Goal: Task Accomplishment & Management: Use online tool/utility

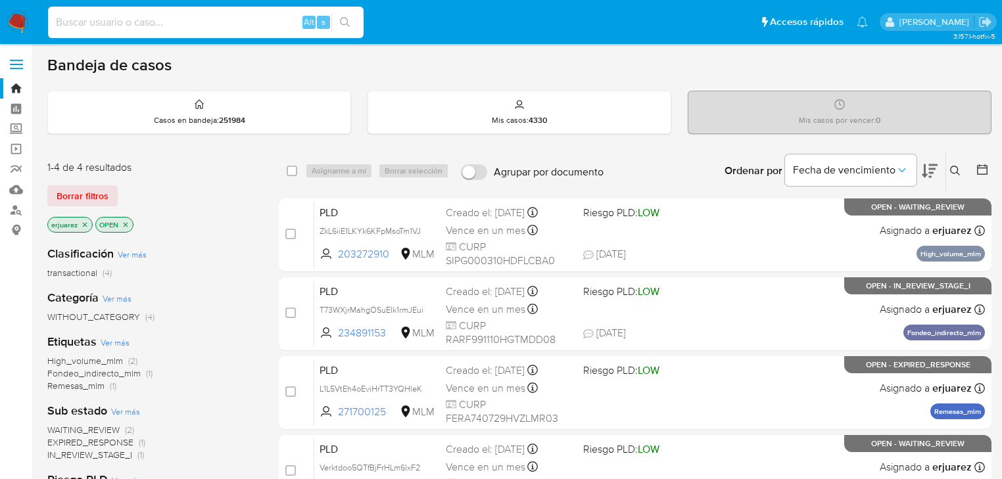
click at [95, 30] on input at bounding box center [206, 22] width 316 height 17
paste input "814313439"
click at [360, 25] on input "814313439" at bounding box center [206, 22] width 316 height 17
type input "814313439"
click at [345, 25] on icon "search-icon" at bounding box center [345, 22] width 11 height 11
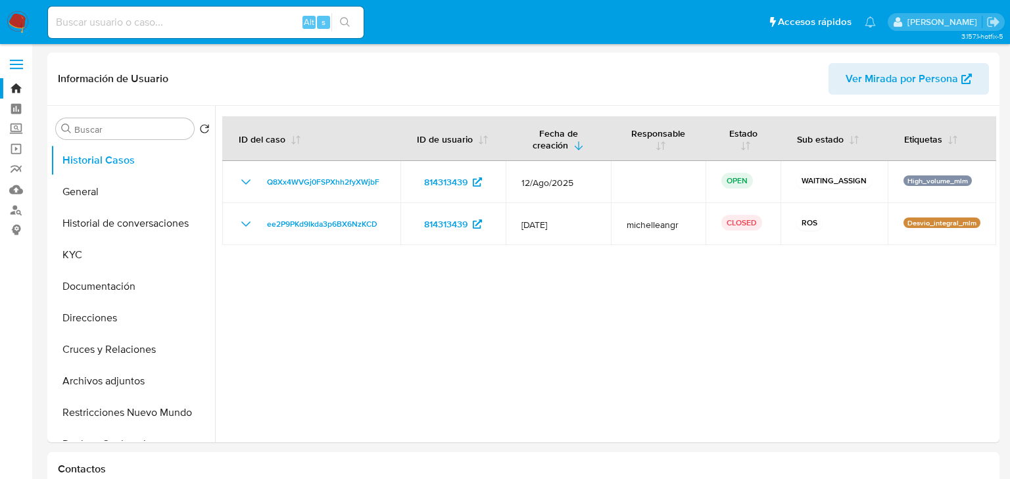
select select "10"
click at [68, 258] on button "KYC" at bounding box center [128, 255] width 154 height 32
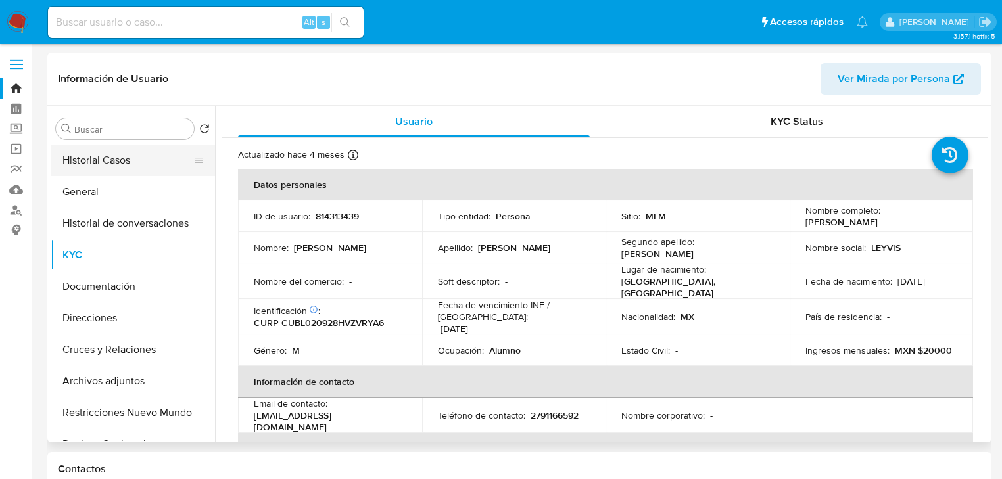
click at [122, 155] on button "Historial Casos" at bounding box center [128, 161] width 154 height 32
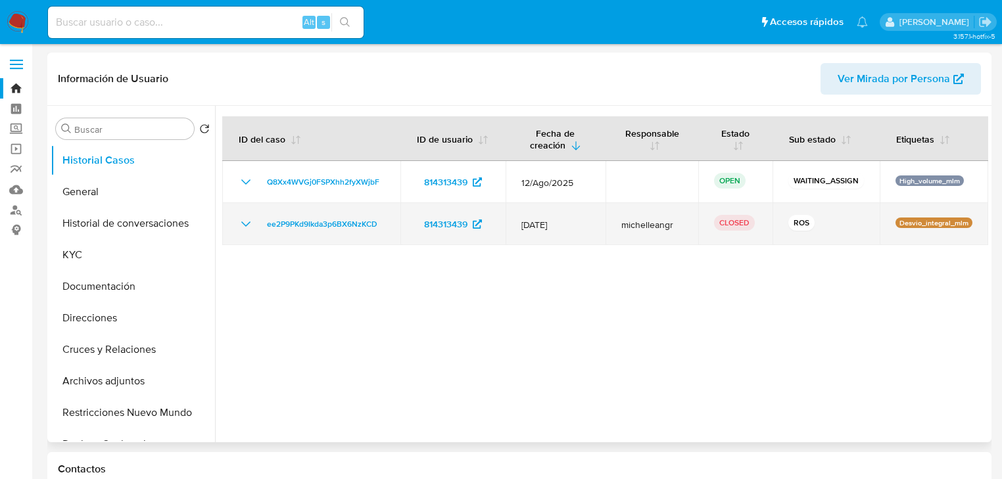
click at [243, 222] on icon "Mostrar/Ocultar" at bounding box center [246, 224] width 16 height 16
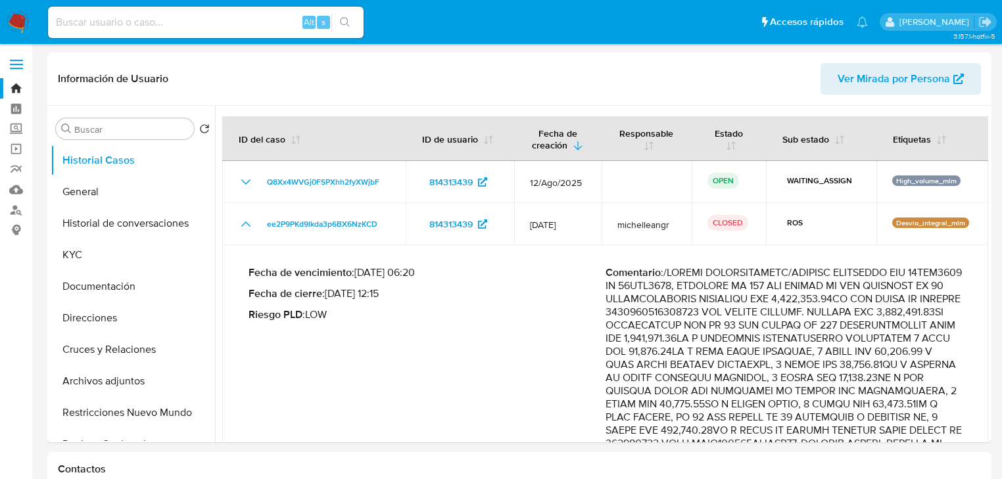
click at [163, 36] on div "Alt s" at bounding box center [206, 23] width 316 height 32
click at [161, 26] on input at bounding box center [206, 22] width 316 height 17
paste input "1226091476"
type input "1226091476"
click at [353, 20] on button "search-icon" at bounding box center [344, 22] width 27 height 18
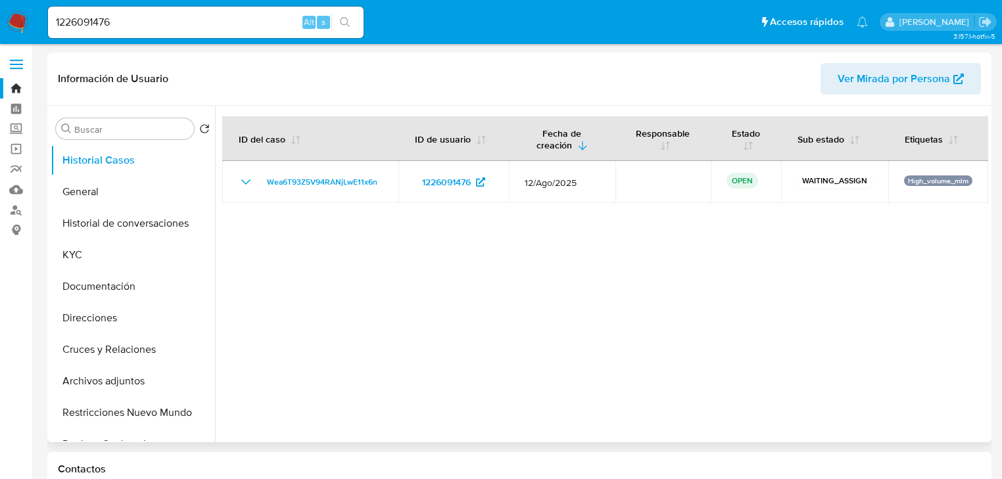
select select "10"
click at [102, 192] on button "General" at bounding box center [128, 192] width 154 height 32
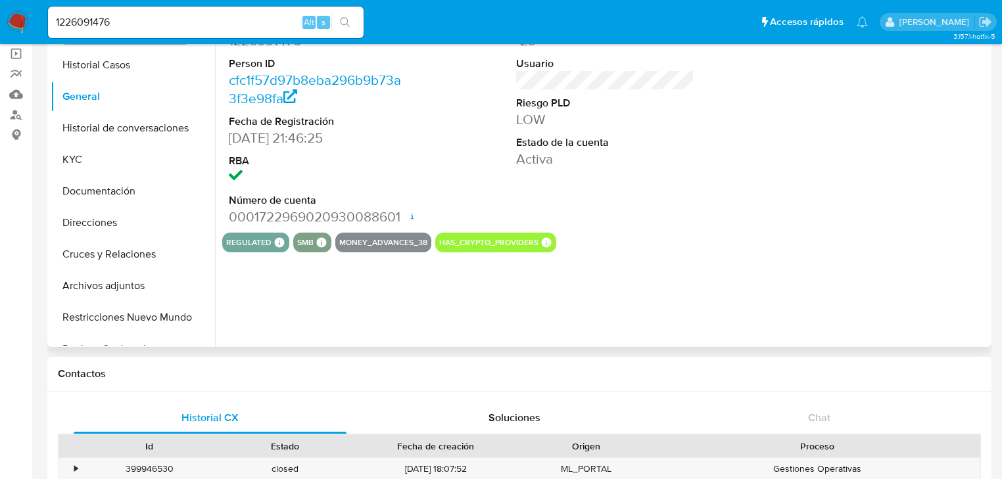
scroll to position [105, 0]
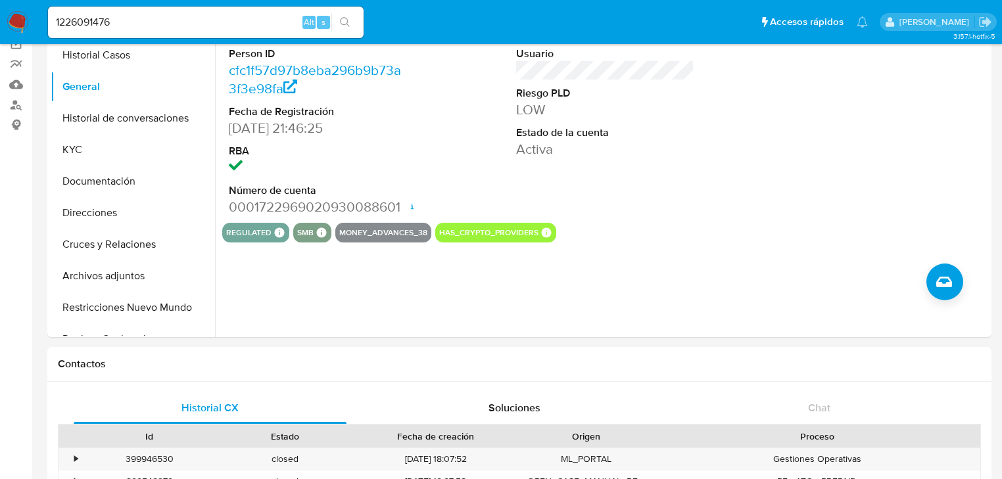
drag, startPoint x: 110, startPoint y: 22, endPoint x: 0, endPoint y: 22, distance: 109.8
click at [0, 22] on nav "Pausado Ver notificaciones 1226091476 Alt s Accesos rápidos Presiona las siguie…" at bounding box center [501, 22] width 1002 height 44
paste input "819743173"
type input "819743173"
click at [345, 17] on icon "search-icon" at bounding box center [345, 22] width 10 height 10
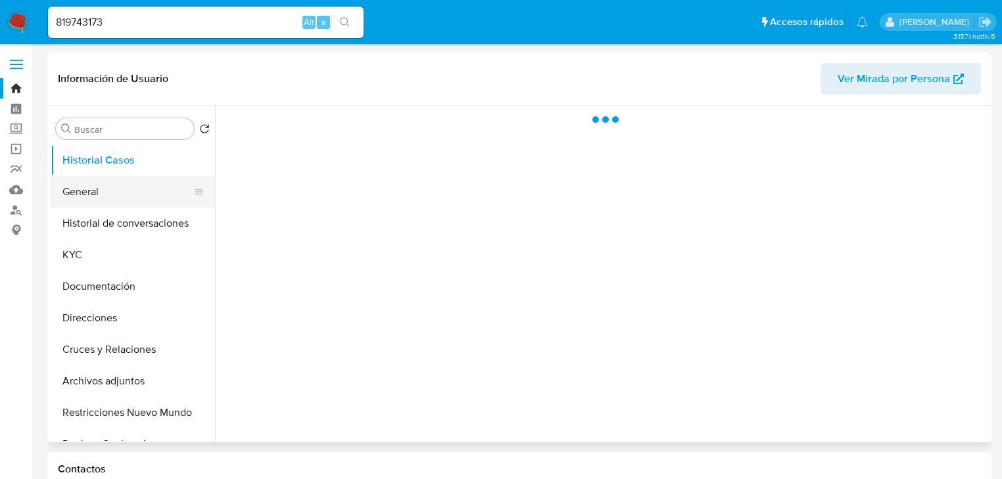
click at [111, 195] on button "General" at bounding box center [128, 192] width 154 height 32
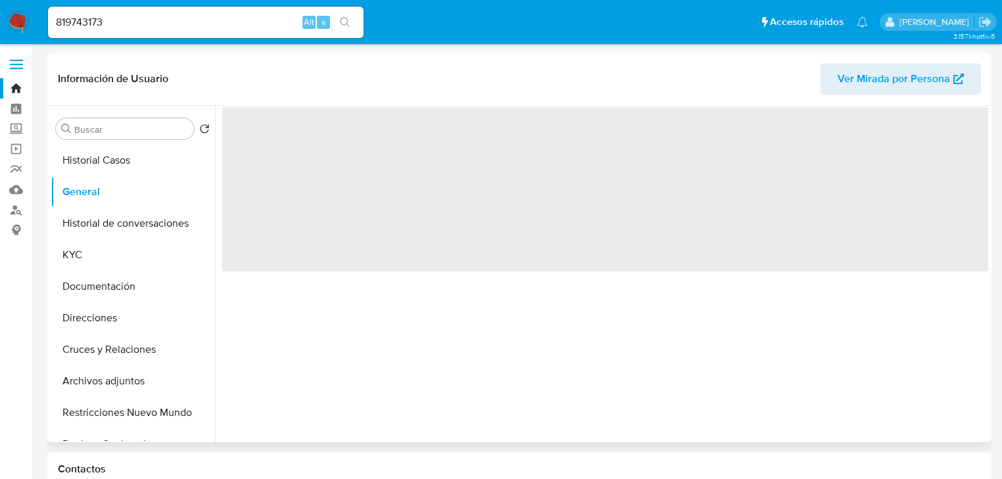
select select "10"
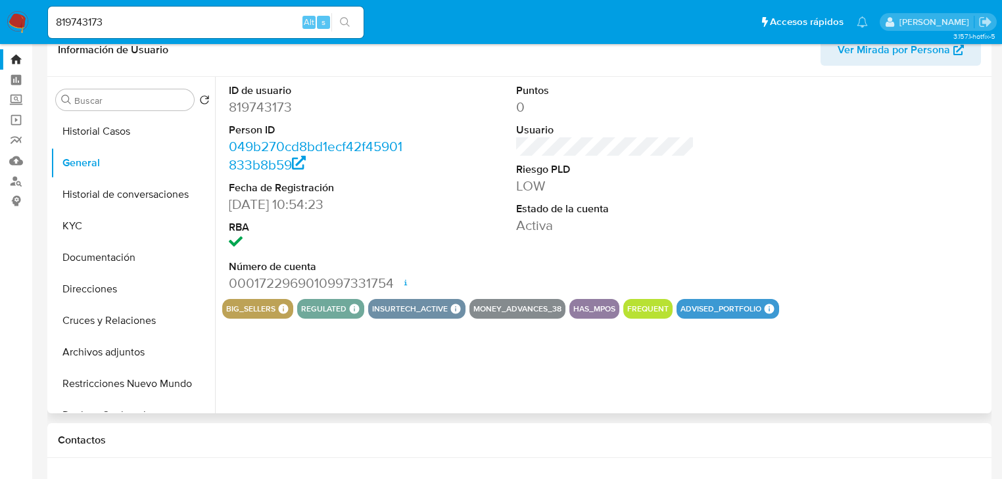
scroll to position [53, 0]
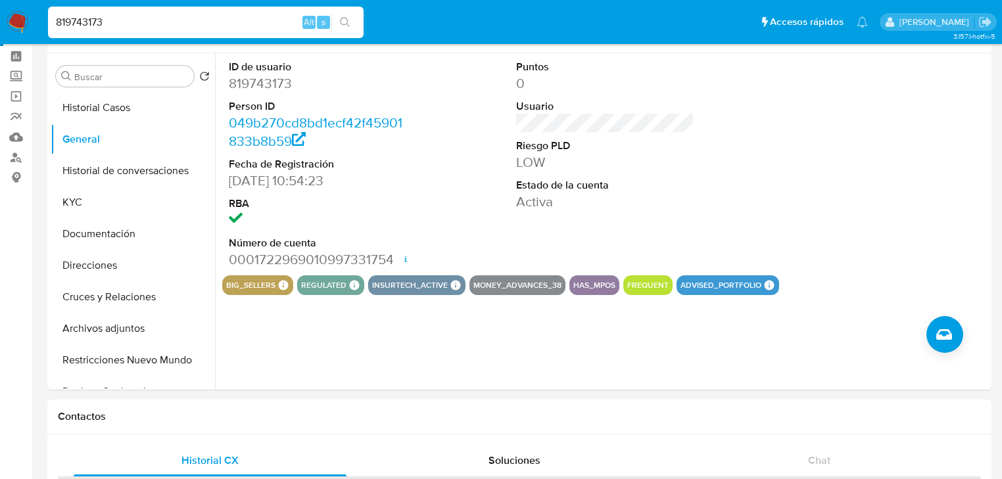
drag, startPoint x: 100, startPoint y: 26, endPoint x: -8, endPoint y: 11, distance: 108.9
paste input "1165990975"
paste input
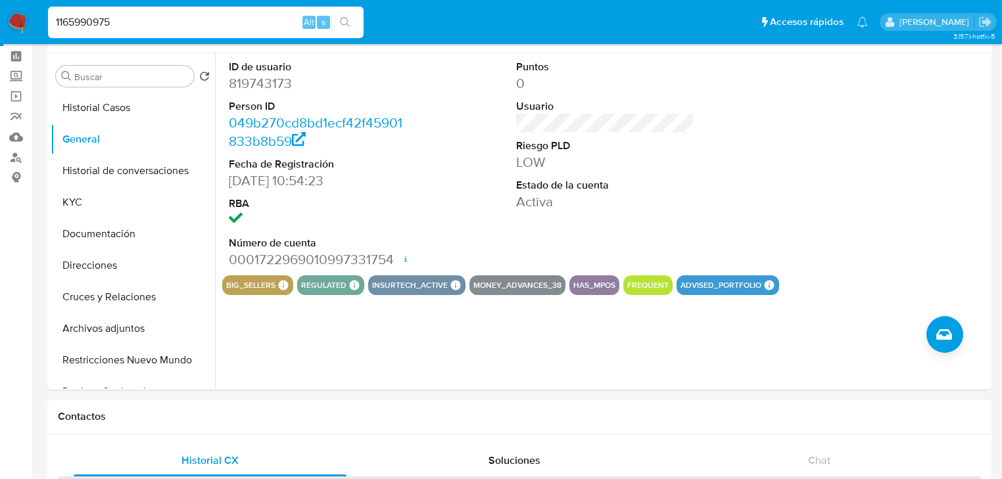
type input "1165990975"
click at [348, 21] on icon "search-icon" at bounding box center [345, 22] width 11 height 11
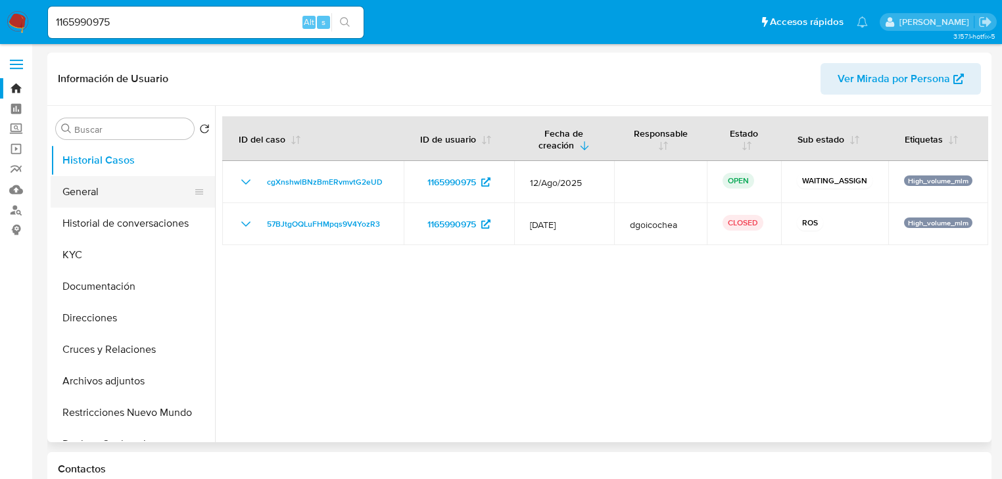
select select "10"
click at [133, 205] on button "General" at bounding box center [128, 192] width 154 height 32
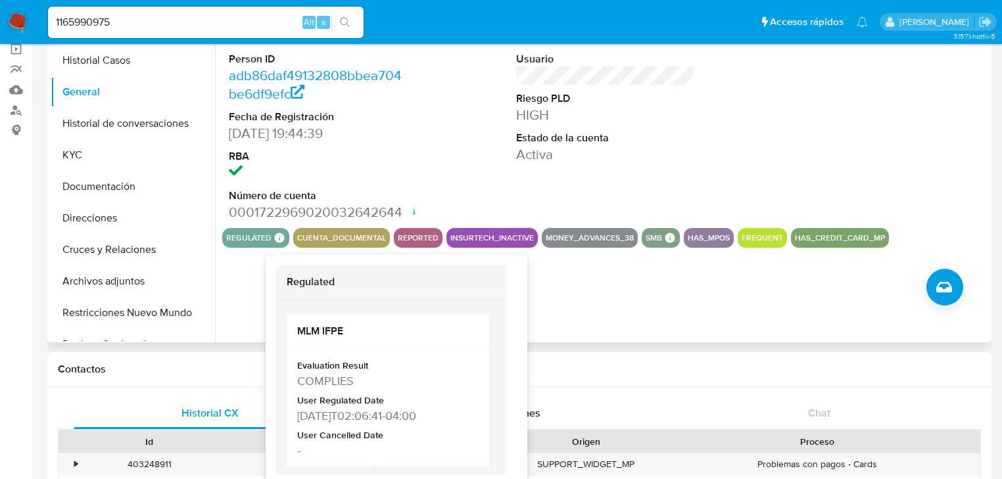
scroll to position [105, 0]
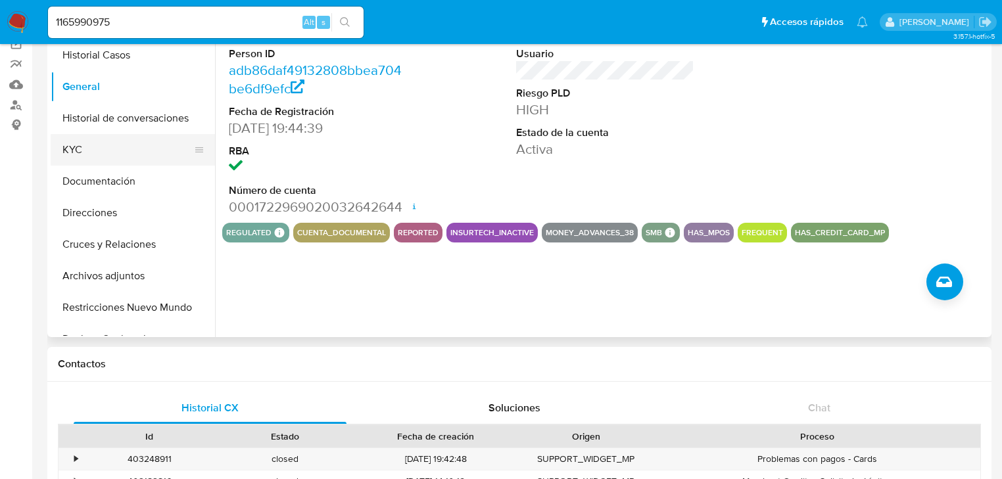
click at [78, 142] on button "KYC" at bounding box center [128, 150] width 154 height 32
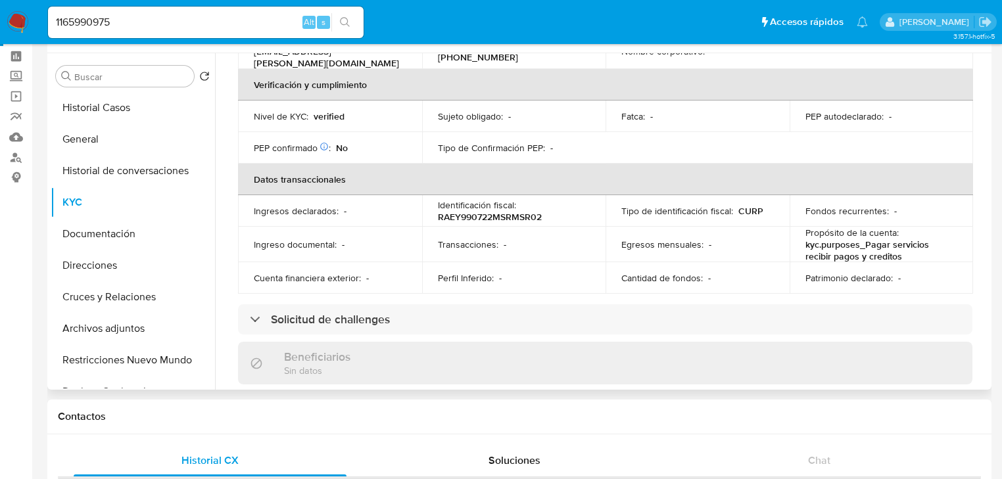
scroll to position [631, 0]
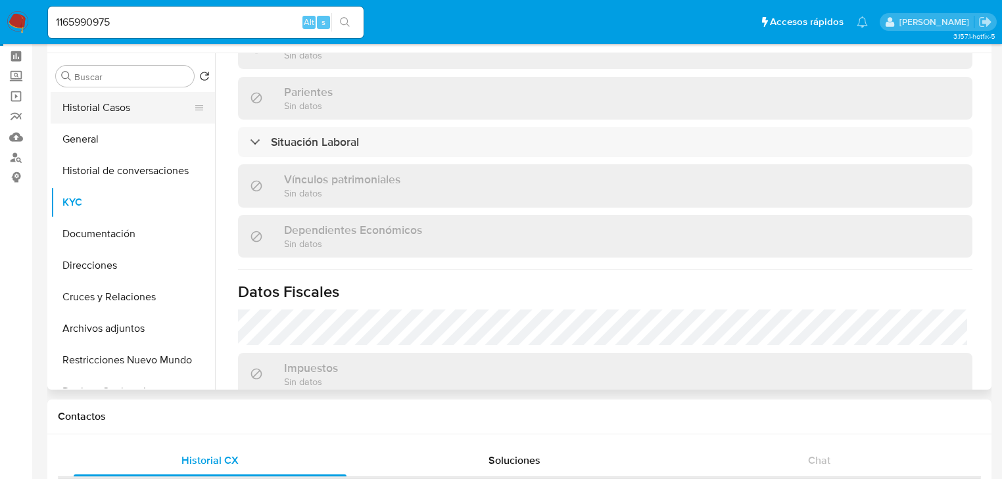
click at [125, 114] on button "Historial Casos" at bounding box center [128, 108] width 154 height 32
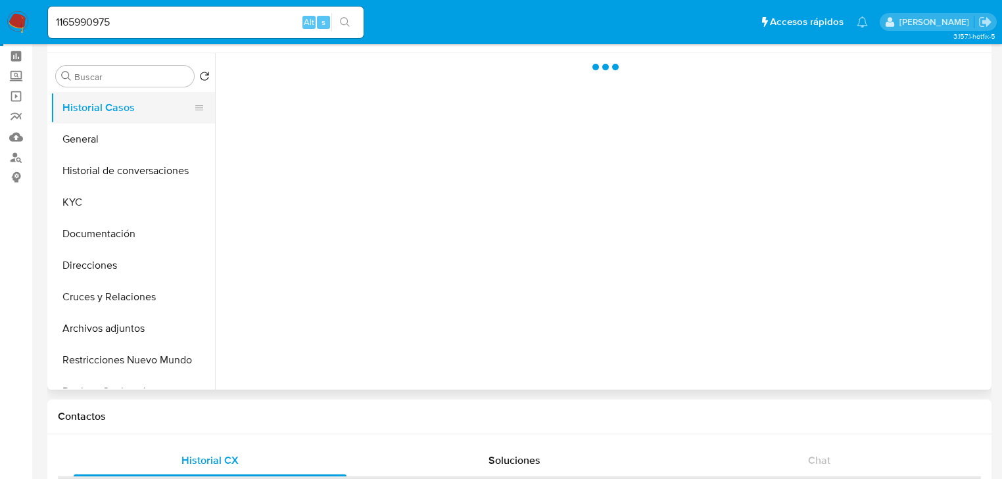
scroll to position [0, 0]
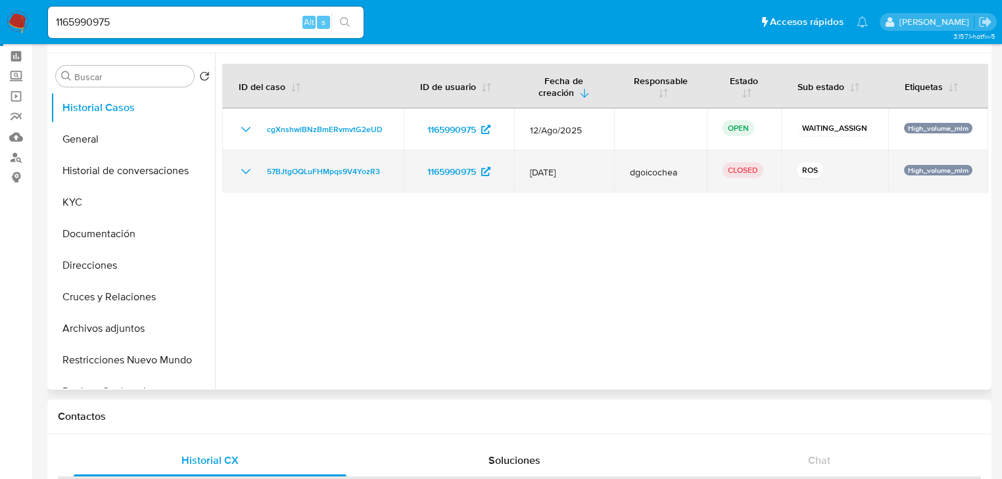
click at [246, 170] on icon "Mostrar/Ocultar" at bounding box center [246, 172] width 16 height 16
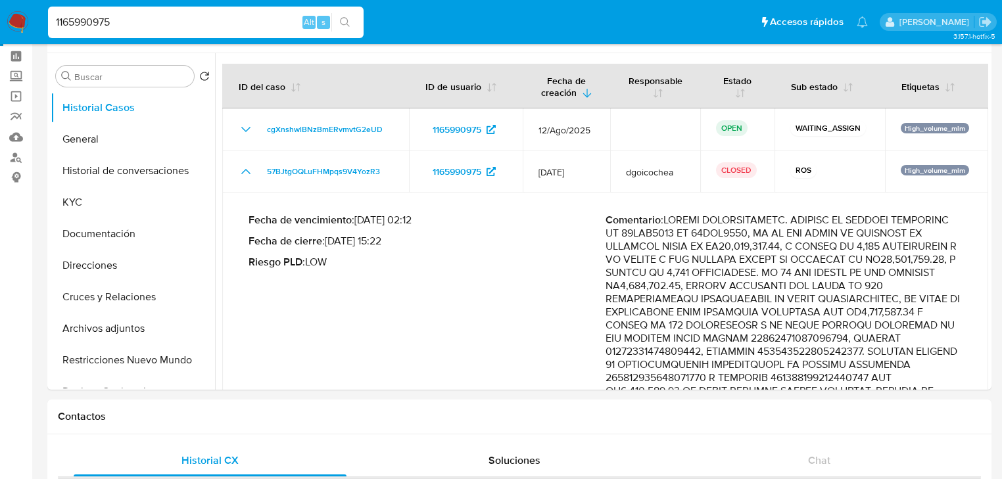
drag, startPoint x: 34, startPoint y: 0, endPoint x: -44, endPoint y: -9, distance: 78.8
paste input "94804937"
type input "94804937"
click at [340, 25] on icon "search-icon" at bounding box center [345, 22] width 11 height 11
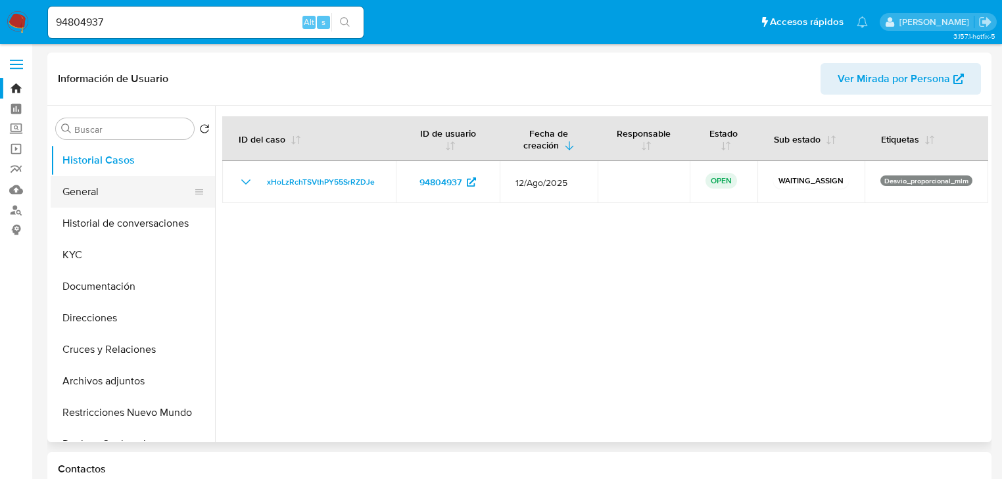
select select "10"
click at [90, 197] on button "General" at bounding box center [128, 192] width 154 height 32
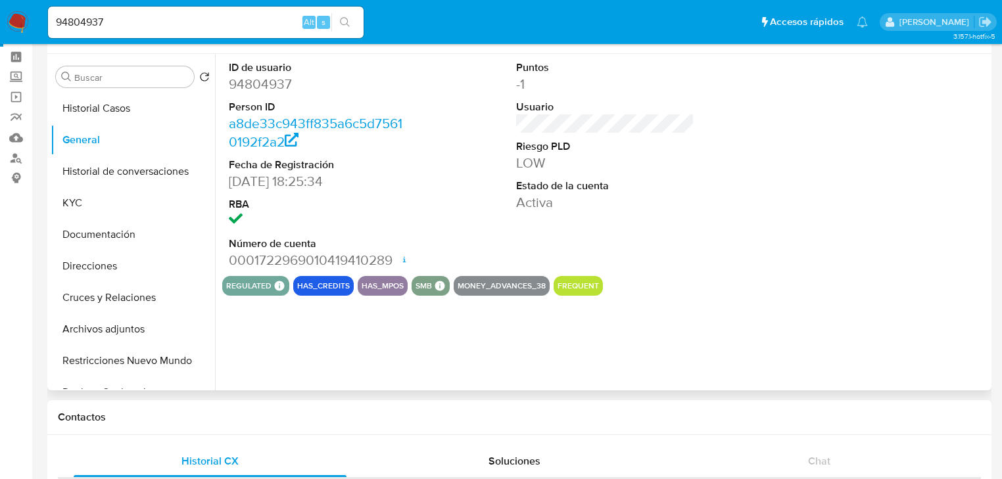
scroll to position [53, 0]
drag, startPoint x: 33, startPoint y: 11, endPoint x: 299, endPoint y: 41, distance: 268.0
paste input "129200423"
type input "129200423"
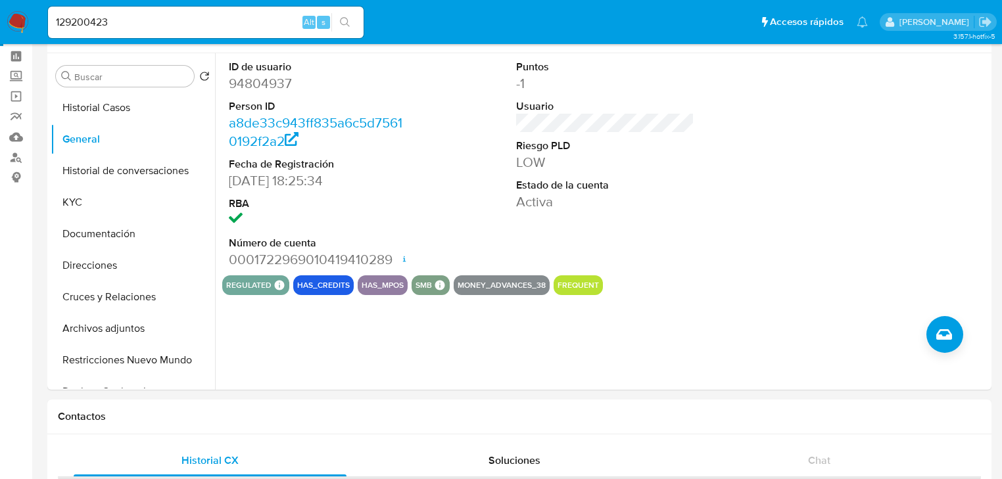
click at [335, 19] on button "search-icon" at bounding box center [344, 22] width 27 height 18
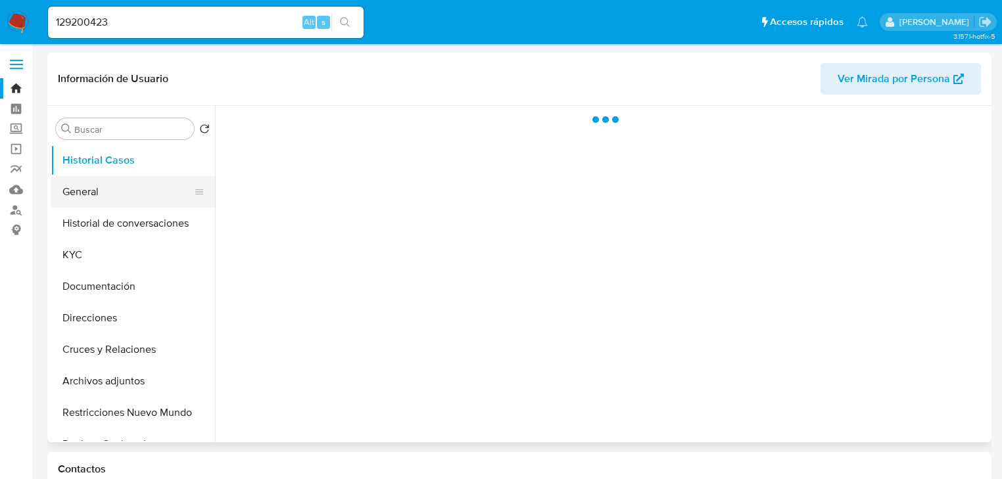
click at [116, 201] on button "General" at bounding box center [128, 192] width 154 height 32
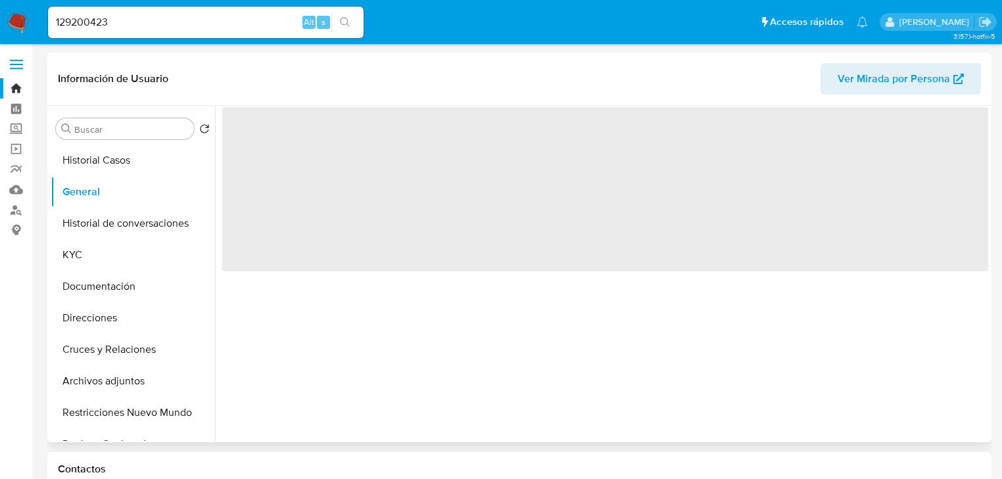
select select "10"
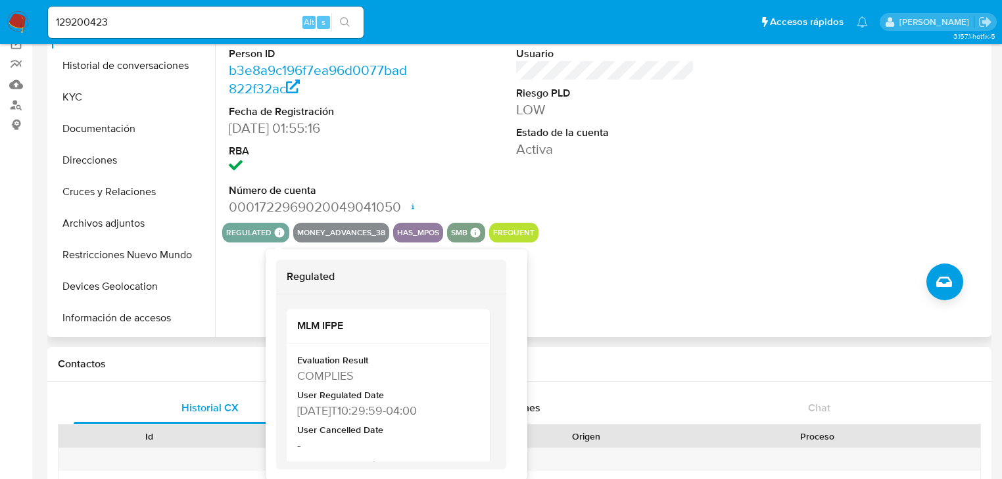
scroll to position [53, 0]
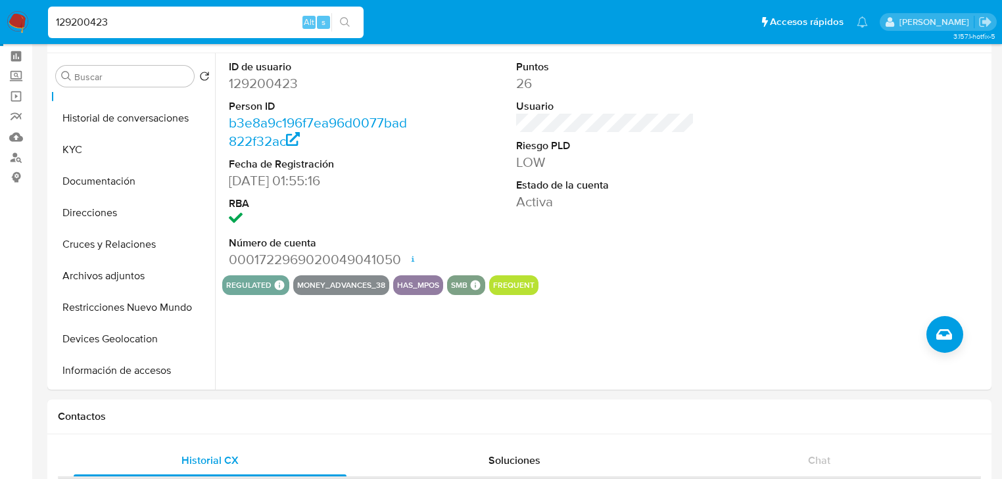
drag, startPoint x: 122, startPoint y: 16, endPoint x: -220, endPoint y: -52, distance: 349.2
paste input "94804937"
type input "94804937"
click at [349, 15] on button "search-icon" at bounding box center [344, 22] width 27 height 18
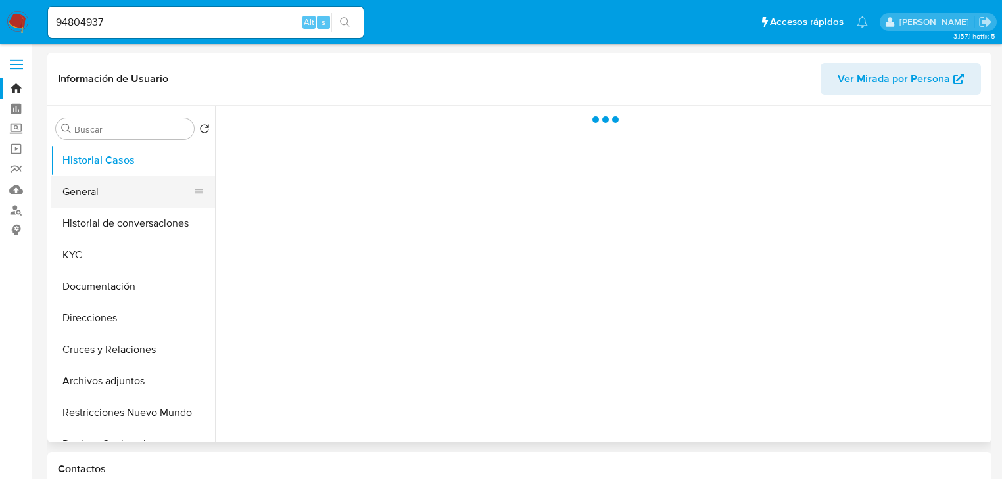
click at [82, 198] on button "General" at bounding box center [128, 192] width 154 height 32
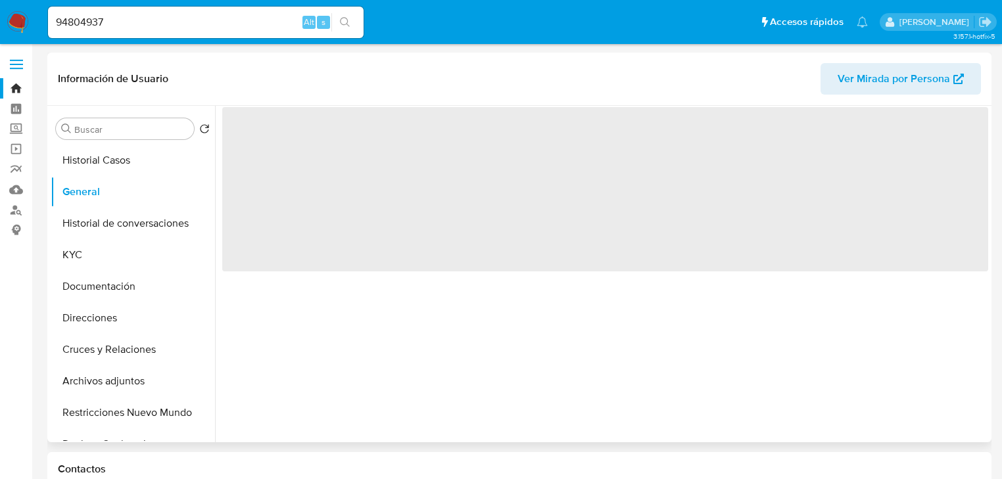
select select "10"
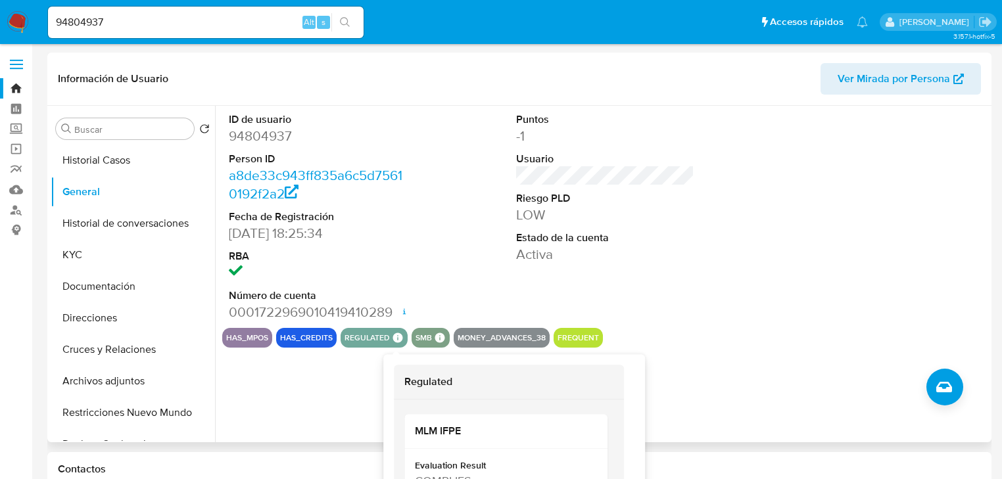
scroll to position [105, 0]
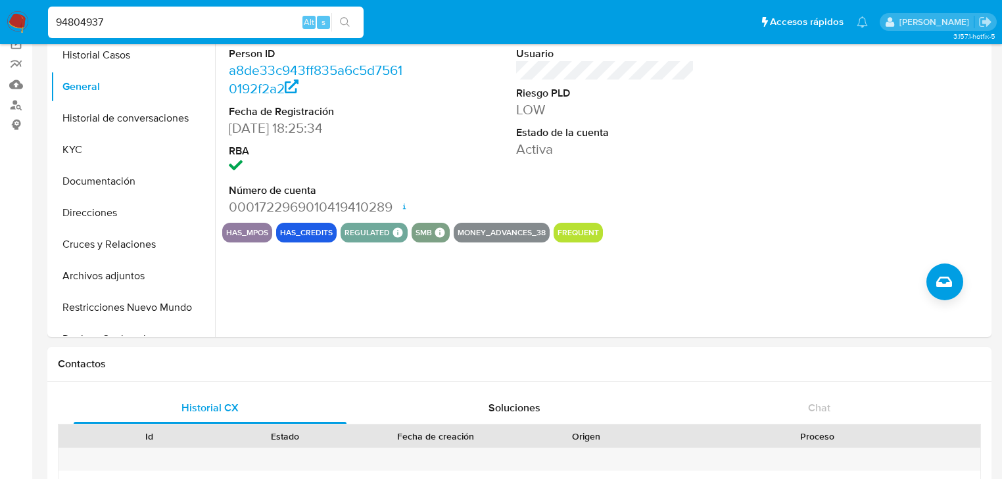
drag, startPoint x: 132, startPoint y: 22, endPoint x: -97, endPoint y: -23, distance: 233.2
paste input "164451905"
type input "164451905"
click at [344, 18] on icon "search-icon" at bounding box center [345, 22] width 11 height 11
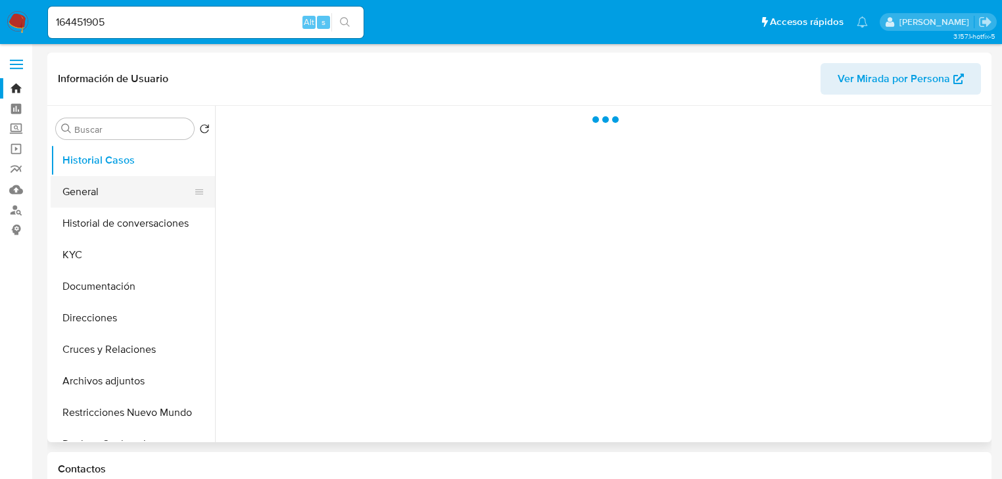
click at [97, 203] on button "General" at bounding box center [128, 192] width 154 height 32
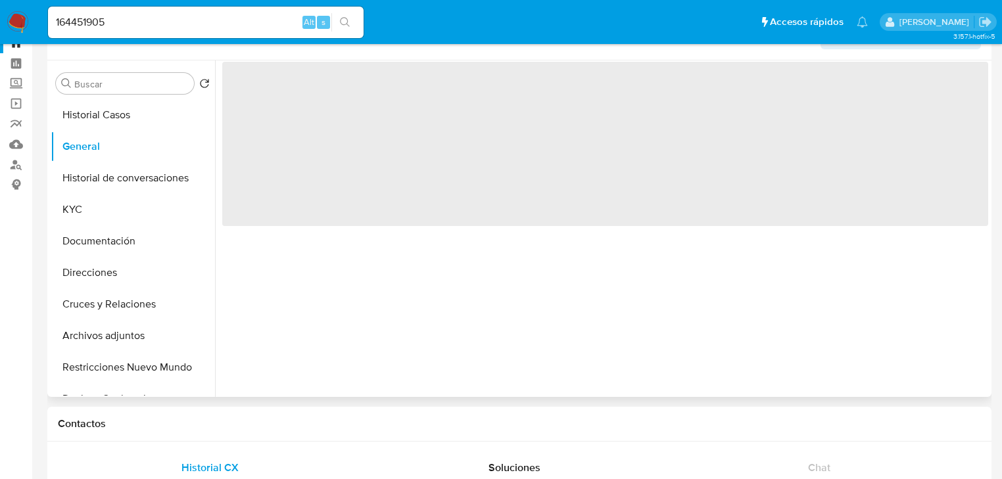
select select "10"
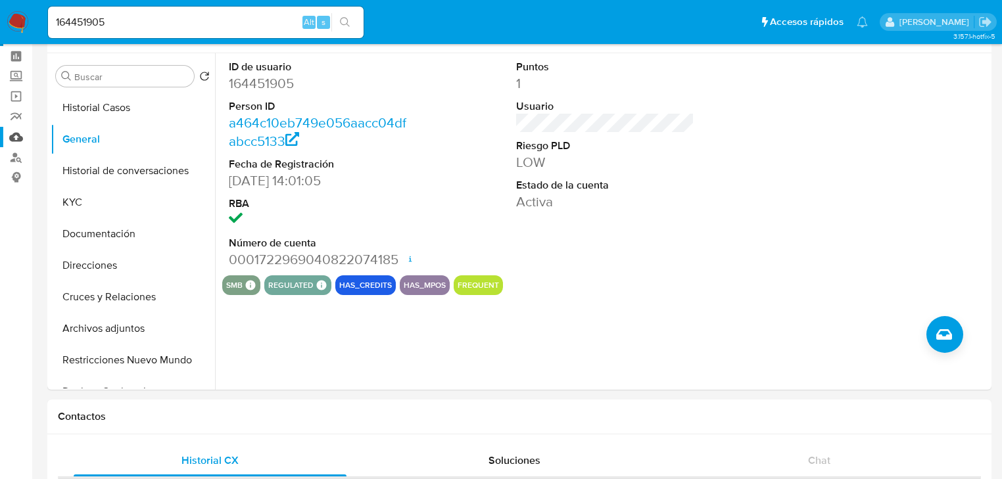
click at [12, 139] on link "Mulan" at bounding box center [78, 137] width 157 height 20
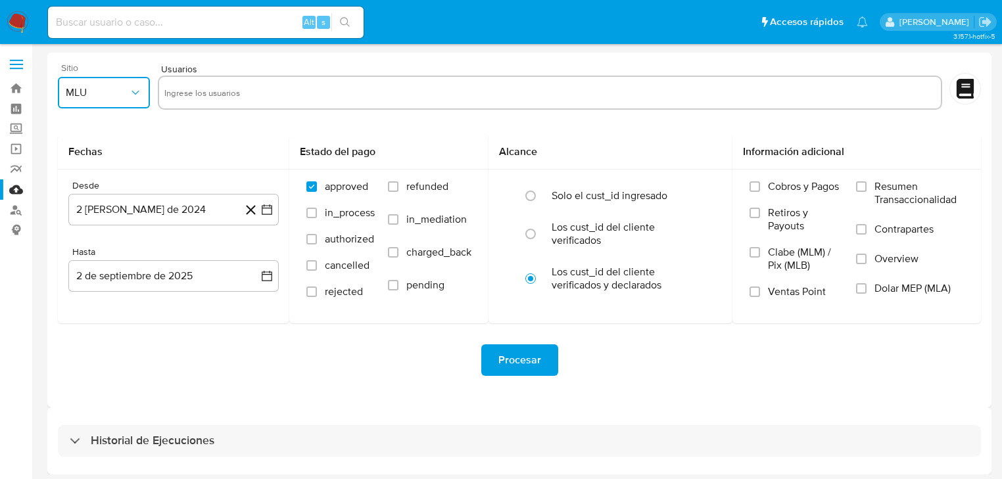
drag, startPoint x: 99, startPoint y: 97, endPoint x: 100, endPoint y: 107, distance: 9.9
click at [100, 97] on span "MLU" at bounding box center [97, 92] width 63 height 13
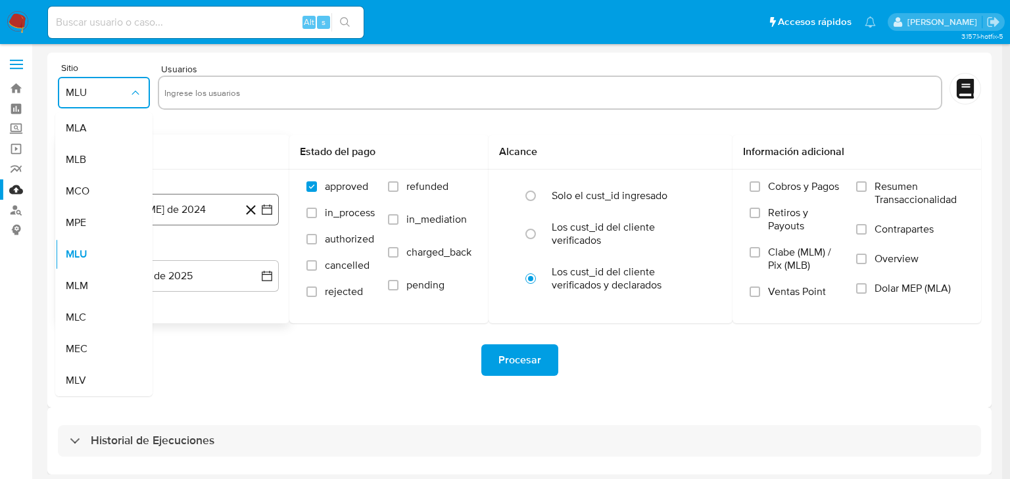
drag, startPoint x: 87, startPoint y: 289, endPoint x: 155, endPoint y: 203, distance: 109.6
click at [91, 287] on div "MLM" at bounding box center [100, 286] width 68 height 32
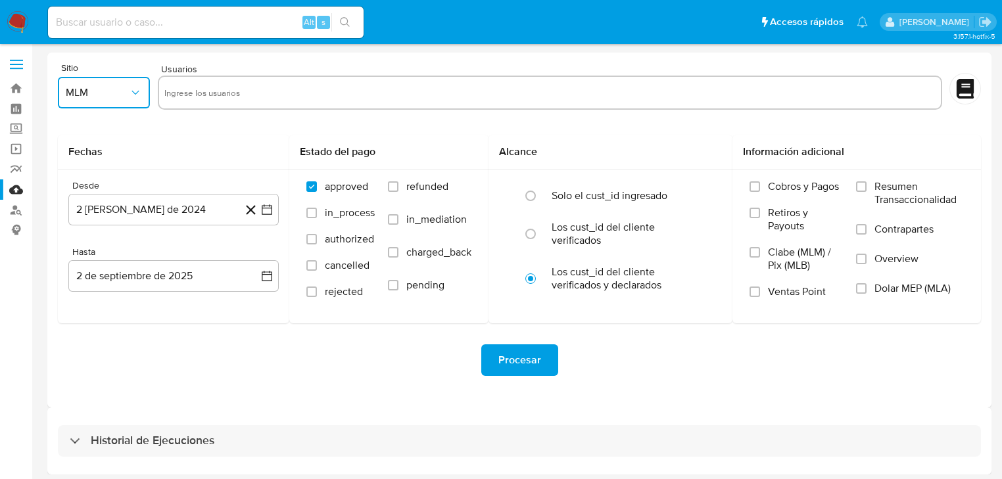
click at [179, 89] on input "text" at bounding box center [549, 92] width 771 height 21
type input "1226091476"
drag, startPoint x: 273, startPoint y: 82, endPoint x: 272, endPoint y: 92, distance: 10.5
click at [272, 84] on input "text" at bounding box center [591, 92] width 687 height 21
paste input "819743173"
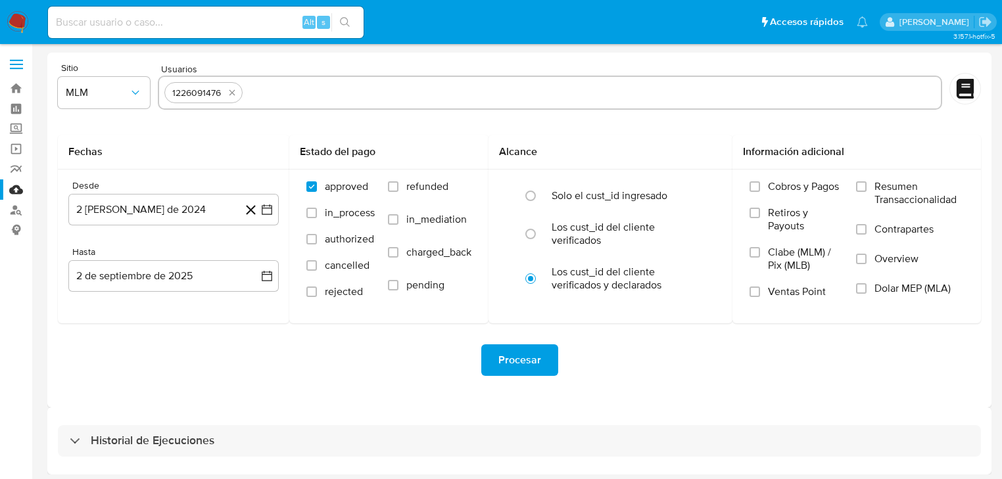
type input "819743173"
click at [344, 78] on div "1226091476 819743173" at bounding box center [550, 93] width 785 height 34
click at [345, 84] on input "text" at bounding box center [631, 92] width 610 height 21
paste input "94804937"
type input "94804937"
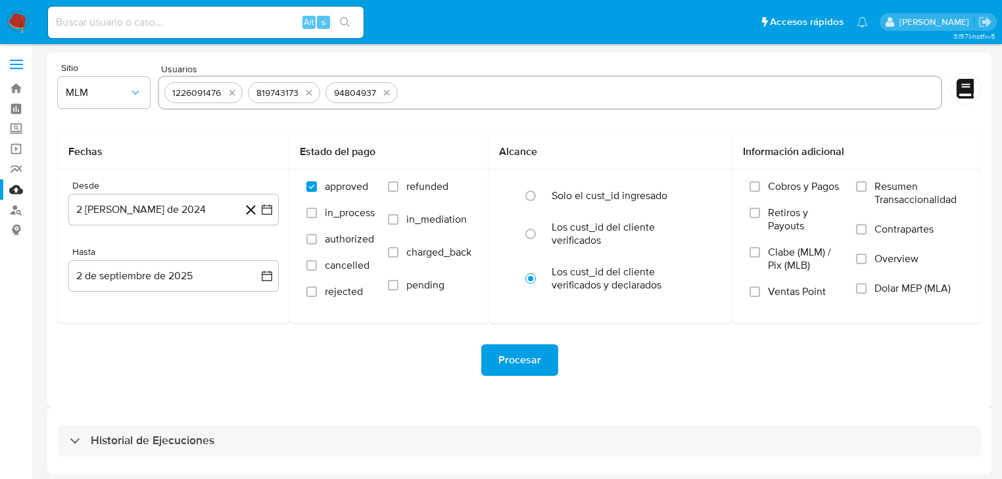
click at [423, 87] on input "text" at bounding box center [669, 92] width 532 height 21
paste input "164451905"
type input "164451905"
click at [504, 88] on input "text" at bounding box center [709, 92] width 452 height 21
paste input "1165990975"
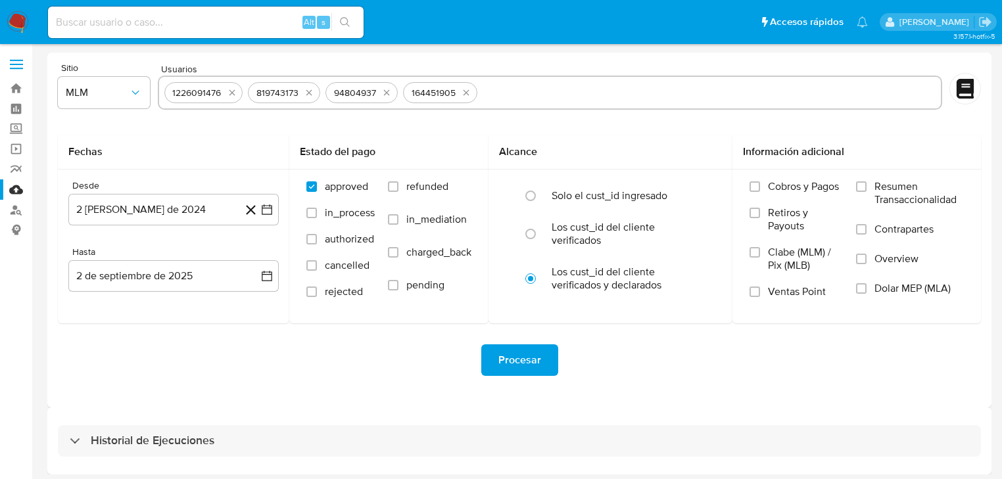
type input "1165990975"
click at [270, 218] on button "2 de agosto de 2024" at bounding box center [173, 210] width 210 height 32
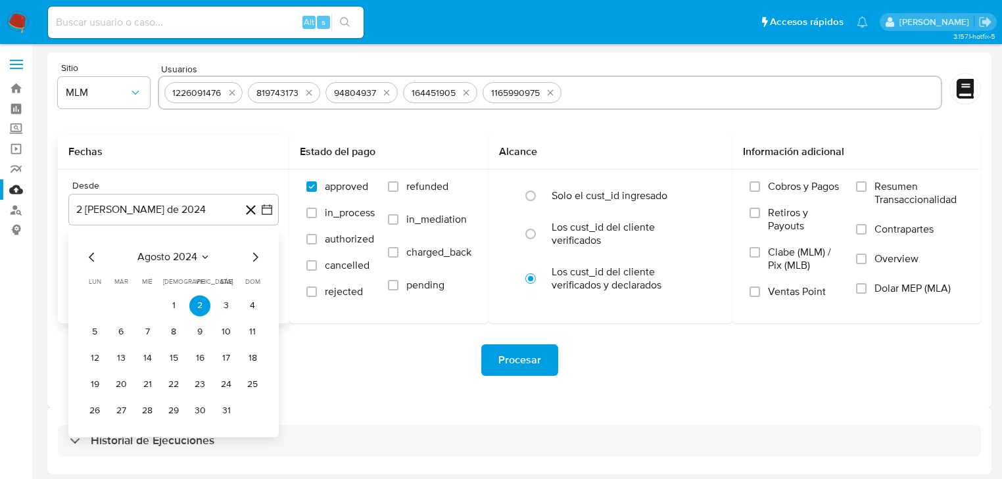
click at [254, 258] on icon "Mes siguiente" at bounding box center [255, 257] width 16 height 16
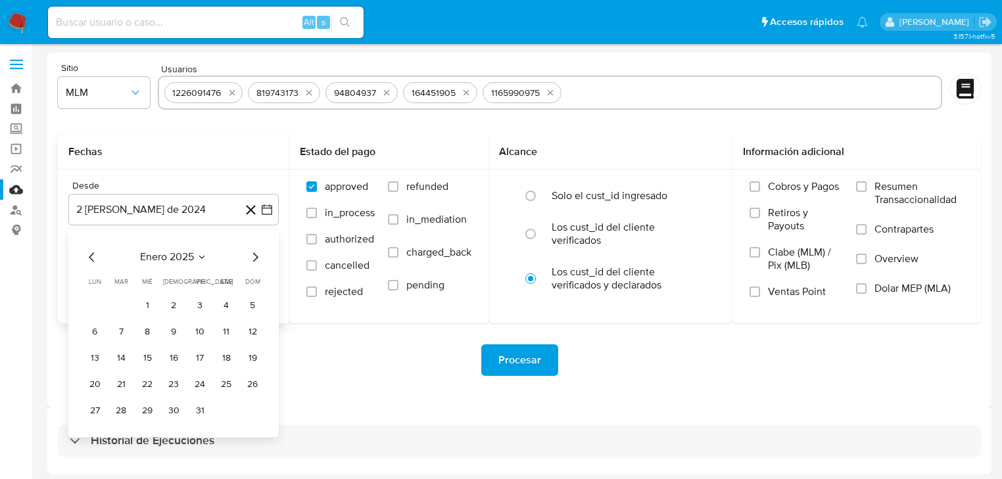
click at [254, 258] on icon "Mes siguiente" at bounding box center [255, 257] width 16 height 16
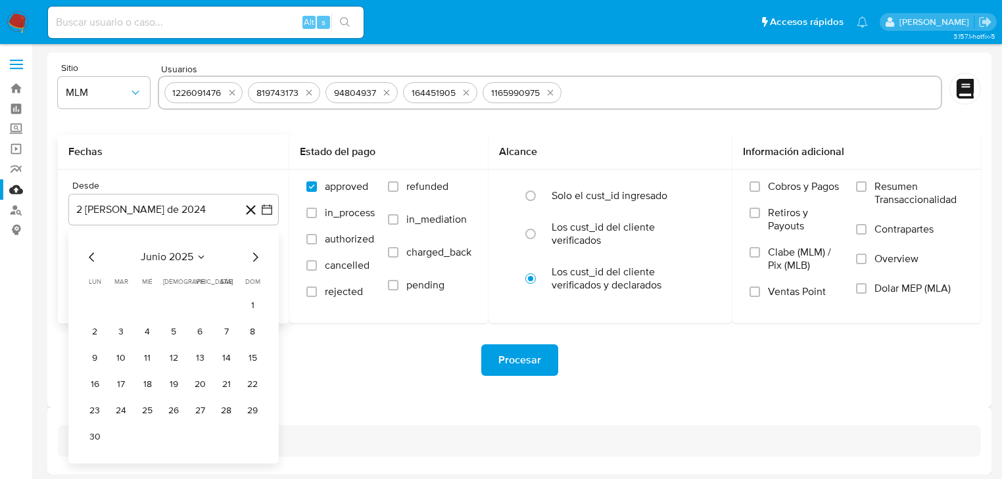
click at [254, 258] on icon "Mes siguiente" at bounding box center [255, 257] width 16 height 16
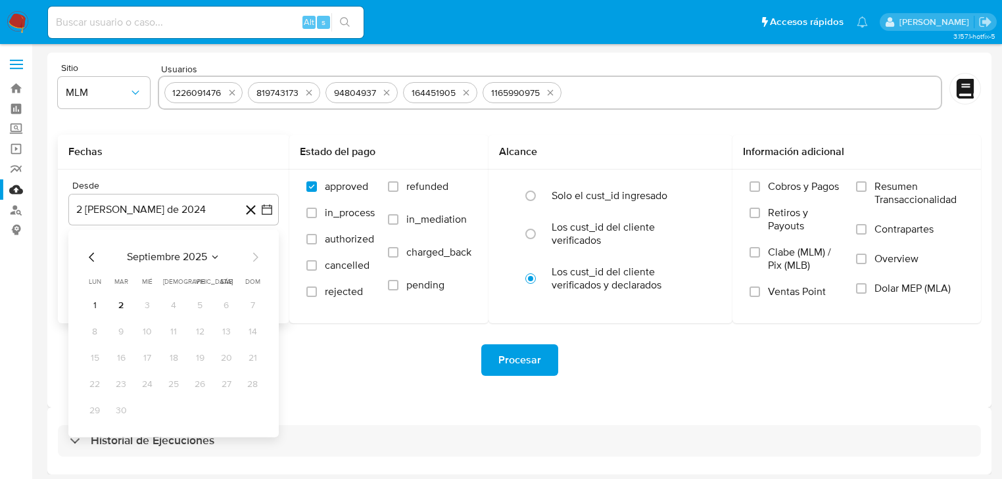
click at [98, 250] on icon "Mes anterior" at bounding box center [92, 257] width 16 height 16
click at [97, 253] on icon "Mes anterior" at bounding box center [92, 257] width 16 height 16
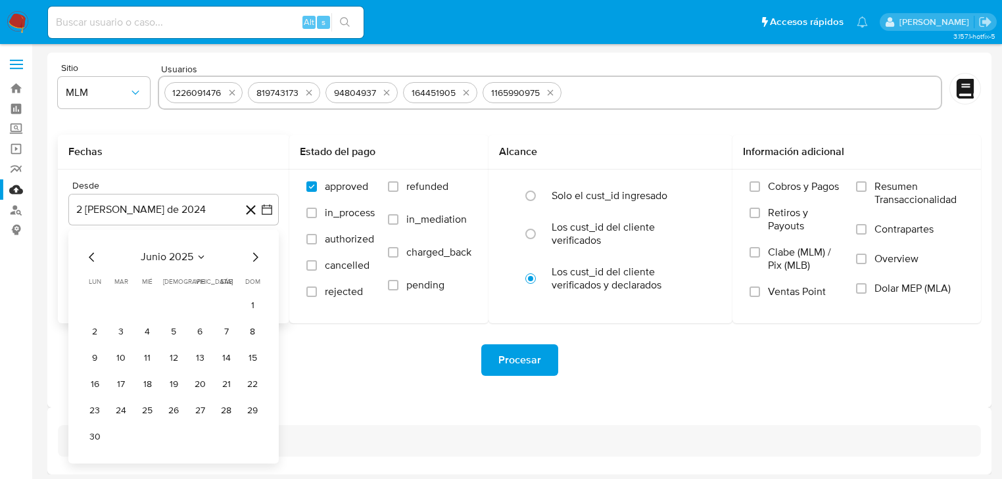
click at [97, 253] on icon "Mes anterior" at bounding box center [92, 257] width 16 height 16
click at [231, 309] on button "1" at bounding box center [226, 305] width 21 height 21
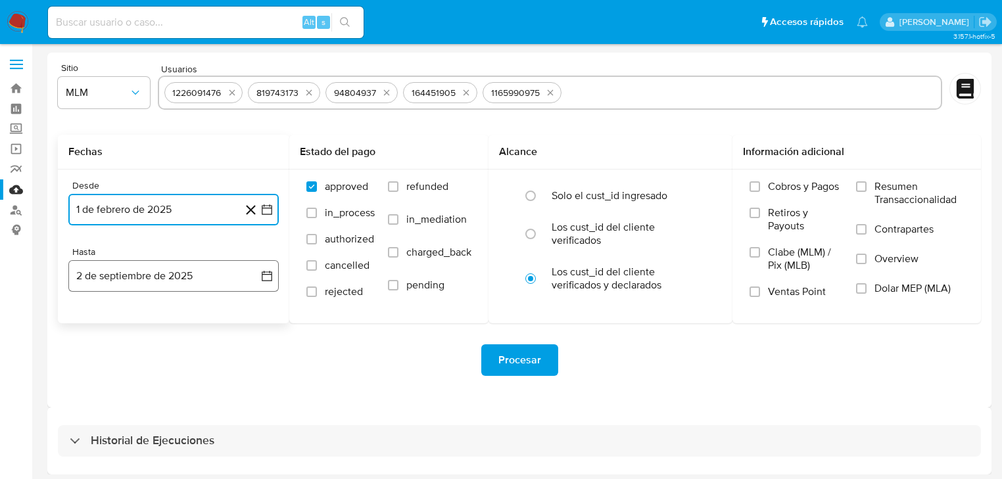
click at [263, 272] on icon "button" at bounding box center [266, 276] width 13 height 13
click at [89, 322] on icon "Mes anterior" at bounding box center [92, 324] width 16 height 16
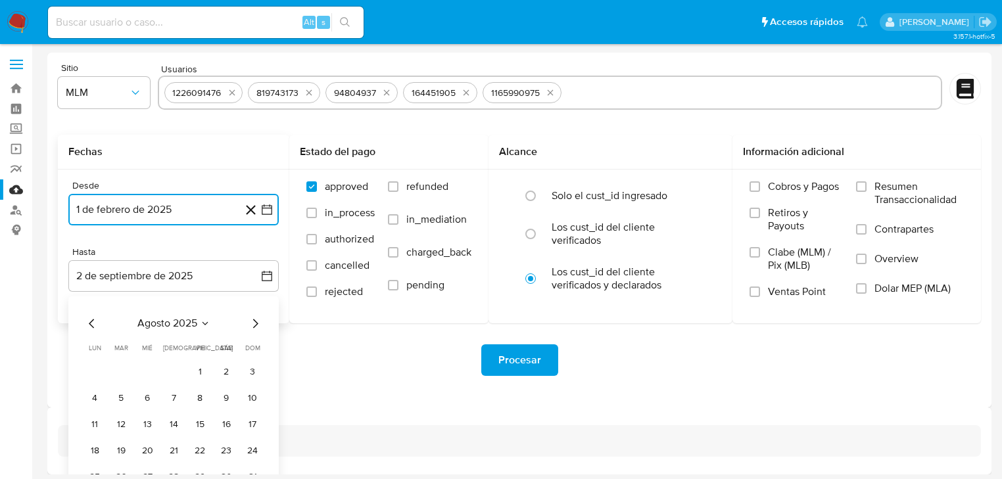
click at [89, 322] on icon "Mes anterior" at bounding box center [92, 324] width 16 height 16
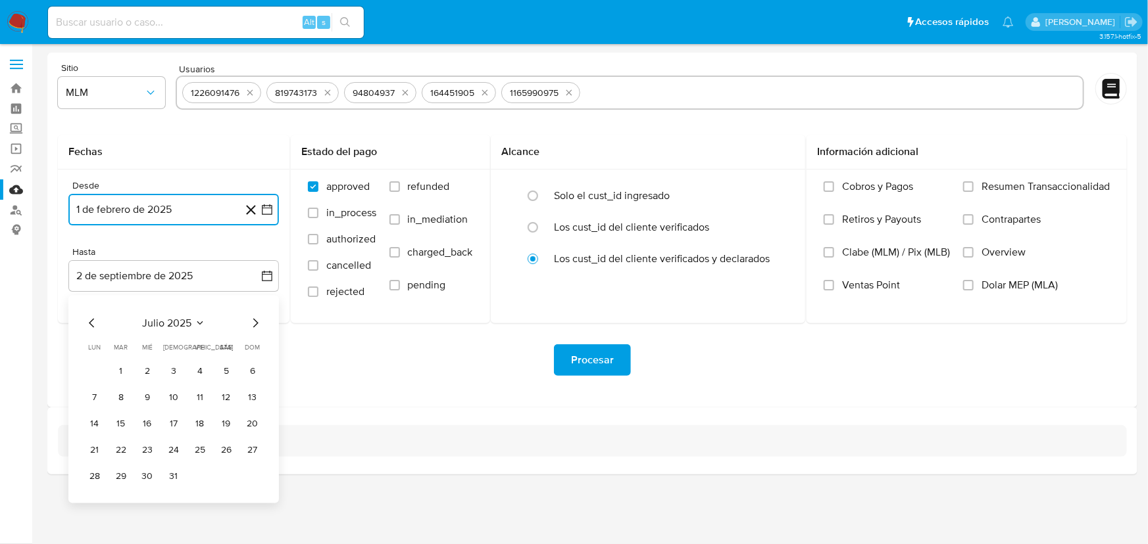
click at [166, 477] on button "31" at bounding box center [173, 477] width 21 height 21
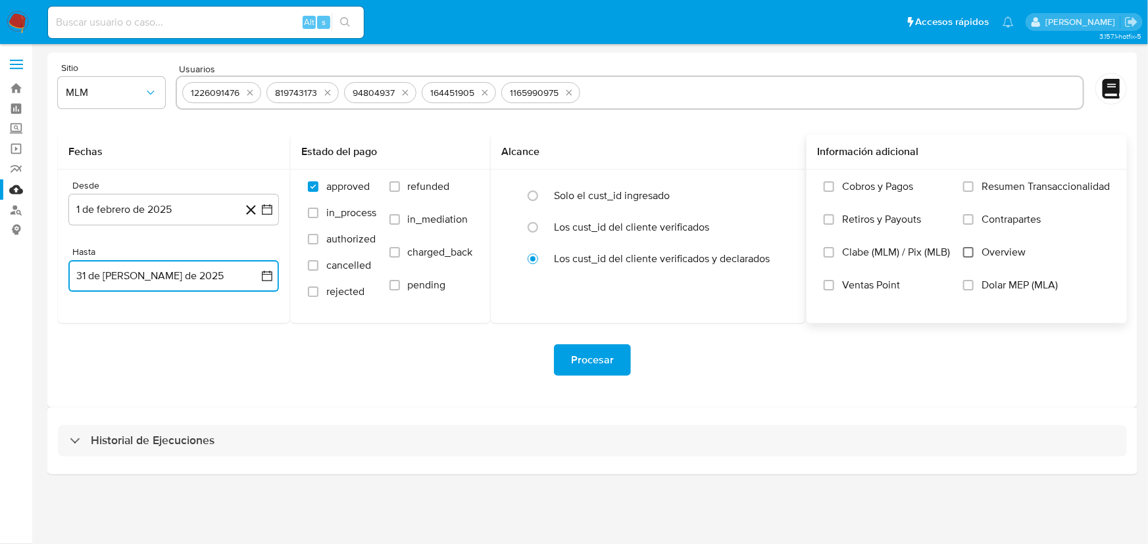
click at [971, 250] on input "Overview" at bounding box center [968, 252] width 11 height 11
click at [604, 359] on span "Procesar" at bounding box center [592, 360] width 43 height 29
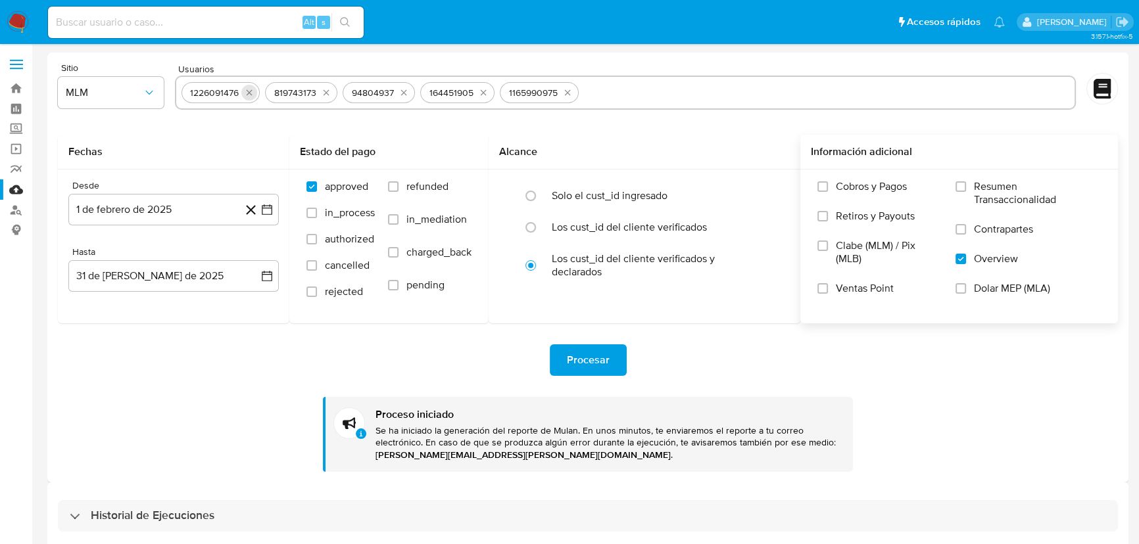
click at [243, 92] on button "quitar 1226091476" at bounding box center [249, 93] width 16 height 16
click at [243, 92] on icon "quitar 819743173" at bounding box center [242, 92] width 11 height 11
click at [243, 92] on icon "quitar 94804937" at bounding box center [242, 92] width 11 height 11
click at [243, 92] on icon "quitar 164451905" at bounding box center [244, 92] width 11 height 11
click at [244, 92] on icon "quitar 1165990975" at bounding box center [249, 92] width 11 height 11
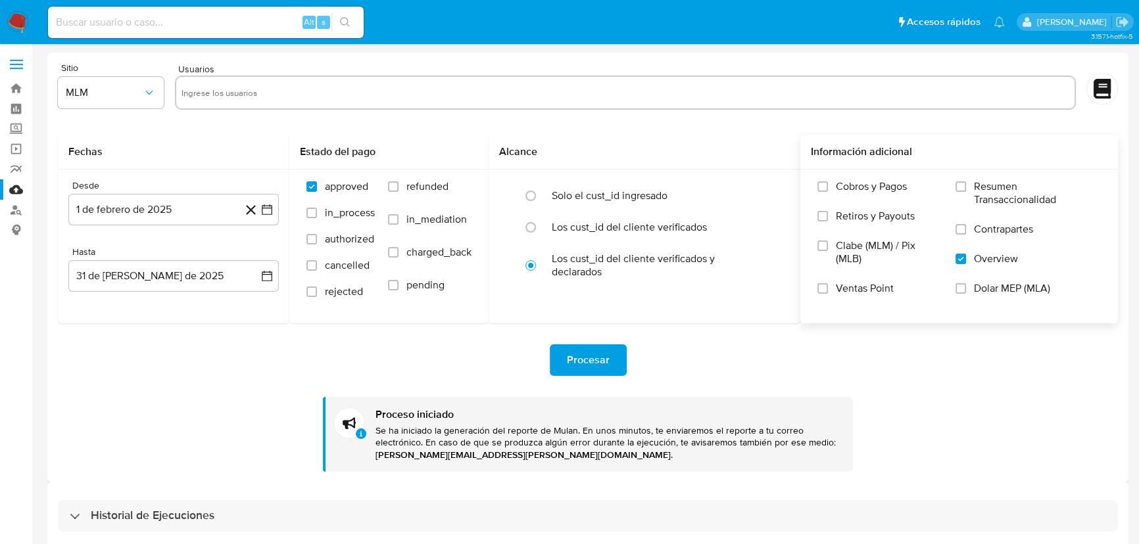
click at [235, 94] on input "text" at bounding box center [625, 92] width 888 height 21
paste input "129200423"
type input "129200423"
click at [264, 228] on div "Desde 1 de febrero de 2025 1-02-2025 Hasta 31 de julio de 2025 31-07-2025" at bounding box center [173, 247] width 231 height 154
drag, startPoint x: 272, startPoint y: 205, endPoint x: 270, endPoint y: 220, distance: 14.6
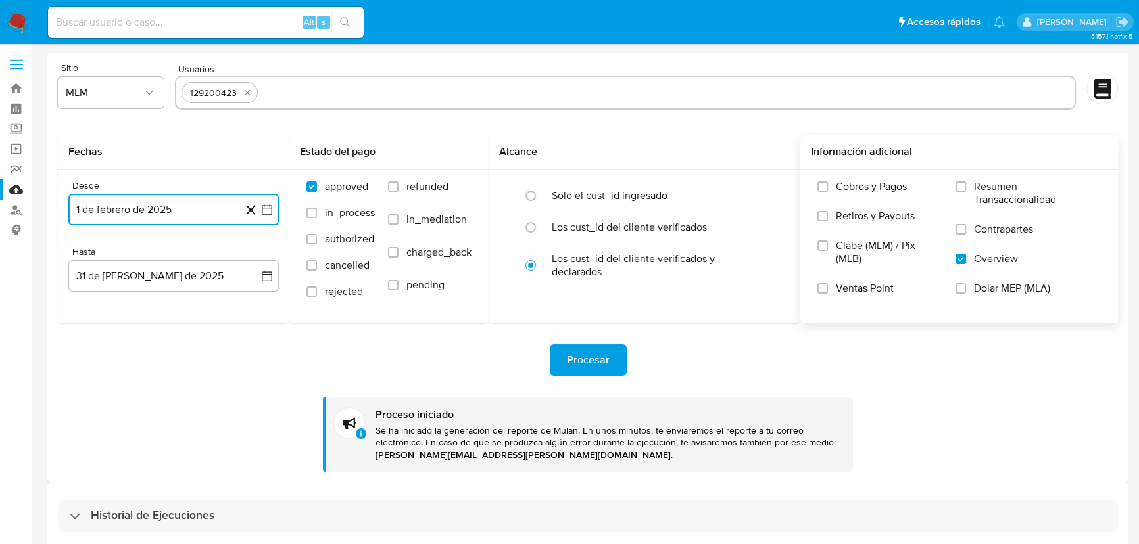
click at [272, 206] on icon "button" at bounding box center [266, 209] width 13 height 13
click at [260, 256] on icon "Mes siguiente" at bounding box center [255, 257] width 16 height 16
click at [259, 256] on icon "Mes siguiente" at bounding box center [255, 257] width 16 height 16
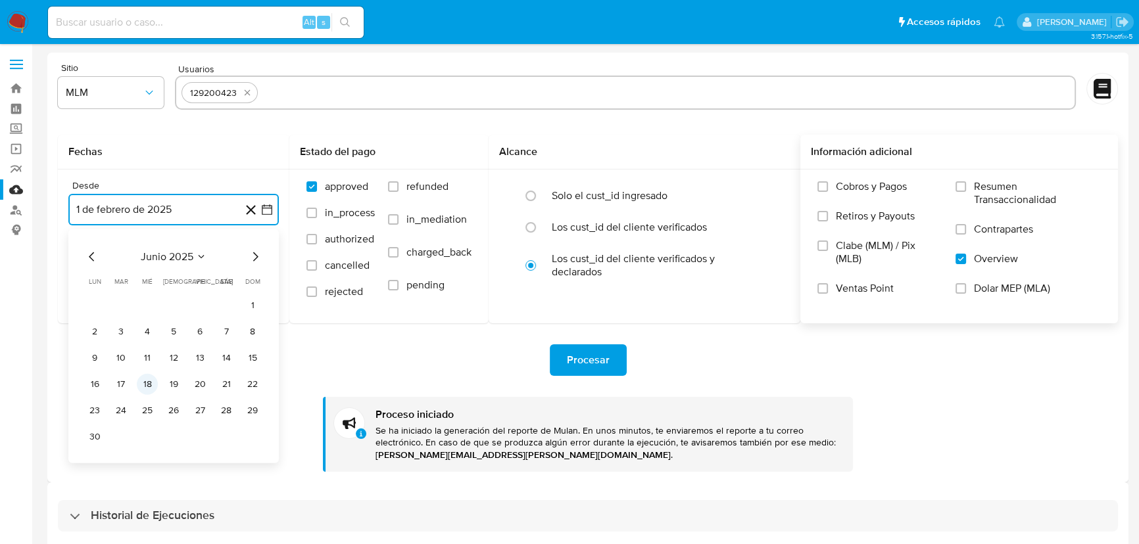
click at [145, 381] on button "18" at bounding box center [147, 384] width 21 height 21
click at [276, 275] on button "2 de septiembre de 2025" at bounding box center [173, 276] width 210 height 32
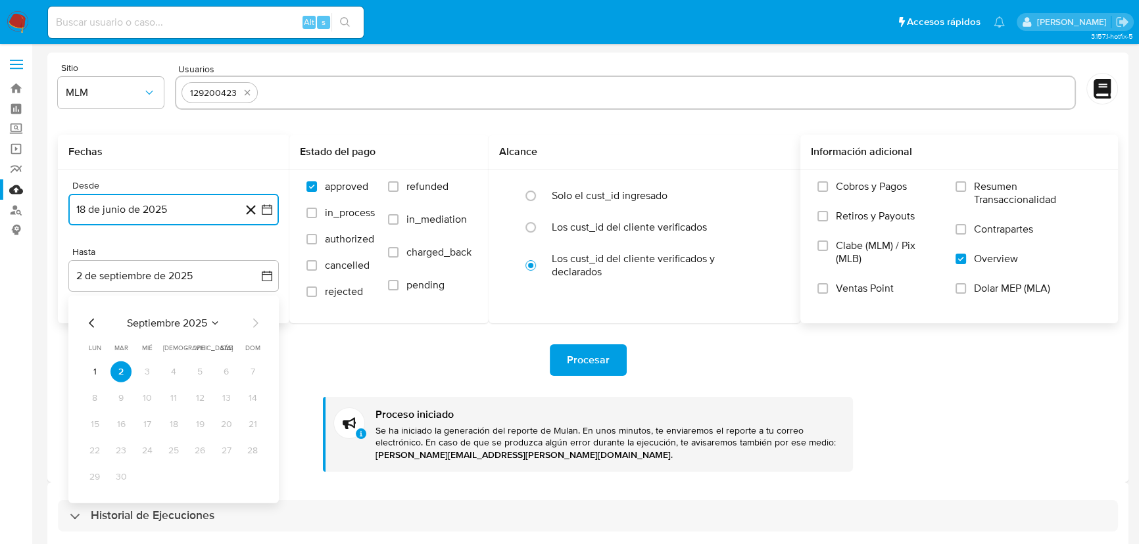
click at [88, 316] on icon "Mes anterior" at bounding box center [92, 324] width 16 height 16
click at [256, 479] on button "31" at bounding box center [252, 477] width 21 height 21
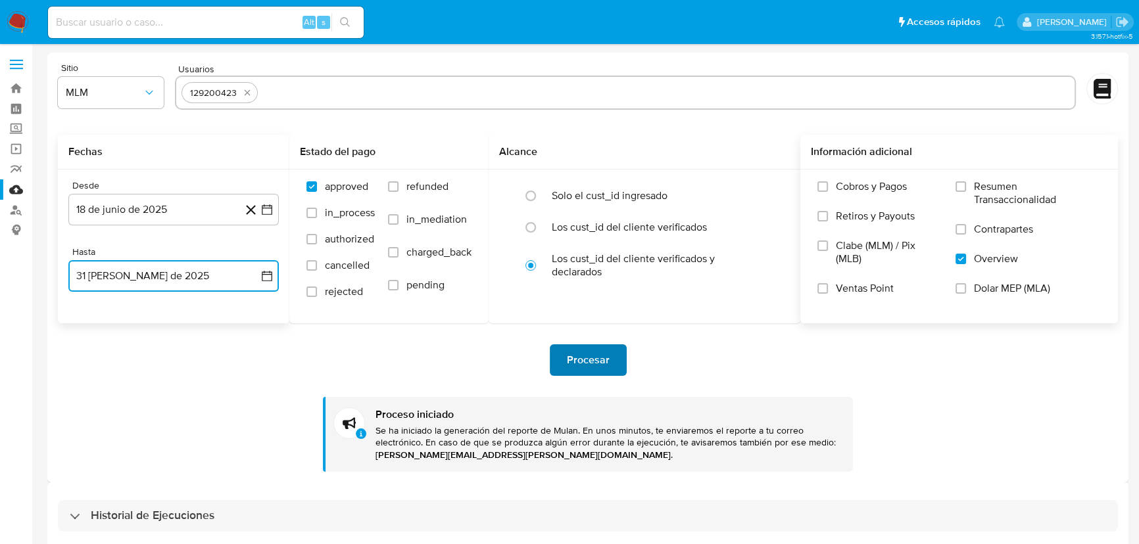
click at [611, 351] on button "Procesar" at bounding box center [588, 361] width 77 height 32
click at [264, 276] on icon "button" at bounding box center [266, 276] width 13 height 13
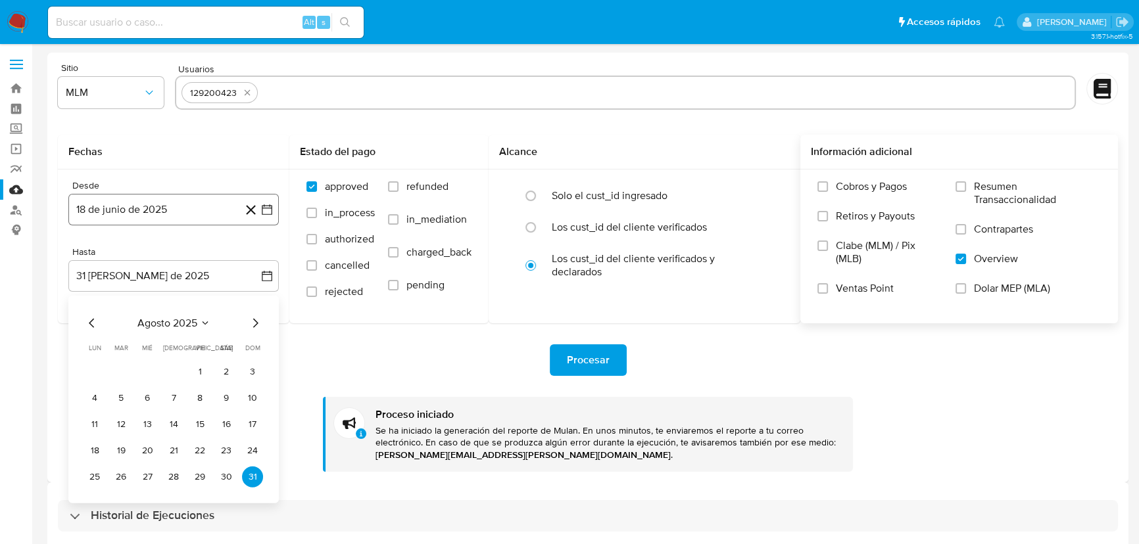
click at [132, 218] on button "18 de junio de 2025" at bounding box center [173, 210] width 210 height 32
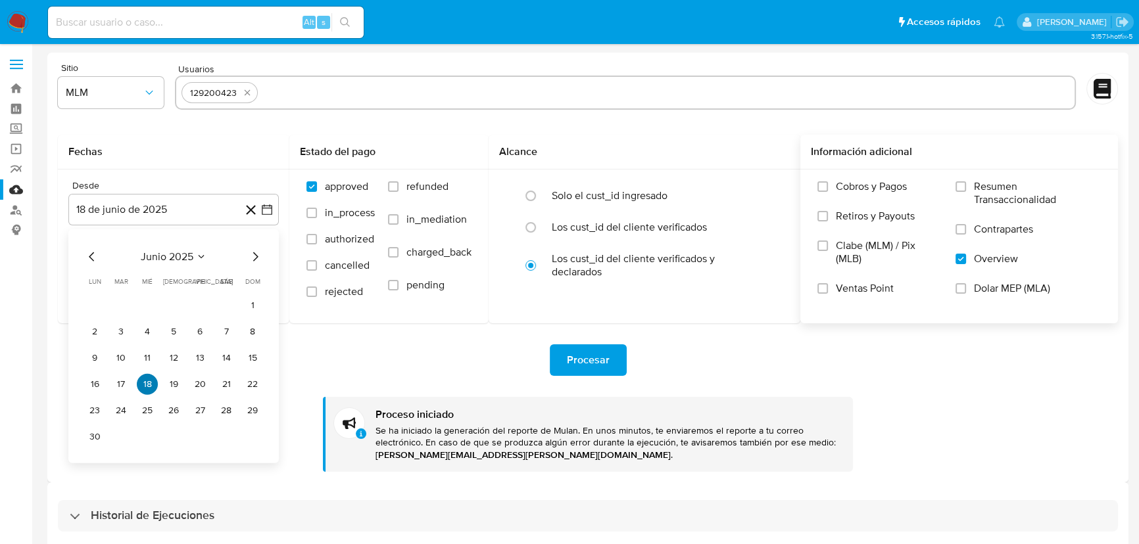
click at [143, 391] on button "18" at bounding box center [147, 384] width 21 height 21
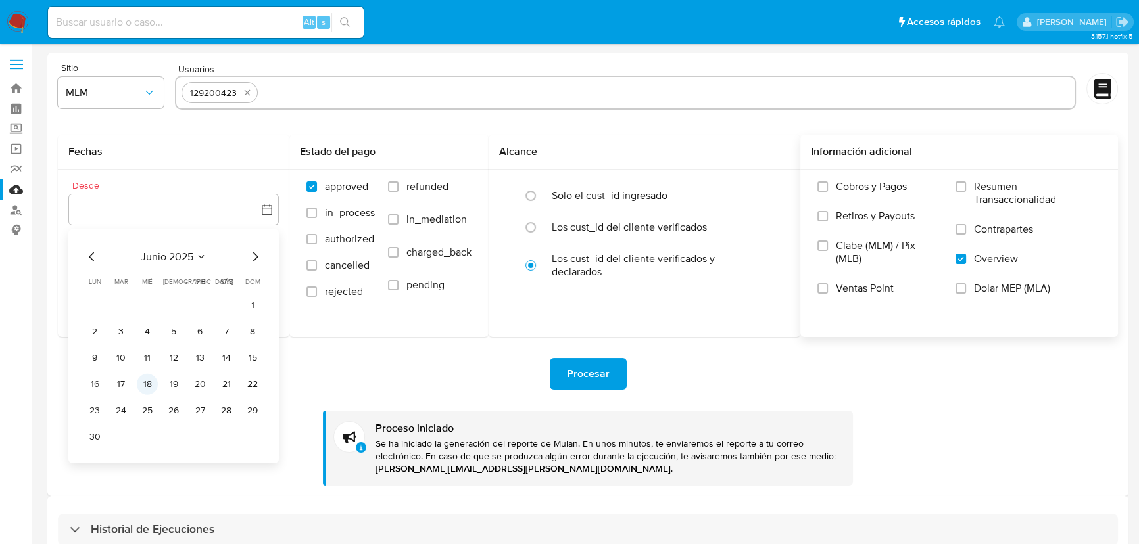
click at [148, 385] on button "18" at bounding box center [147, 384] width 21 height 21
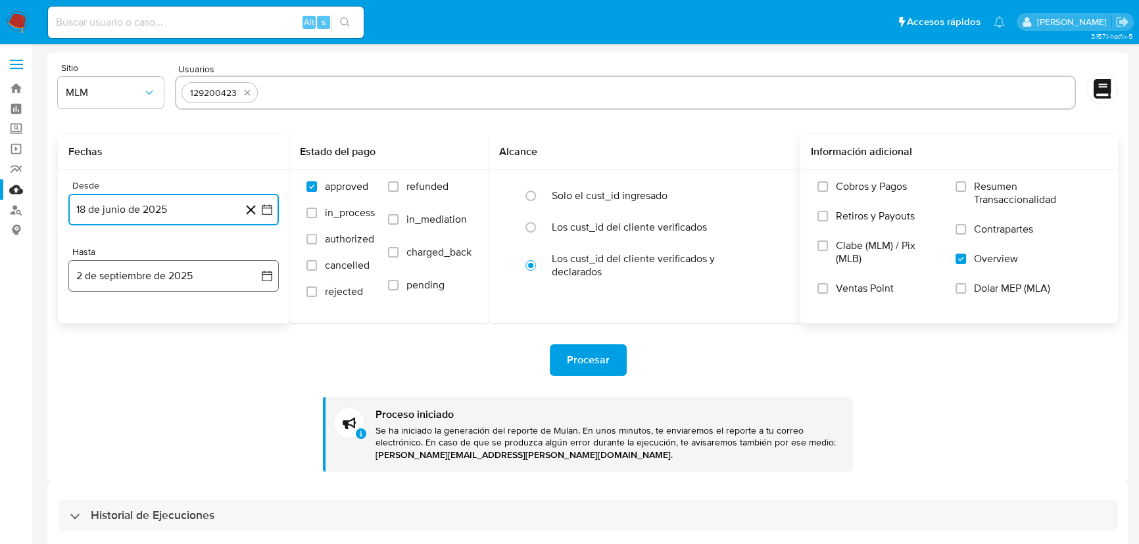
click at [250, 276] on button "2 de septiembre de 2025" at bounding box center [173, 276] width 210 height 32
click at [92, 329] on icon "Mes anterior" at bounding box center [92, 324] width 16 height 16
click at [92, 327] on icon "Mes anterior" at bounding box center [92, 324] width 16 height 16
click at [174, 477] on button "31" at bounding box center [173, 477] width 21 height 21
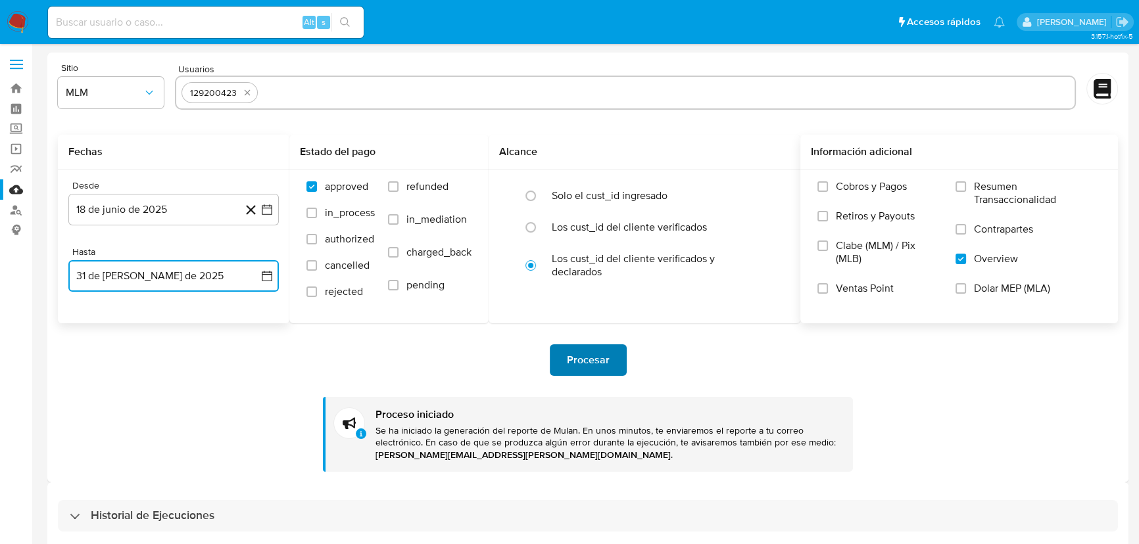
click at [591, 362] on span "Procesar" at bounding box center [588, 360] width 43 height 29
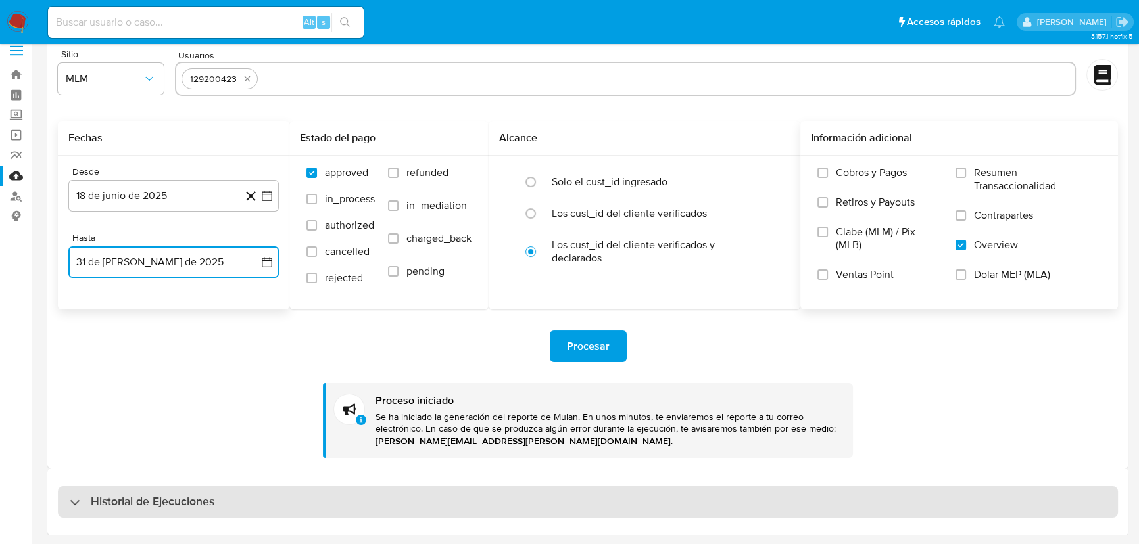
click at [70, 479] on div "Historial de Ejecuciones" at bounding box center [142, 503] width 145 height 16
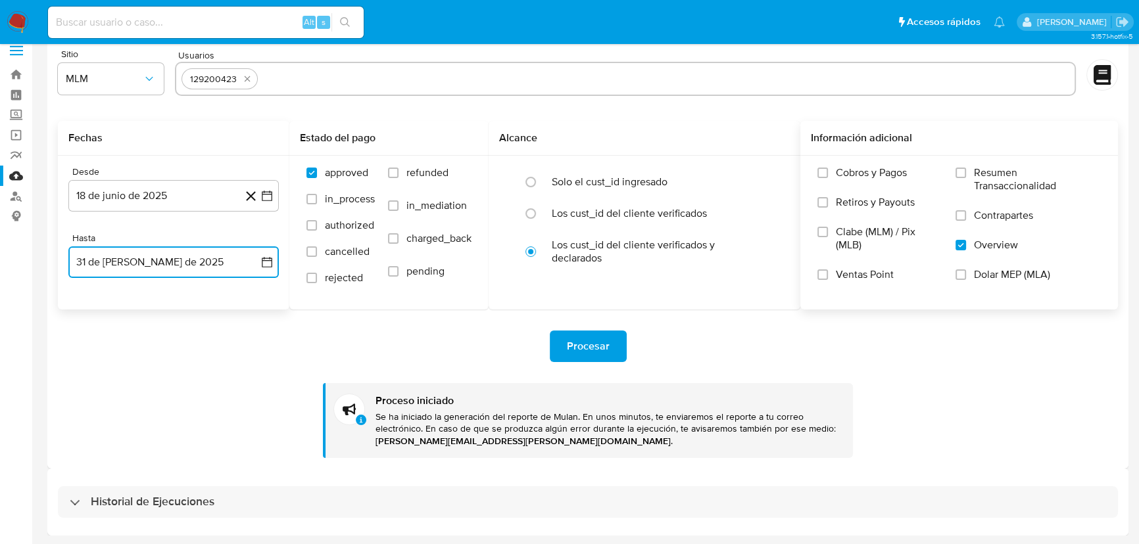
select select "10"
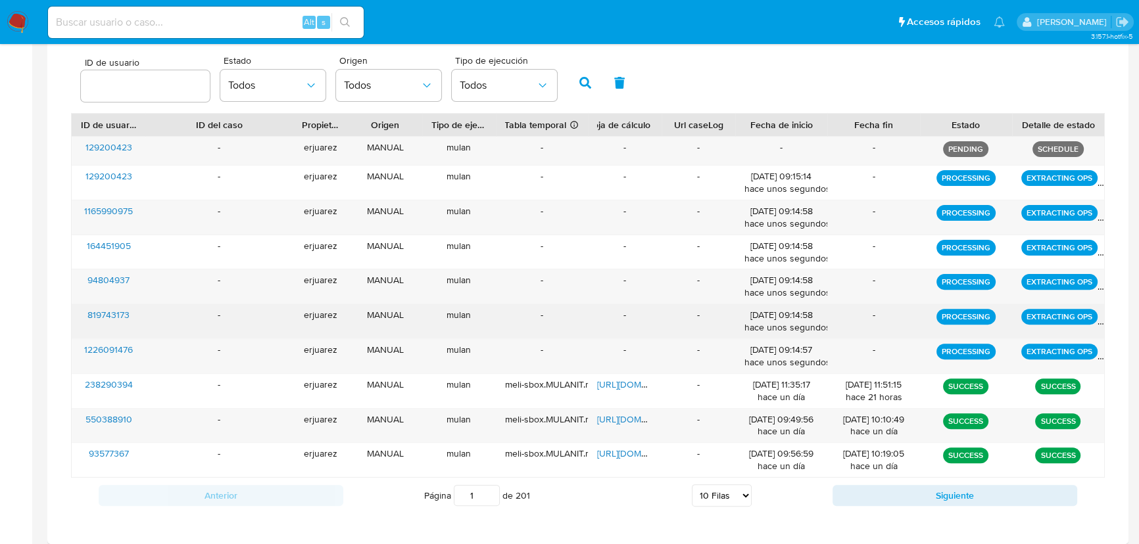
scroll to position [504, 0]
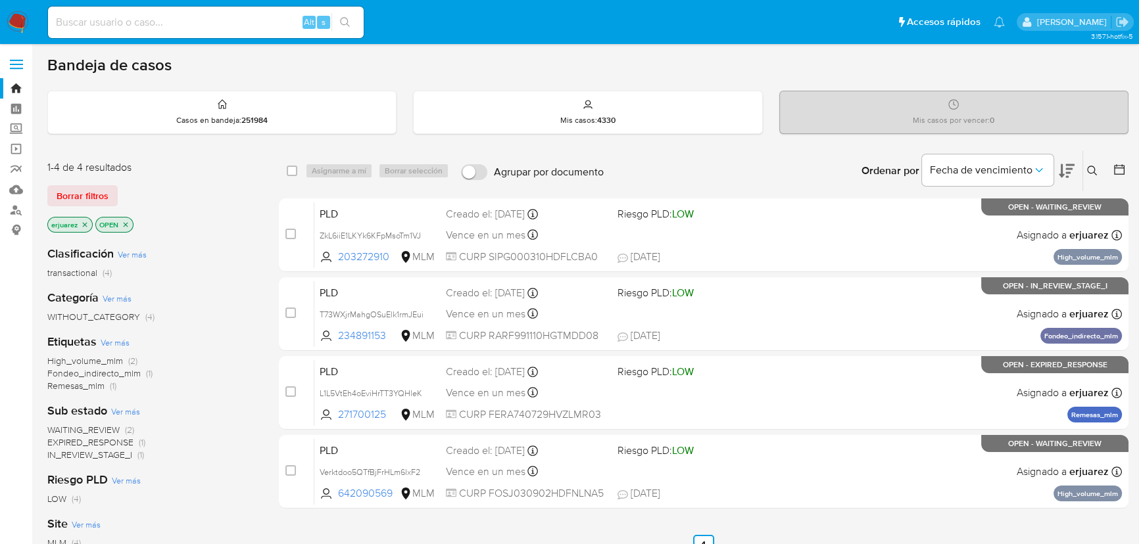
drag, startPoint x: 201, startPoint y: 16, endPoint x: 201, endPoint y: 26, distance: 9.9
click at [199, 16] on input at bounding box center [206, 22] width 316 height 17
paste input "254713849"
click at [168, 12] on div "254713849 Alt s" at bounding box center [206, 23] width 316 height 32
click at [167, 24] on input "254713849" at bounding box center [206, 22] width 316 height 17
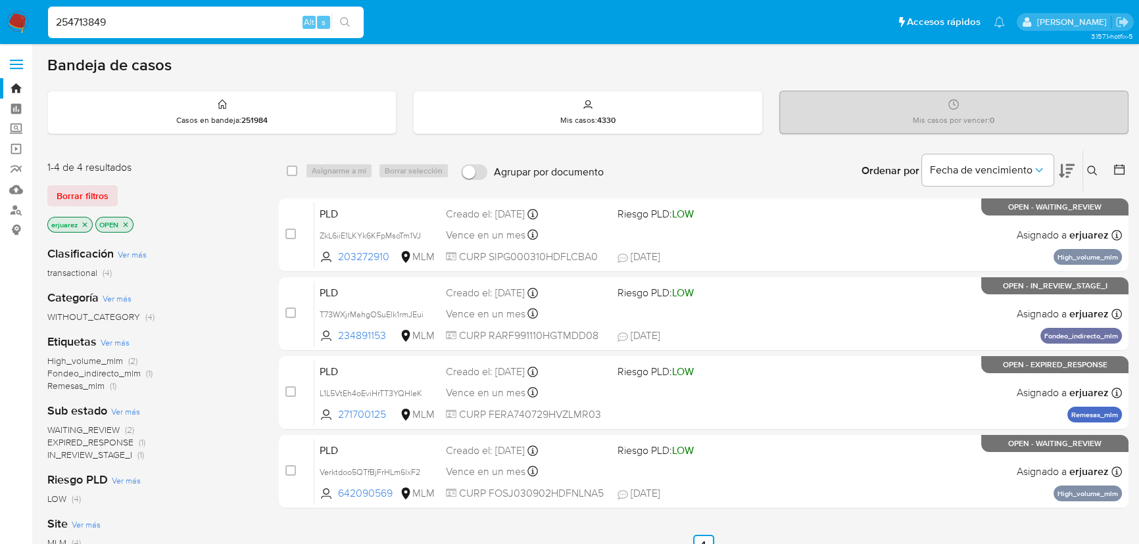
type input "254713849"
click at [346, 19] on icon "search-icon" at bounding box center [345, 22] width 11 height 11
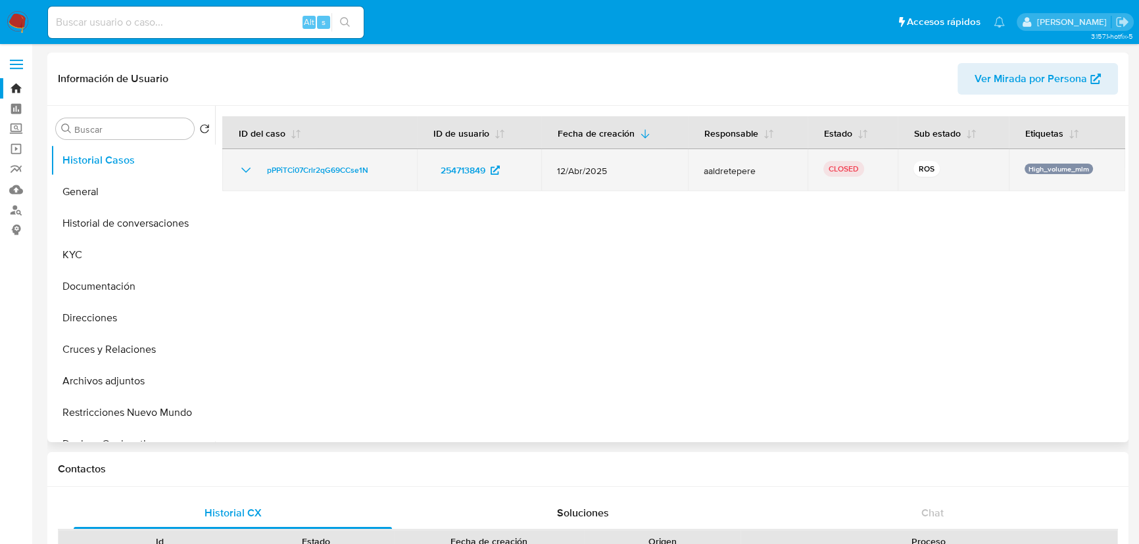
select select "10"
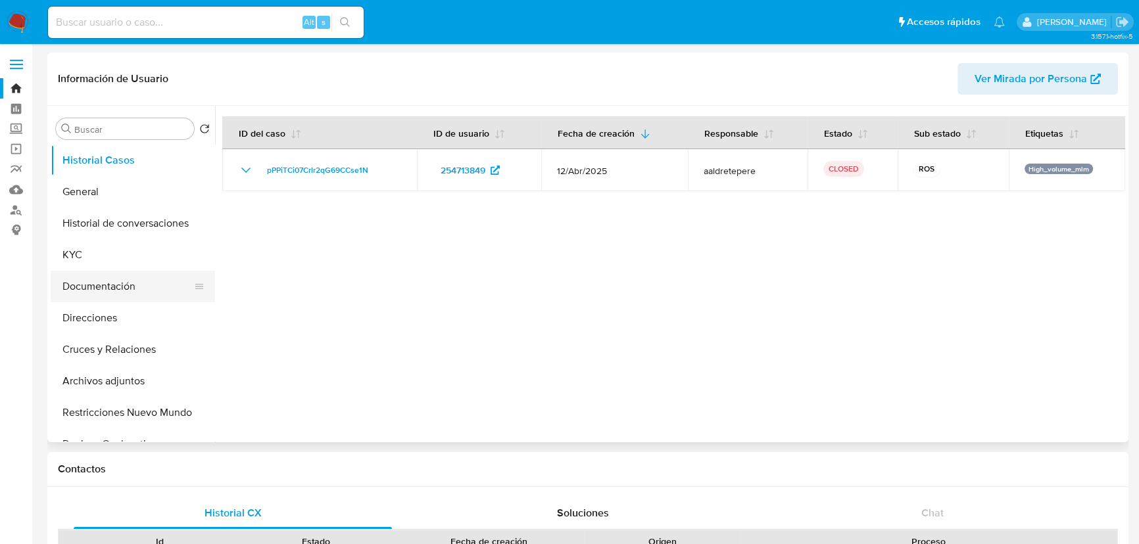
click at [147, 294] on button "Documentación" at bounding box center [128, 287] width 154 height 32
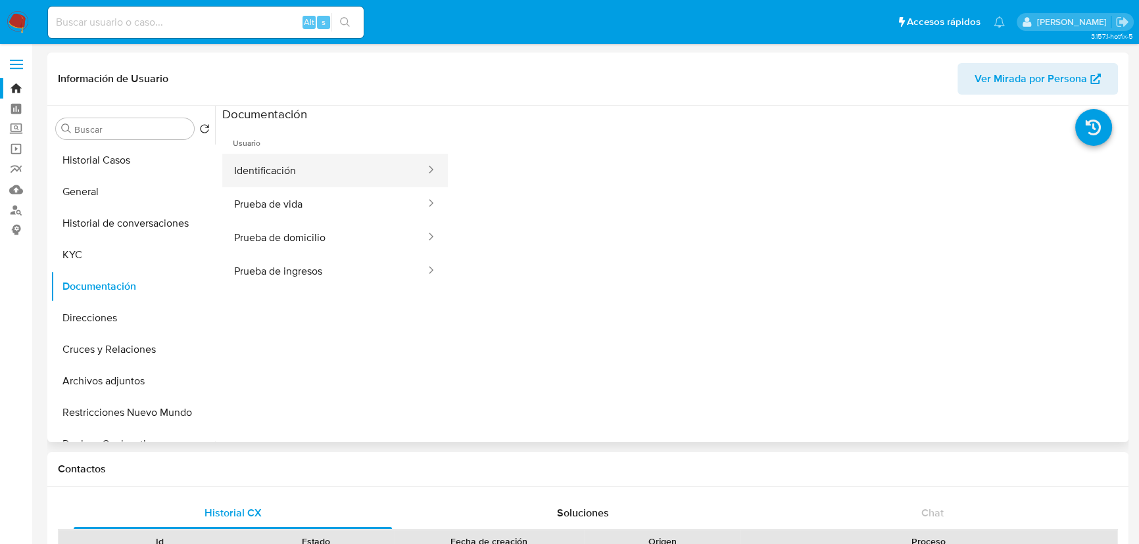
click at [272, 173] on button "Identificación" at bounding box center [324, 171] width 205 height 34
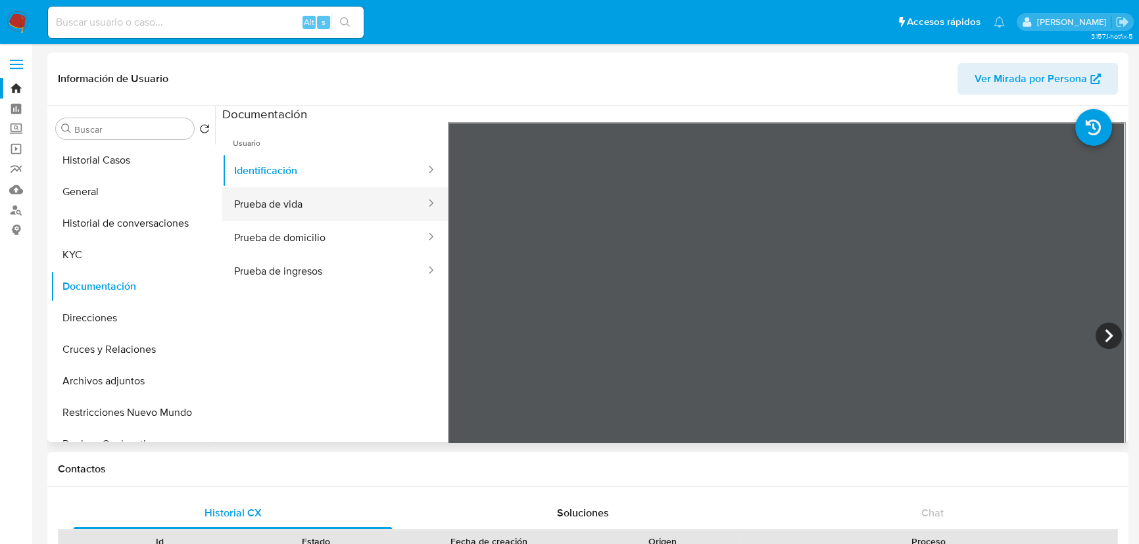
click at [279, 214] on button "Prueba de vida" at bounding box center [324, 204] width 205 height 34
click at [178, 22] on input at bounding box center [206, 22] width 316 height 17
paste input "1024817934"
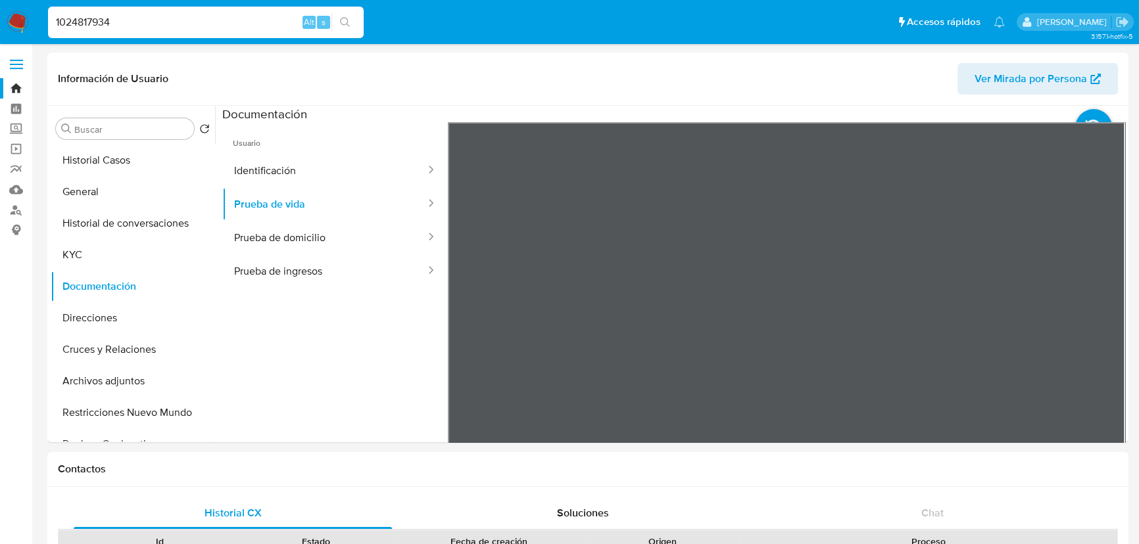
type input "1024817934"
click at [345, 14] on button "search-icon" at bounding box center [344, 22] width 27 height 18
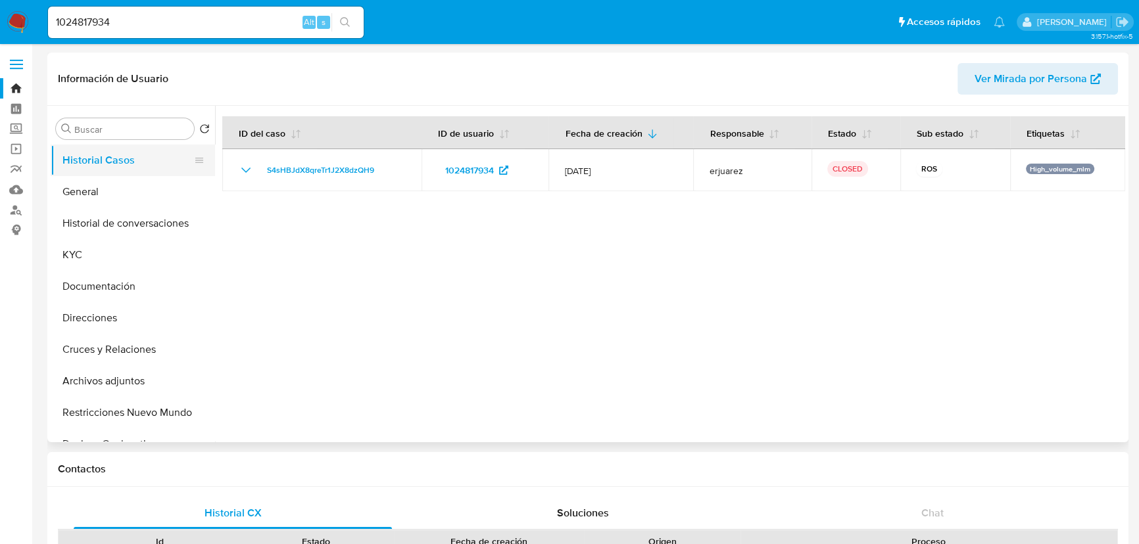
select select "10"
drag, startPoint x: 116, startPoint y: 28, endPoint x: 36, endPoint y: 11, distance: 82.2
click at [36, 11] on nav "Pausado Ver notificaciones 1024817934 Alt s Accesos rápidos Presiona las siguie…" at bounding box center [569, 22] width 1139 height 44
paste input "697693980"
type input "697693980"
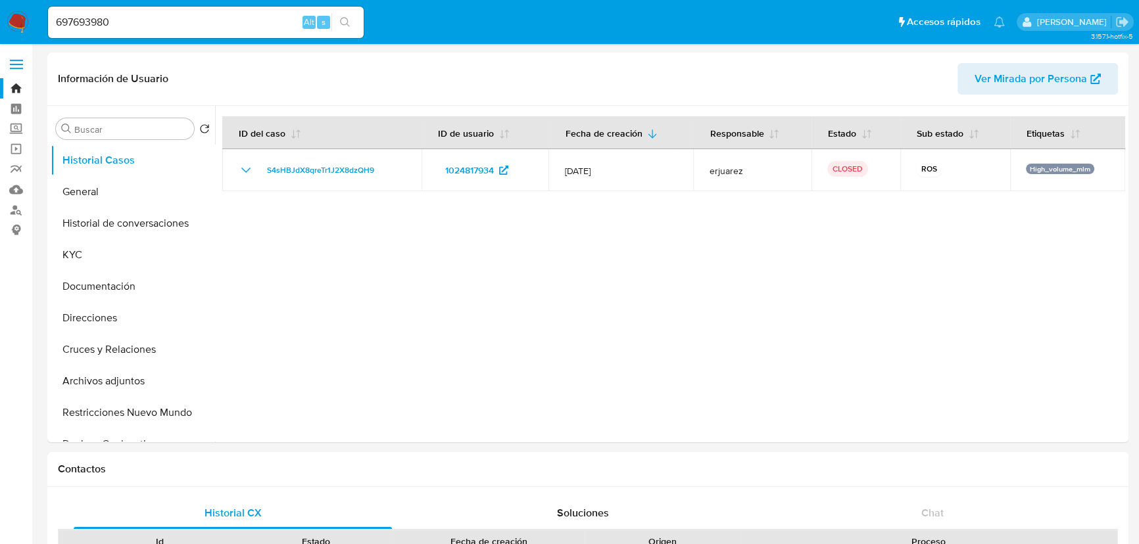
click at [349, 15] on button "search-icon" at bounding box center [344, 22] width 27 height 18
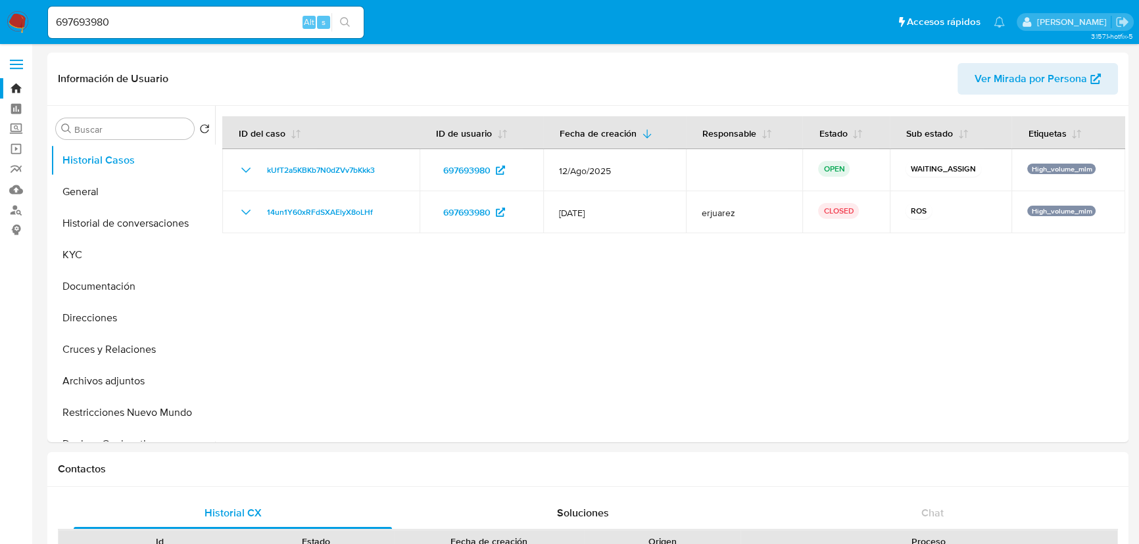
select select "10"
drag, startPoint x: 160, startPoint y: 29, endPoint x: 70, endPoint y: 18, distance: 90.1
click at [4, 2] on nav "Pausado Ver notificaciones 697693980 Alt s Accesos rápidos Presiona las siguien…" at bounding box center [569, 22] width 1139 height 44
paste input "589789254"
type input "589789254"
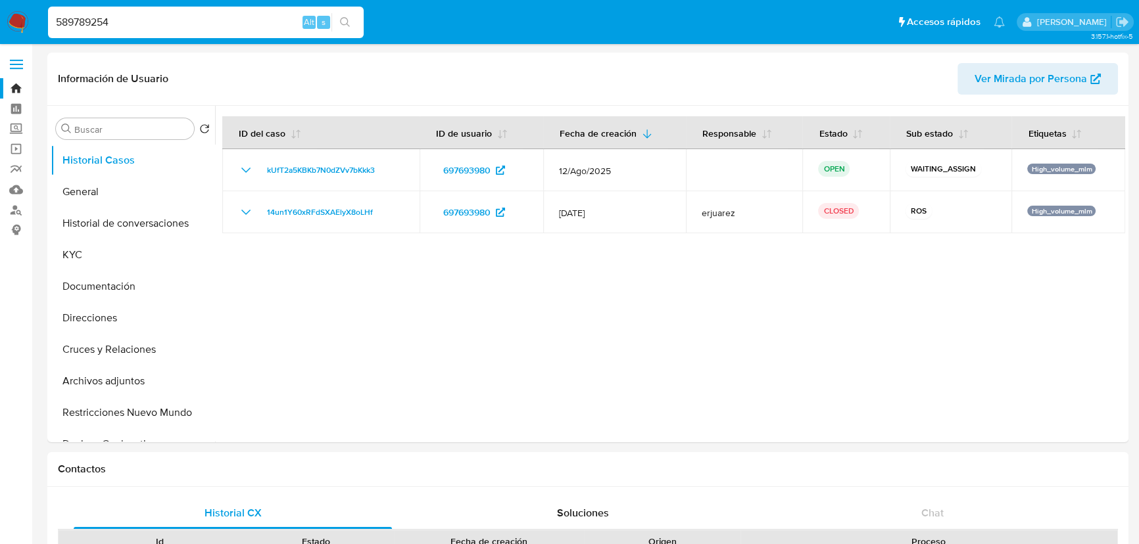
click at [342, 23] on icon "search-icon" at bounding box center [345, 22] width 10 height 10
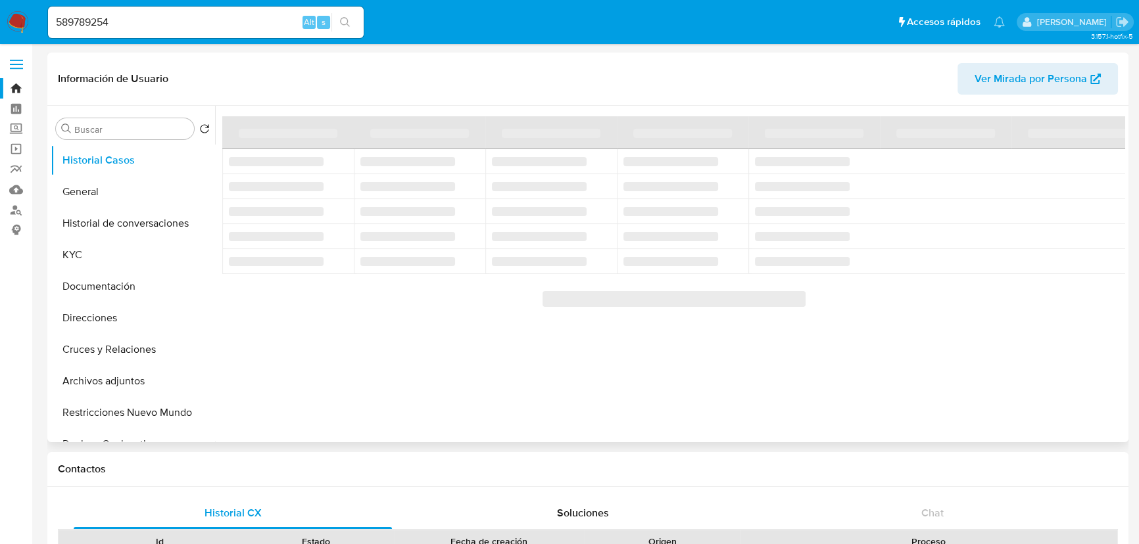
select select "10"
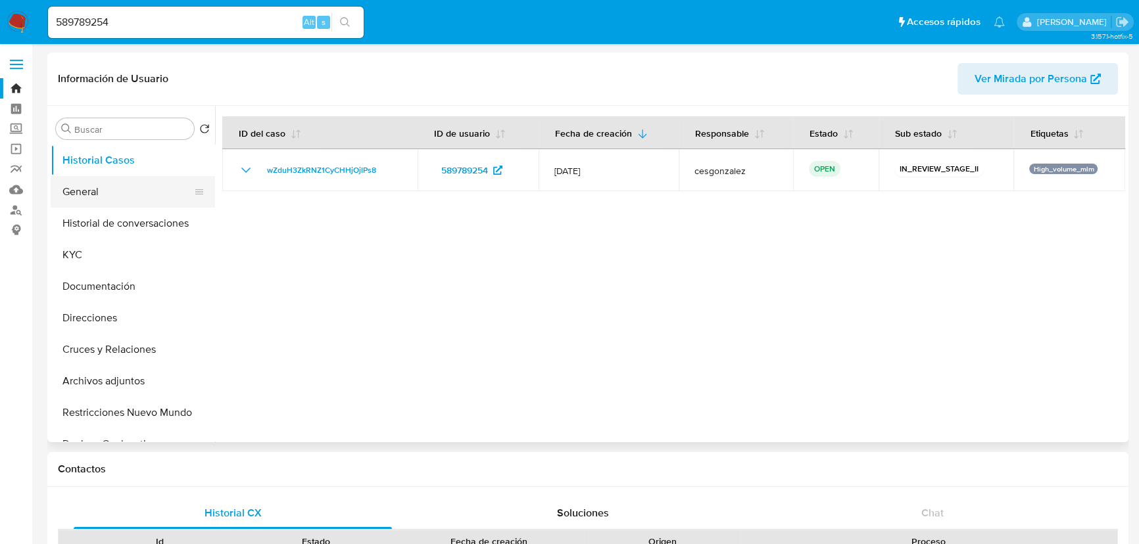
click at [114, 191] on button "General" at bounding box center [128, 192] width 154 height 32
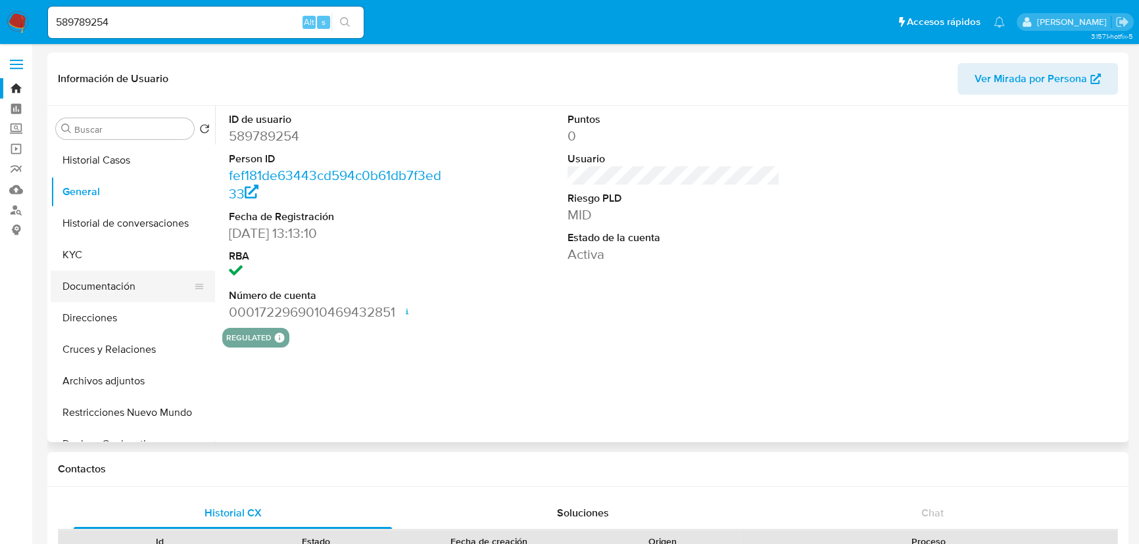
click at [133, 289] on button "Documentación" at bounding box center [128, 287] width 154 height 32
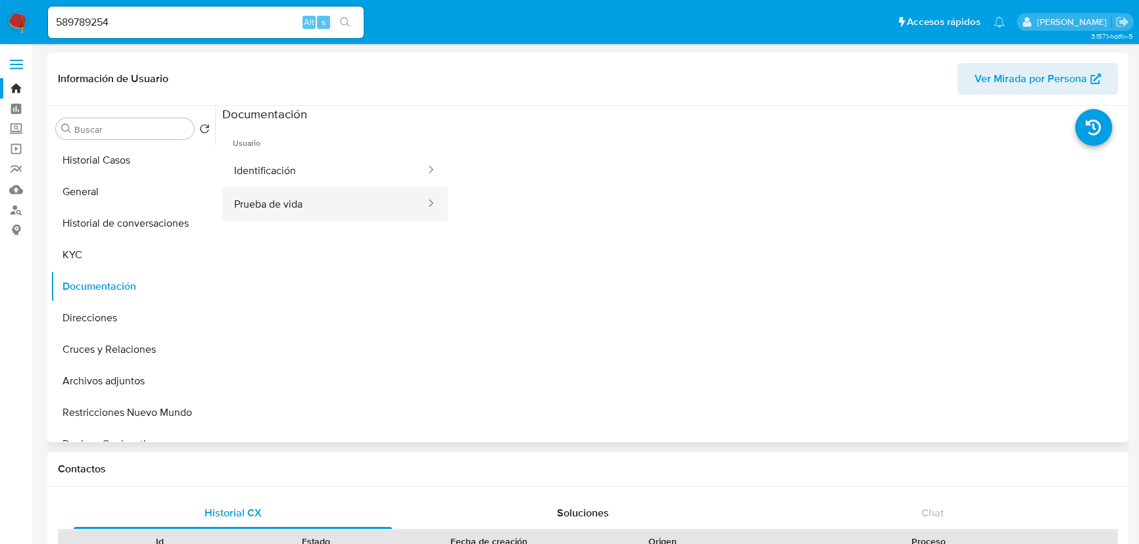
click at [269, 205] on button "Prueba de vida" at bounding box center [324, 204] width 205 height 34
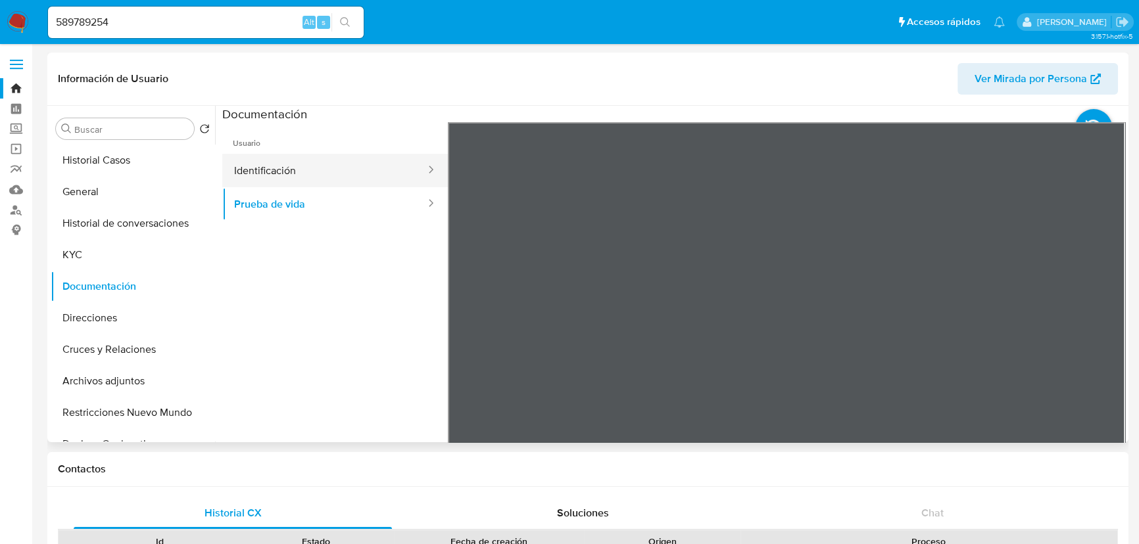
drag, startPoint x: 293, startPoint y: 168, endPoint x: 381, endPoint y: 37, distance: 157.8
click at [293, 170] on button "Identificación" at bounding box center [324, 171] width 205 height 34
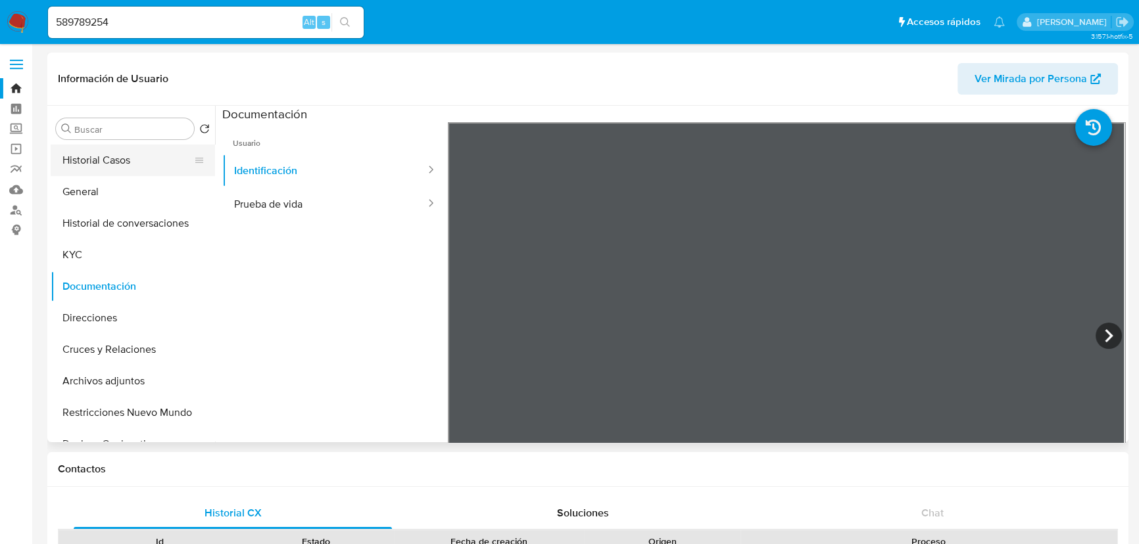
click at [114, 153] on button "Historial Casos" at bounding box center [128, 161] width 154 height 32
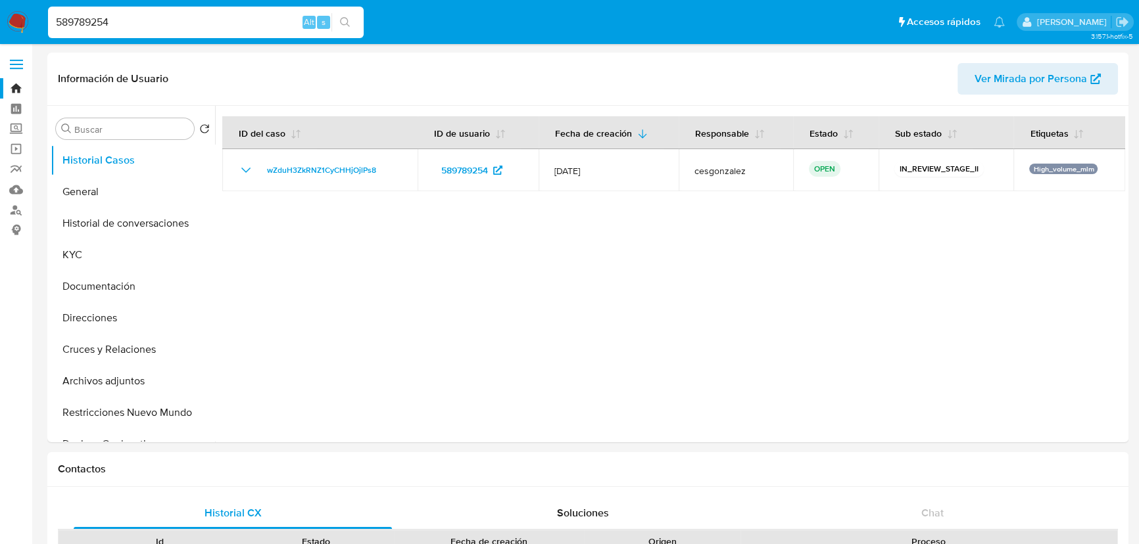
drag, startPoint x: 109, startPoint y: 28, endPoint x: -47, endPoint y: 26, distance: 155.2
paste input "697693980"
type input "697693980"
click at [343, 16] on button "search-icon" at bounding box center [344, 22] width 27 height 18
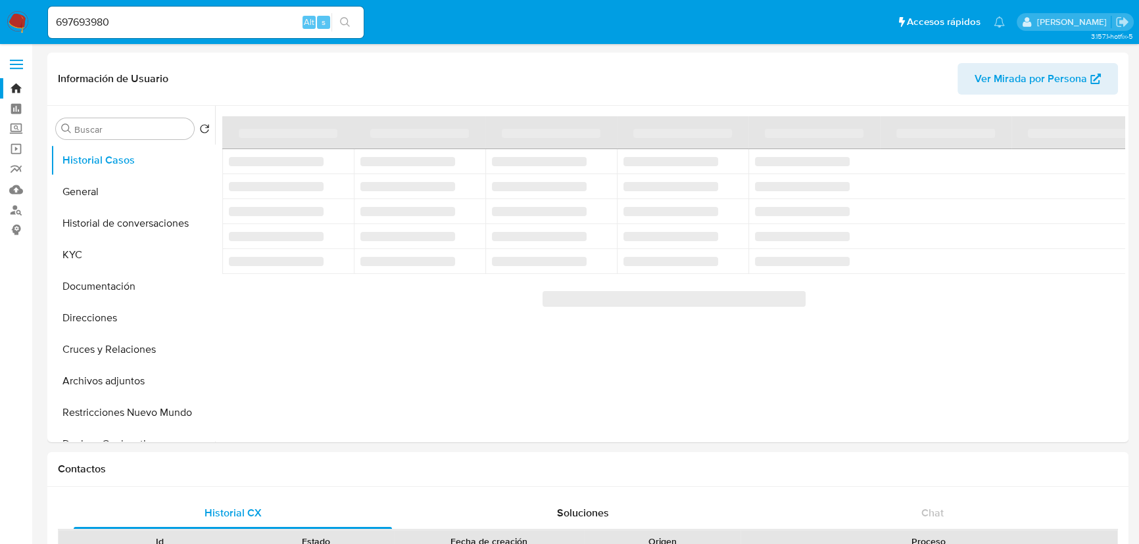
select select "10"
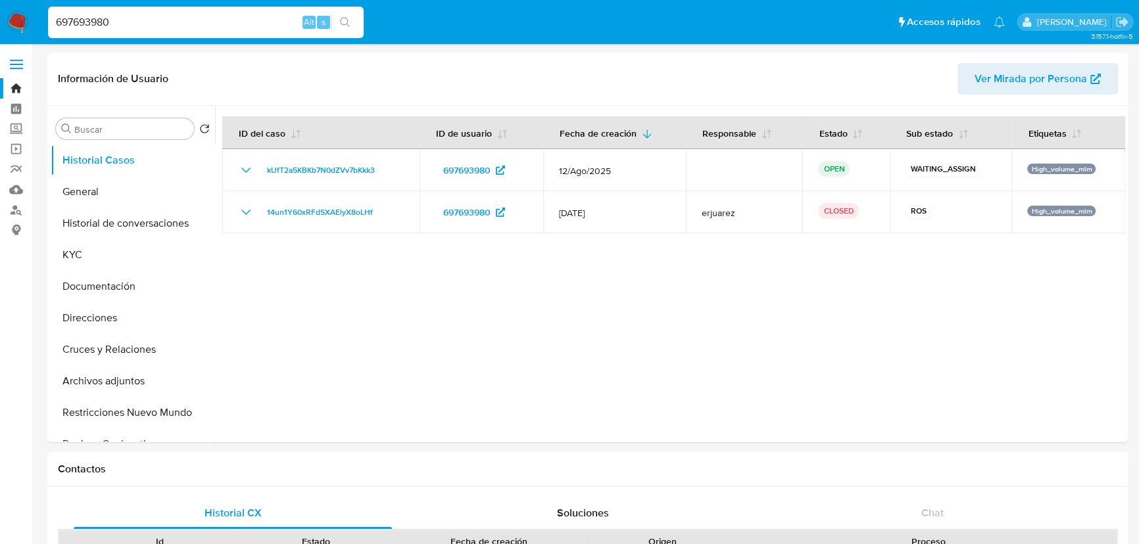
drag, startPoint x: 130, startPoint y: 19, endPoint x: -17, endPoint y: 9, distance: 147.7
paste input "254713849"
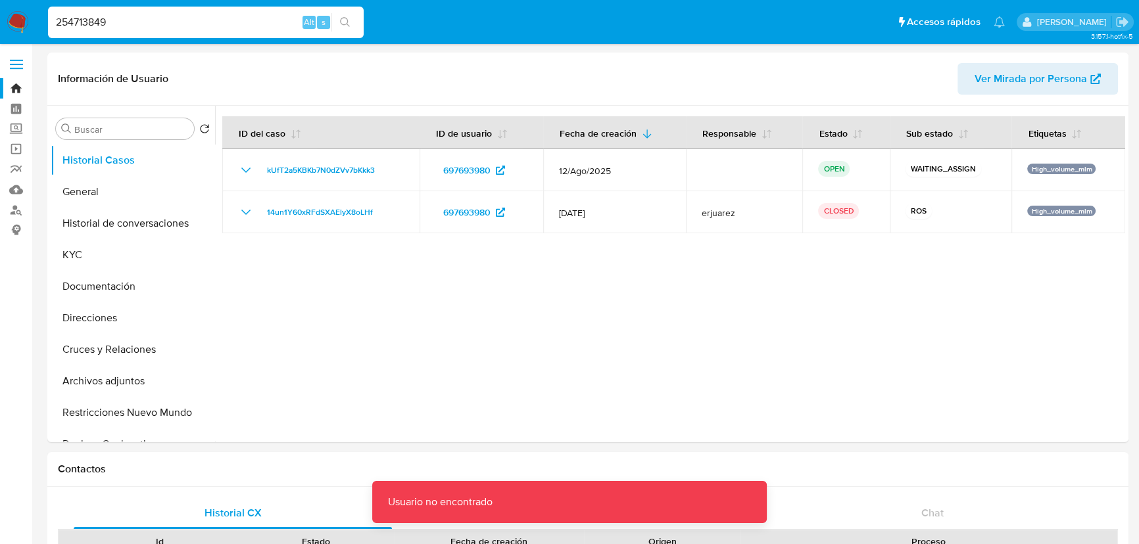
click at [135, 22] on input "254713849" at bounding box center [206, 22] width 316 height 17
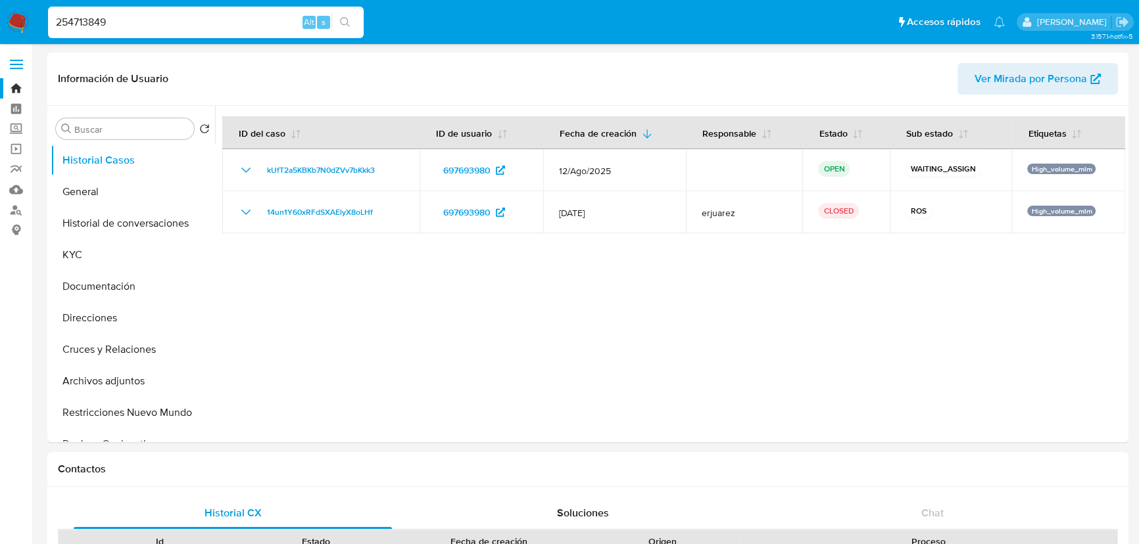
click at [55, 22] on input "254713849" at bounding box center [206, 22] width 316 height 17
click at [177, 20] on input "254713849" at bounding box center [206, 22] width 316 height 17
type input "254713849"
click at [334, 19] on button "search-icon" at bounding box center [344, 22] width 27 height 18
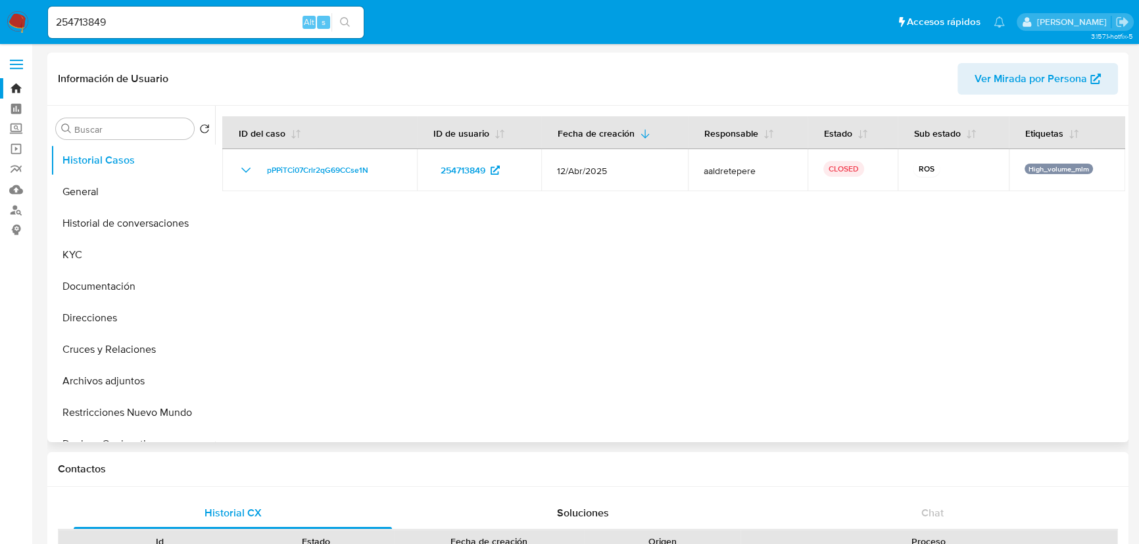
select select "10"
drag, startPoint x: 178, startPoint y: 30, endPoint x: -257, endPoint y: 9, distance: 435.2
paste input "1024817934"
type input "1024817934"
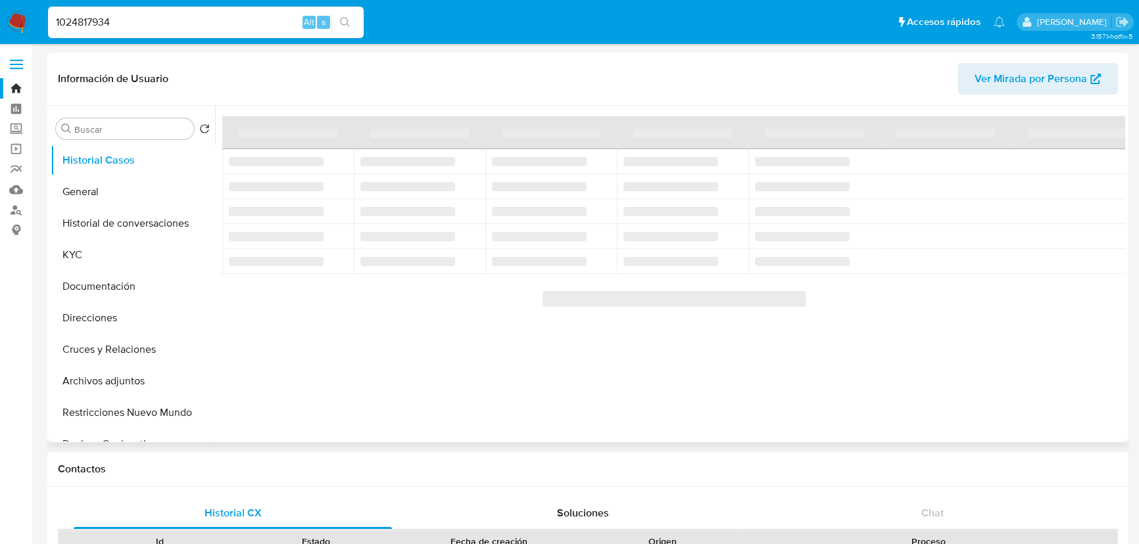
select select "10"
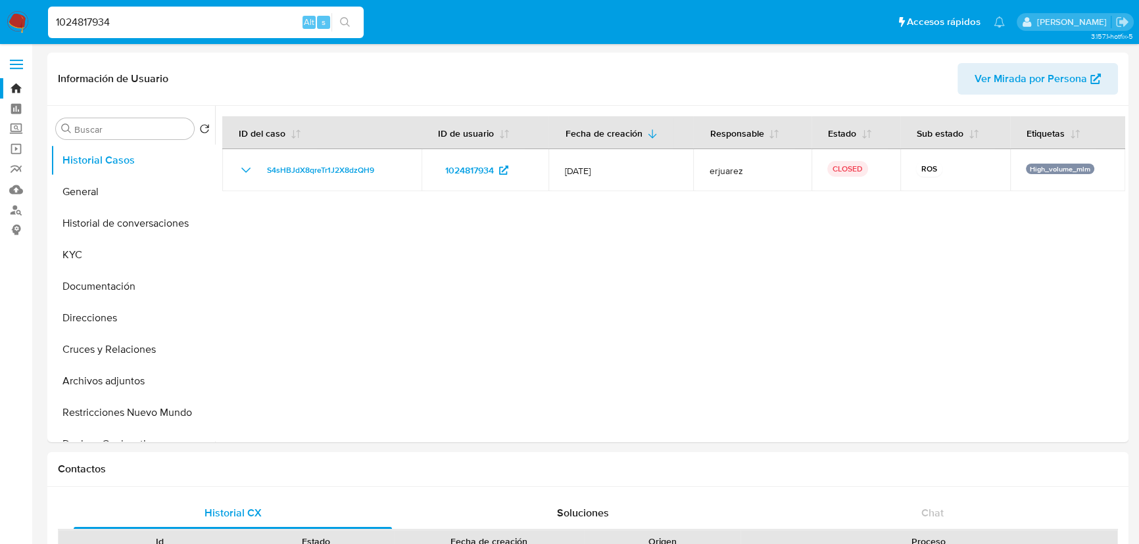
drag, startPoint x: 151, startPoint y: 22, endPoint x: -73, endPoint y: 19, distance: 224.3
paste input "629163852"
type input "1629163852"
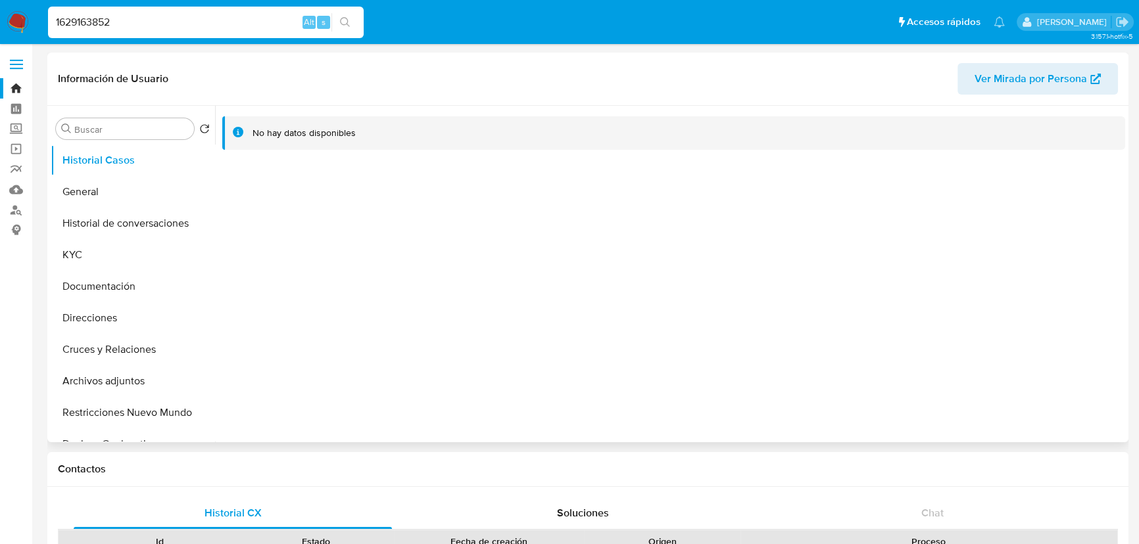
select select "10"
drag, startPoint x: 175, startPoint y: 20, endPoint x: -137, endPoint y: -20, distance: 314.3
paste input "2098579921"
type input "2098579921"
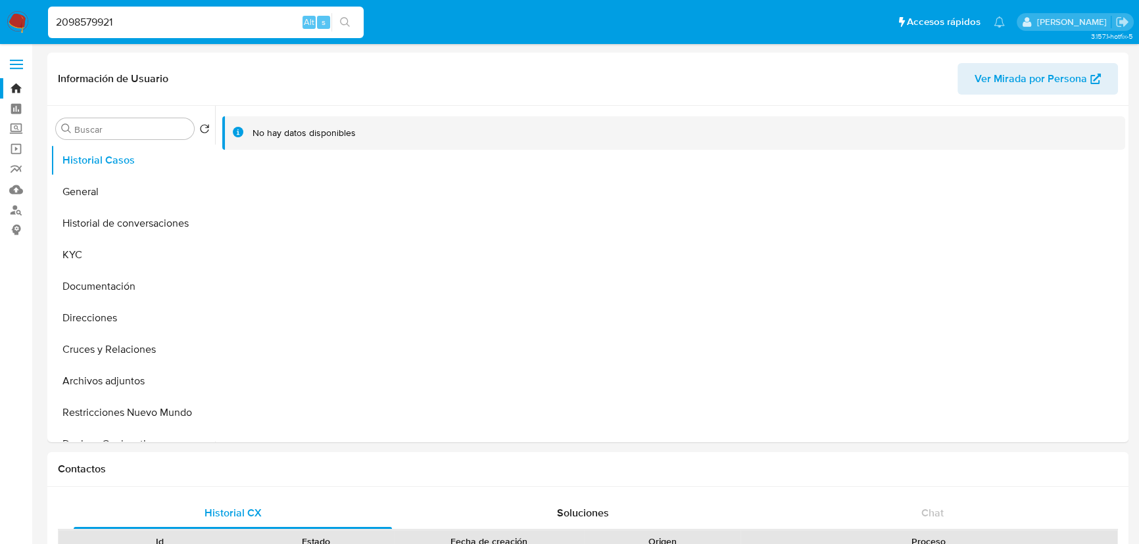
select select "10"
drag, startPoint x: 109, startPoint y: 286, endPoint x: 212, endPoint y: 236, distance: 115.3
click at [110, 285] on button "Documentación" at bounding box center [133, 287] width 164 height 32
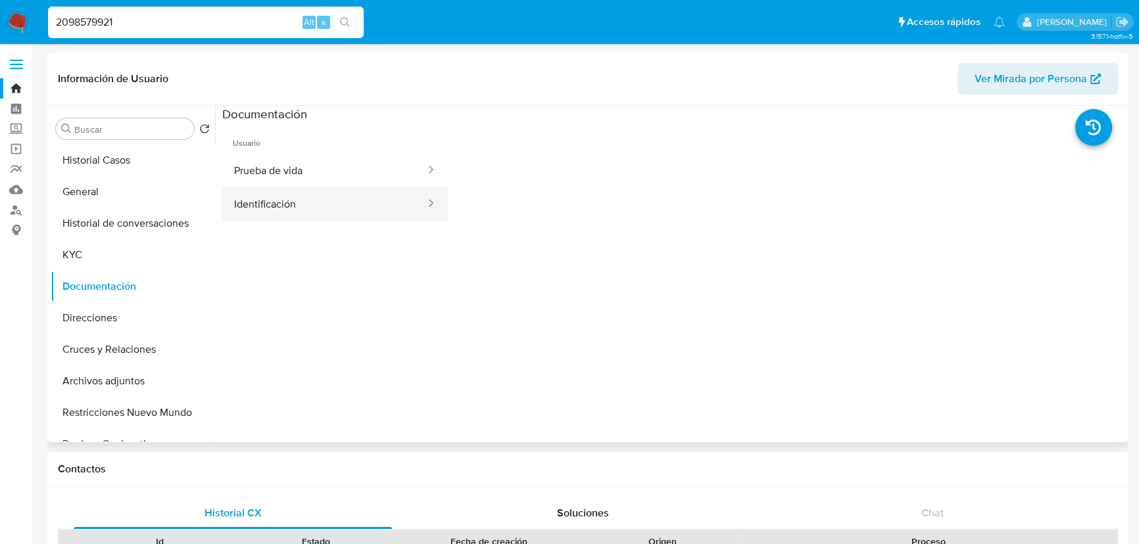
click at [267, 205] on button "Identificación" at bounding box center [324, 204] width 205 height 34
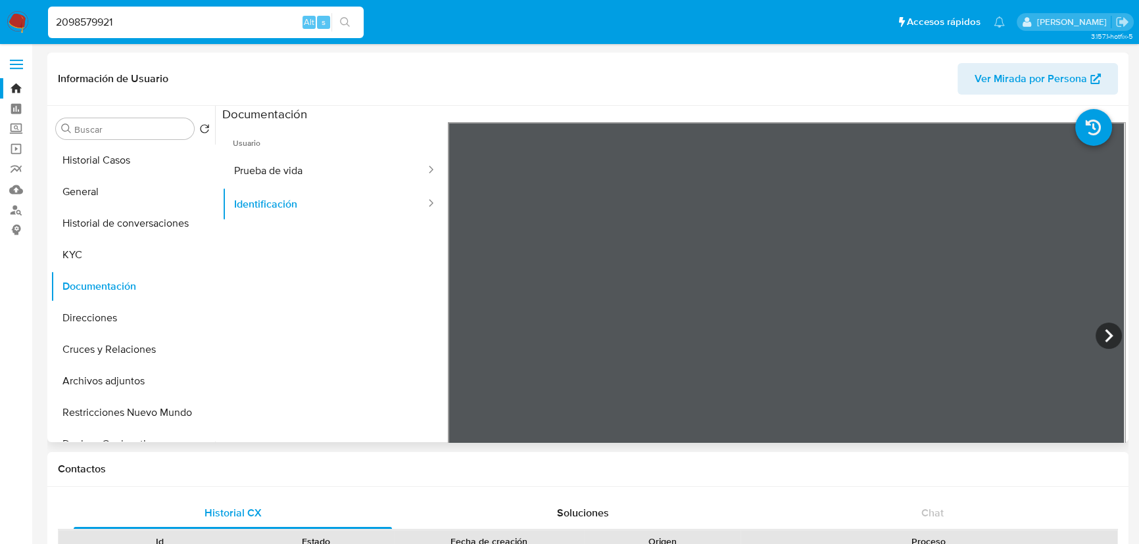
click at [308, 153] on span "Usuario" at bounding box center [335, 138] width 226 height 32
click at [321, 179] on button "Prueba de vida" at bounding box center [324, 171] width 205 height 34
drag, startPoint x: 118, startPoint y: 13, endPoint x: -20, endPoint y: 12, distance: 138.1
paste input "101358188"
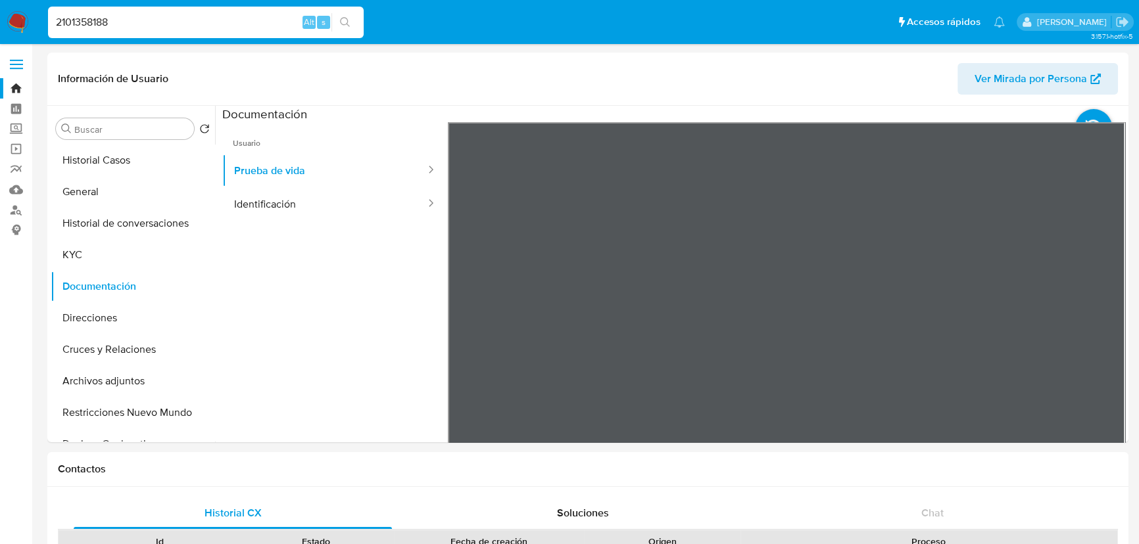
type input "2101358188"
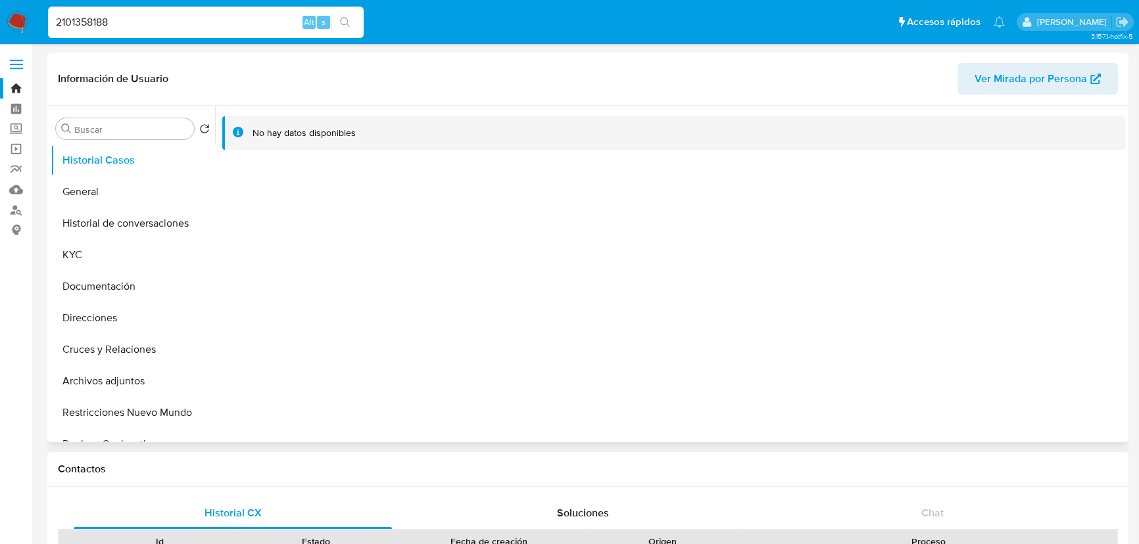
select select "10"
click at [128, 190] on button "General" at bounding box center [128, 192] width 154 height 32
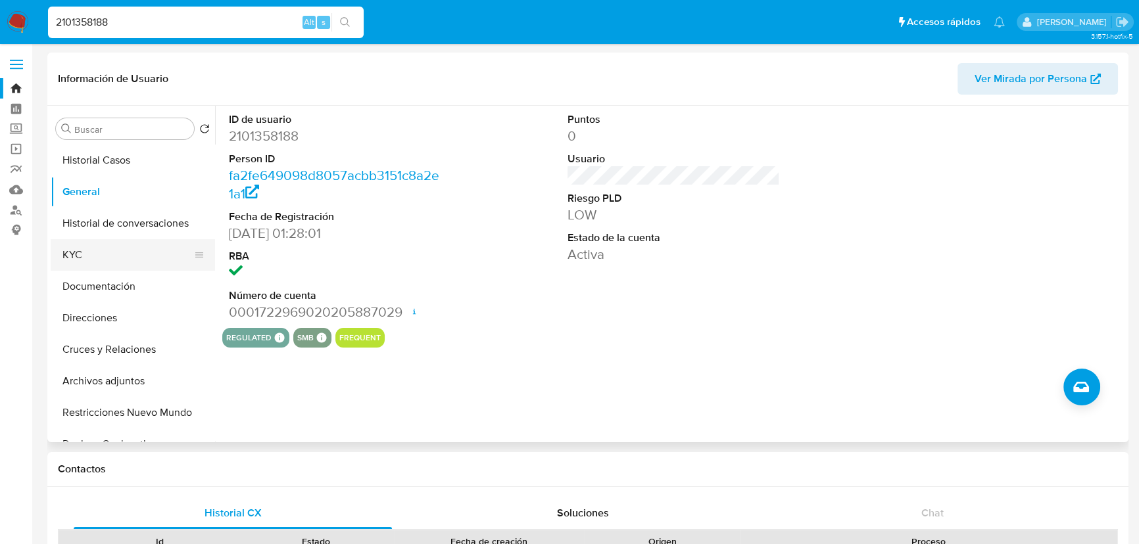
click at [99, 250] on button "KYC" at bounding box center [128, 255] width 154 height 32
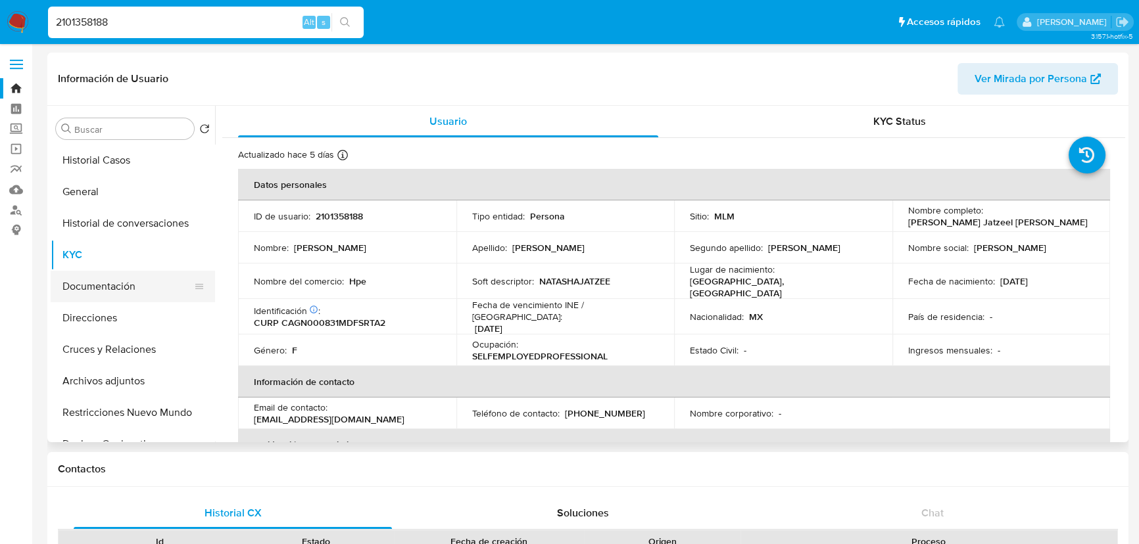
drag, startPoint x: 93, startPoint y: 289, endPoint x: 164, endPoint y: 272, distance: 72.4
click at [94, 289] on button "Documentación" at bounding box center [128, 287] width 154 height 32
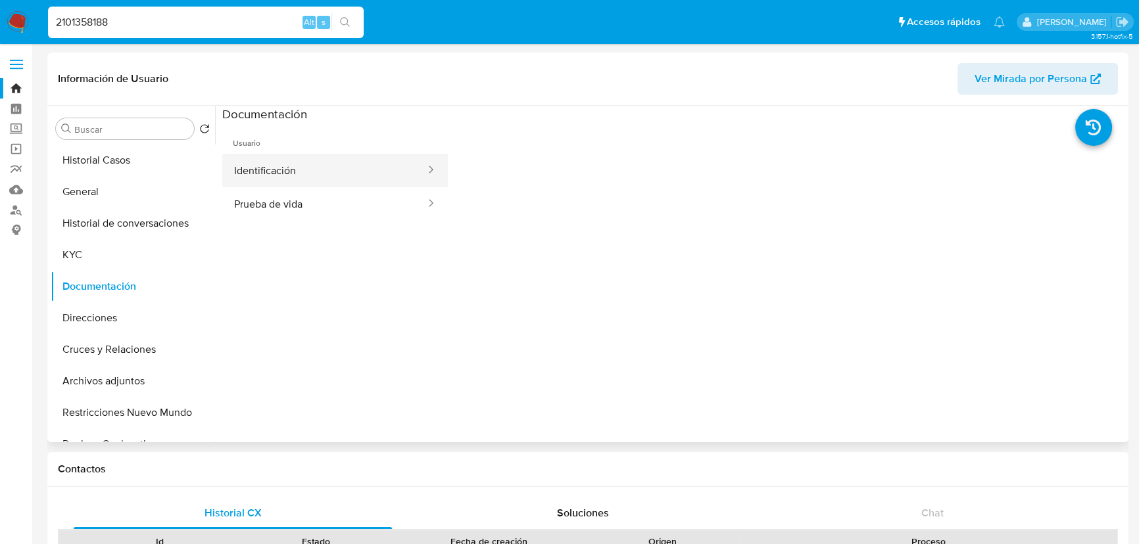
drag, startPoint x: 287, startPoint y: 170, endPoint x: 397, endPoint y: 182, distance: 111.2
click at [291, 170] on button "Identificación" at bounding box center [324, 171] width 205 height 34
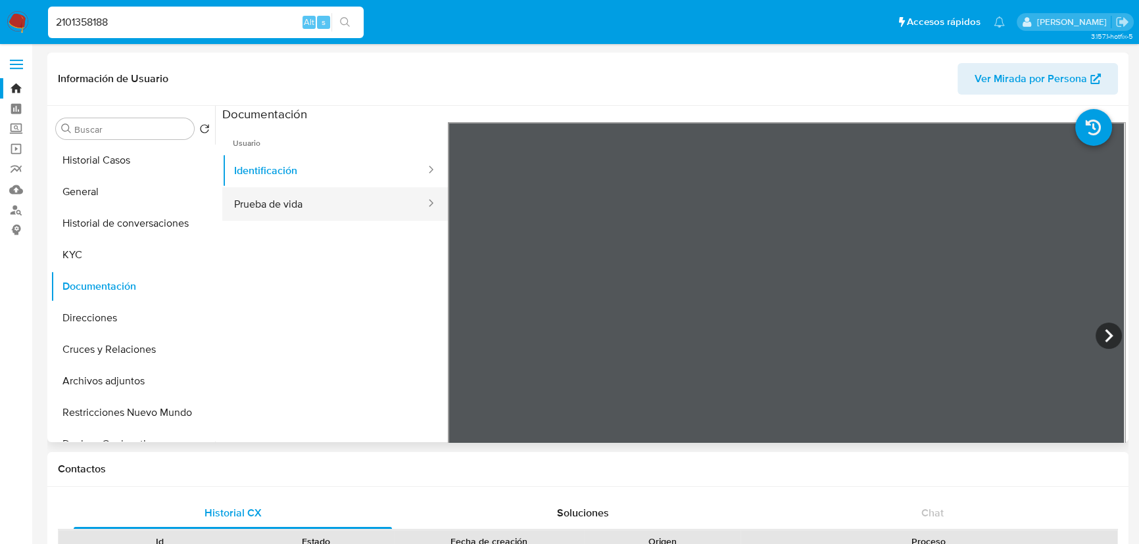
click at [293, 205] on button "Prueba de vida" at bounding box center [324, 204] width 205 height 34
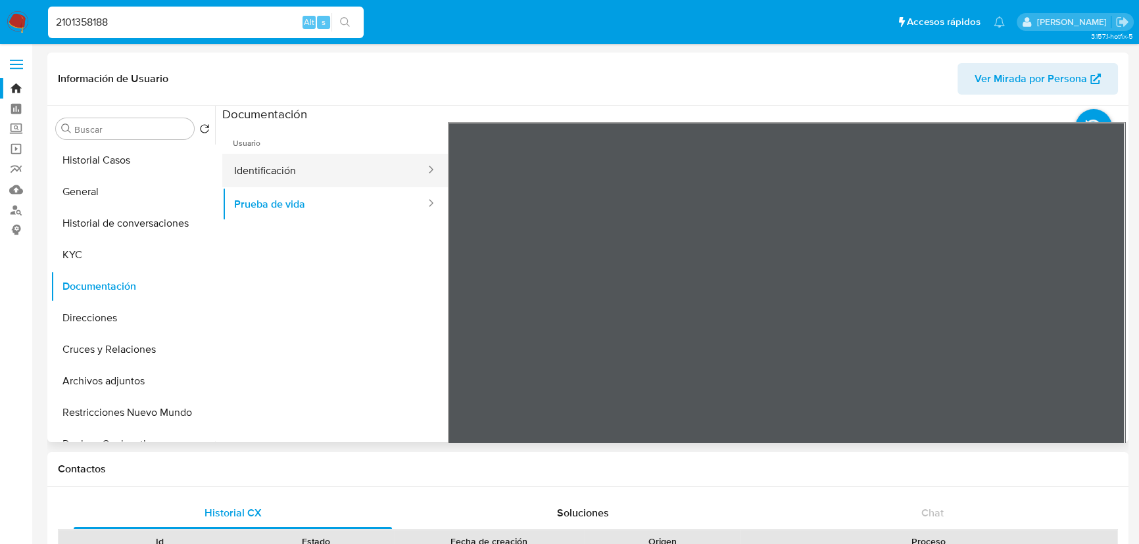
drag, startPoint x: 301, startPoint y: 160, endPoint x: 415, endPoint y: 185, distance: 116.5
click at [308, 162] on button "Identificación" at bounding box center [324, 171] width 205 height 34
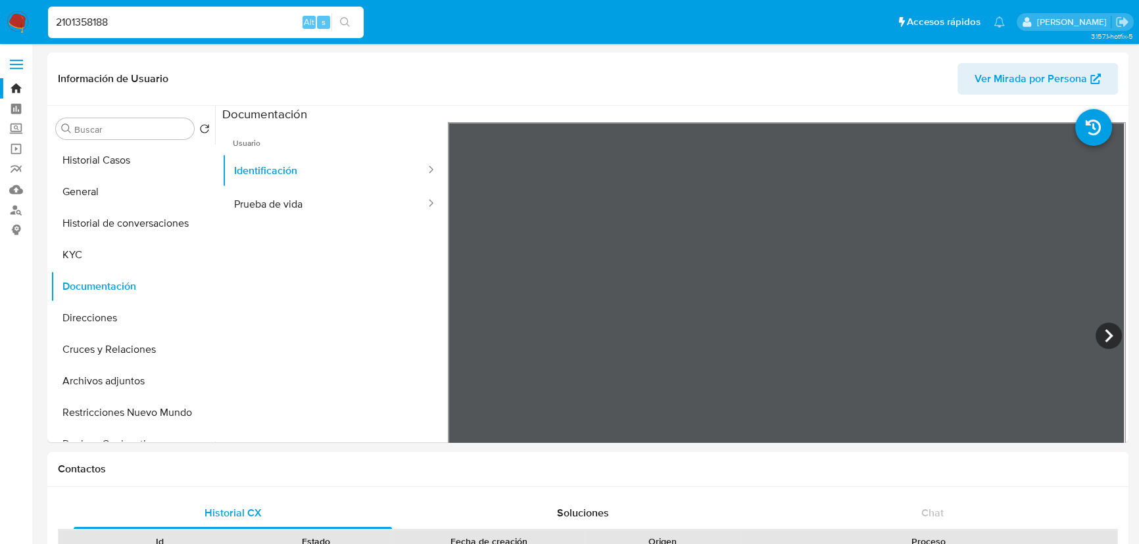
drag, startPoint x: 66, startPoint y: 22, endPoint x: -79, endPoint y: -2, distance: 146.7
paste input "1698181997"
type input "1698181997"
click at [349, 18] on icon "search-icon" at bounding box center [345, 22] width 11 height 11
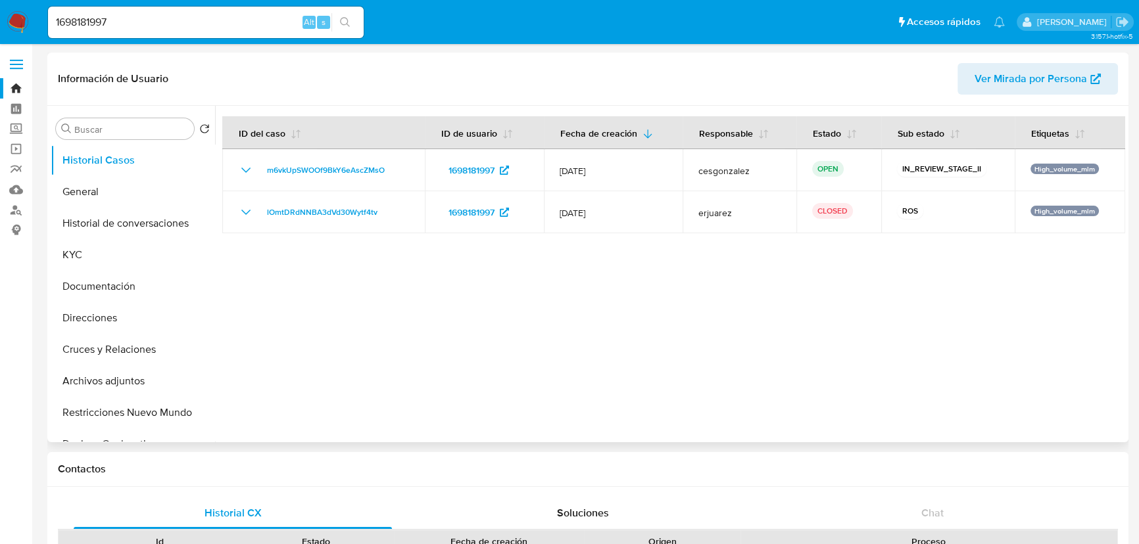
select select "10"
drag, startPoint x: 126, startPoint y: 12, endPoint x: -115, endPoint y: 12, distance: 240.7
click at [121, 19] on input "1698181997" at bounding box center [206, 22] width 316 height 17
drag, startPoint x: 66, startPoint y: 19, endPoint x: -22, endPoint y: 19, distance: 87.5
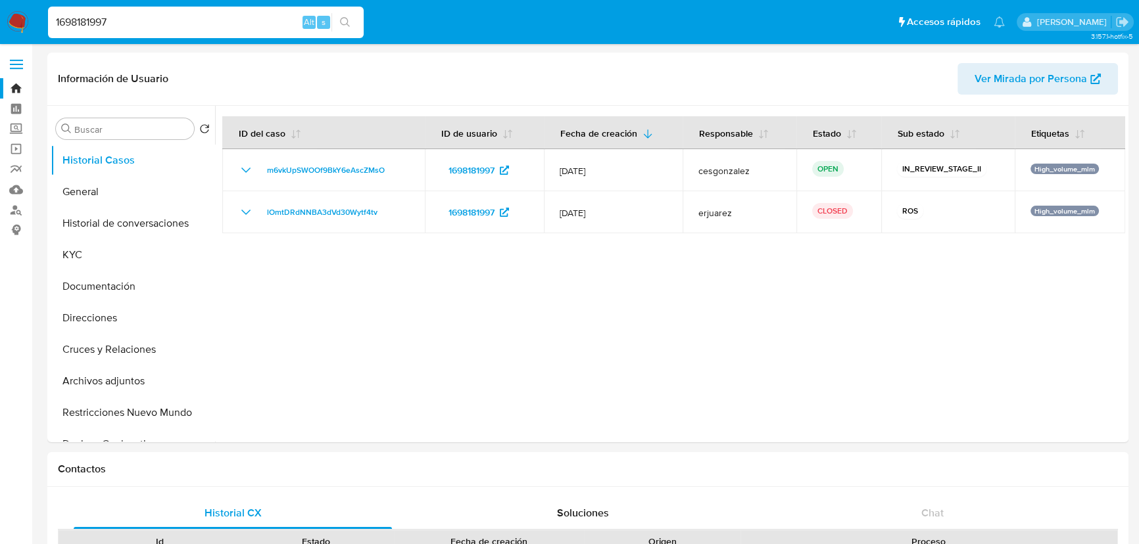
paste input "456477520"
type input "456477520"
click at [352, 21] on button "search-icon" at bounding box center [344, 22] width 27 height 18
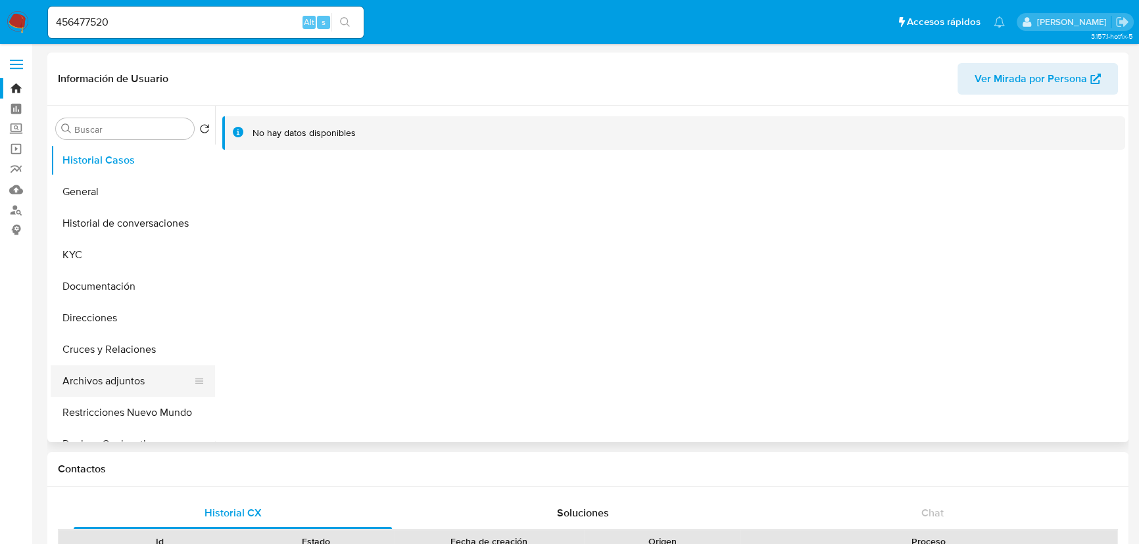
select select "10"
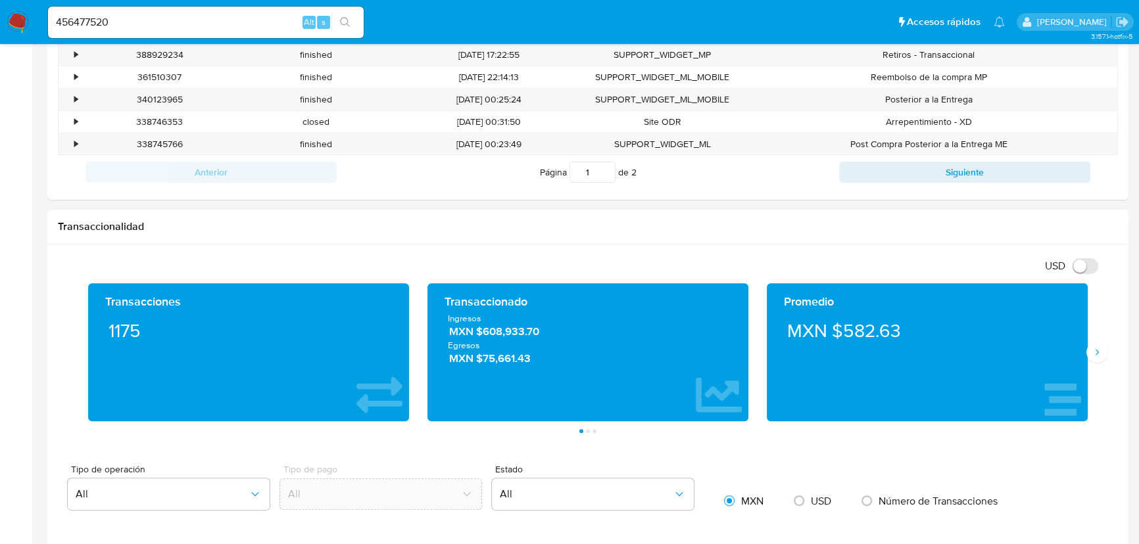
scroll to position [658, 0]
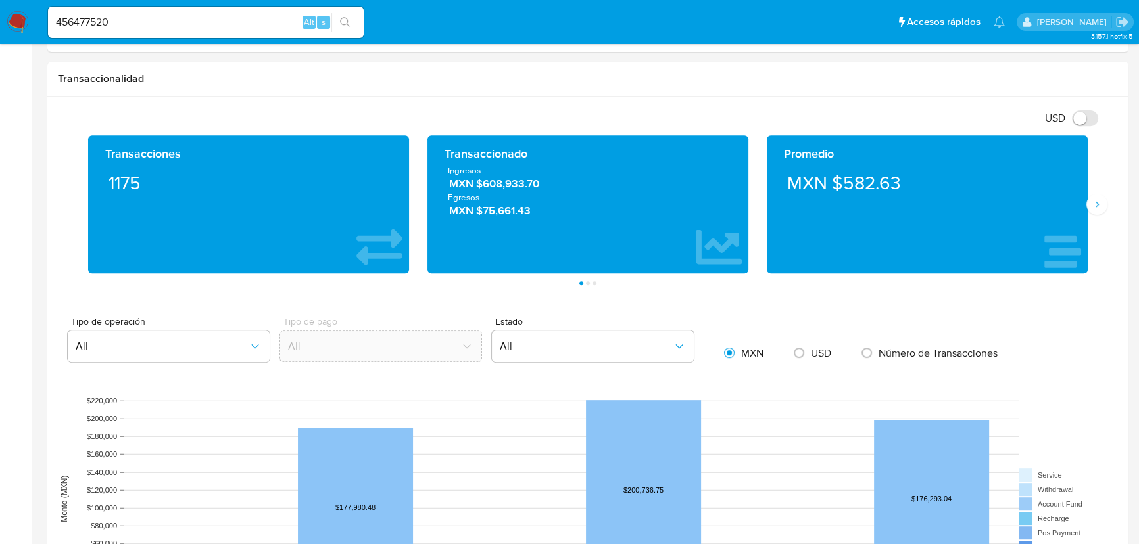
click at [120, 12] on div "456477520 Alt s" at bounding box center [206, 23] width 316 height 32
drag, startPoint x: 132, startPoint y: 28, endPoint x: 48, endPoint y: 26, distance: 83.5
click at [0, 0] on html "Pausado Ver notificaciones 456477520 Alt s Accesos rápidos Presiona las siguien…" at bounding box center [569, 363] width 1139 height 2043
paste input "618154956"
click at [55, 18] on input "618154956" at bounding box center [206, 22] width 316 height 17
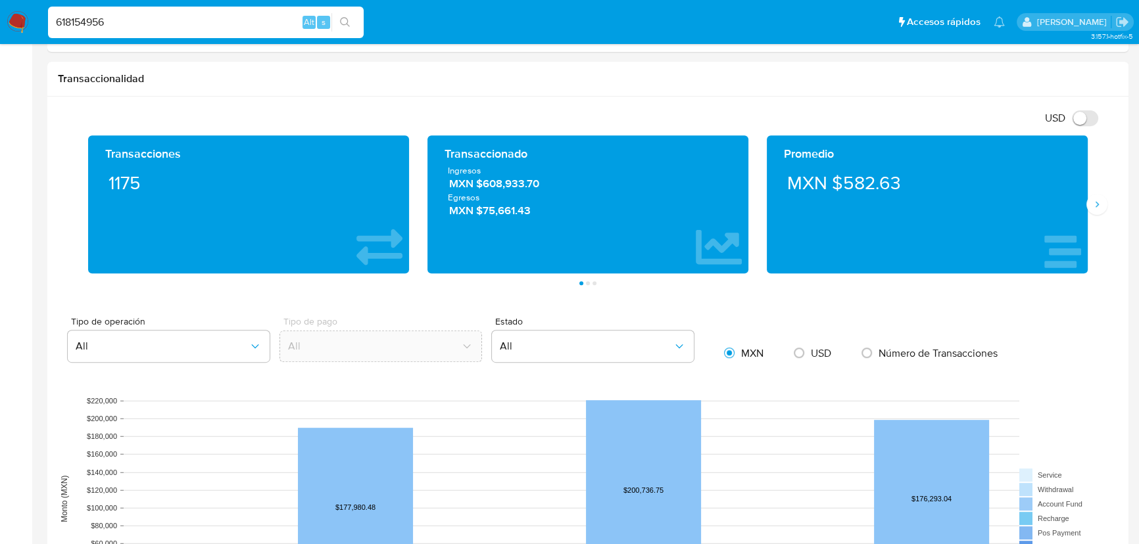
type input "618154956"
click at [137, 32] on div "618154956 Alt s" at bounding box center [206, 23] width 316 height 32
click at [135, 23] on input "618154956" at bounding box center [206, 22] width 316 height 17
click at [348, 20] on icon "search-icon" at bounding box center [345, 22] width 10 height 10
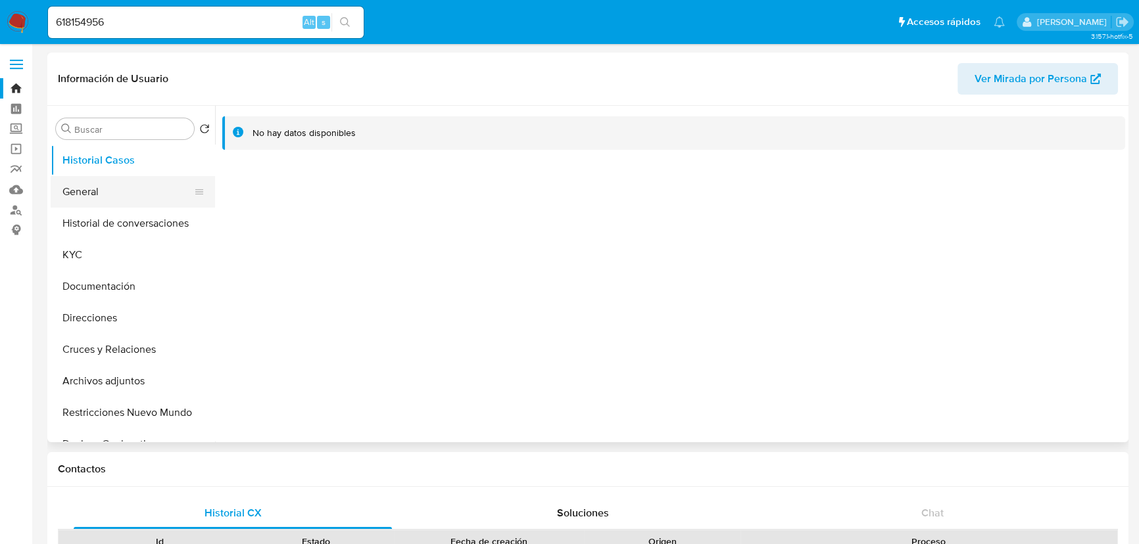
click at [112, 194] on button "General" at bounding box center [128, 192] width 154 height 32
select select "10"
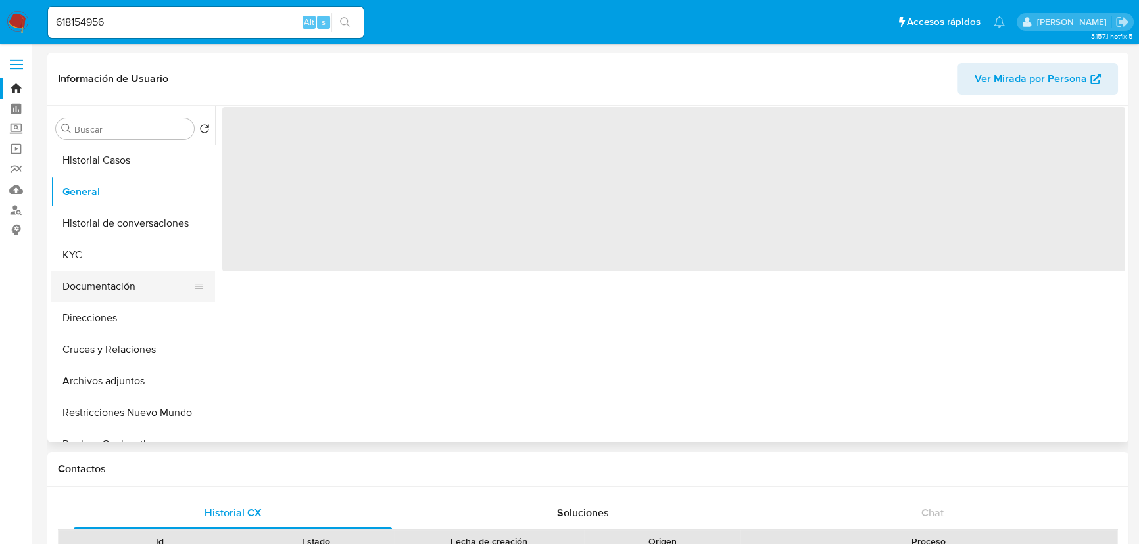
drag, startPoint x: 112, startPoint y: 285, endPoint x: 191, endPoint y: 243, distance: 89.4
click at [112, 285] on button "Documentación" at bounding box center [128, 287] width 154 height 32
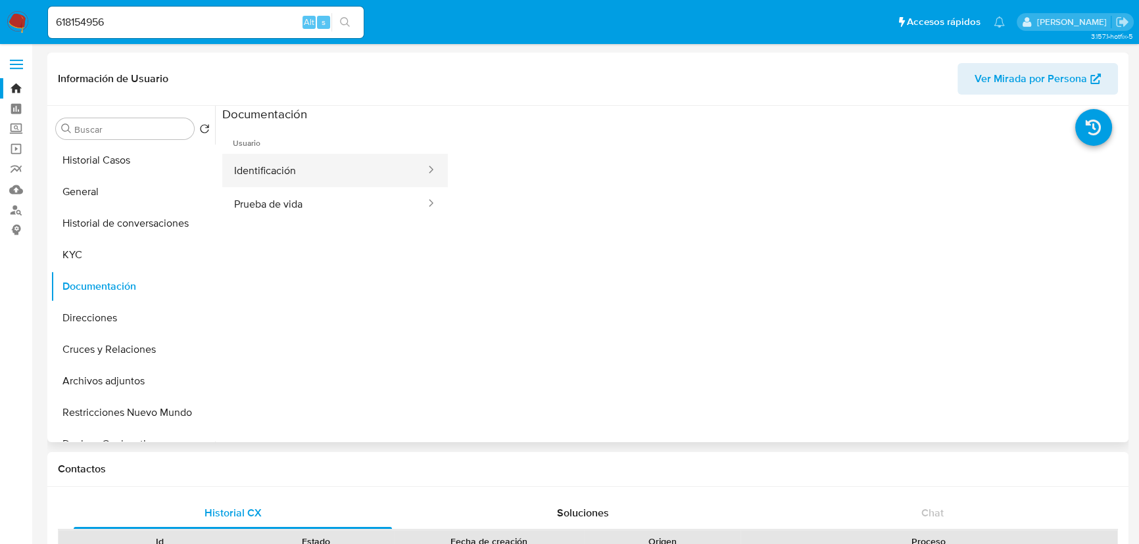
click at [268, 167] on button "Identificación" at bounding box center [324, 171] width 205 height 34
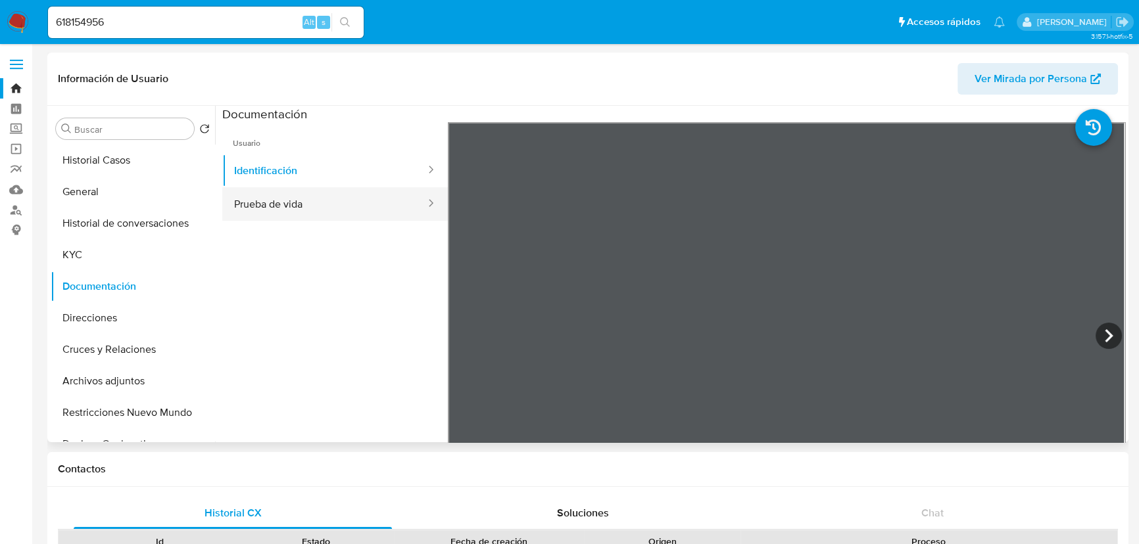
click at [278, 209] on button "Prueba de vida" at bounding box center [324, 204] width 205 height 34
drag, startPoint x: 130, startPoint y: 13, endPoint x: 30, endPoint y: 13, distance: 100.0
click at [29, 13] on nav "Pausado Ver notificaciones 618154956 Alt s Accesos rápidos Presiona las siguien…" at bounding box center [569, 22] width 1139 height 44
paste input "129372879"
type input "1293728796"
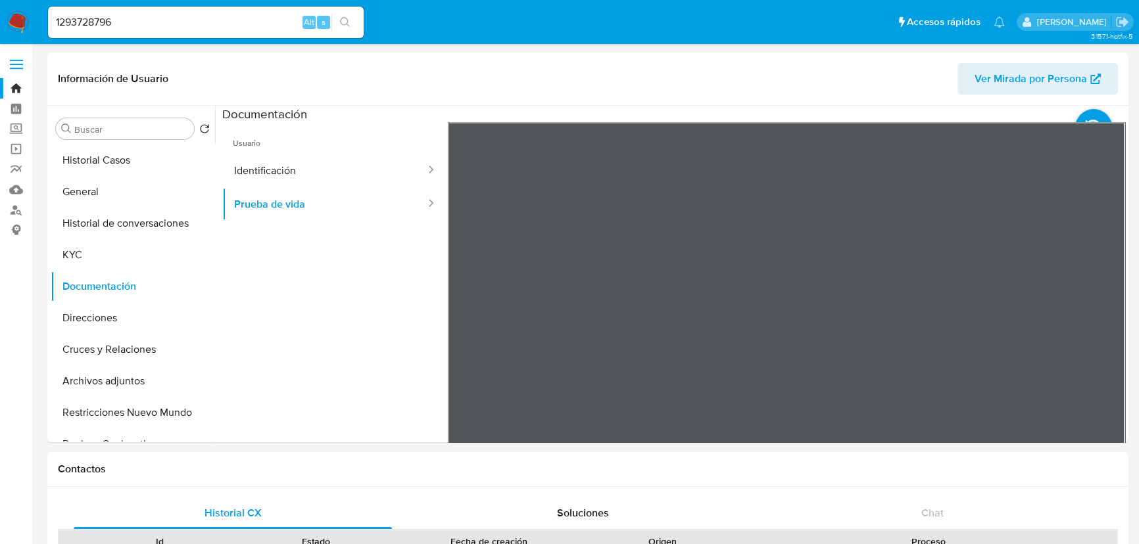
click at [342, 17] on icon "search-icon" at bounding box center [345, 22] width 11 height 11
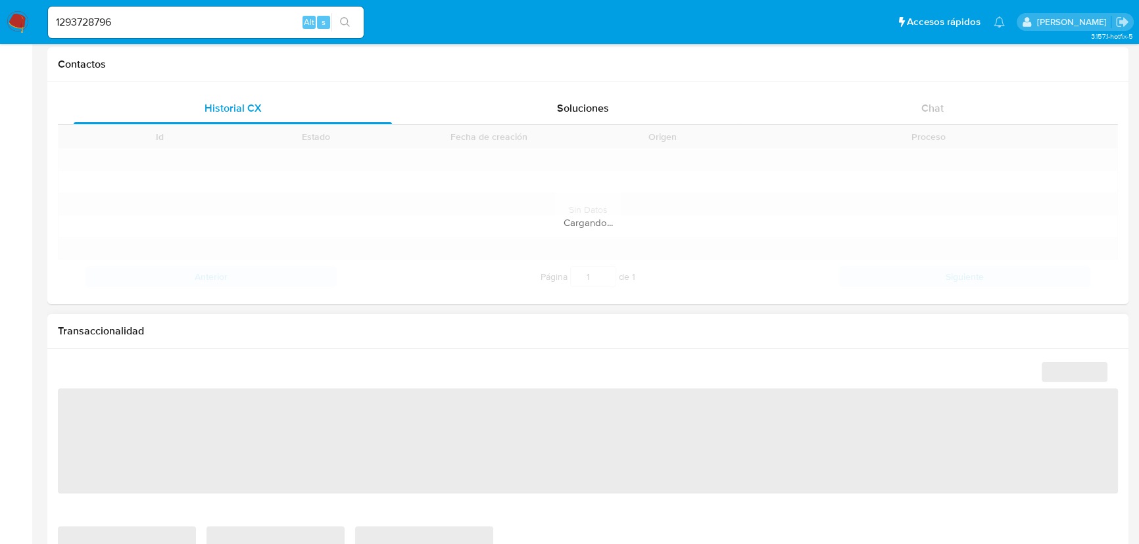
scroll to position [538, 0]
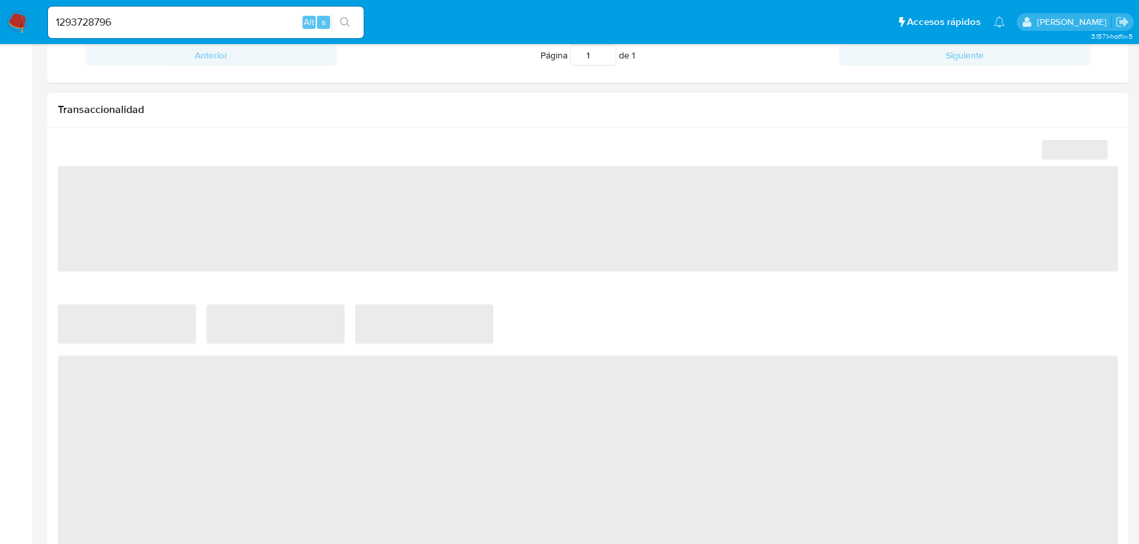
select select "10"
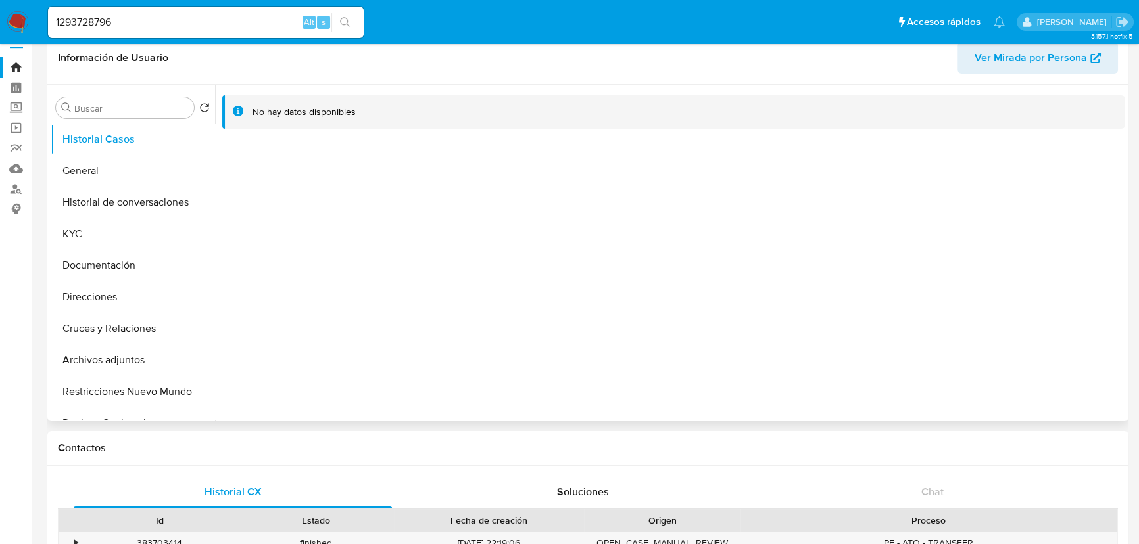
scroll to position [0, 0]
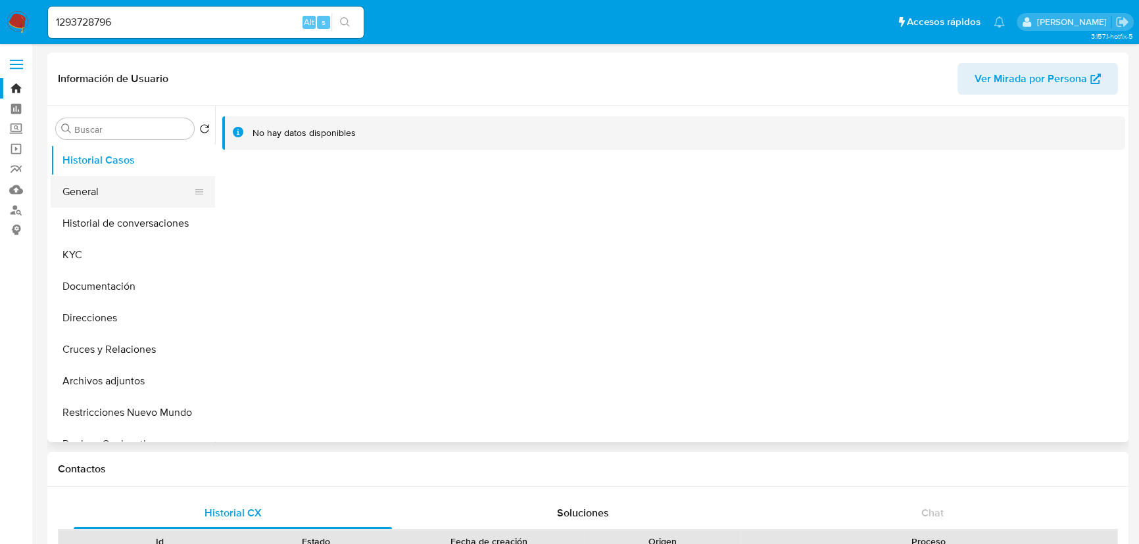
click at [124, 195] on button "General" at bounding box center [128, 192] width 154 height 32
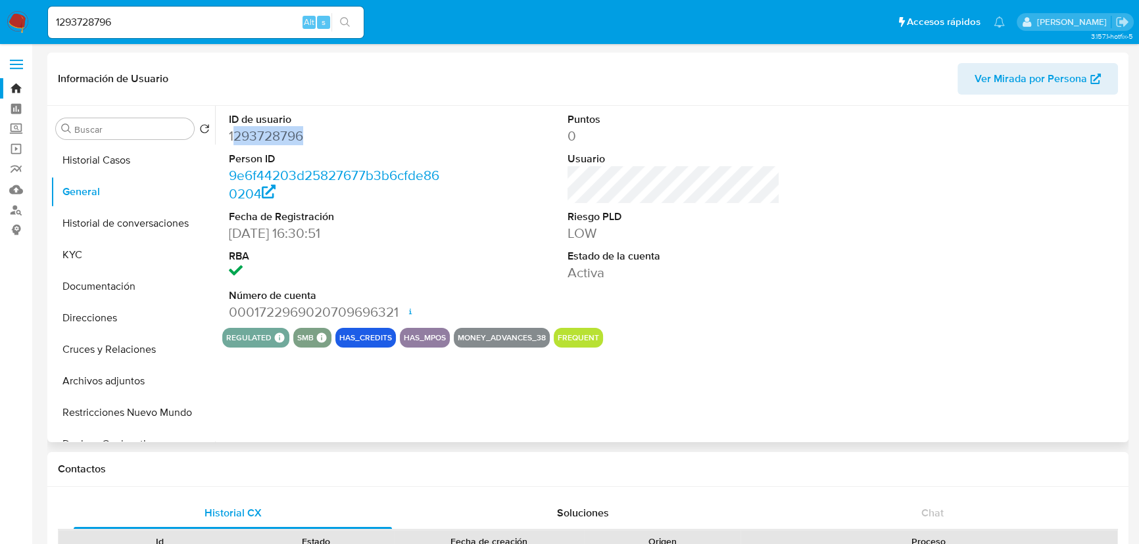
drag, startPoint x: 309, startPoint y: 135, endPoint x: 231, endPoint y: 135, distance: 77.6
click at [231, 135] on dd "1293728796" at bounding box center [335, 136] width 212 height 18
copy dd "293728796"
click at [243, 138] on dd "1293728796" at bounding box center [335, 136] width 212 height 18
drag, startPoint x: 230, startPoint y: 136, endPoint x: 379, endPoint y: 8, distance: 196.8
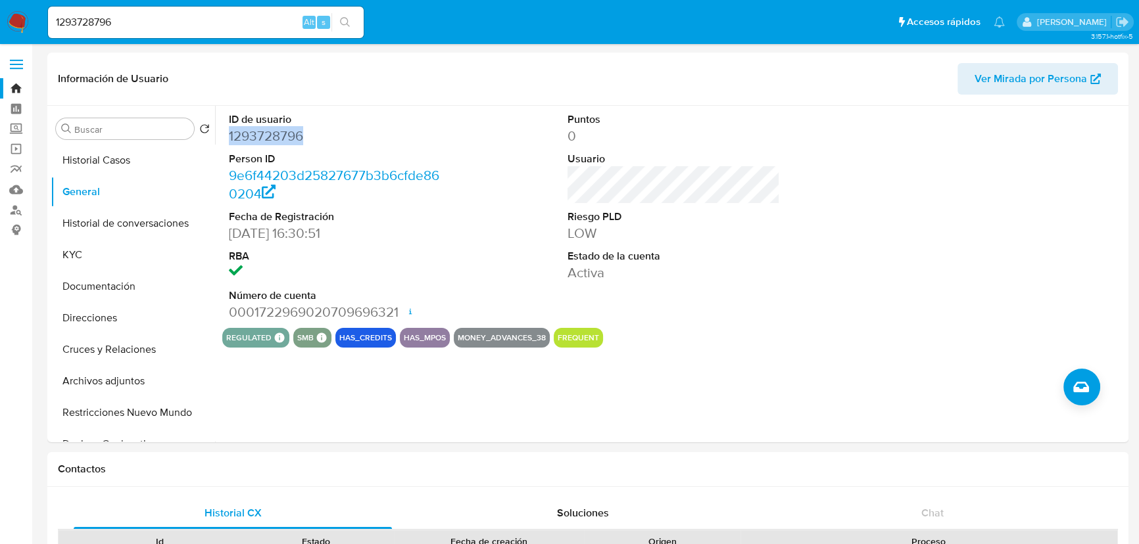
click at [346, 135] on dd "1293728796" at bounding box center [335, 136] width 212 height 18
copy dd "1293728796"
drag, startPoint x: 53, startPoint y: 12, endPoint x: 14, endPoint y: 12, distance: 38.1
click at [14, 12] on nav "Pausado Ver notificaciones 1293728796 Alt s Accesos rápidos Presiona las siguie…" at bounding box center [569, 22] width 1139 height 44
paste input "495886315"
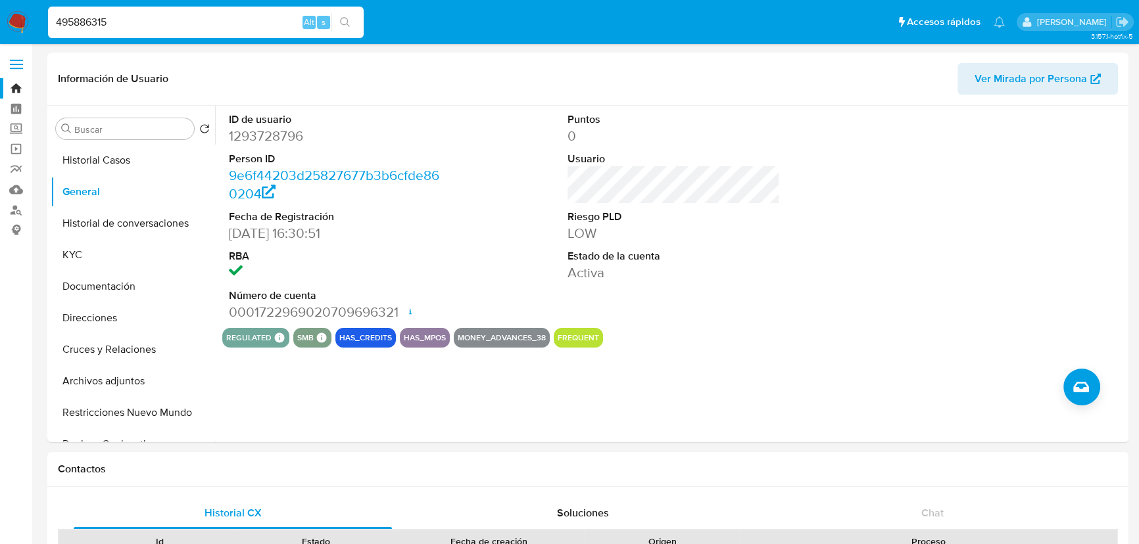
type input "495886315"
click at [339, 20] on button "search-icon" at bounding box center [344, 22] width 27 height 18
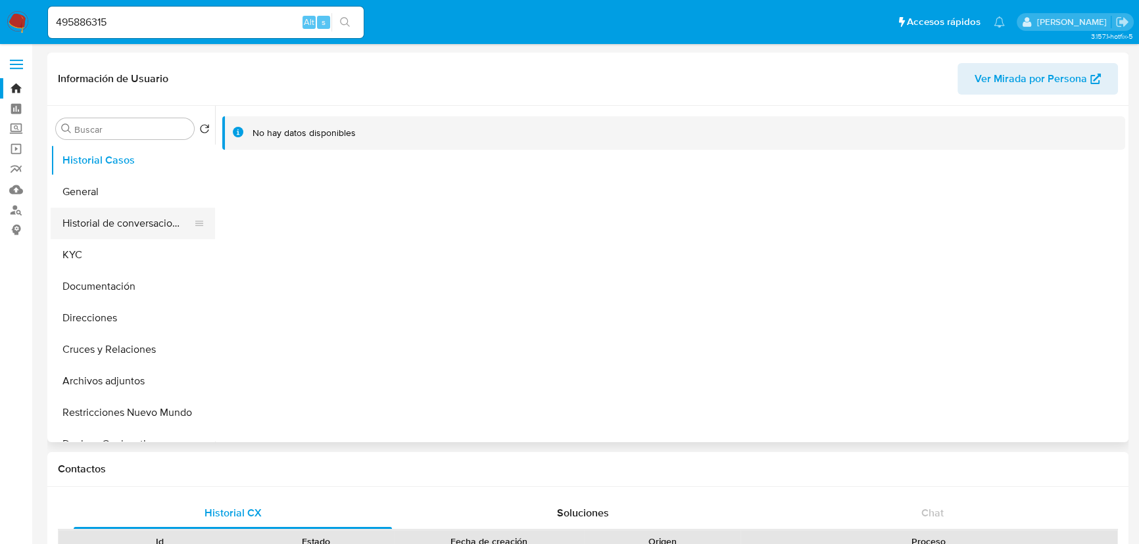
select select "10"
click at [94, 202] on button "General" at bounding box center [128, 192] width 154 height 32
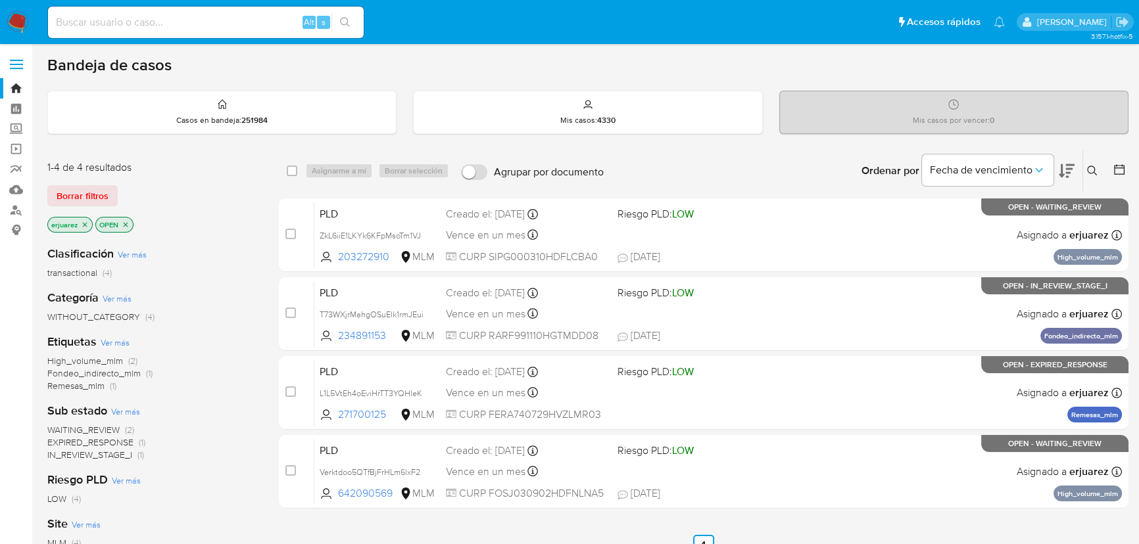
click at [76, 10] on div "Alt s" at bounding box center [206, 23] width 316 height 32
click at [77, 16] on input at bounding box center [206, 22] width 316 height 17
paste input "254713849"
type input "254713849"
click at [349, 14] on button "search-icon" at bounding box center [344, 22] width 27 height 18
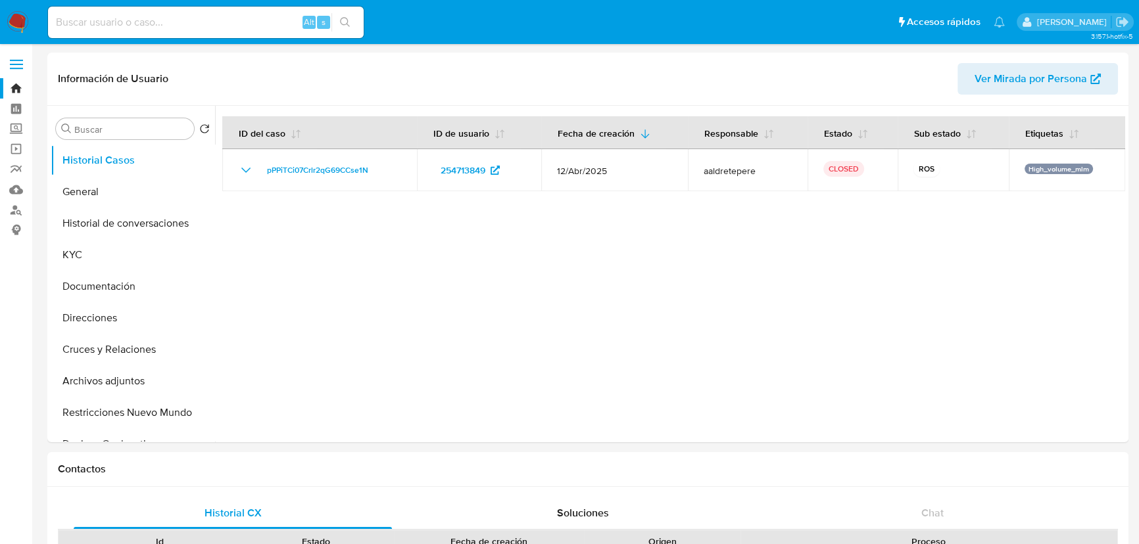
select select "10"
click at [109, 252] on button "KYC" at bounding box center [128, 255] width 154 height 32
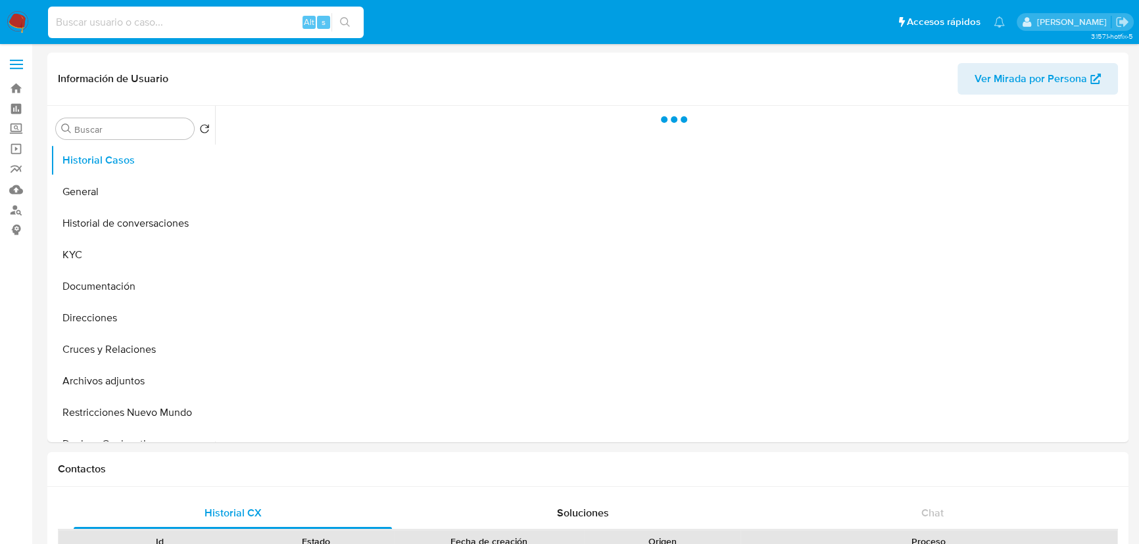
click at [200, 24] on input at bounding box center [206, 22] width 316 height 17
paste input "2098579921"
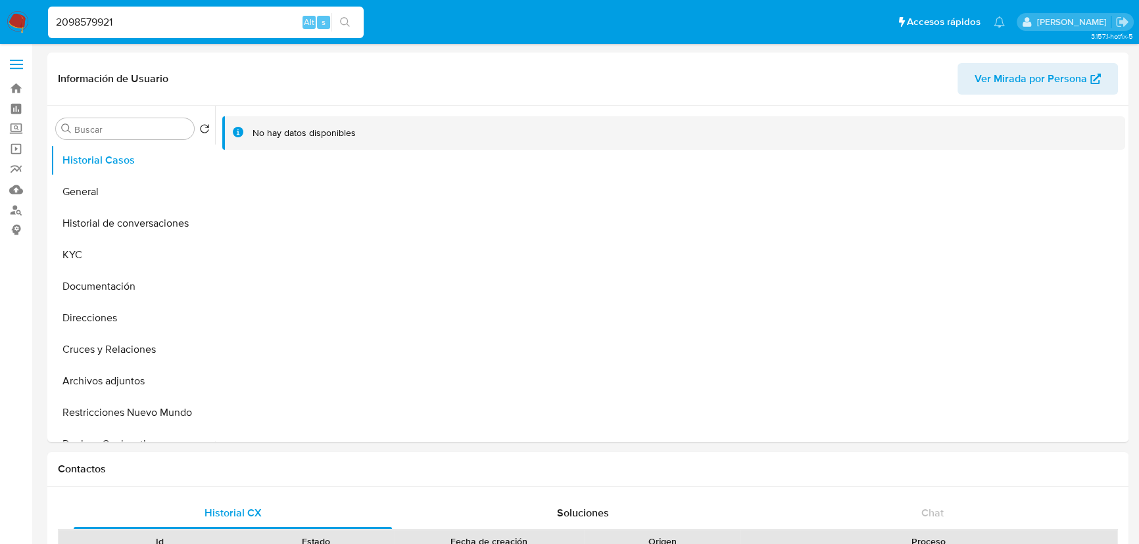
type input "2098579921"
click at [344, 20] on icon "search-icon" at bounding box center [345, 22] width 11 height 11
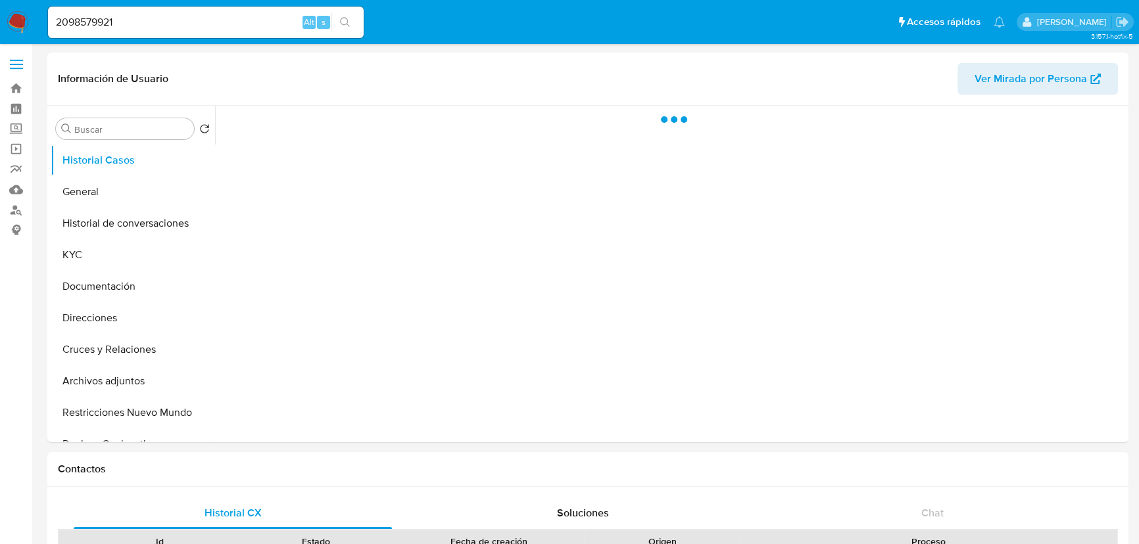
click at [57, 24] on input "2098579921" at bounding box center [206, 22] width 316 height 17
click at [144, 22] on input "2098579921" at bounding box center [206, 22] width 316 height 17
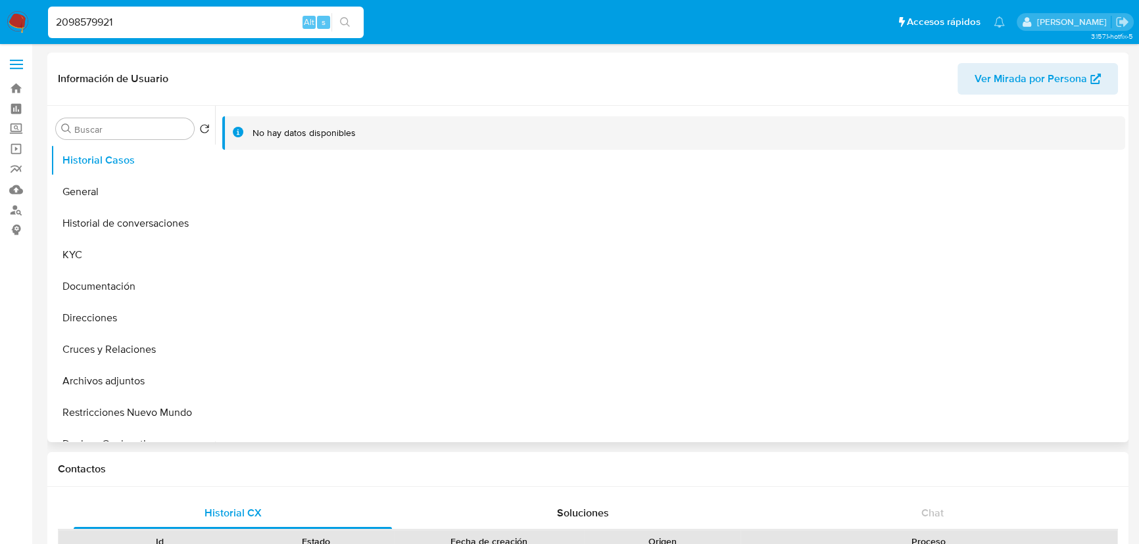
select select "10"
click at [99, 187] on button "General" at bounding box center [128, 192] width 154 height 32
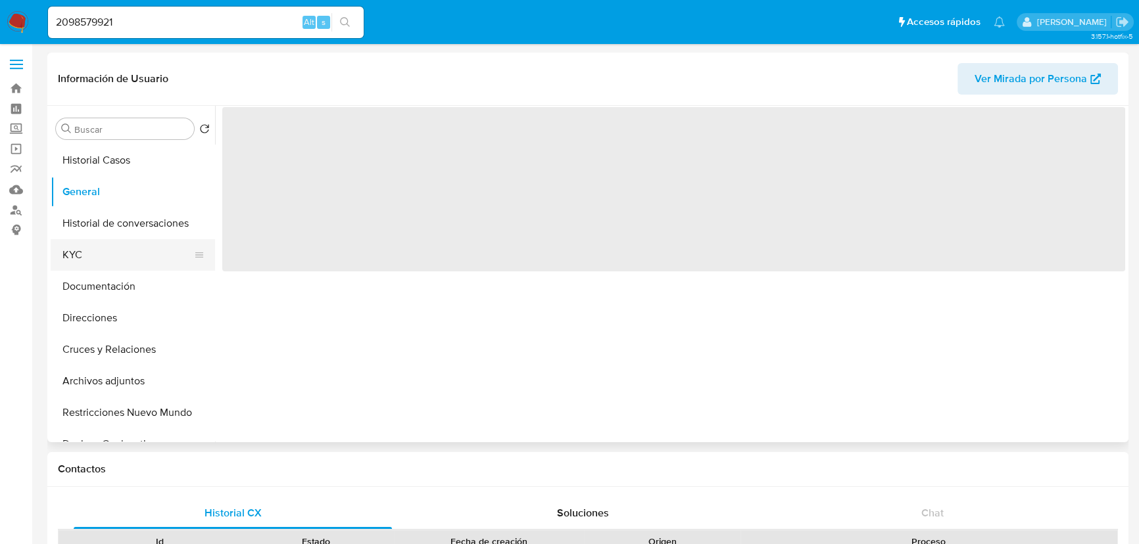
click at [91, 249] on button "KYC" at bounding box center [128, 255] width 154 height 32
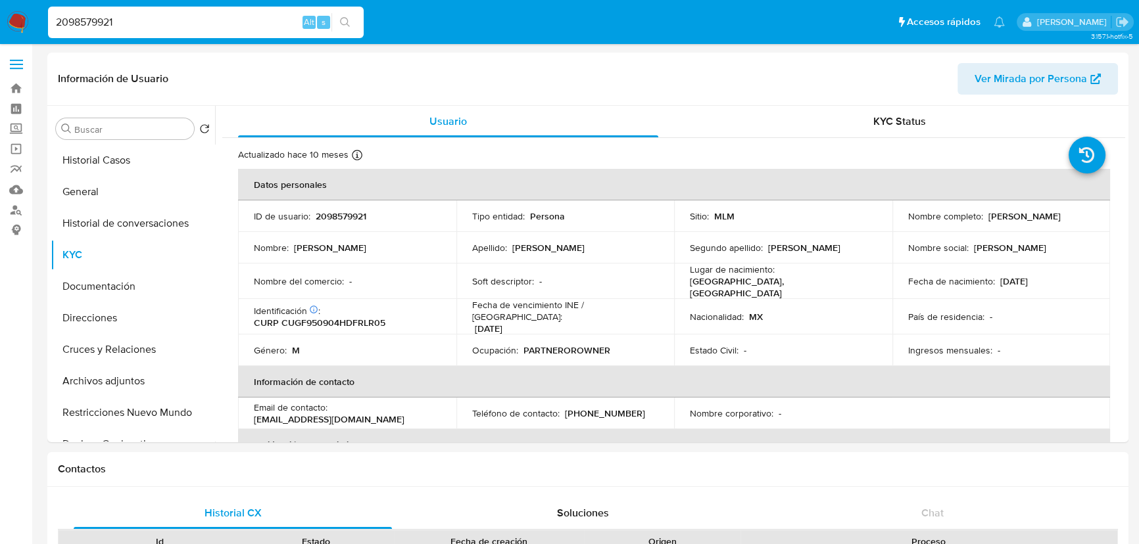
drag, startPoint x: 126, startPoint y: 16, endPoint x: -135, endPoint y: -32, distance: 266.0
paste input "101358188"
type input "2101358188"
click at [335, 20] on button "search-icon" at bounding box center [344, 22] width 27 height 18
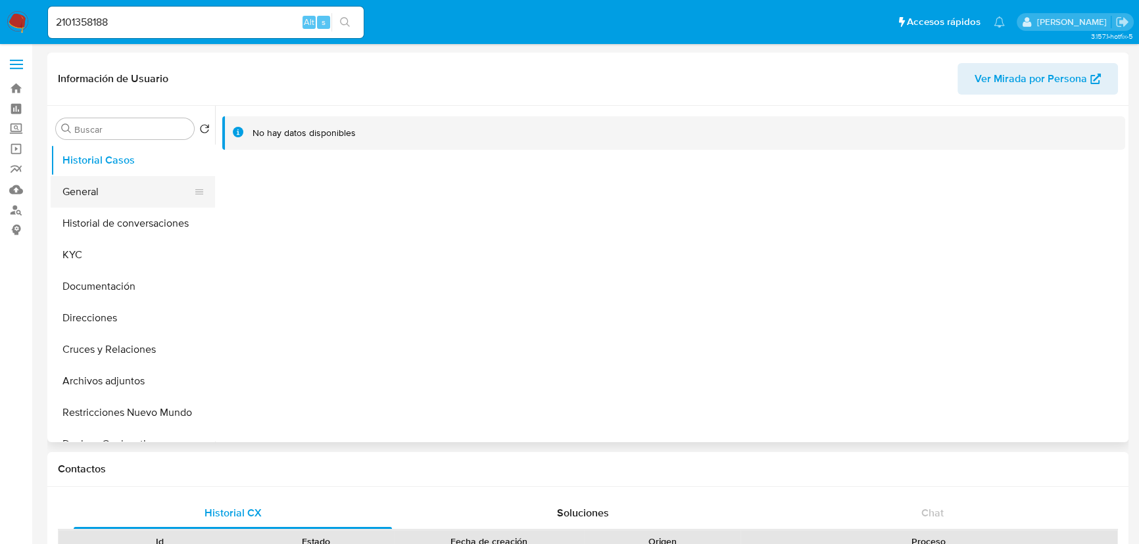
select select "10"
click at [134, 195] on button "General" at bounding box center [128, 192] width 154 height 32
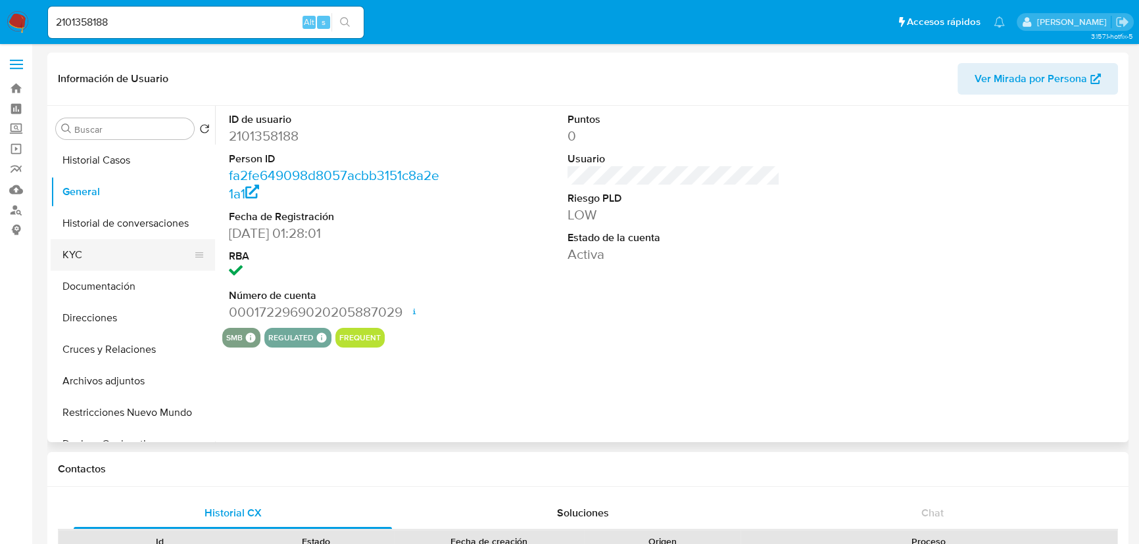
click at [83, 260] on button "KYC" at bounding box center [128, 255] width 154 height 32
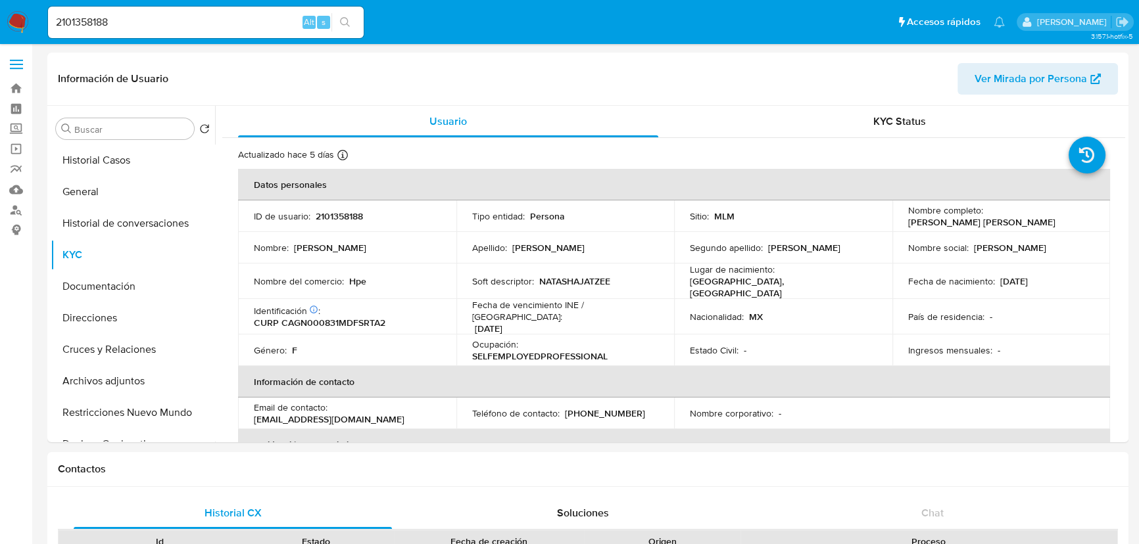
click at [29, 12] on nav "Pausado Ver notificaciones 2101358188 Alt s Accesos rápidos Presiona las siguie…" at bounding box center [569, 22] width 1139 height 44
click at [14, 20] on img at bounding box center [18, 22] width 22 height 22
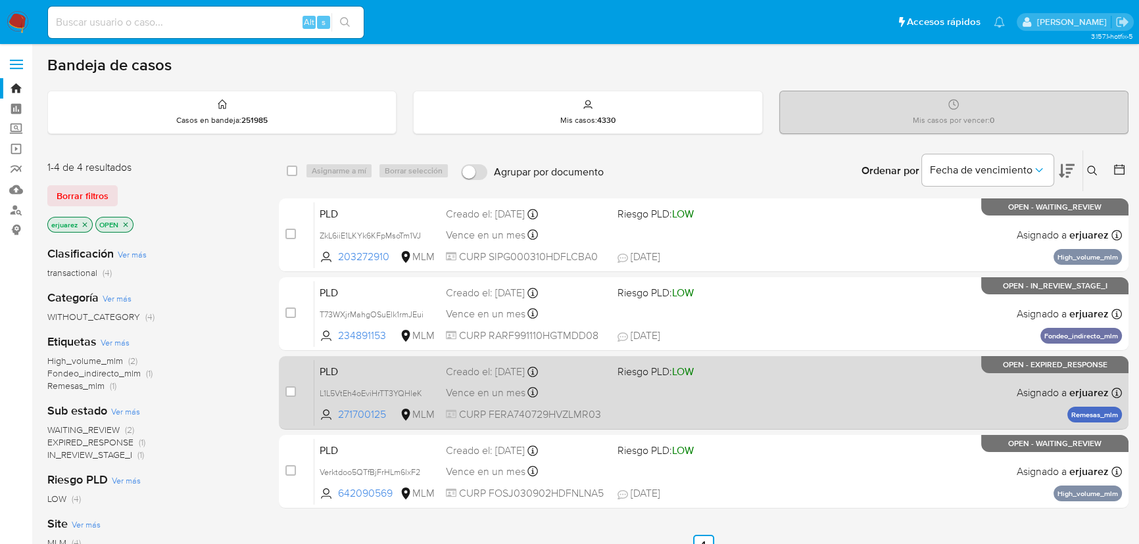
scroll to position [59, 0]
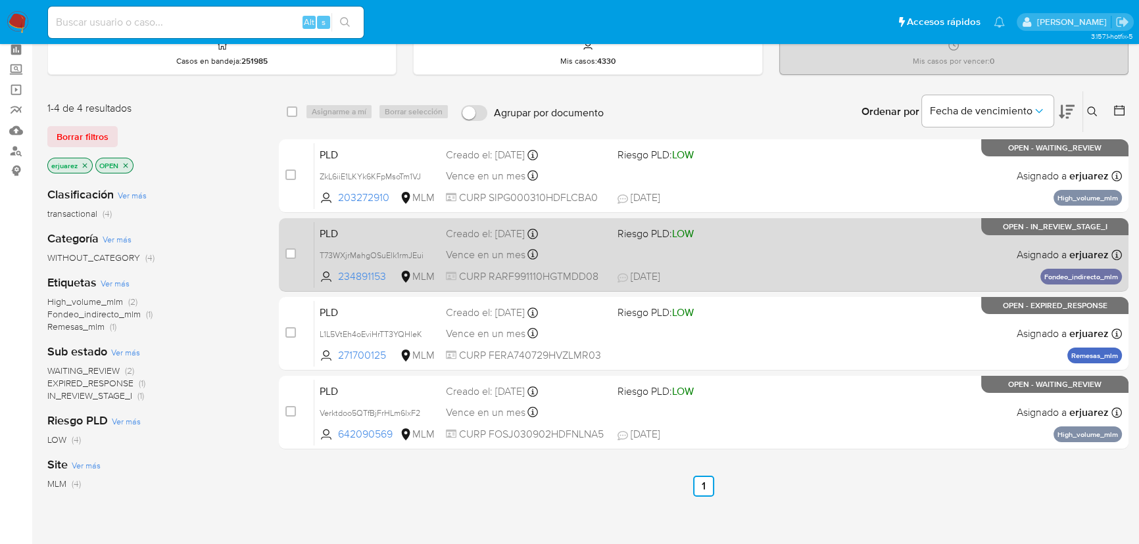
click at [705, 260] on div "PLD T73WXjrMahgOSuElk1rmJEui 234891153 MLM Riesgo PLD: LOW Creado el: [DATE] Cr…" at bounding box center [718, 255] width 808 height 66
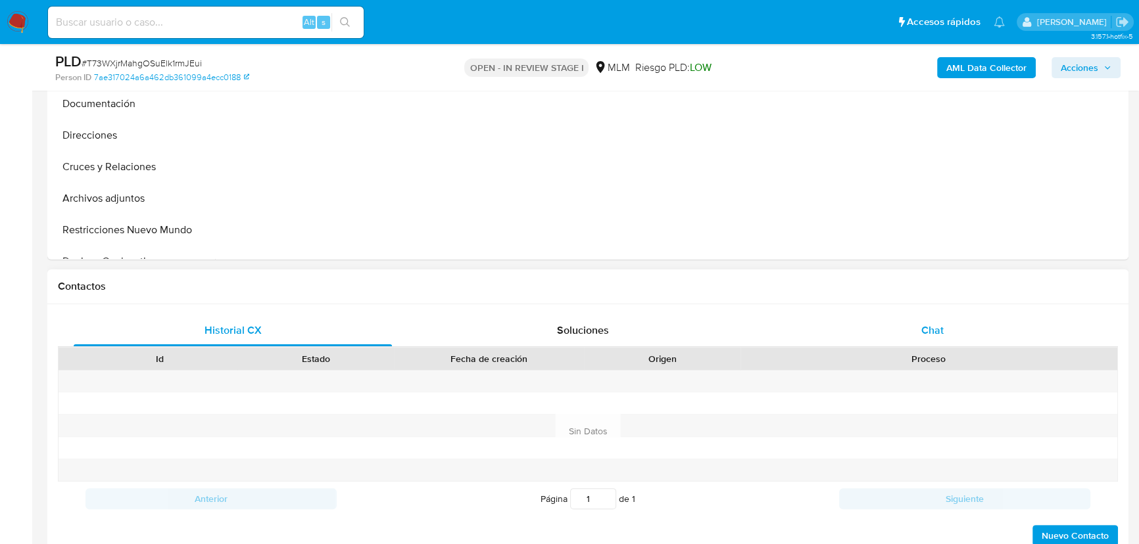
drag, startPoint x: 932, startPoint y: 337, endPoint x: 932, endPoint y: 318, distance: 19.7
click at [931, 337] on div "Chat" at bounding box center [932, 331] width 318 height 32
select select "10"
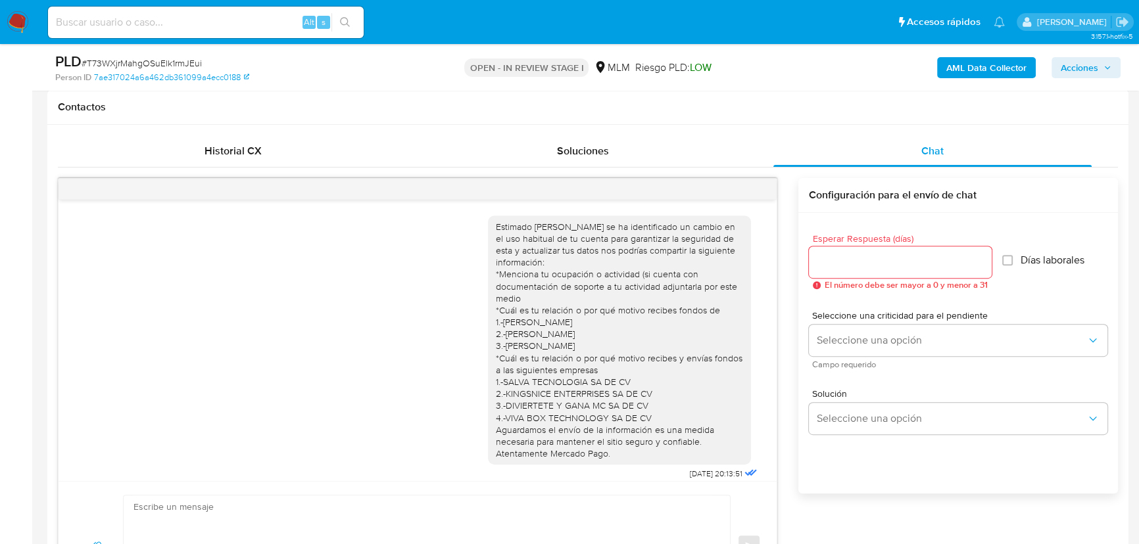
scroll to position [333, 0]
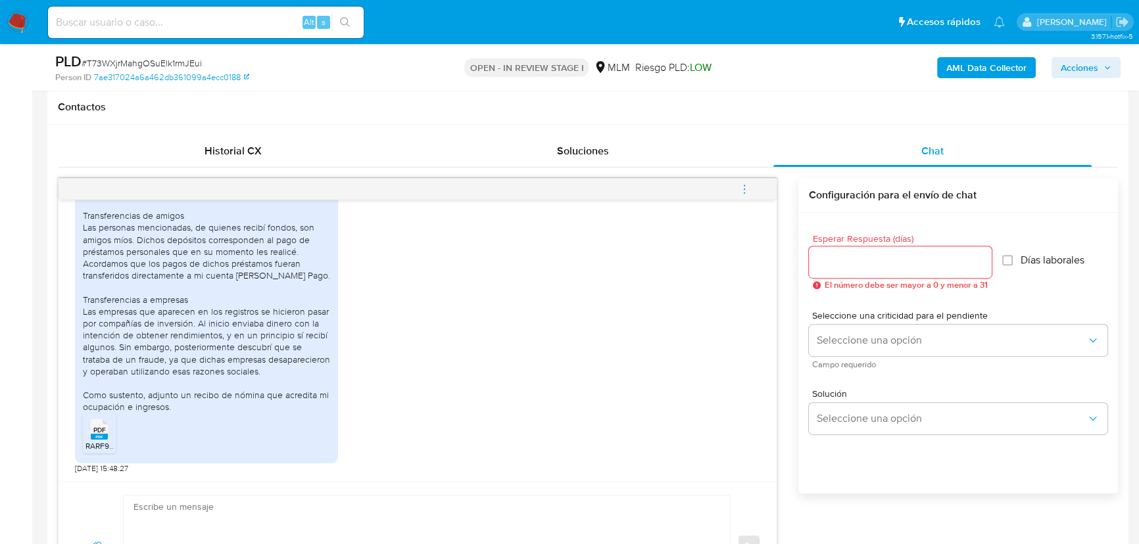
click at [743, 181] on span "menu-action" at bounding box center [744, 190] width 12 height 32
click at [274, 395] on div at bounding box center [574, 272] width 1148 height 544
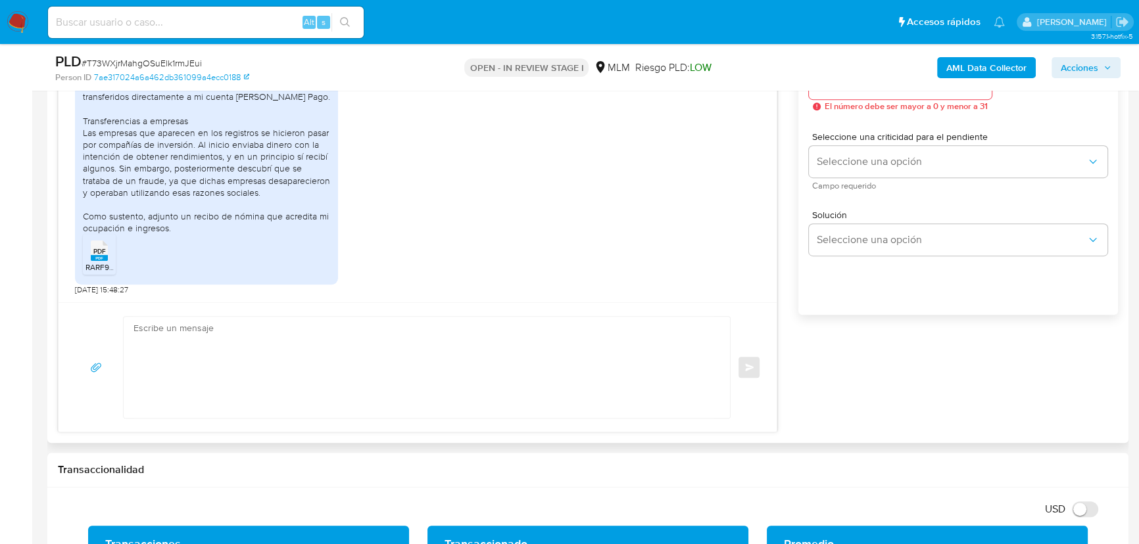
click at [210, 368] on textarea at bounding box center [423, 367] width 580 height 101
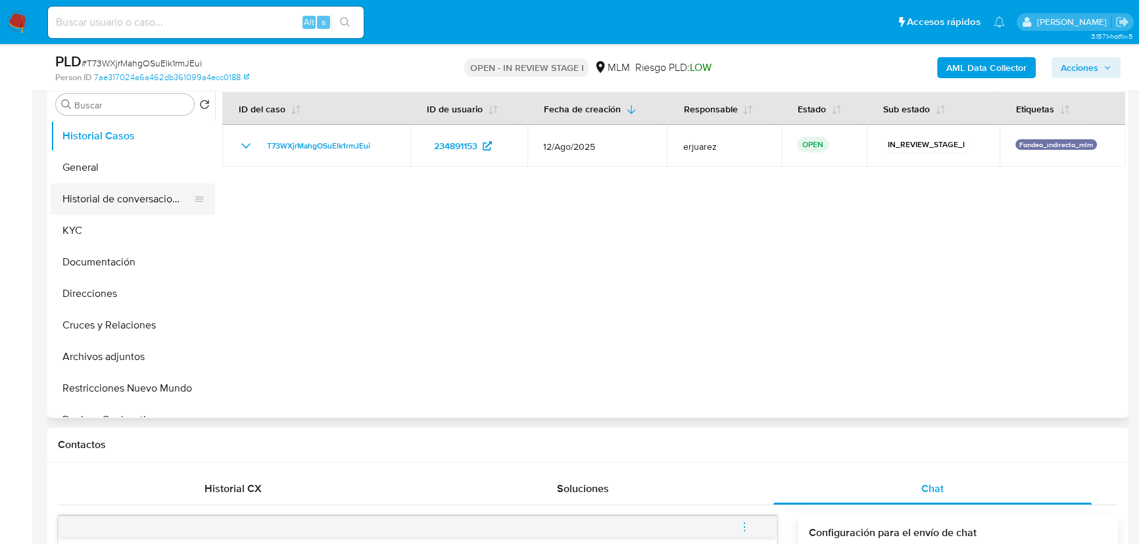
scroll to position [239, 0]
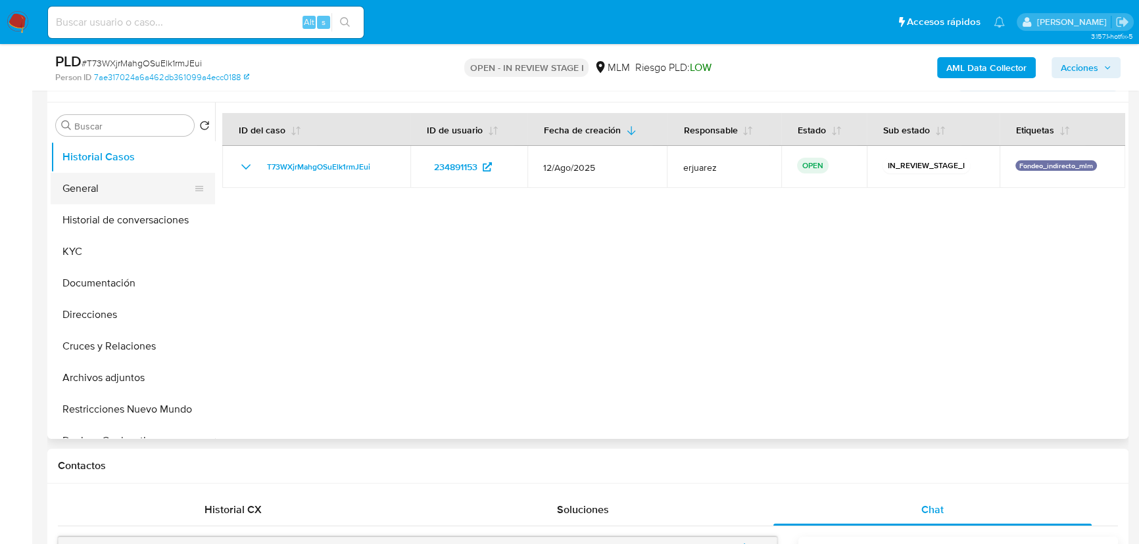
drag, startPoint x: 91, startPoint y: 191, endPoint x: 201, endPoint y: 160, distance: 114.1
click at [91, 191] on button "General" at bounding box center [133, 189] width 164 height 32
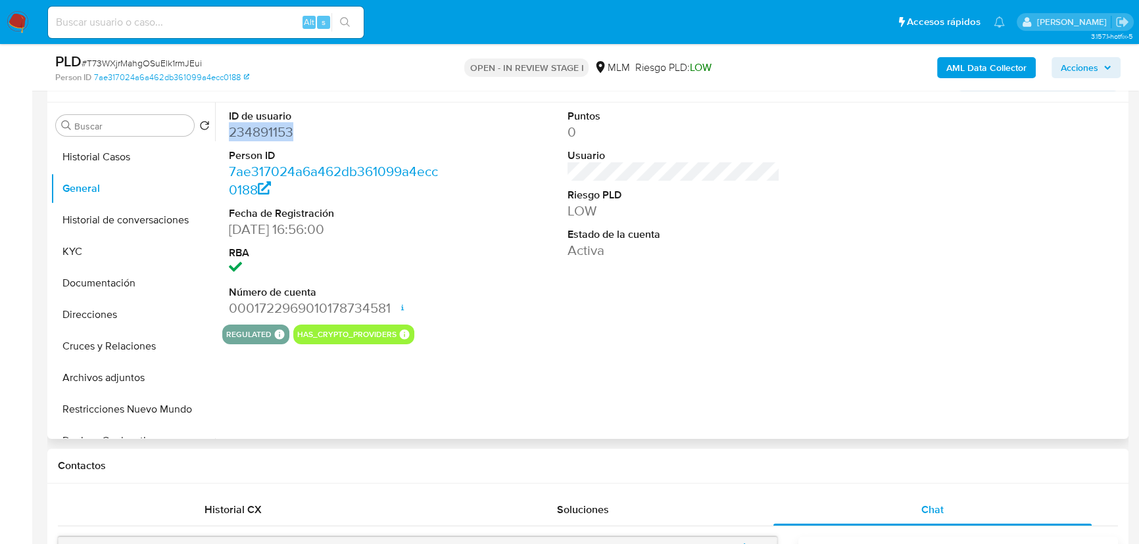
drag, startPoint x: 307, startPoint y: 133, endPoint x: 226, endPoint y: 132, distance: 81.6
click at [226, 132] on div "ID de usuario 234891153 Person ID 7ae317024a6a462db361099a4ecc0188 Fecha de Reg…" at bounding box center [335, 214] width 226 height 222
copy dd "234891153"
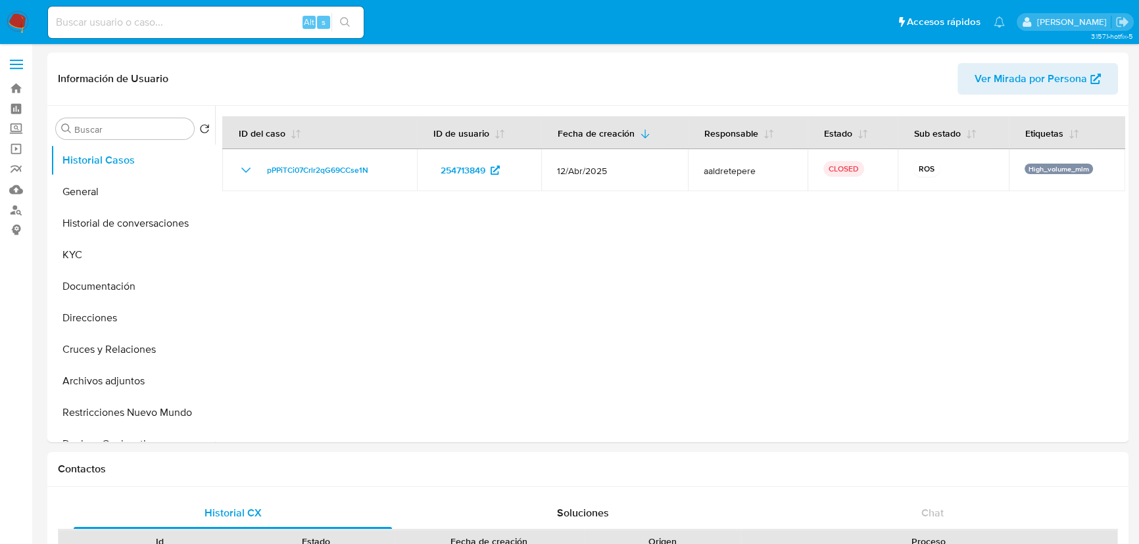
select select "10"
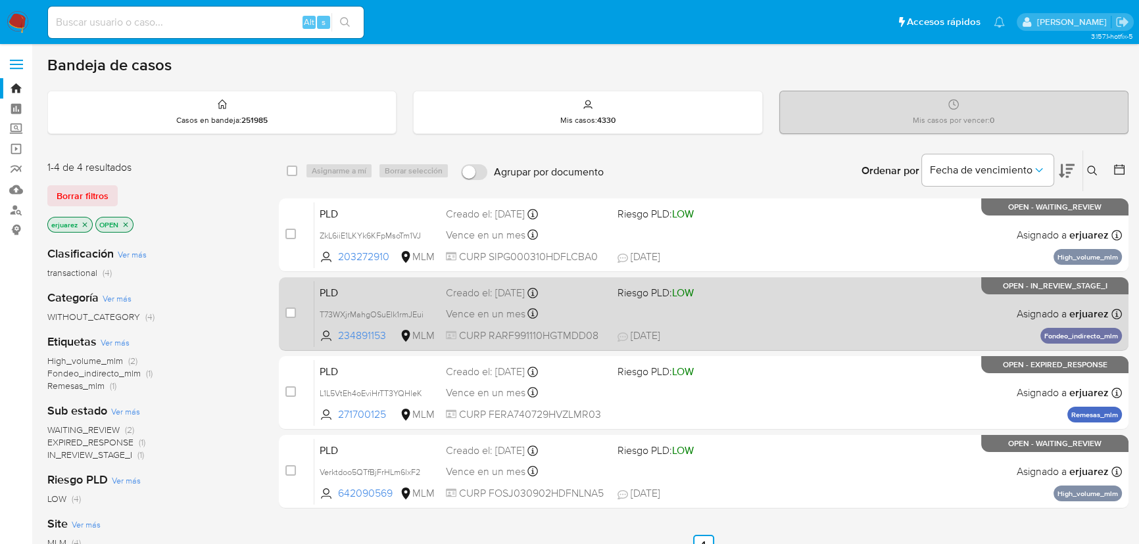
click at [781, 299] on div "PLD T73WXjrMahgOSuElk1rmJEui 234891153 MLM Riesgo PLD: LOW Creado el: [DATE] Cr…" at bounding box center [718, 314] width 808 height 66
click at [783, 308] on div "PLD T73WXjrMahgOSuElk1rmJEui 234891153 MLM Riesgo PLD: LOW Creado el: [DATE] Cr…" at bounding box center [718, 314] width 808 height 66
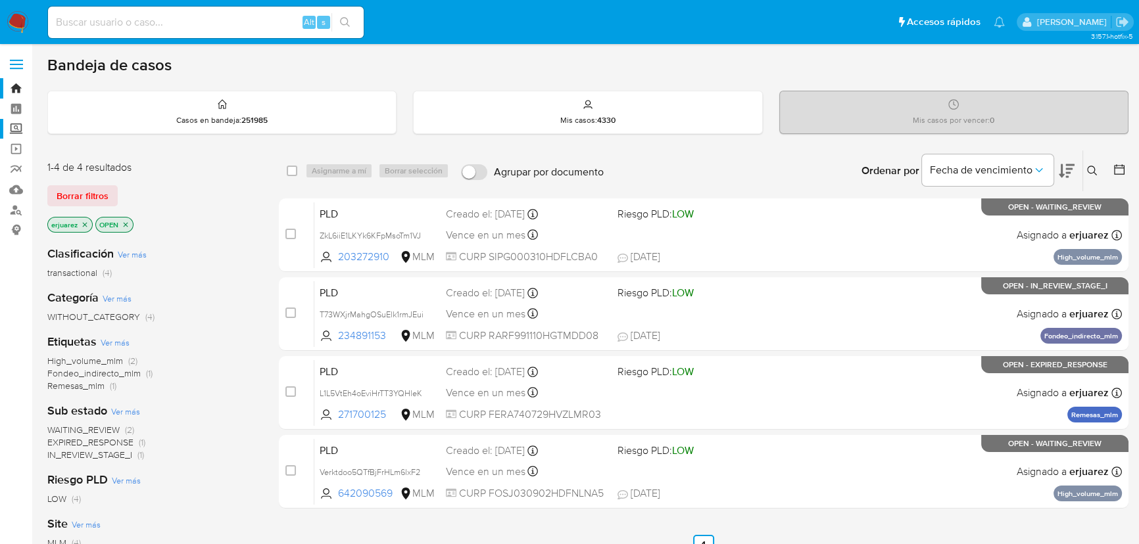
click at [20, 128] on label "Screening" at bounding box center [78, 129] width 157 height 20
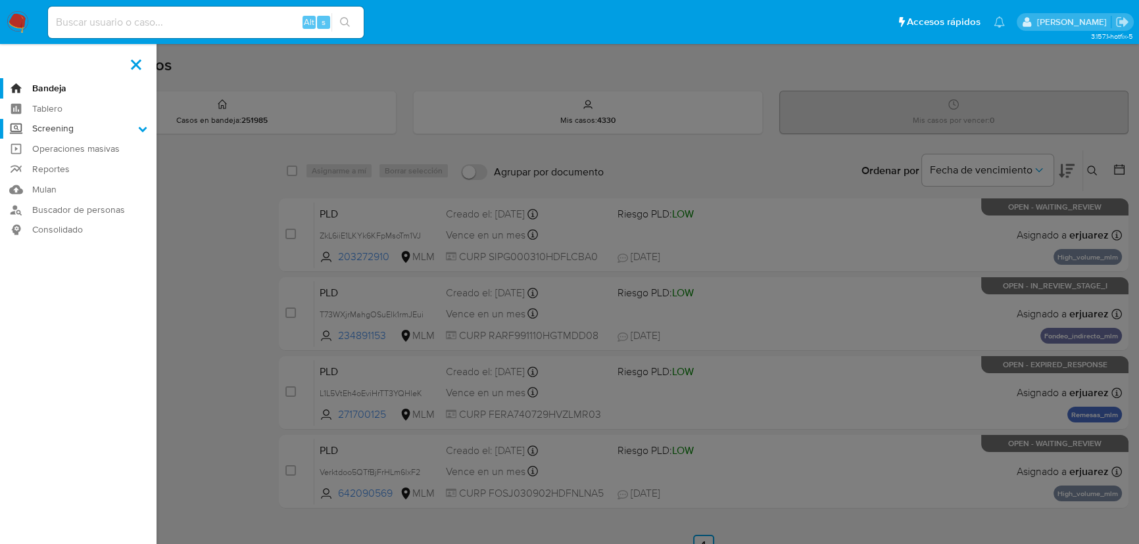
click at [0, 0] on input "Screening" at bounding box center [0, 0] width 0 height 0
drag, startPoint x: 43, startPoint y: 239, endPoint x: 11, endPoint y: 228, distance: 34.5
click at [43, 238] on link "Mulan" at bounding box center [78, 240] width 157 height 20
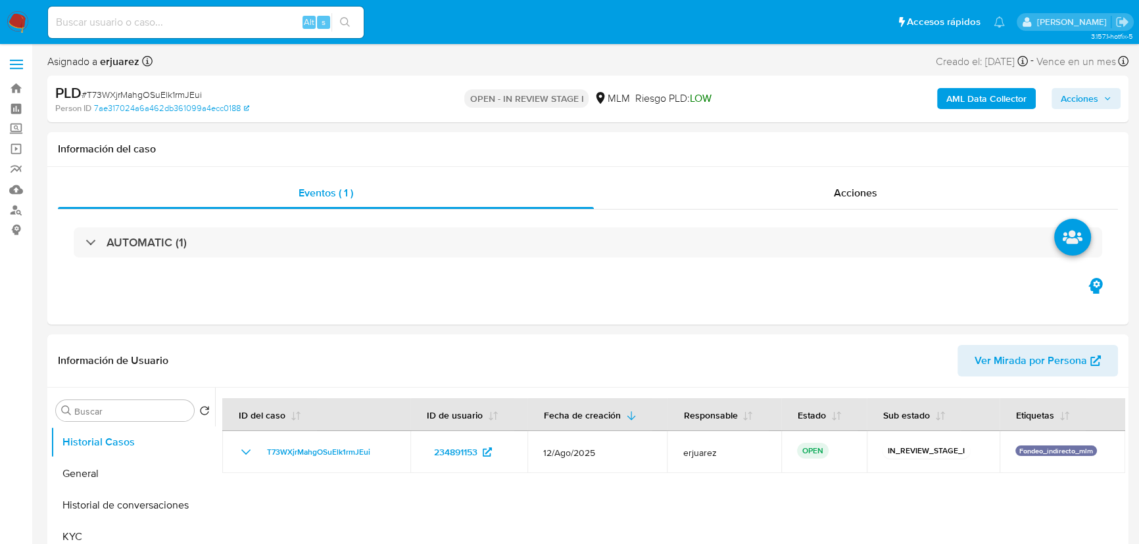
select select "10"
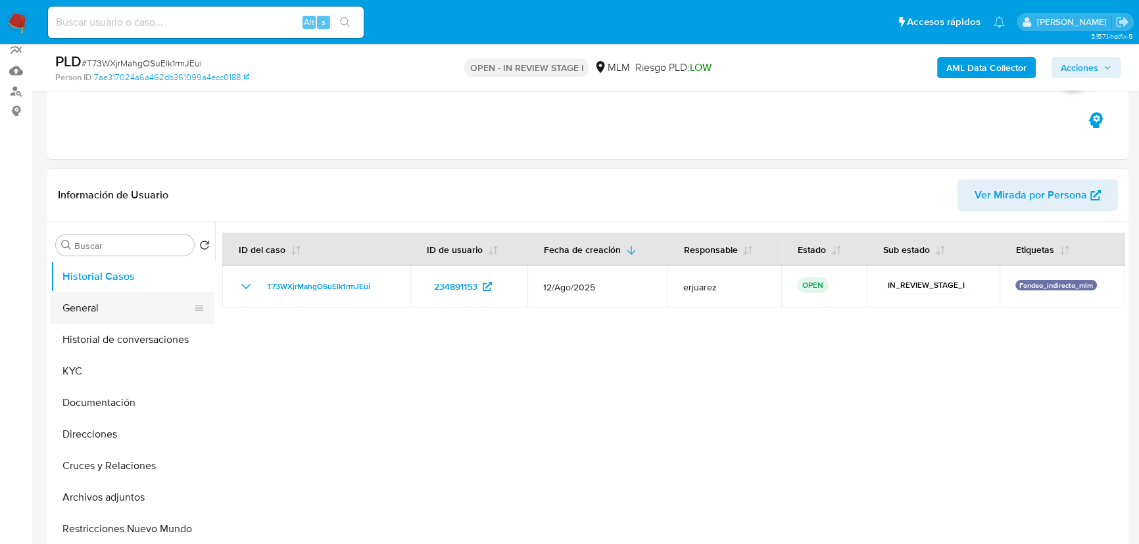
click at [104, 300] on button "General" at bounding box center [128, 309] width 154 height 32
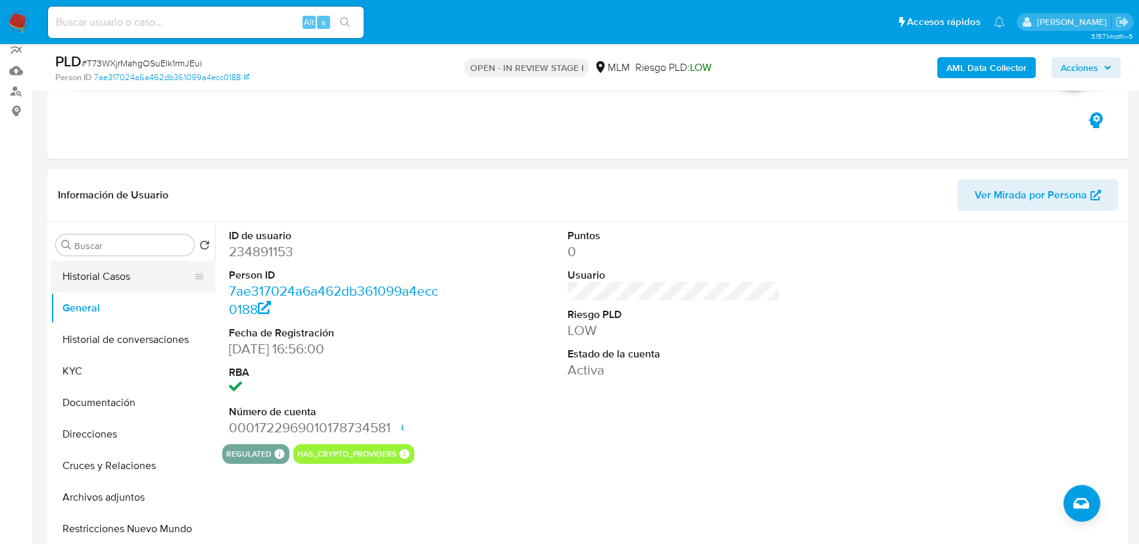
click at [98, 281] on button "Historial Casos" at bounding box center [128, 277] width 154 height 32
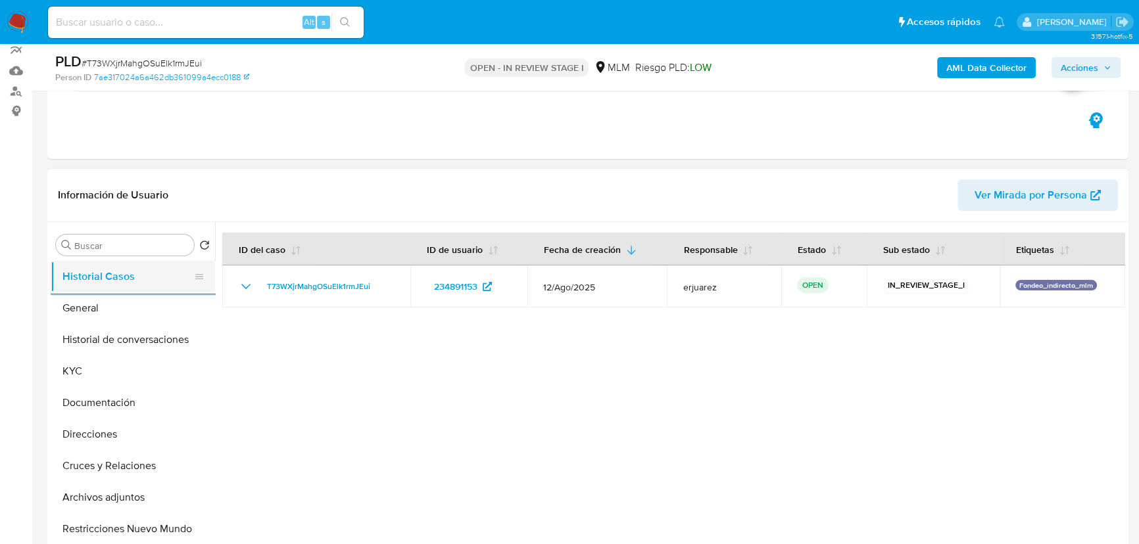
click at [51, 261] on button "Historial Casos" at bounding box center [128, 277] width 154 height 32
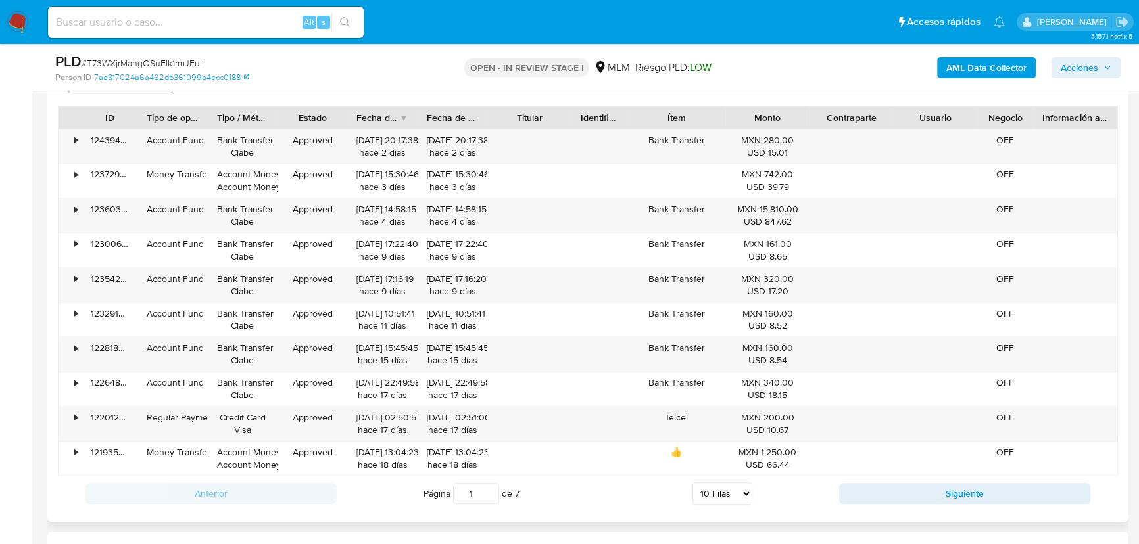
scroll to position [1374, 0]
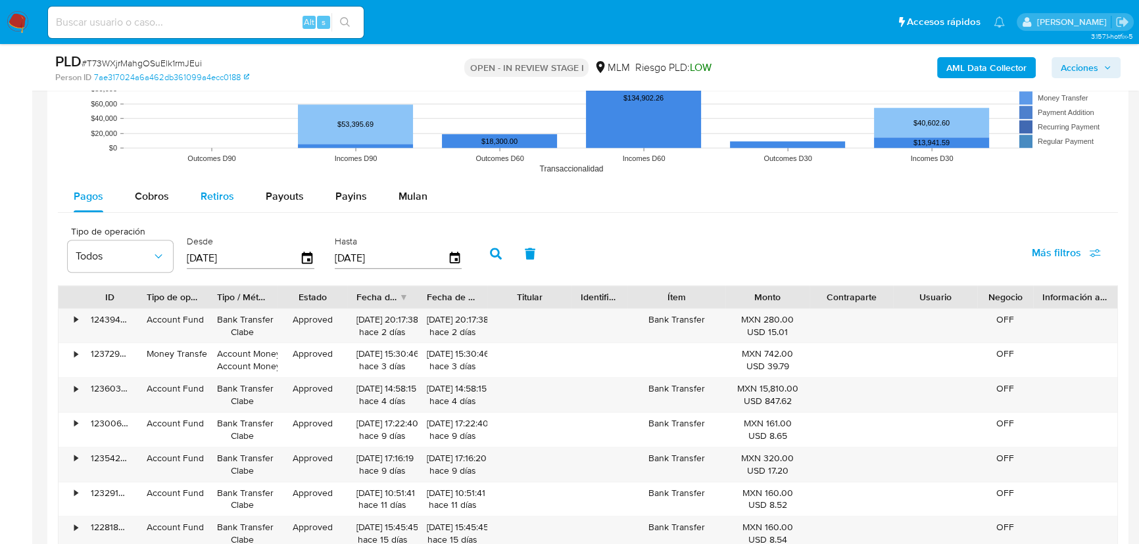
click at [153, 193] on span "Cobros" at bounding box center [152, 196] width 34 height 15
select select "10"
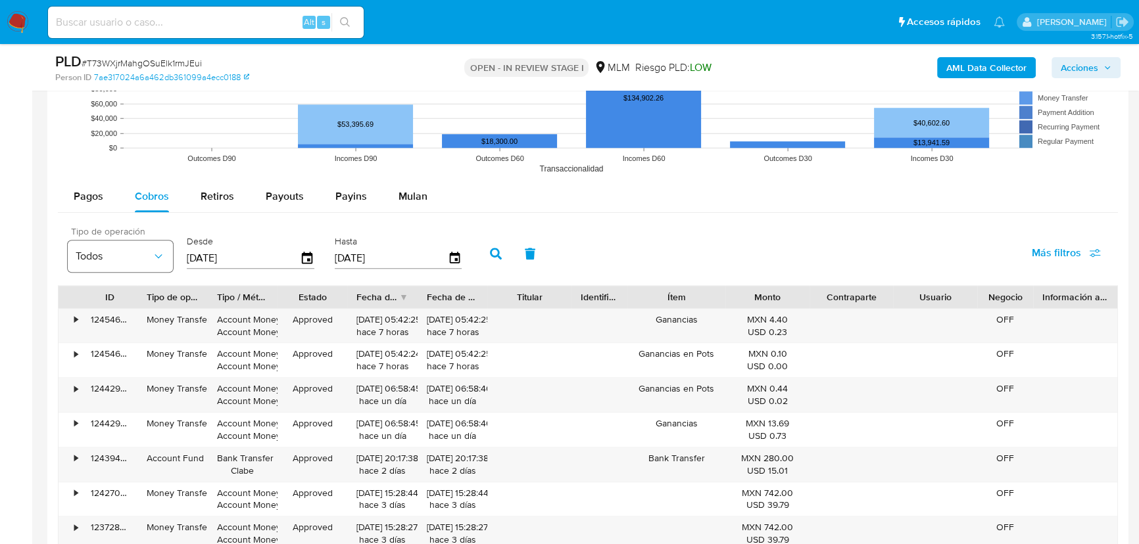
drag, startPoint x: 247, startPoint y: 258, endPoint x: 142, endPoint y: 256, distance: 104.6
click at [142, 256] on div "Tipo de operación Todos Desde 05/06/2025 Hasta 02/09/2025" at bounding box center [268, 252] width 414 height 53
type input "0_/__/____"
type input "01/08/2025"
click at [498, 255] on icon "button" at bounding box center [496, 254] width 12 height 12
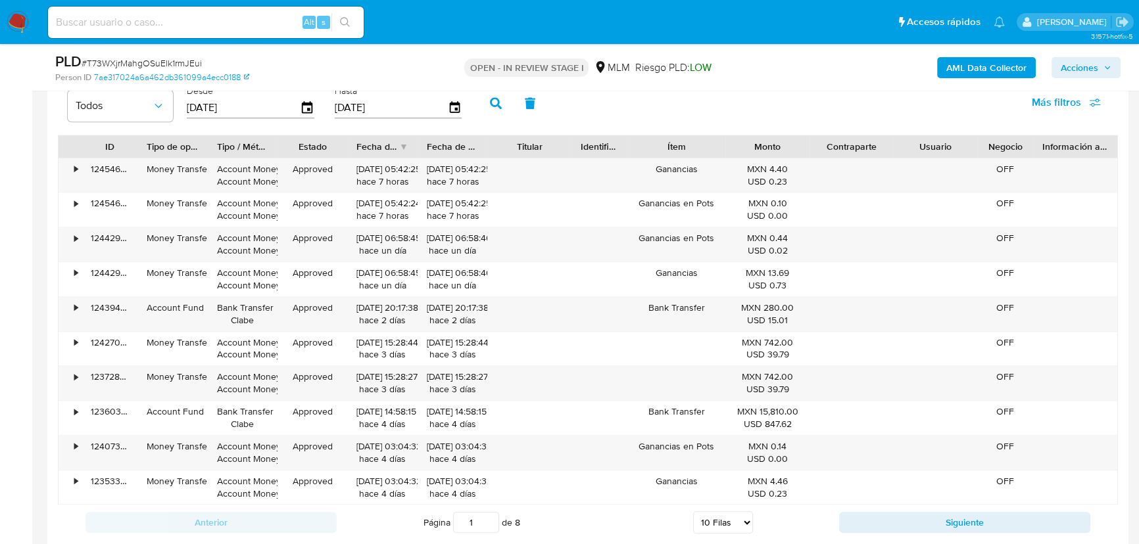
scroll to position [1554, 0]
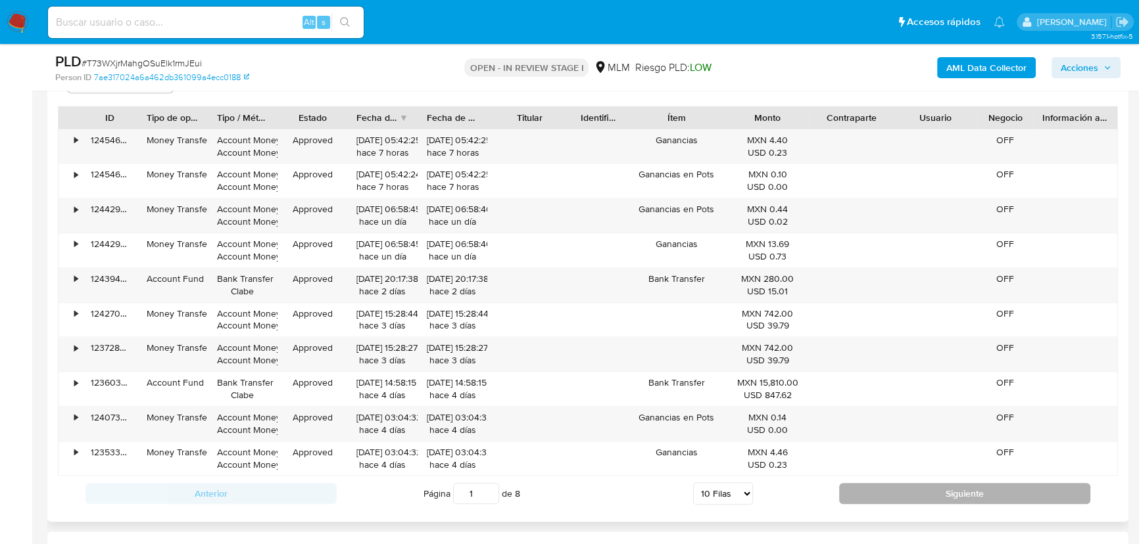
click at [951, 496] on button "Siguiente" at bounding box center [964, 493] width 251 height 21
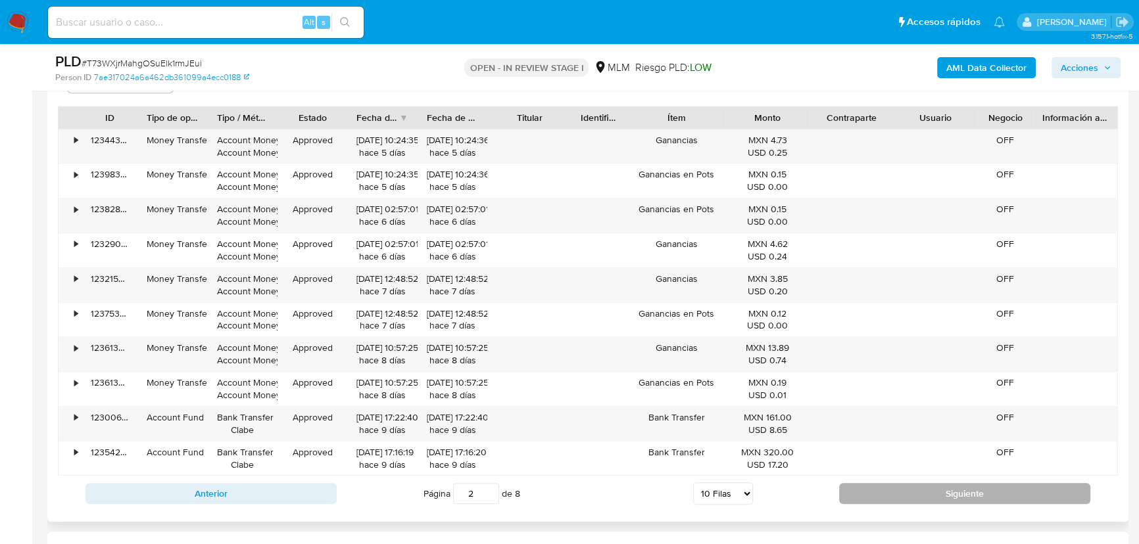
click at [951, 496] on button "Siguiente" at bounding box center [964, 493] width 251 height 21
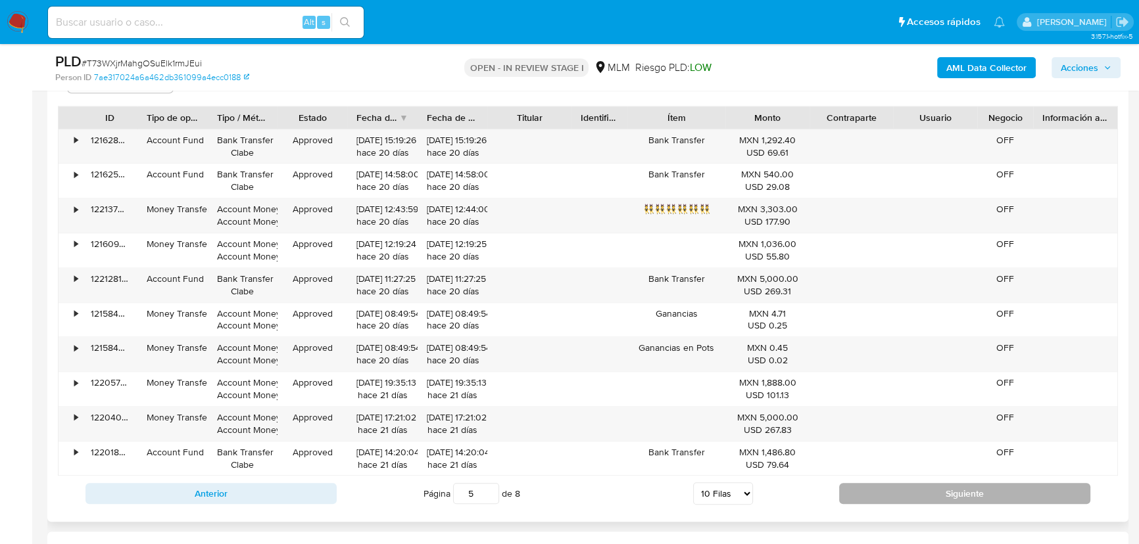
click at [951, 496] on button "Siguiente" at bounding box center [964, 493] width 251 height 21
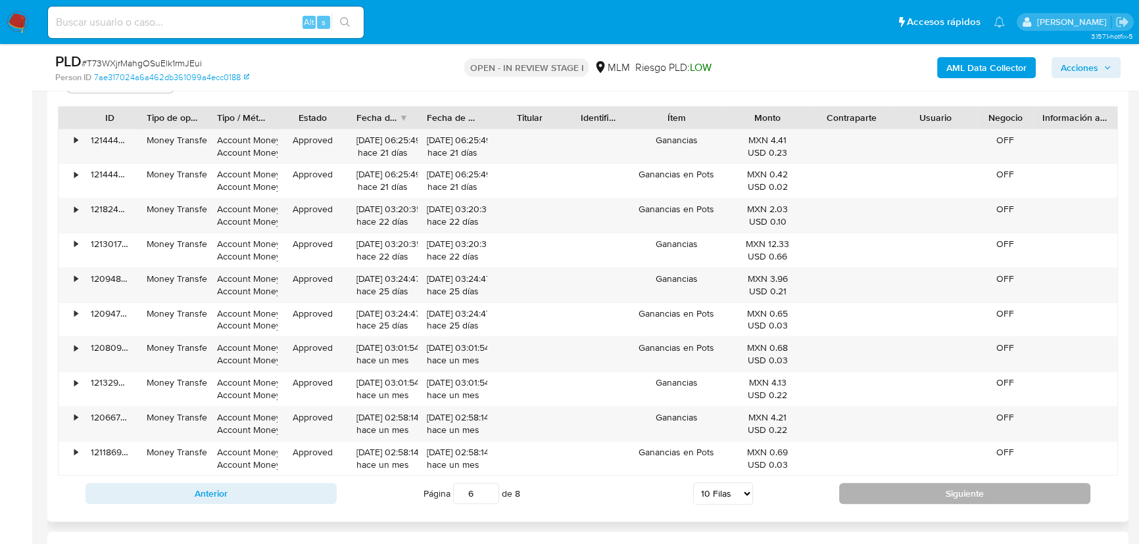
click at [951, 496] on button "Siguiente" at bounding box center [964, 493] width 251 height 21
type input "8"
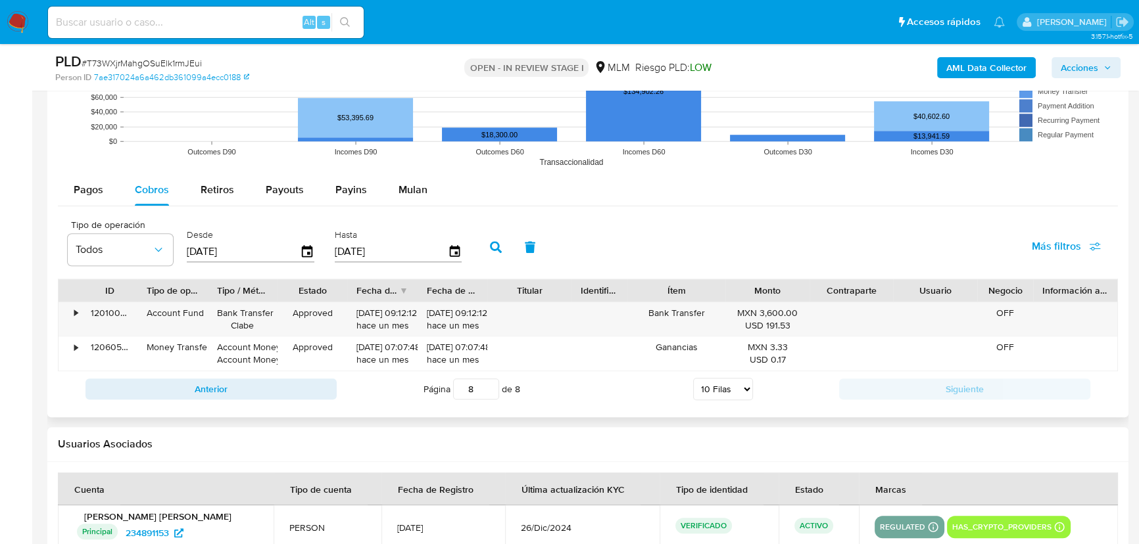
scroll to position [1374, 0]
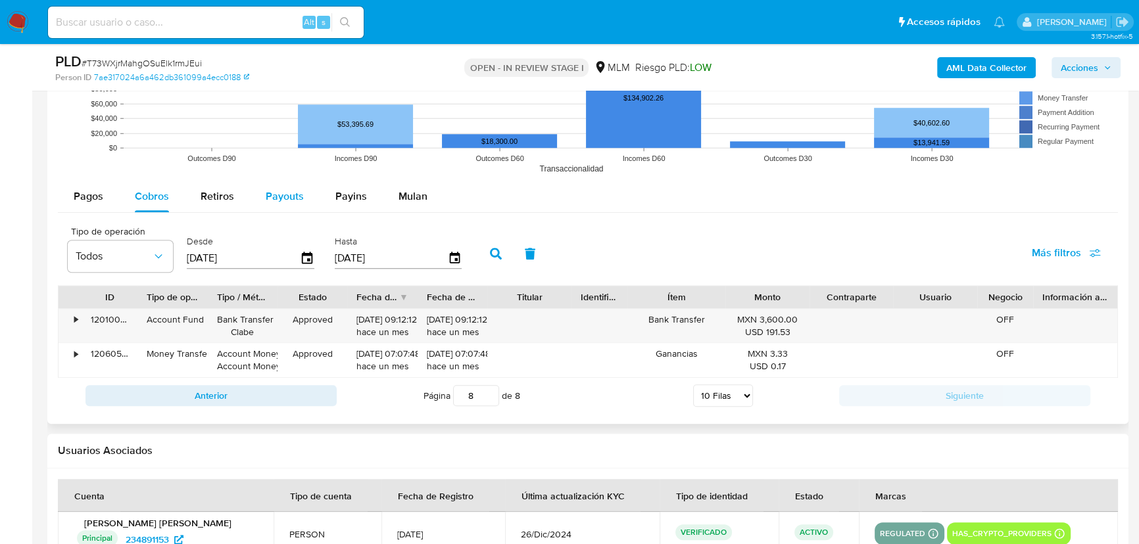
click at [266, 185] on div "Payouts" at bounding box center [285, 197] width 38 height 32
select select "10"
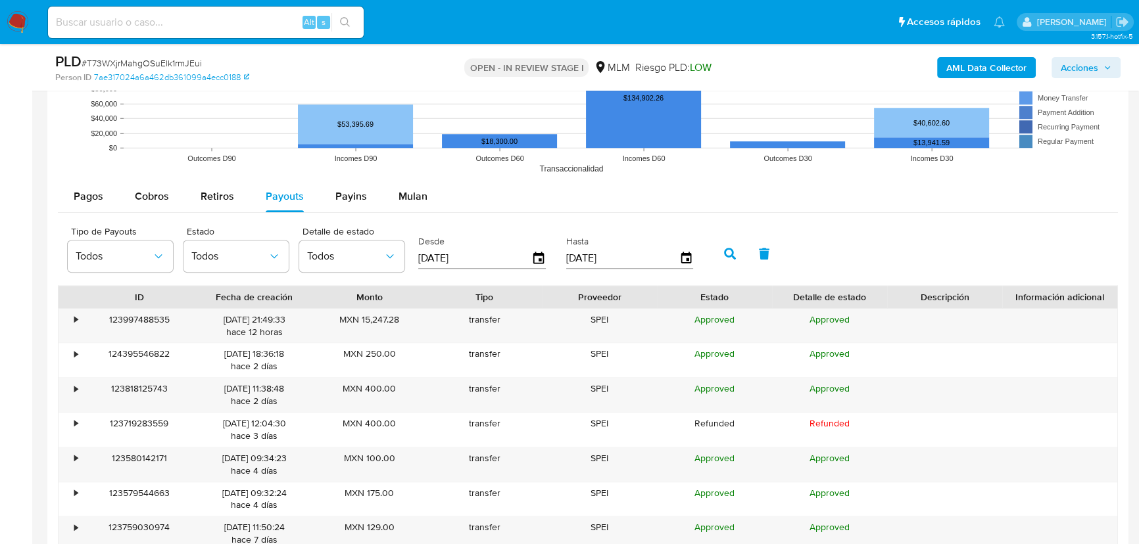
drag, startPoint x: 503, startPoint y: 263, endPoint x: 413, endPoint y: 263, distance: 90.1
click at [413, 263] on div "Tipo de Payouts Todos Estado Todos Detalle de estado Todos Desde 05/06/2025 Has…" at bounding box center [383, 252] width 645 height 53
type input "0_/__/____"
type input "01/08/2025"
click at [730, 256] on icon "button" at bounding box center [730, 254] width 12 height 12
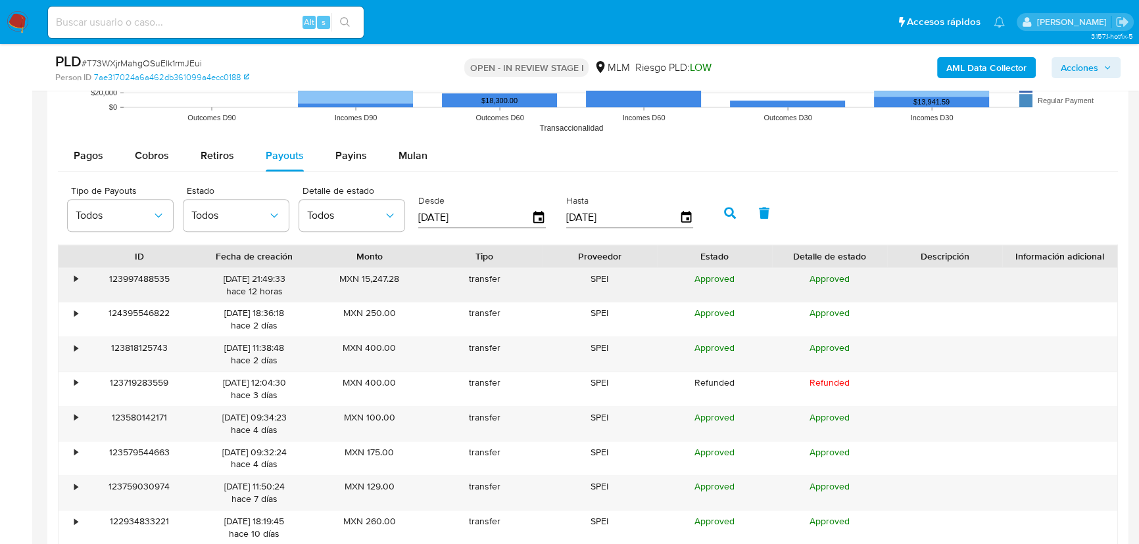
scroll to position [1434, 0]
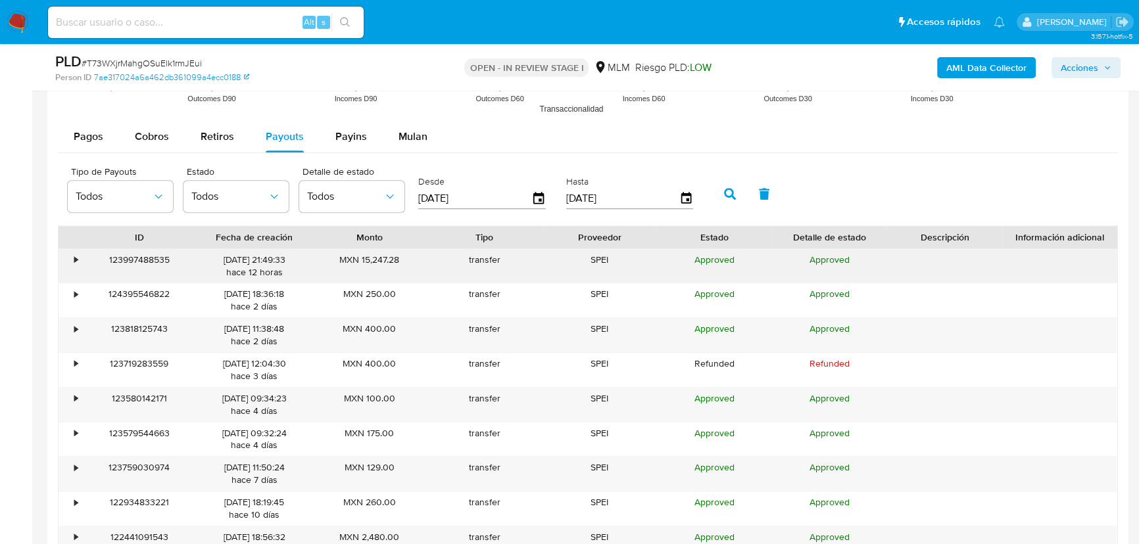
click at [74, 256] on div "•" at bounding box center [75, 260] width 3 height 12
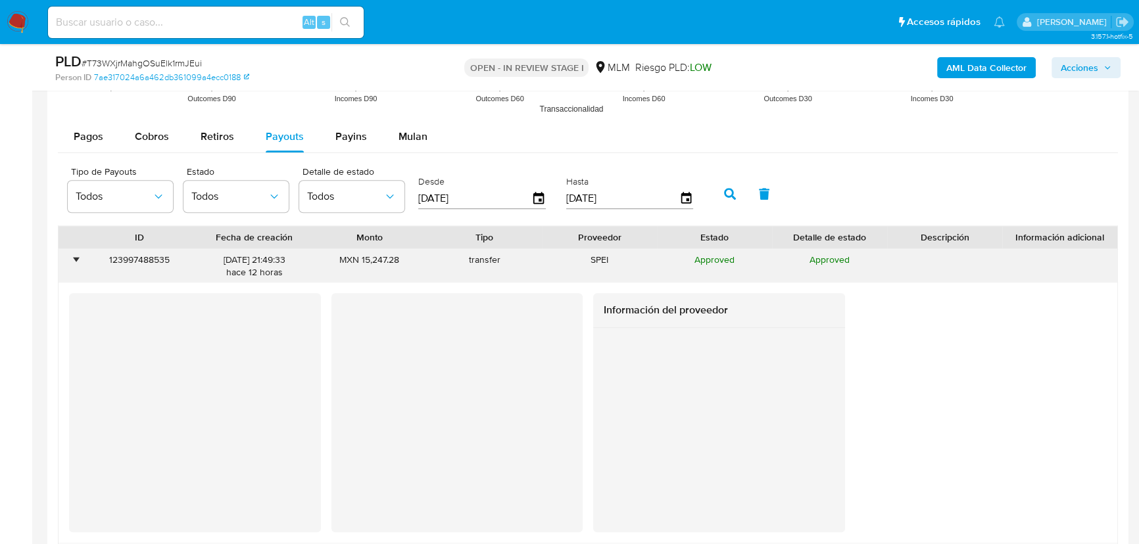
click at [74, 256] on div "•" at bounding box center [75, 260] width 3 height 12
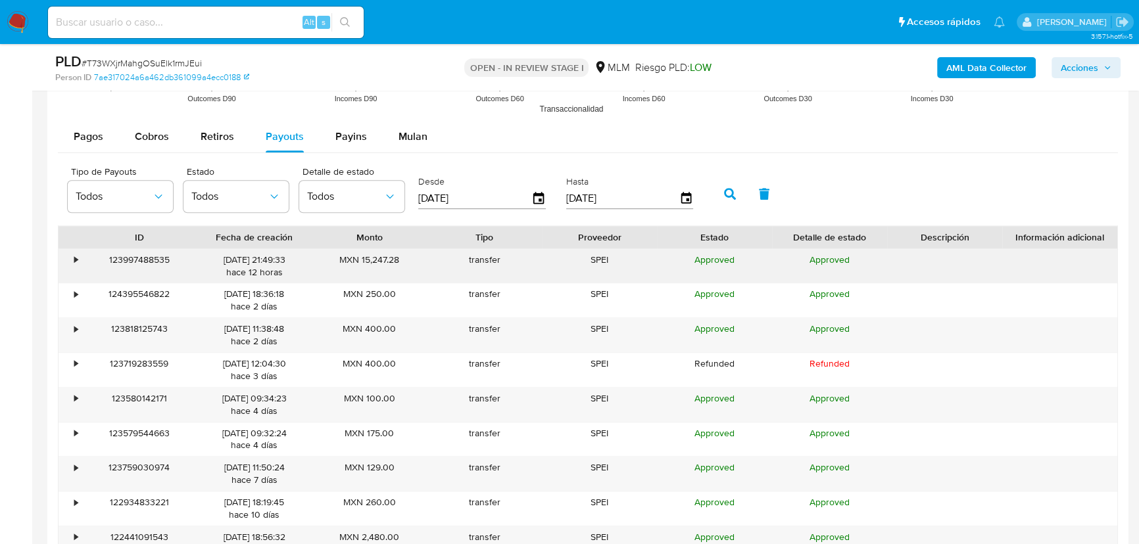
scroll to position [1494, 0]
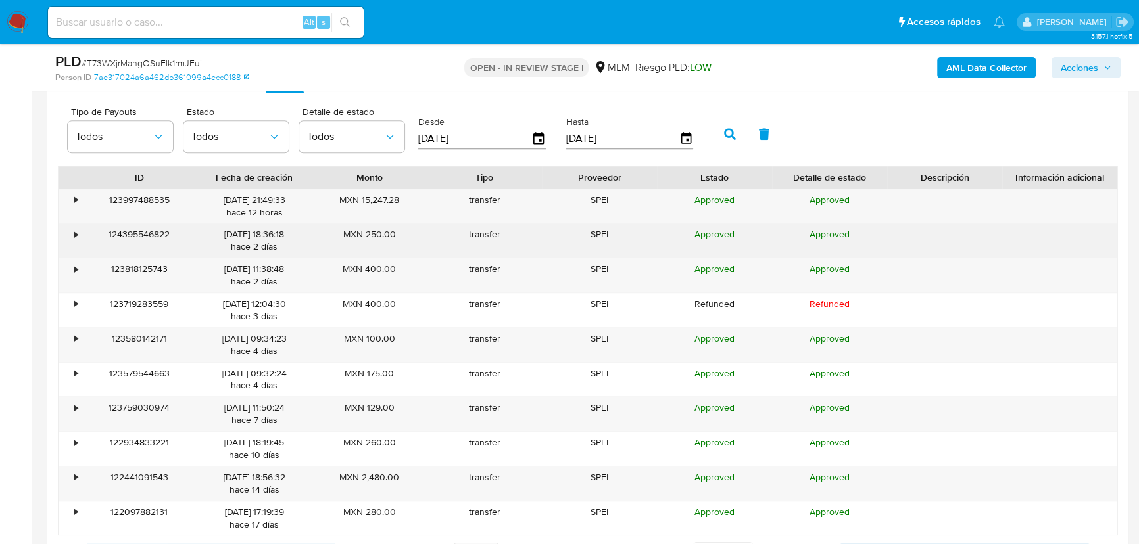
click at [72, 230] on div "•" at bounding box center [70, 241] width 23 height 34
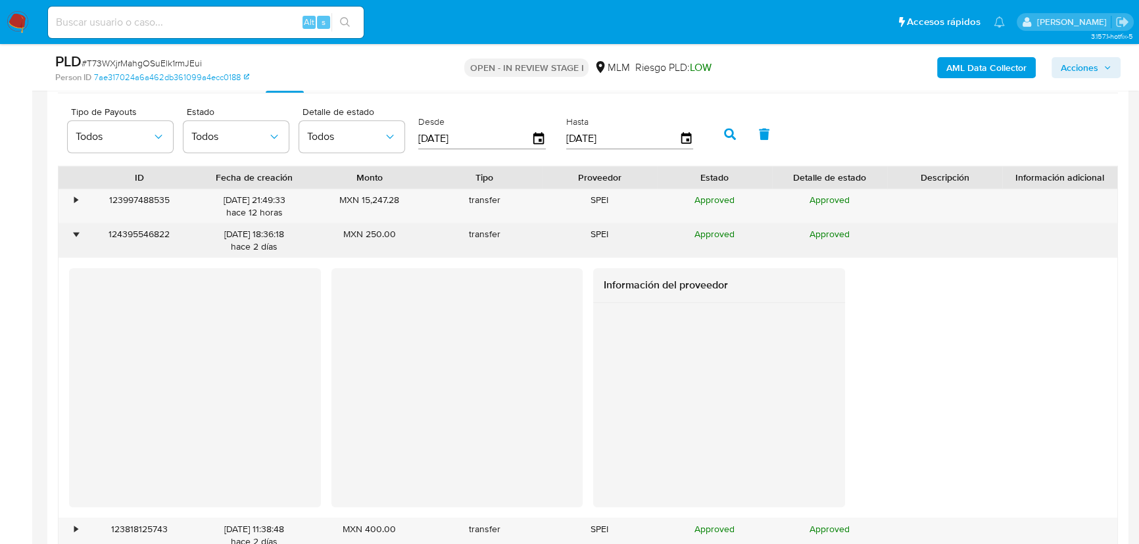
click at [72, 230] on div "•" at bounding box center [70, 241] width 23 height 34
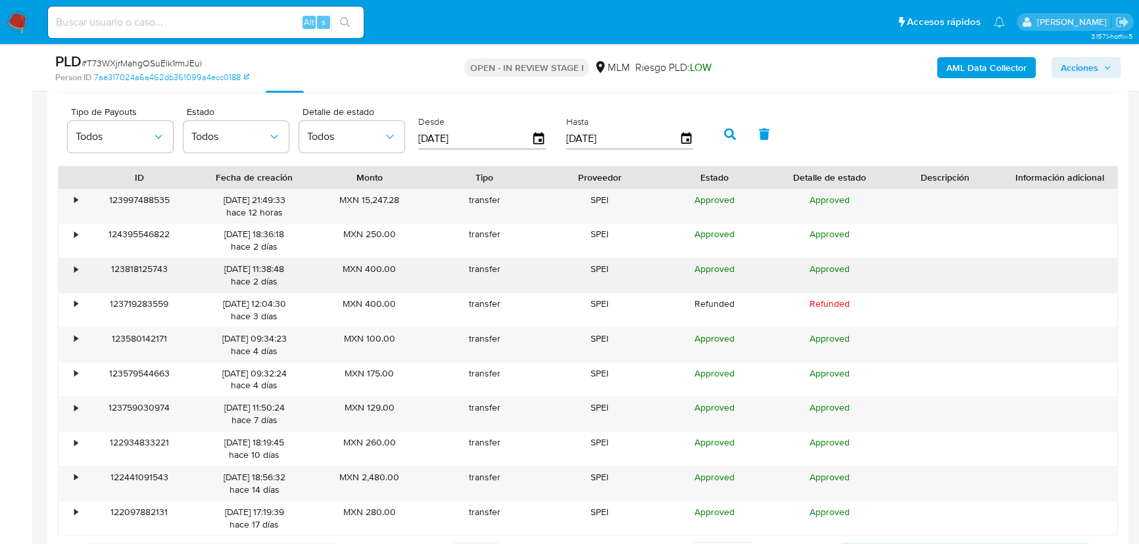
click at [74, 274] on div "•" at bounding box center [75, 269] width 3 height 12
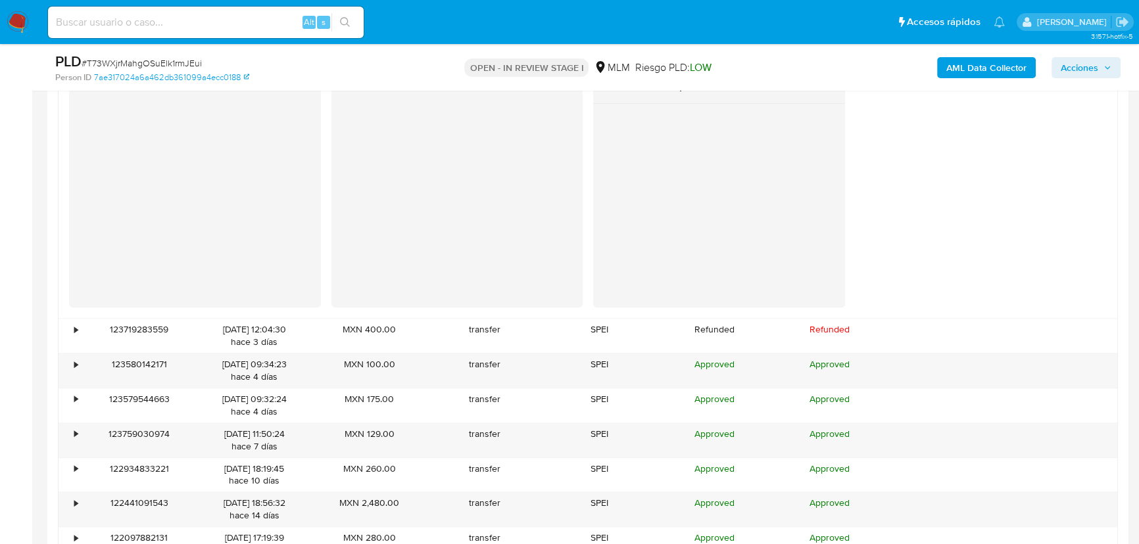
scroll to position [1853, 0]
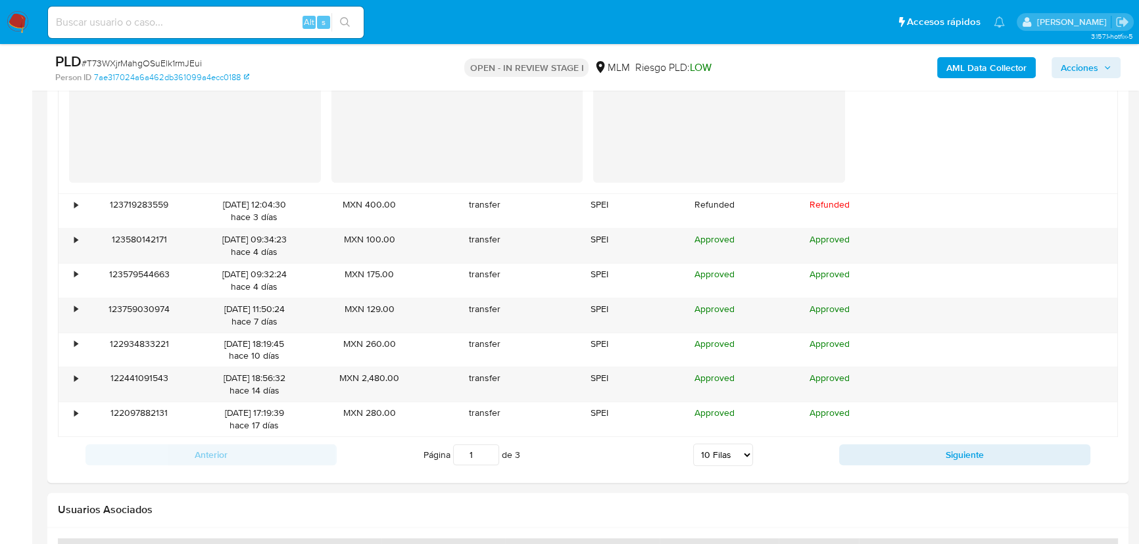
drag, startPoint x: 861, startPoint y: 456, endPoint x: 855, endPoint y: 429, distance: 27.6
click at [863, 456] on button "Siguiente" at bounding box center [964, 455] width 251 height 21
type input "2"
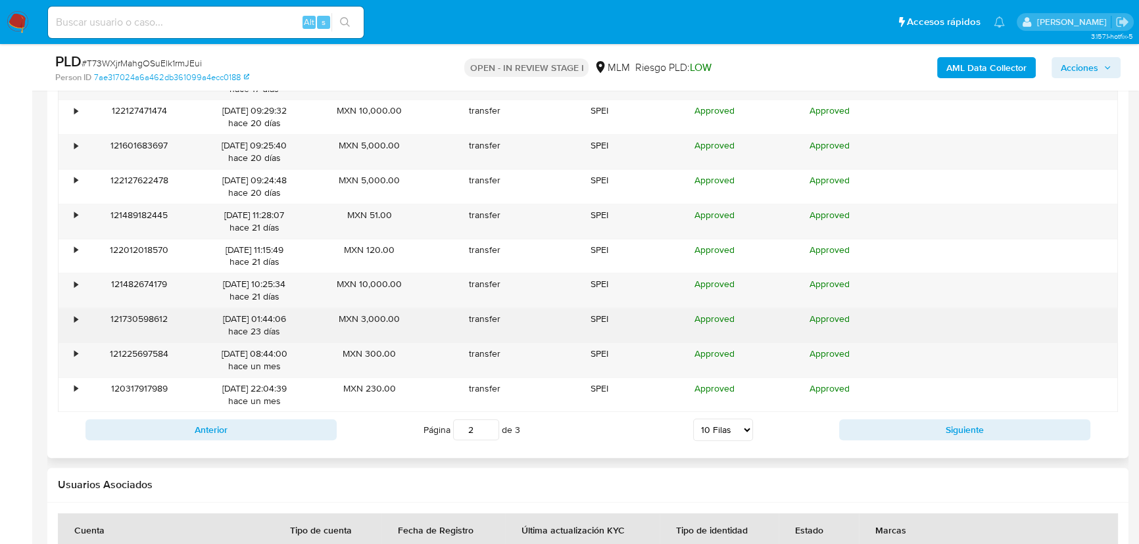
scroll to position [1614, 0]
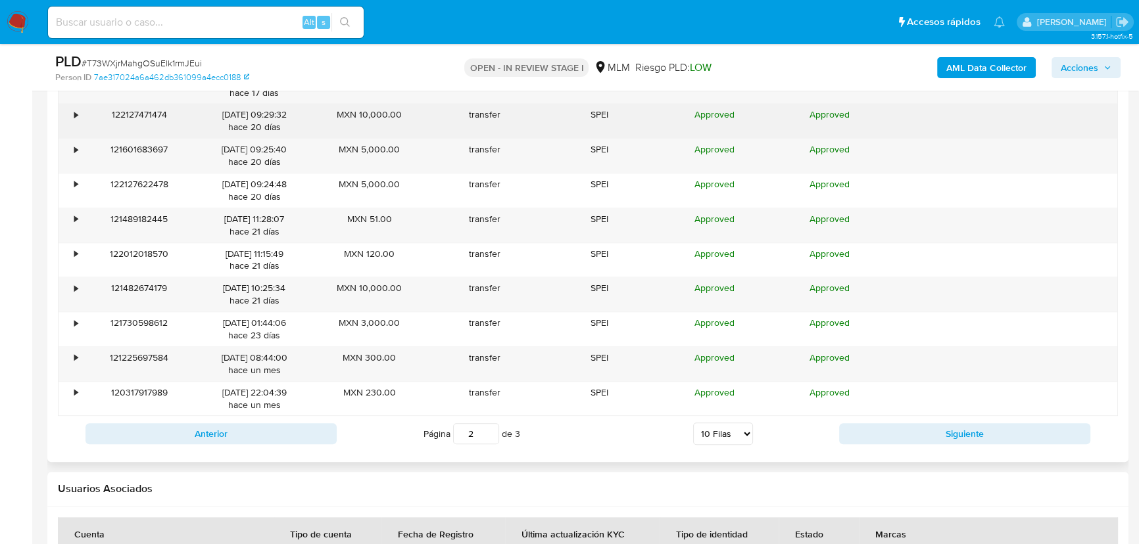
click at [75, 113] on div "•" at bounding box center [75, 115] width 3 height 12
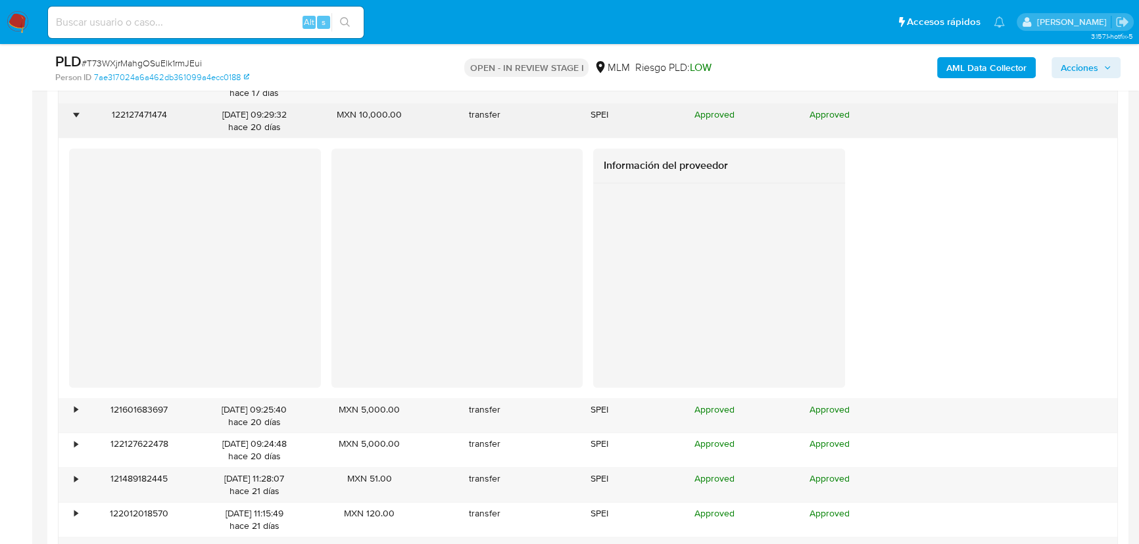
click at [75, 113] on div "•" at bounding box center [75, 115] width 3 height 12
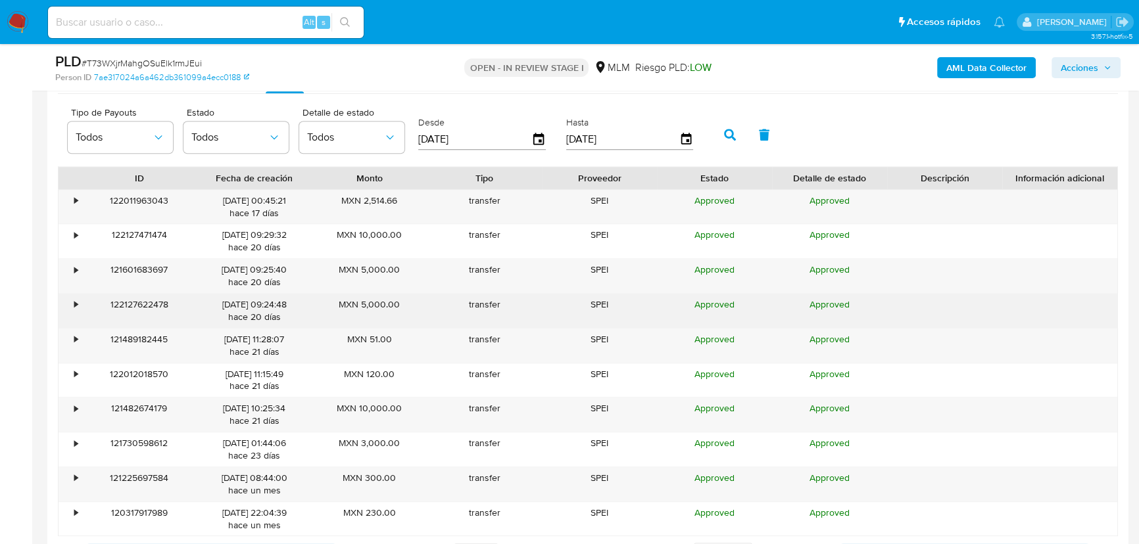
scroll to position [1494, 0]
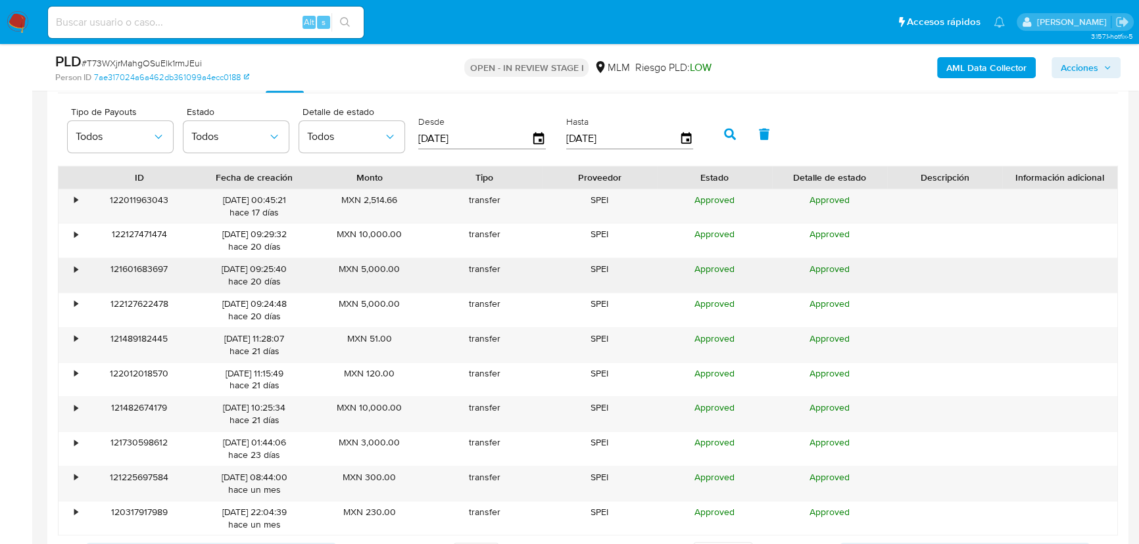
click at [70, 270] on div "•" at bounding box center [70, 275] width 23 height 34
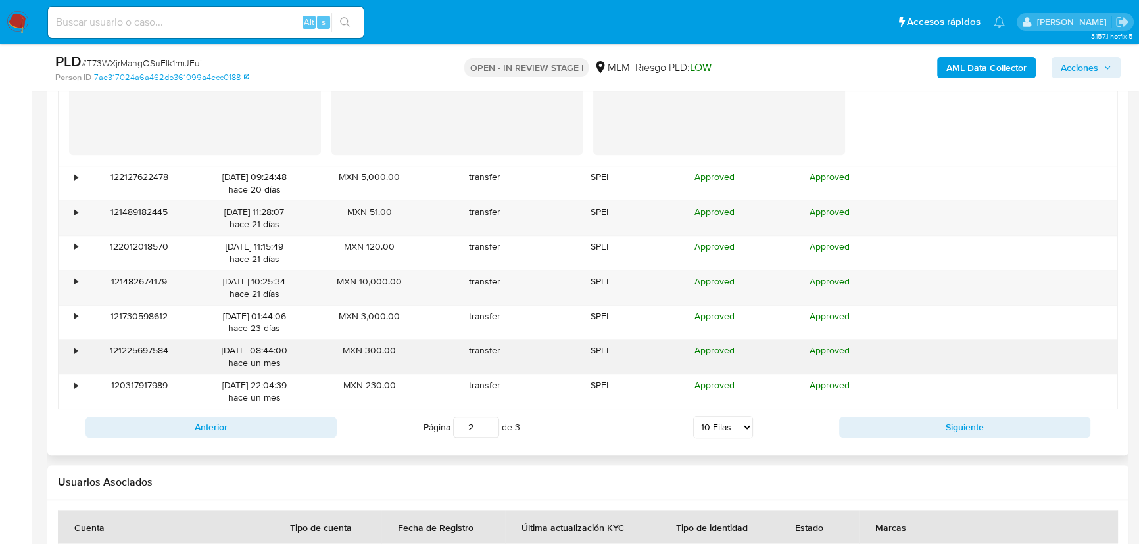
scroll to position [1913, 0]
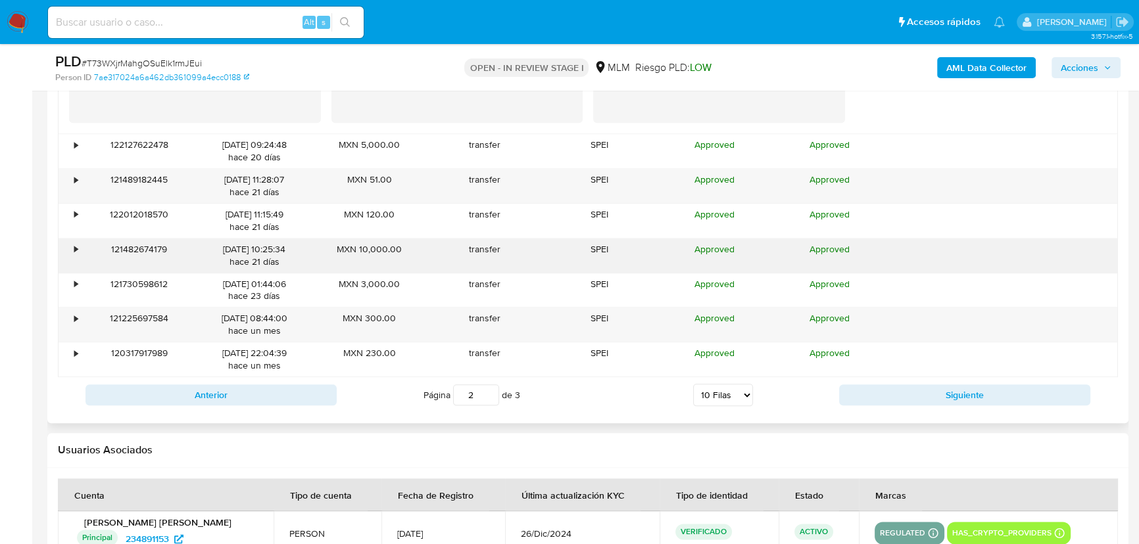
click at [78, 250] on div "•" at bounding box center [75, 249] width 3 height 12
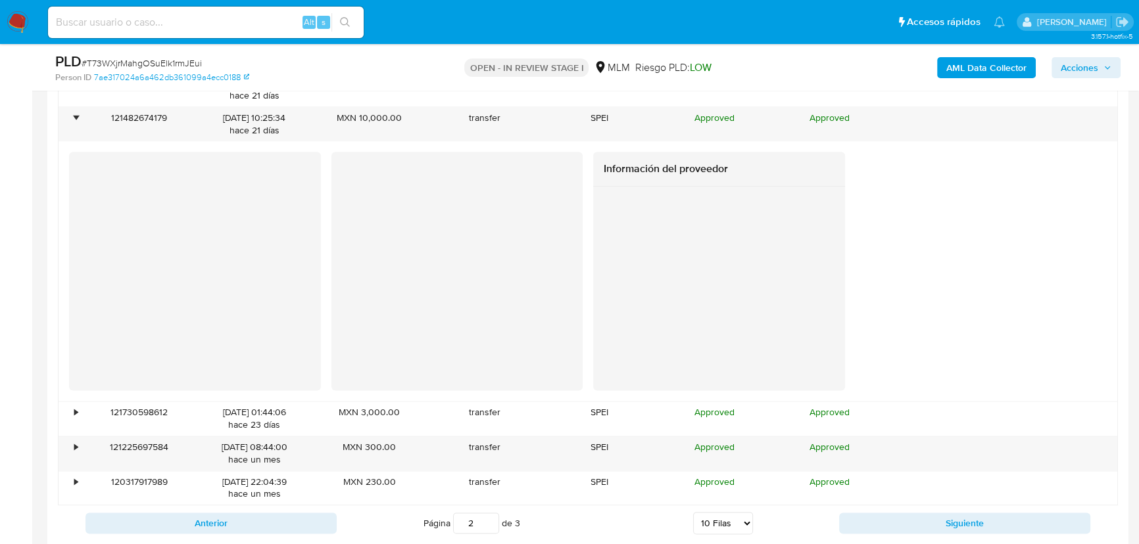
scroll to position [2152, 0]
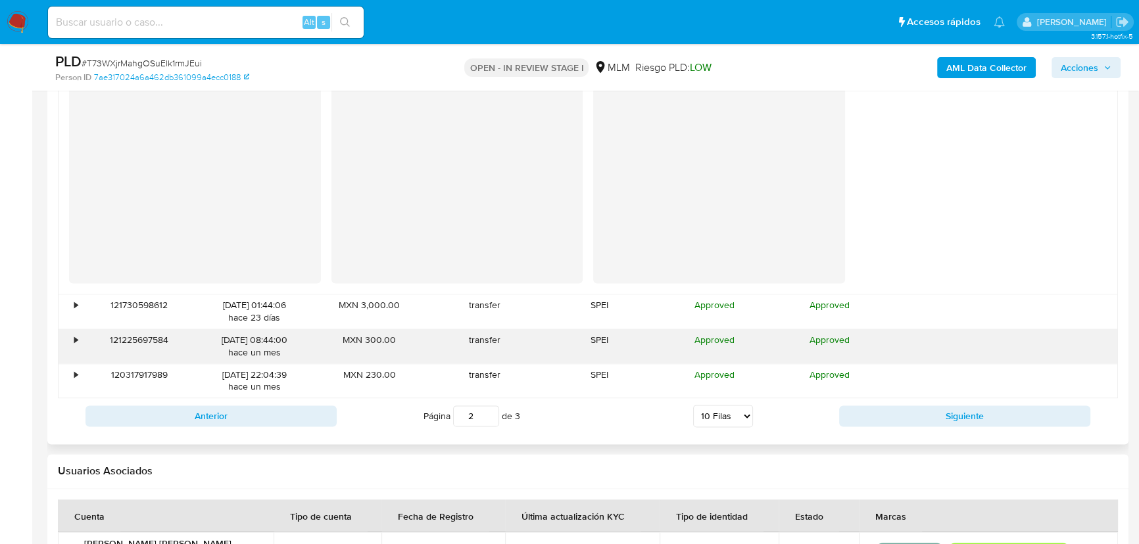
click at [74, 342] on div "•" at bounding box center [75, 340] width 3 height 12
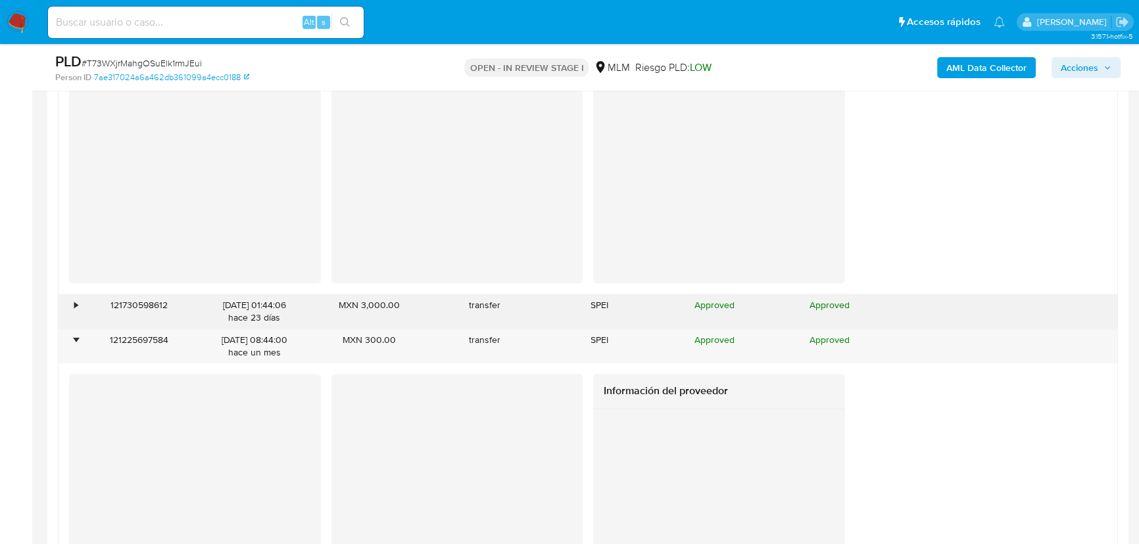
click at [77, 312] on div "•" at bounding box center [70, 312] width 23 height 34
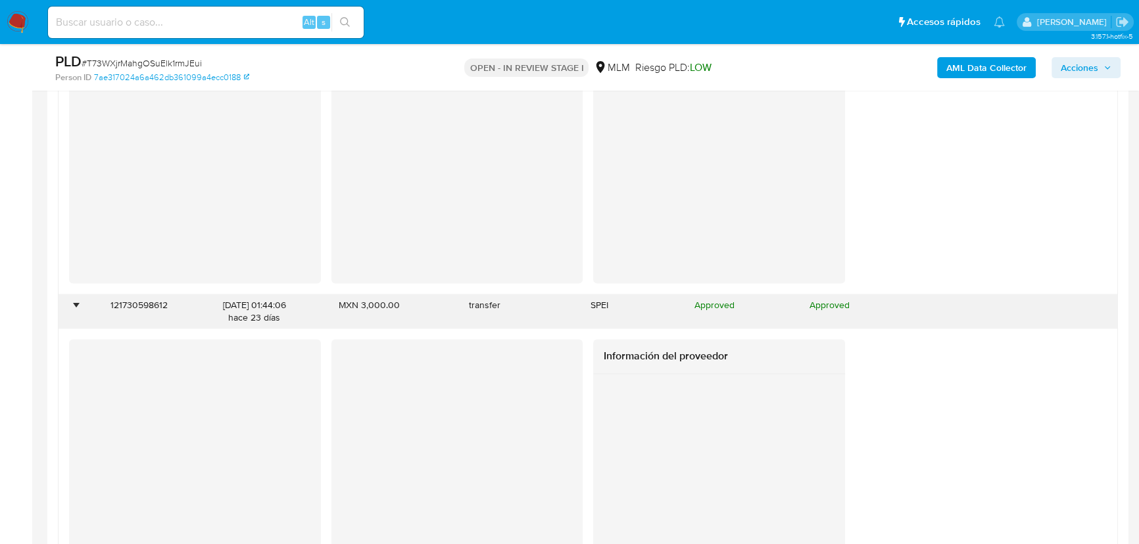
click at [78, 312] on div "•" at bounding box center [70, 312] width 23 height 34
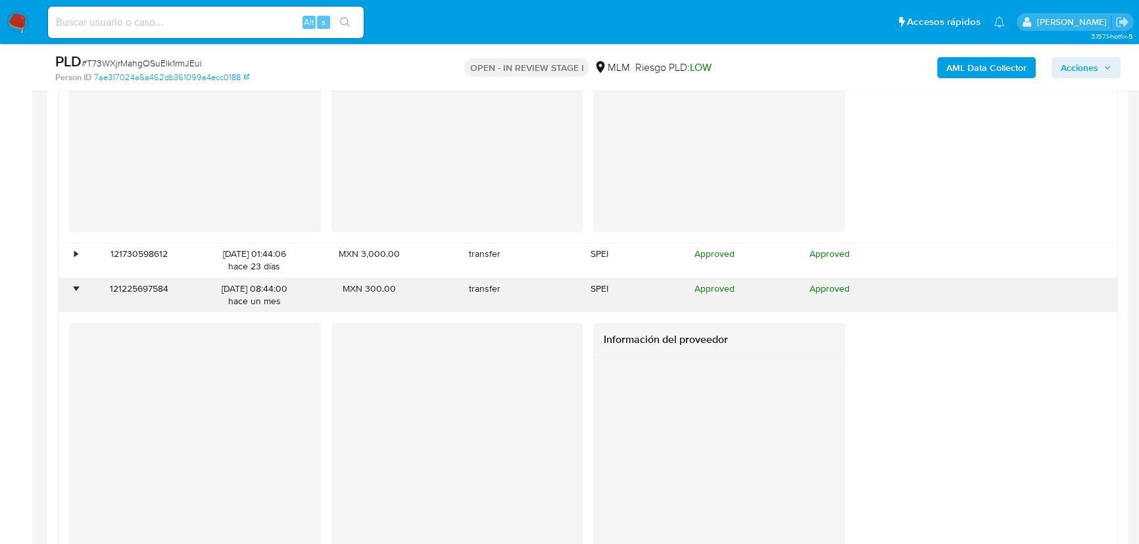
scroll to position [2271, 0]
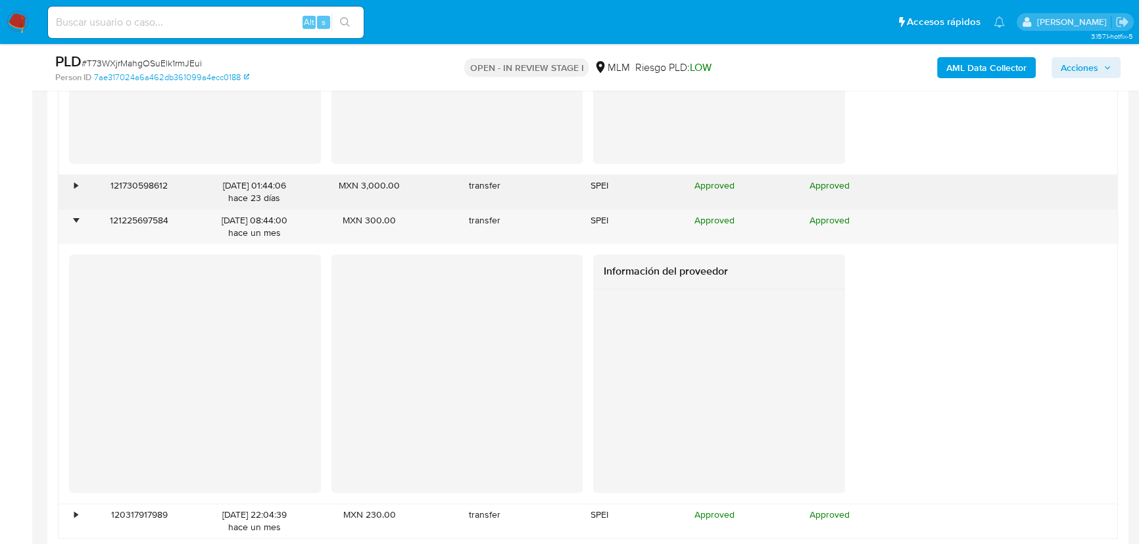
click at [78, 180] on div "•" at bounding box center [70, 192] width 23 height 34
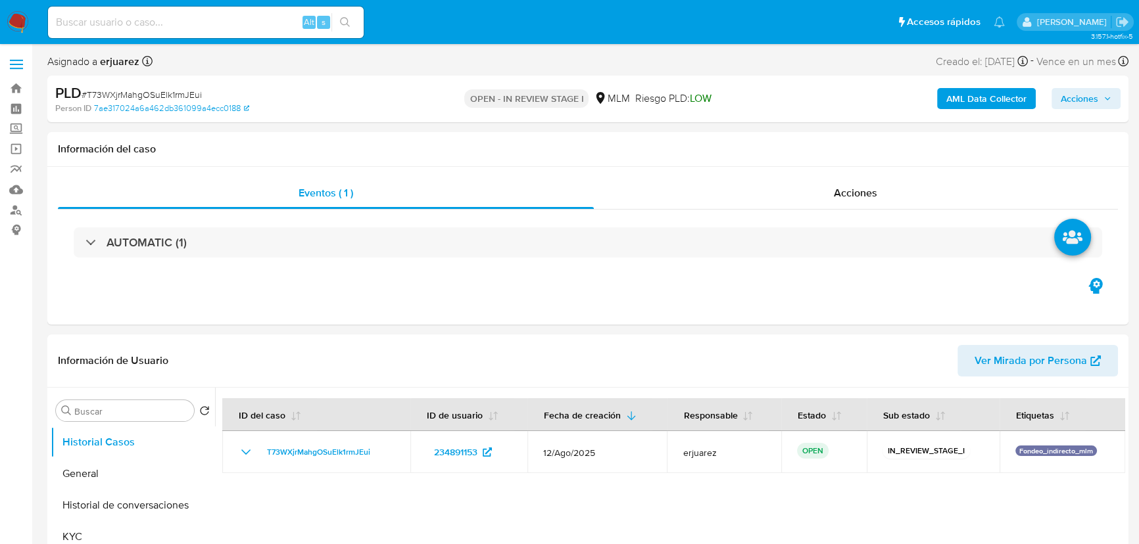
select select "10"
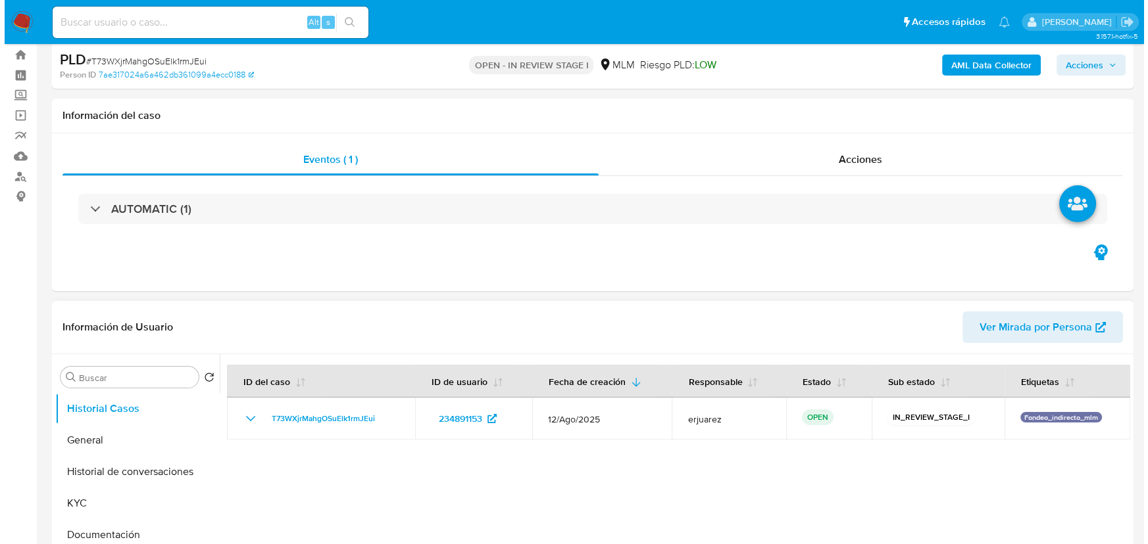
scroll to position [239, 0]
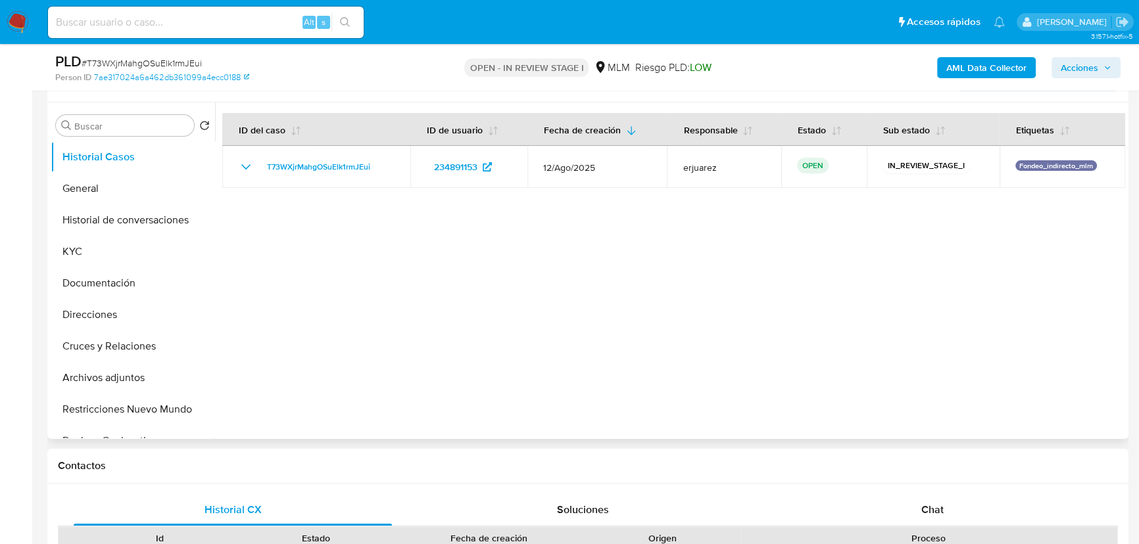
drag, startPoint x: 129, startPoint y: 216, endPoint x: 698, endPoint y: 217, distance: 569.5
click at [133, 216] on button "Historial de conversaciones" at bounding box center [133, 221] width 164 height 32
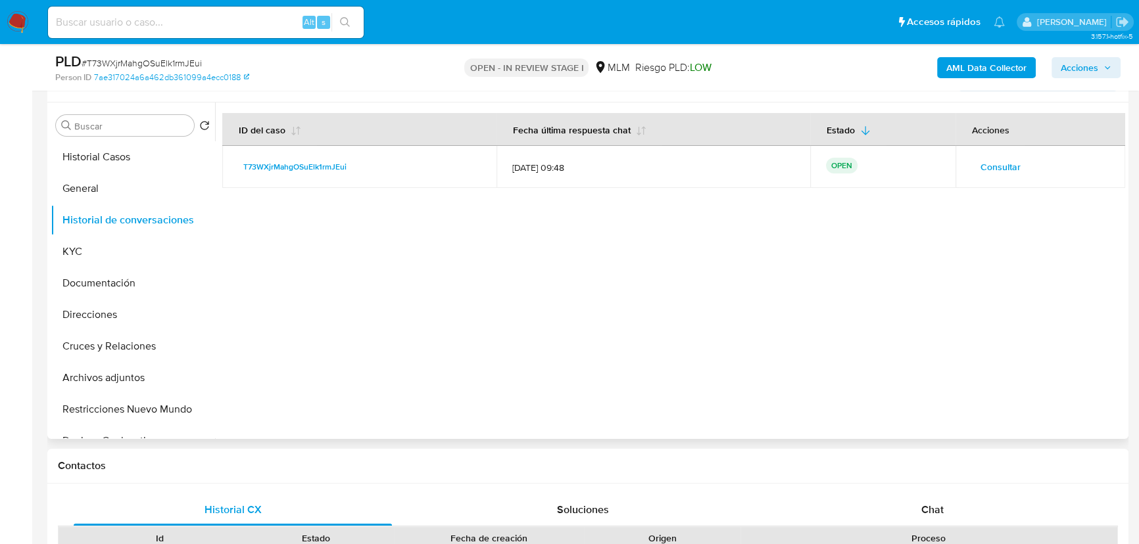
click at [982, 158] on span "Consultar" at bounding box center [1000, 167] width 40 height 18
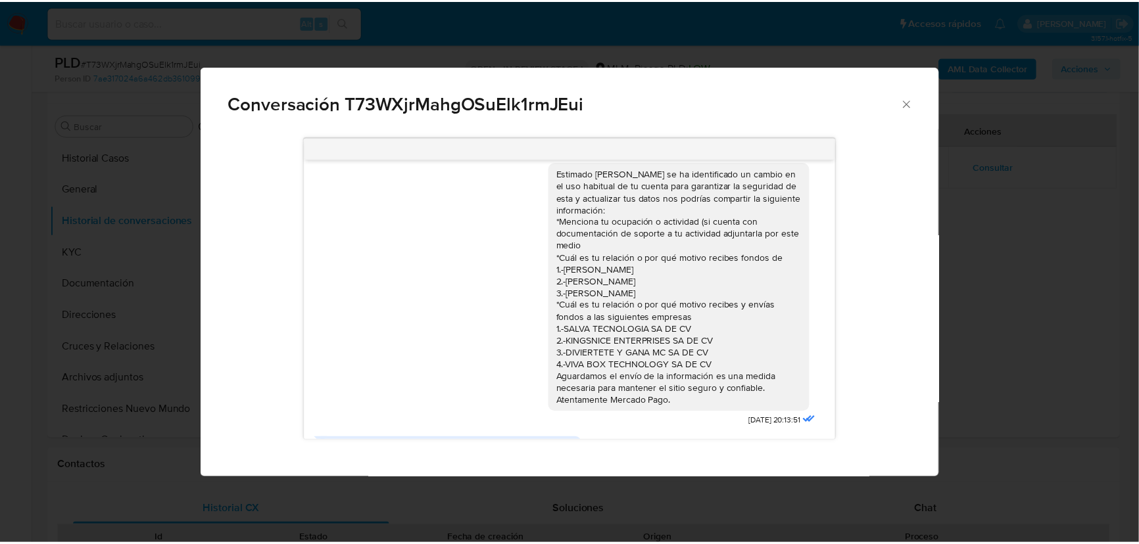
scroll to position [0, 0]
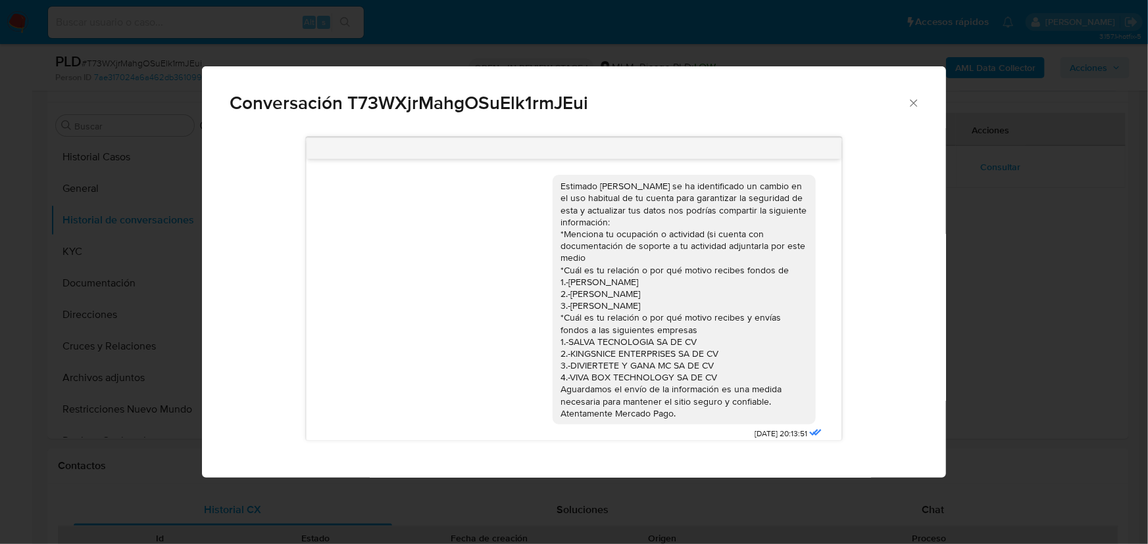
click at [914, 101] on icon "Cerrar" at bounding box center [913, 103] width 13 height 13
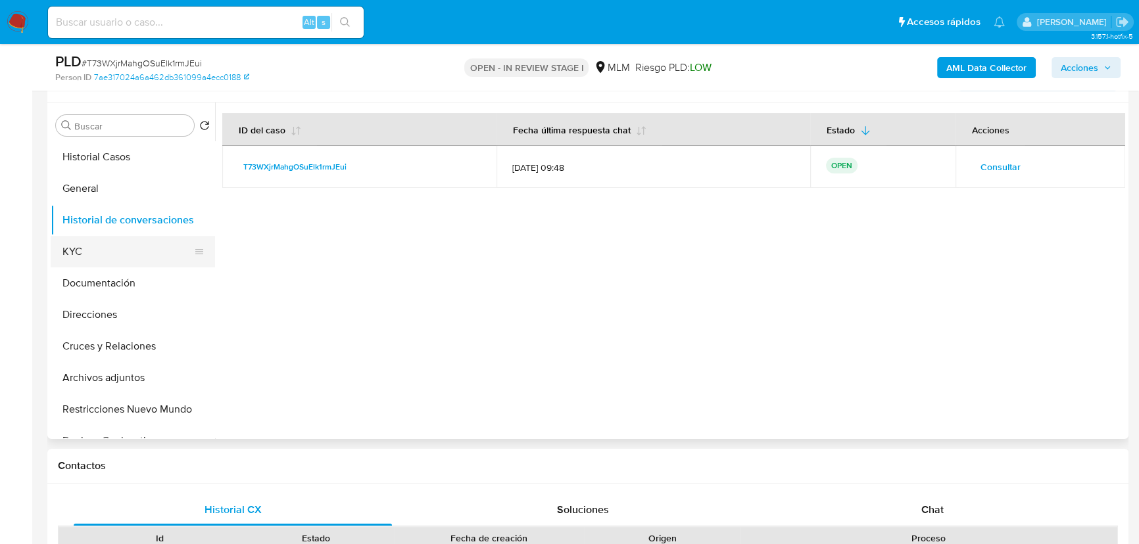
drag, startPoint x: 70, startPoint y: 243, endPoint x: 82, endPoint y: 243, distance: 12.5
click at [70, 243] on button "KYC" at bounding box center [128, 252] width 154 height 32
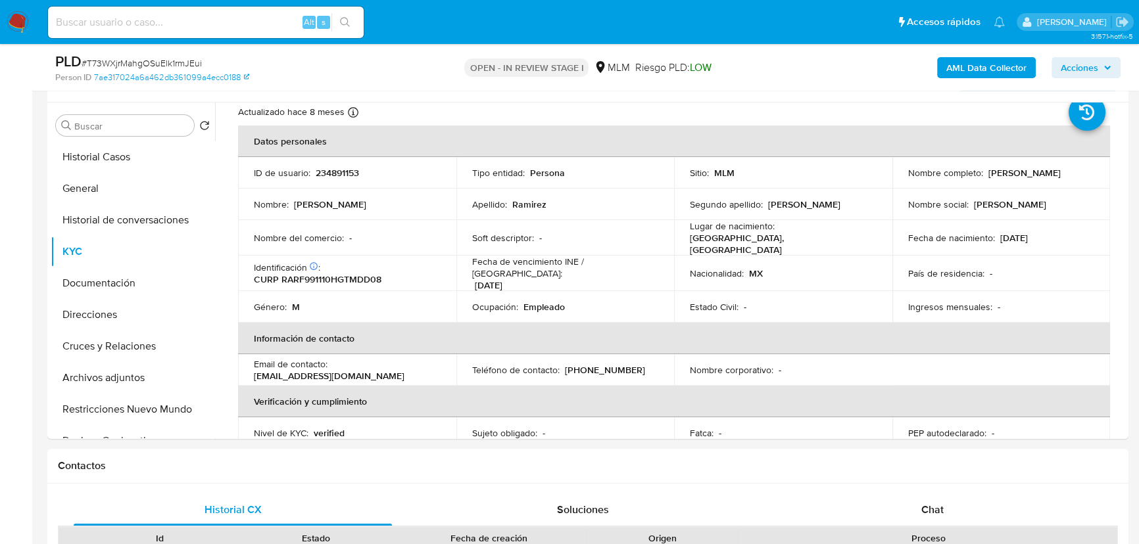
scroll to position [59, 0]
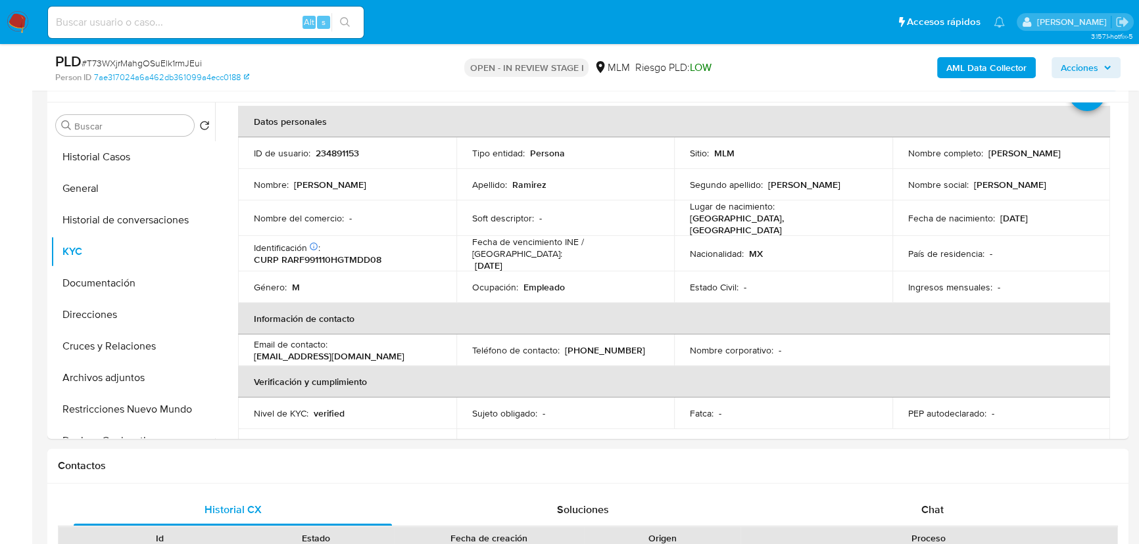
drag, startPoint x: 20, startPoint y: 15, endPoint x: 36, endPoint y: 4, distance: 19.3
click at [20, 15] on img at bounding box center [18, 22] width 22 height 22
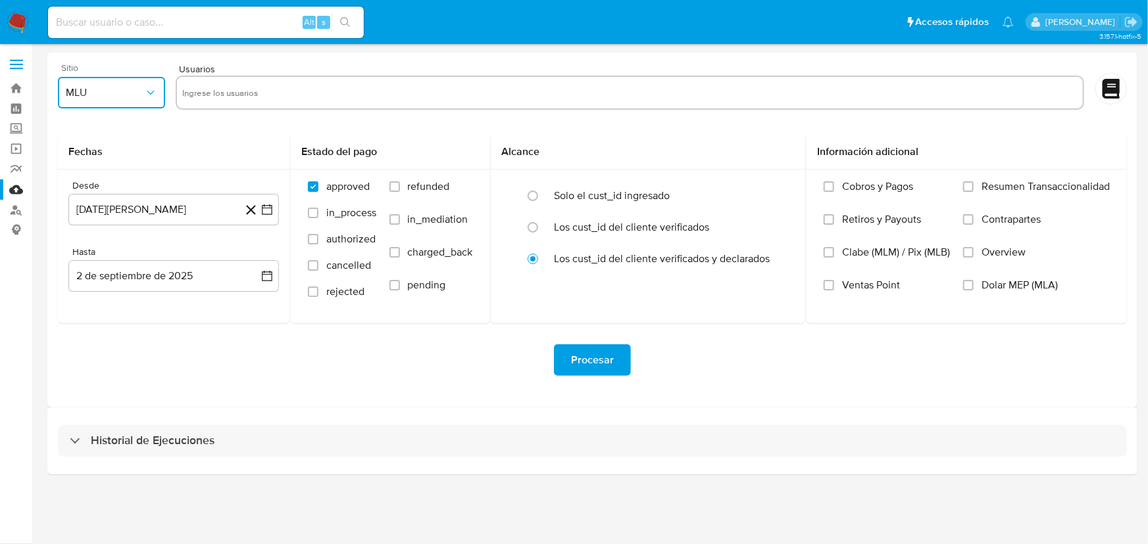
click at [120, 89] on span "MLU" at bounding box center [105, 92] width 78 height 13
drag, startPoint x: 80, startPoint y: 282, endPoint x: 176, endPoint y: 168, distance: 148.4
click at [87, 272] on div "MLM" at bounding box center [107, 286] width 84 height 32
click at [241, 99] on input "text" at bounding box center [629, 92] width 895 height 21
type input "234891153"
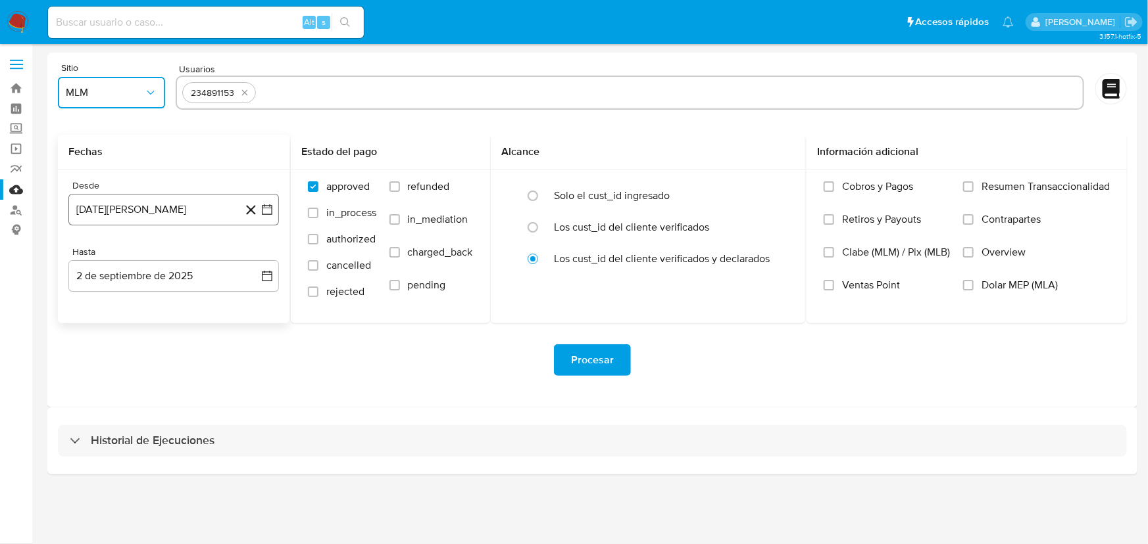
click at [263, 210] on icon "button" at bounding box center [266, 209] width 13 height 13
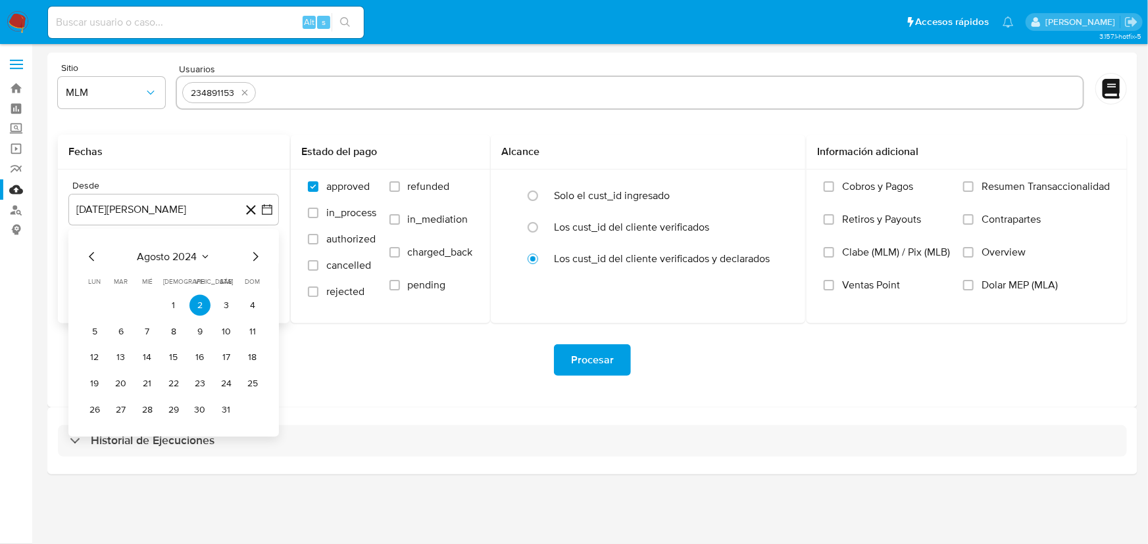
click at [266, 257] on div "agosto 2024 agosto 2024 lun lunes mar martes mié miércoles jue jueves vie viern…" at bounding box center [173, 334] width 210 height 208
click at [253, 255] on icon "Mes siguiente" at bounding box center [255, 257] width 16 height 16
click at [87, 254] on icon "Mes anterior" at bounding box center [92, 257] width 16 height 16
click at [87, 255] on icon "Mes anterior" at bounding box center [92, 257] width 16 height 16
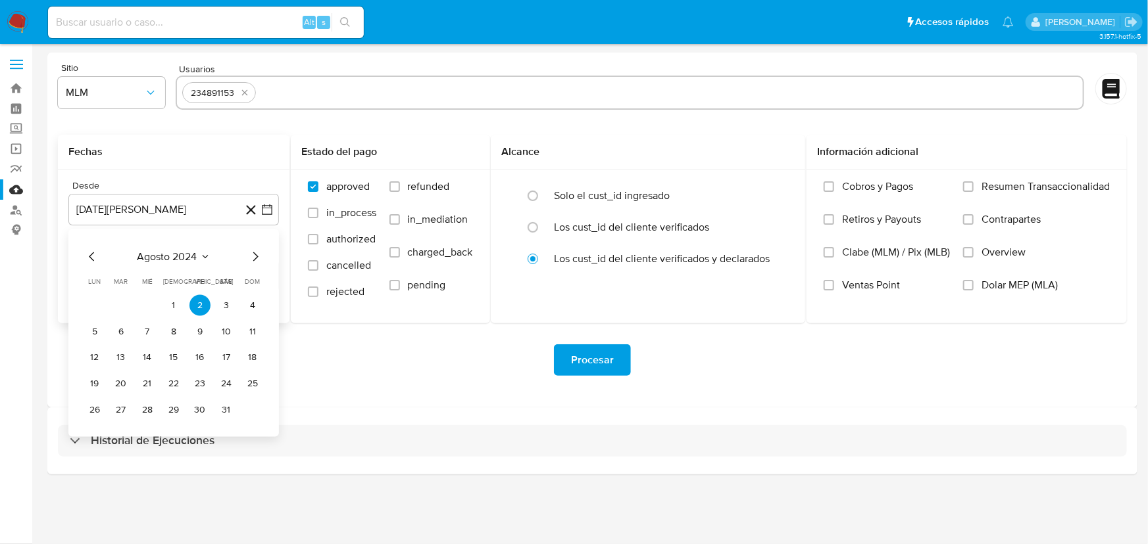
click at [255, 251] on icon "Mes siguiente" at bounding box center [255, 257] width 16 height 16
click at [255, 252] on icon "Mes siguiente" at bounding box center [255, 257] width 16 height 16
click at [253, 253] on icon "Mes siguiente" at bounding box center [255, 257] width 16 height 16
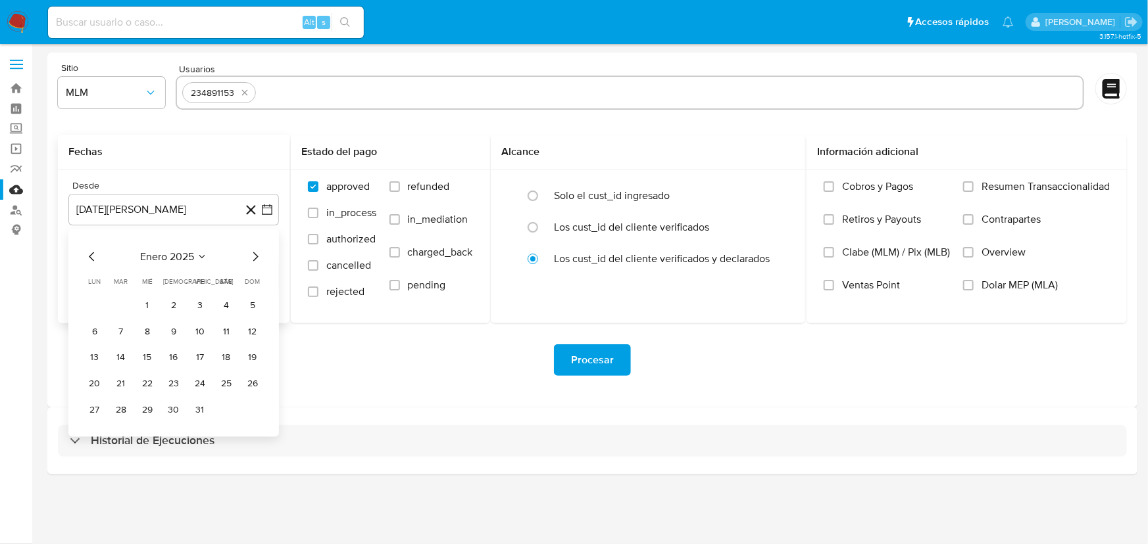
click at [253, 253] on icon "Mes siguiente" at bounding box center [255, 257] width 16 height 16
click at [251, 252] on icon "Mes siguiente" at bounding box center [255, 257] width 16 height 16
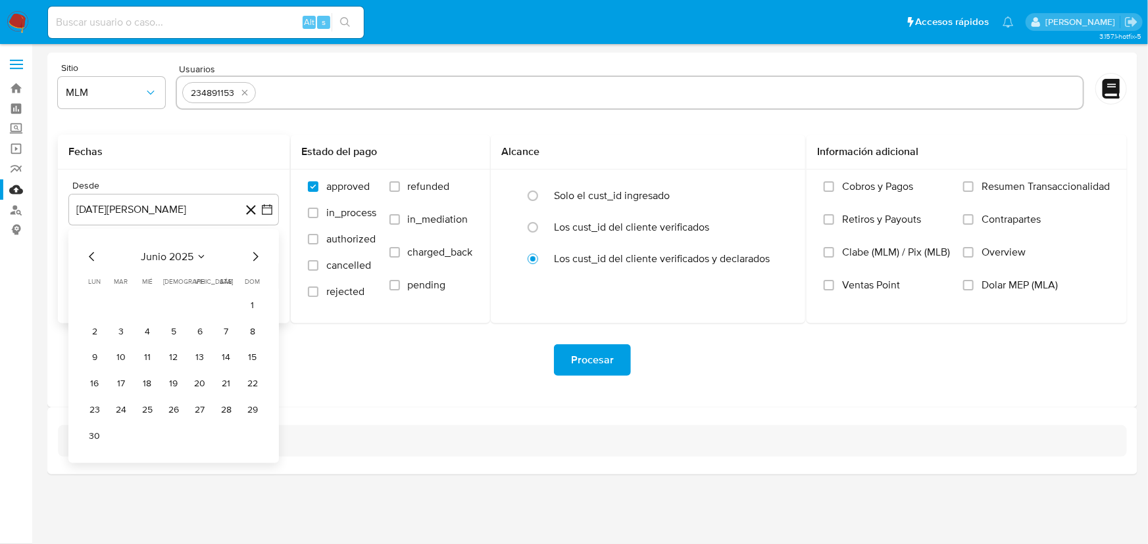
click at [251, 252] on icon "Mes siguiente" at bounding box center [255, 257] width 16 height 16
click at [250, 252] on icon "Mes siguiente" at bounding box center [255, 257] width 16 height 16
drag, startPoint x: 203, startPoint y: 302, endPoint x: 210, endPoint y: 321, distance: 20.6
click at [203, 303] on button "1" at bounding box center [199, 305] width 21 height 21
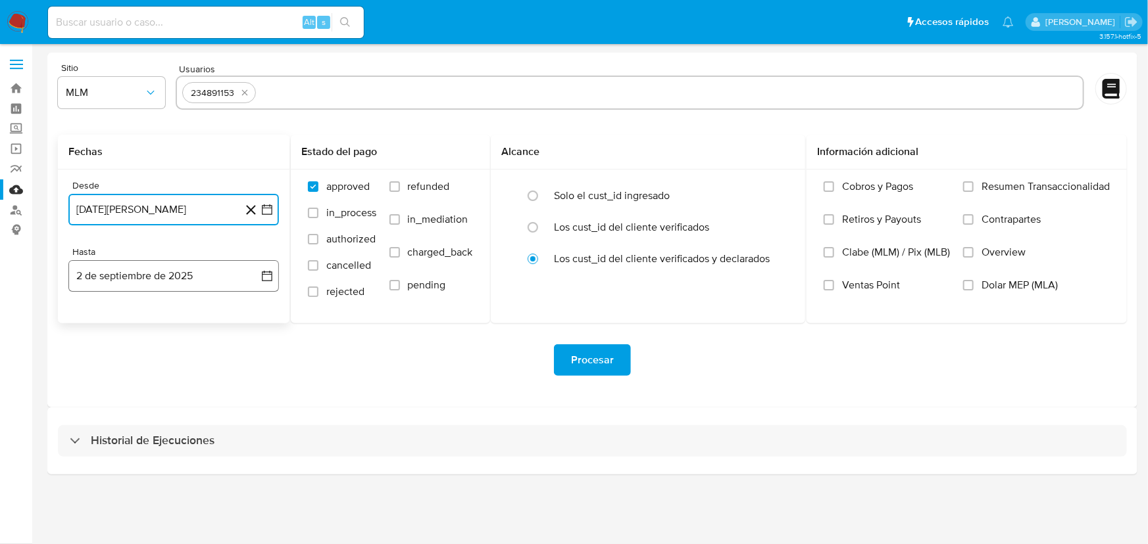
click at [262, 267] on button "2 de septiembre de 2025" at bounding box center [173, 276] width 210 height 32
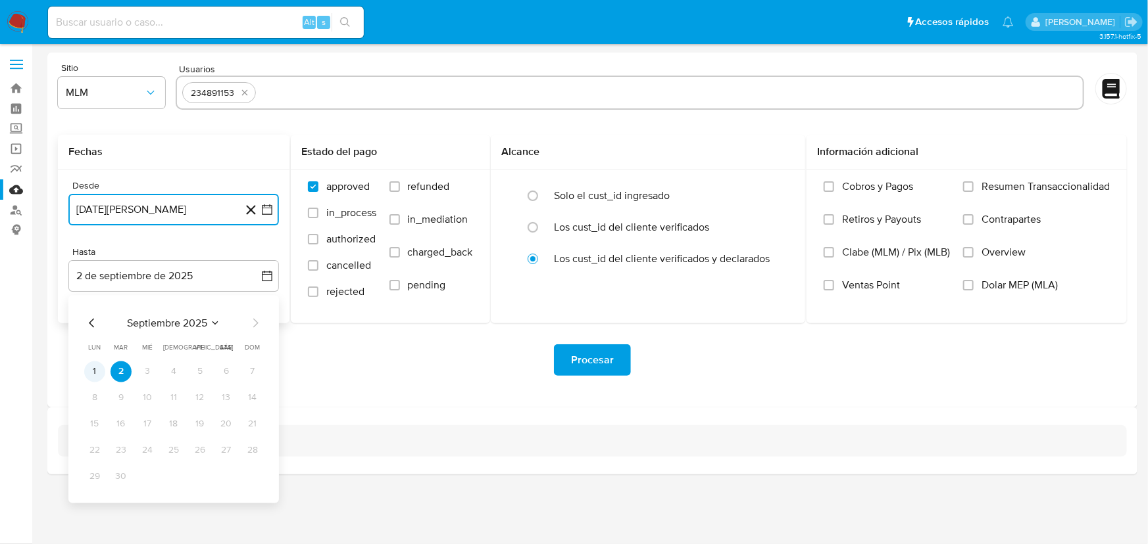
click at [95, 374] on button "1" at bounding box center [94, 372] width 21 height 21
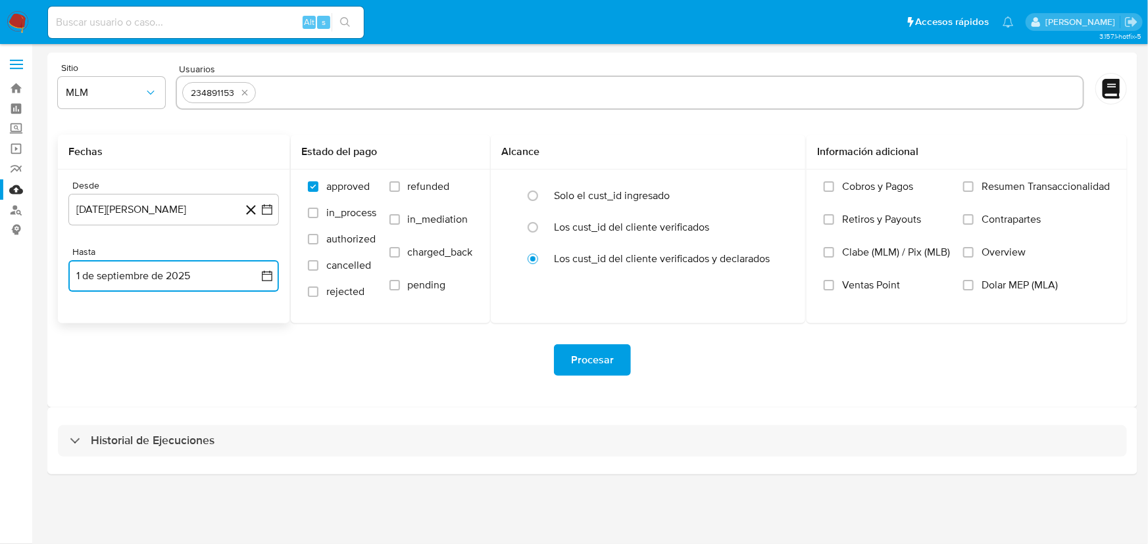
click at [271, 268] on button "1 de septiembre de 2025" at bounding box center [173, 276] width 210 height 32
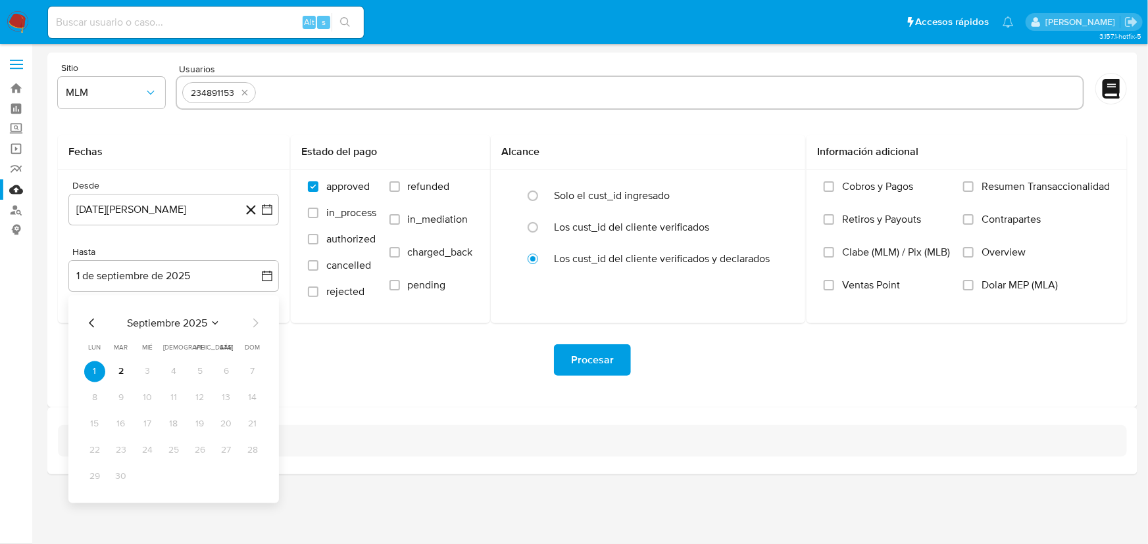
click at [435, 385] on div "Procesar" at bounding box center [592, 361] width 1069 height 74
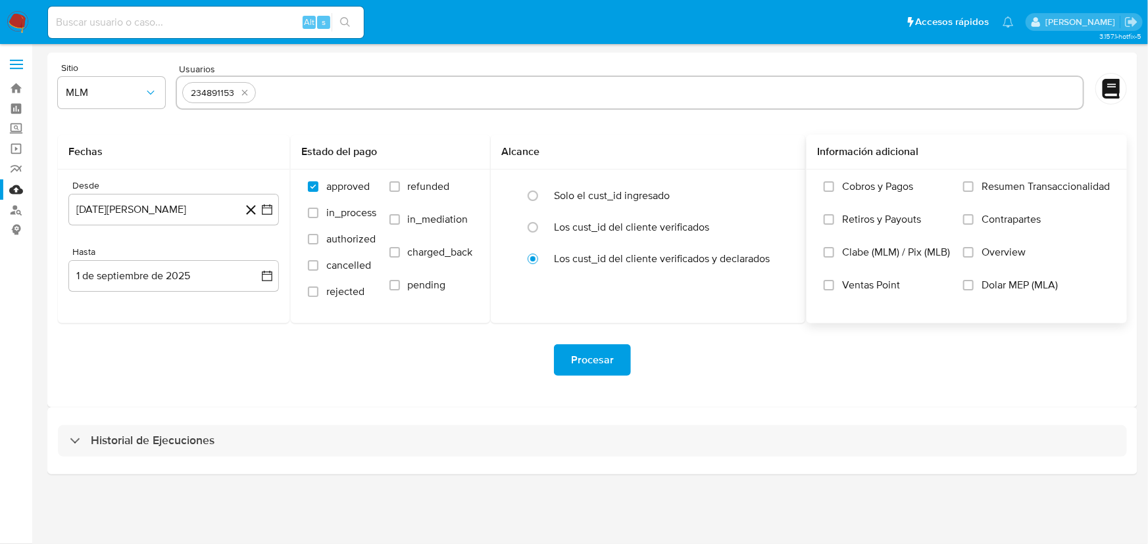
click at [973, 252] on label "Overview" at bounding box center [1036, 262] width 147 height 33
click at [973, 252] on input "Overview" at bounding box center [968, 252] width 11 height 11
click at [603, 370] on span "Procesar" at bounding box center [592, 360] width 43 height 29
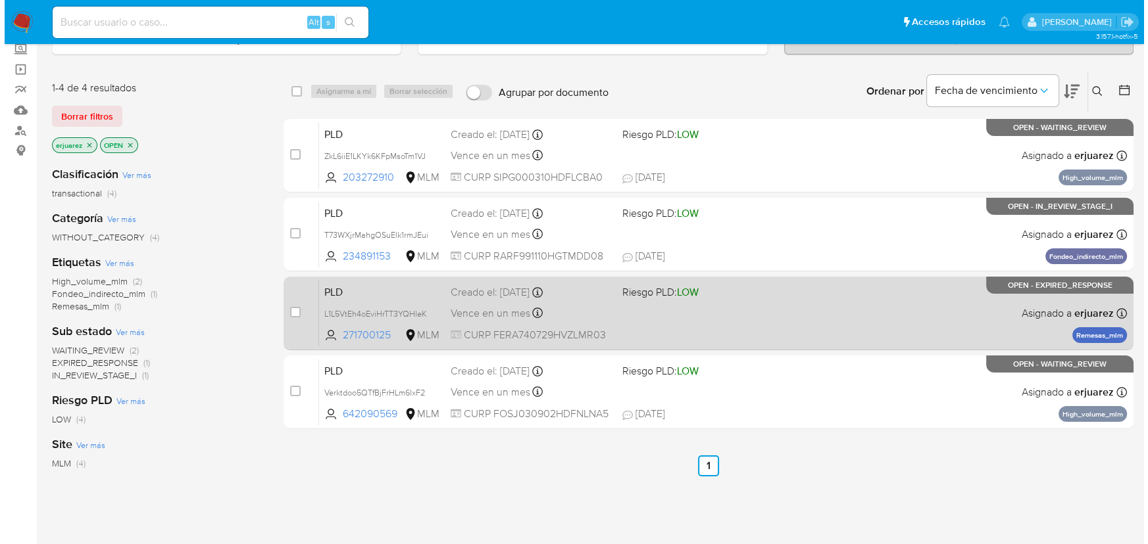
scroll to position [59, 0]
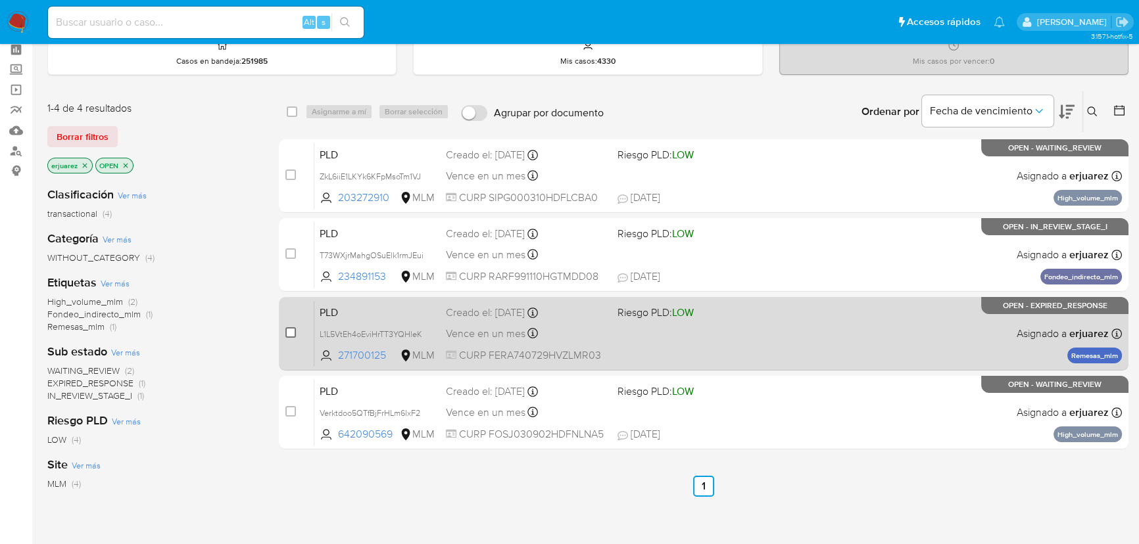
click at [290, 333] on input "checkbox" at bounding box center [290, 332] width 11 height 11
checkbox input "true"
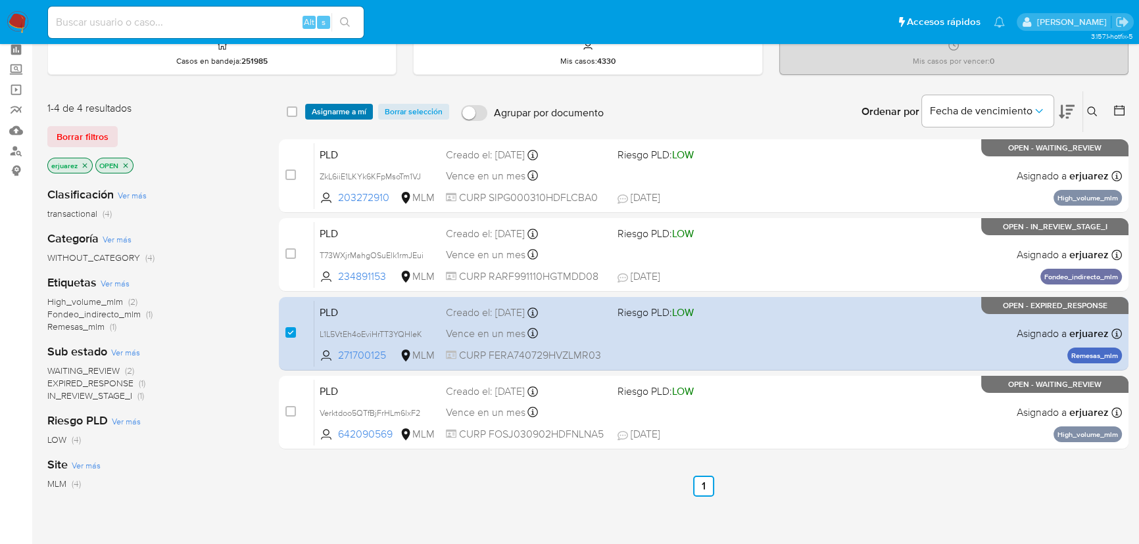
click at [333, 105] on span "Asignarme a mí" at bounding box center [339, 111] width 55 height 13
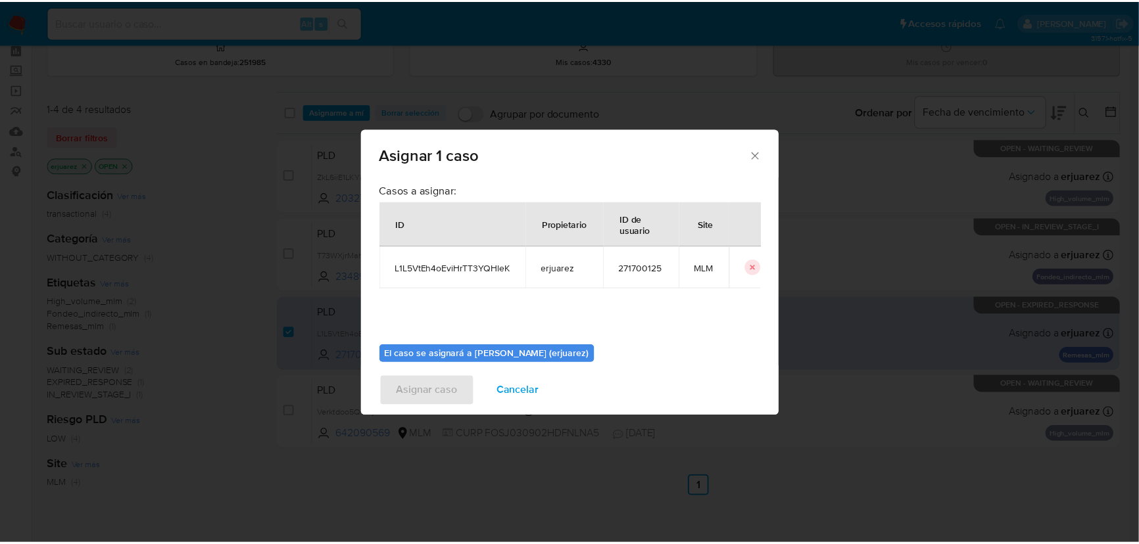
scroll to position [67, 0]
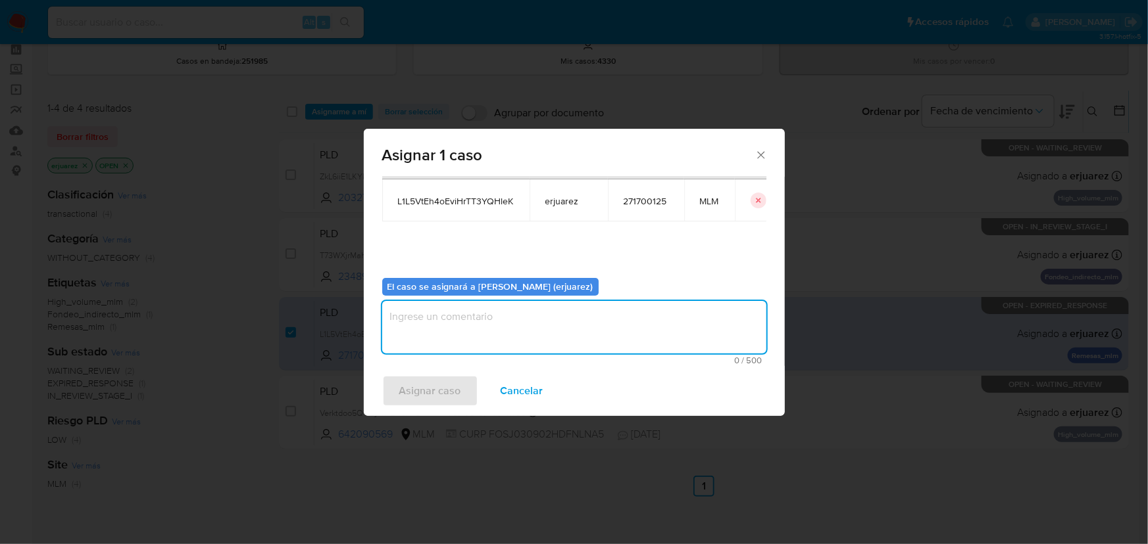
click at [460, 328] on textarea "assign-modal" at bounding box center [574, 327] width 384 height 53
type textarea "EPJU"
click at [437, 391] on span "Asignar caso" at bounding box center [430, 391] width 62 height 29
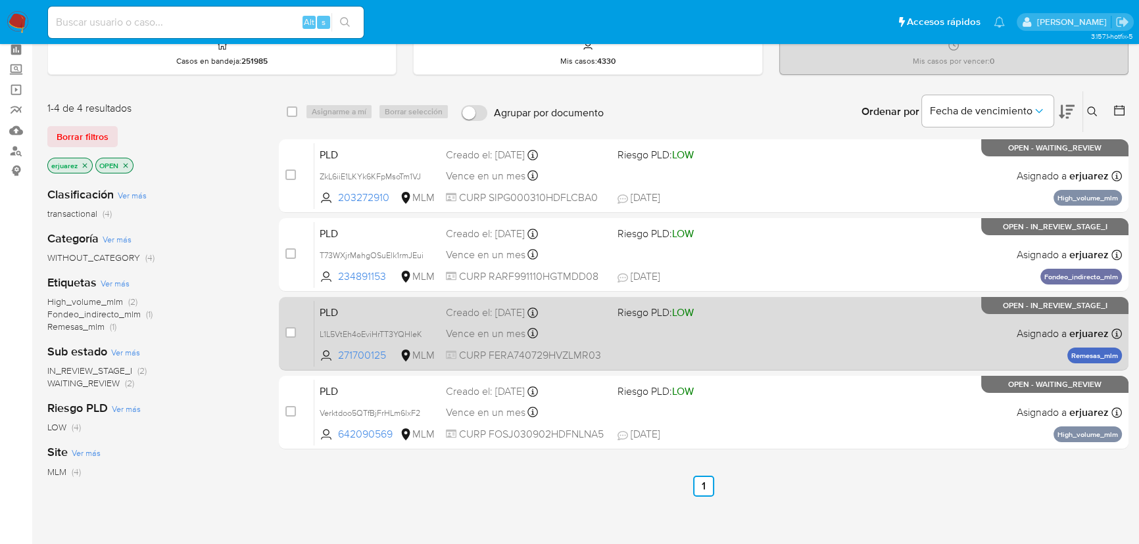
click at [696, 330] on div "PLD L1L5VtEh4oEviHrTT3YQHleK 271700125 MLM Riesgo PLD: LOW Creado el: [DATE] Cr…" at bounding box center [718, 334] width 808 height 66
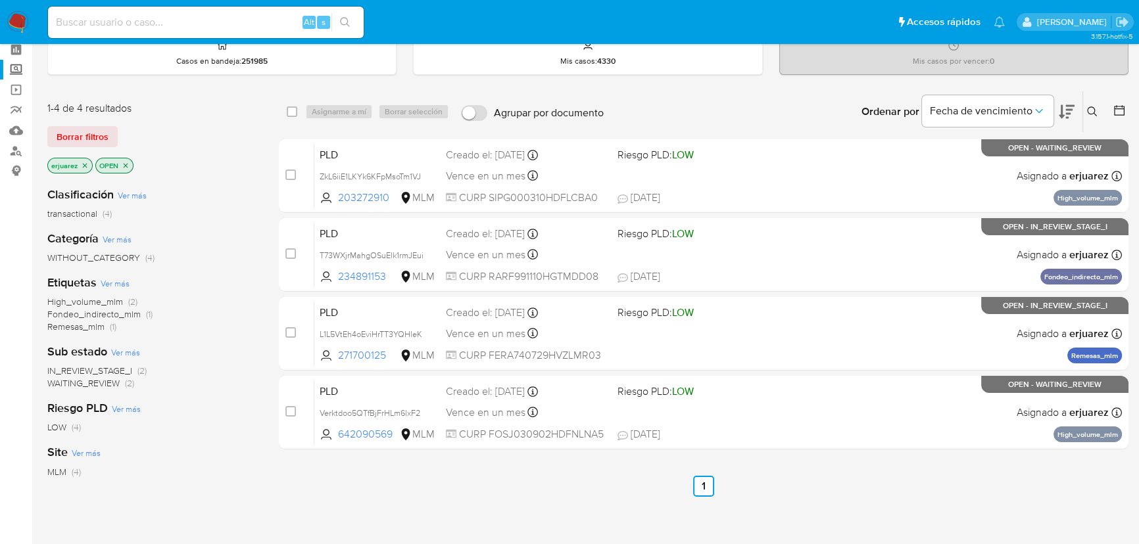
click at [18, 71] on label "Screening" at bounding box center [78, 70] width 157 height 20
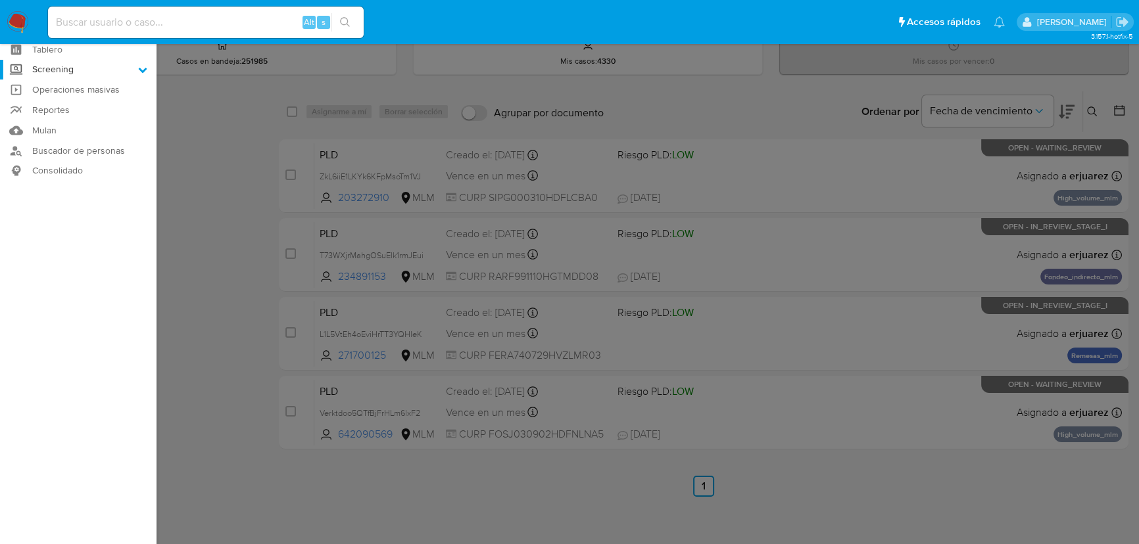
click at [0, 0] on input "Screening" at bounding box center [0, 0] width 0 height 0
click at [40, 120] on link "Herramientas" at bounding box center [78, 121] width 157 height 16
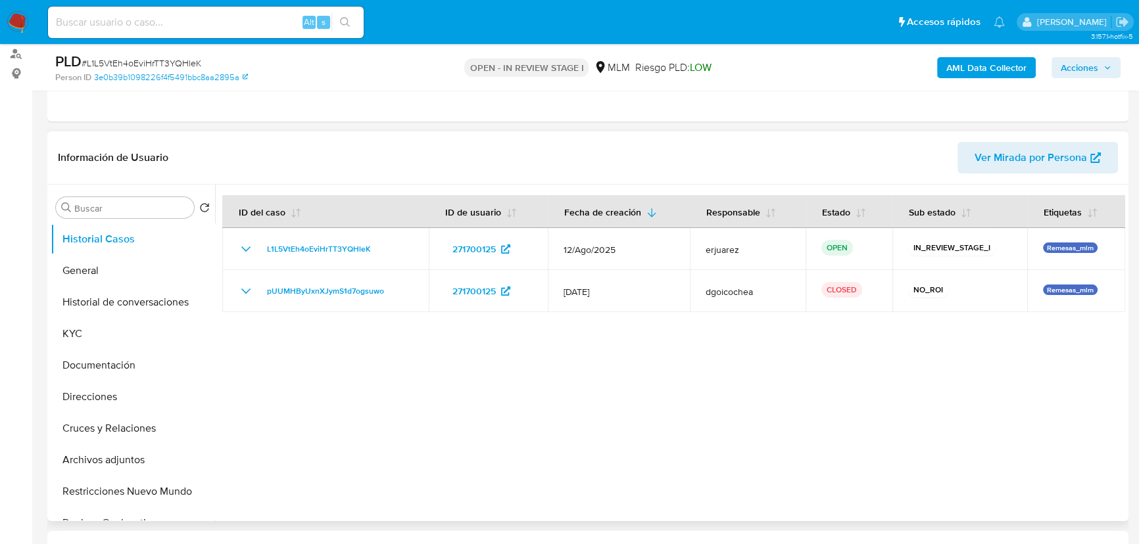
select select "10"
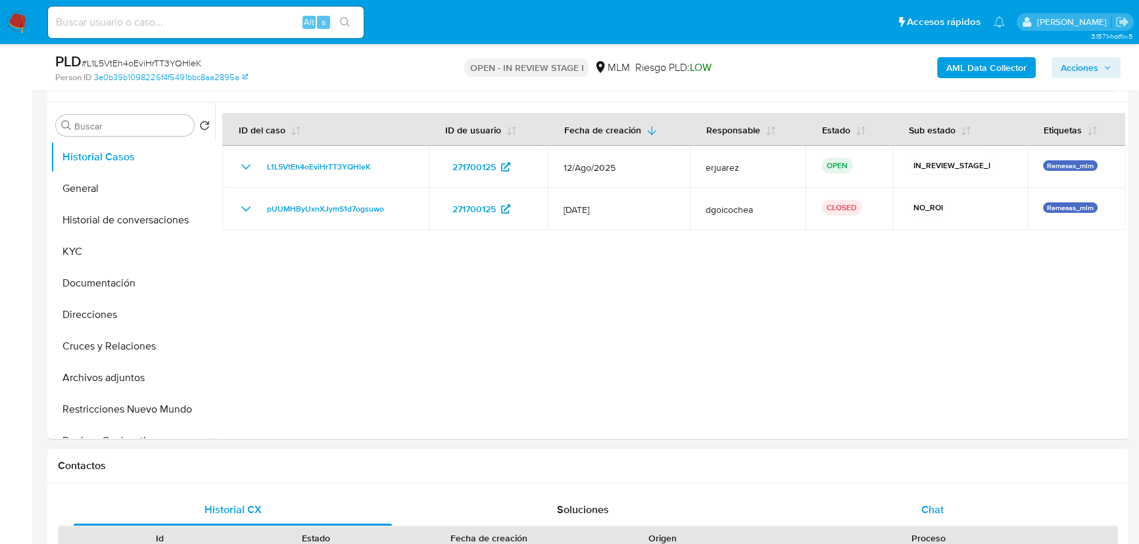
click at [915, 506] on div "Chat" at bounding box center [932, 511] width 318 height 32
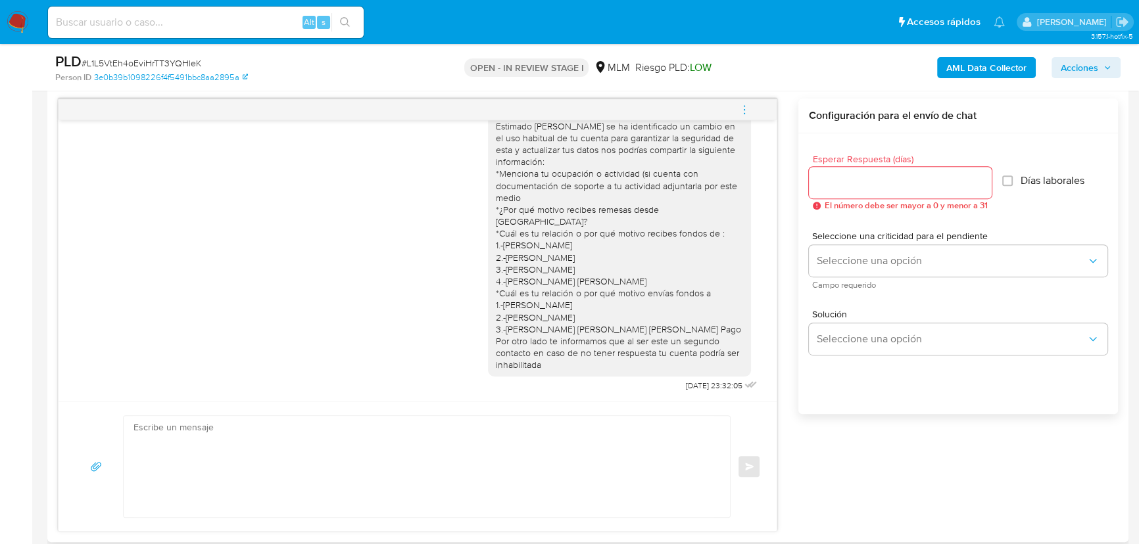
scroll to position [658, 0]
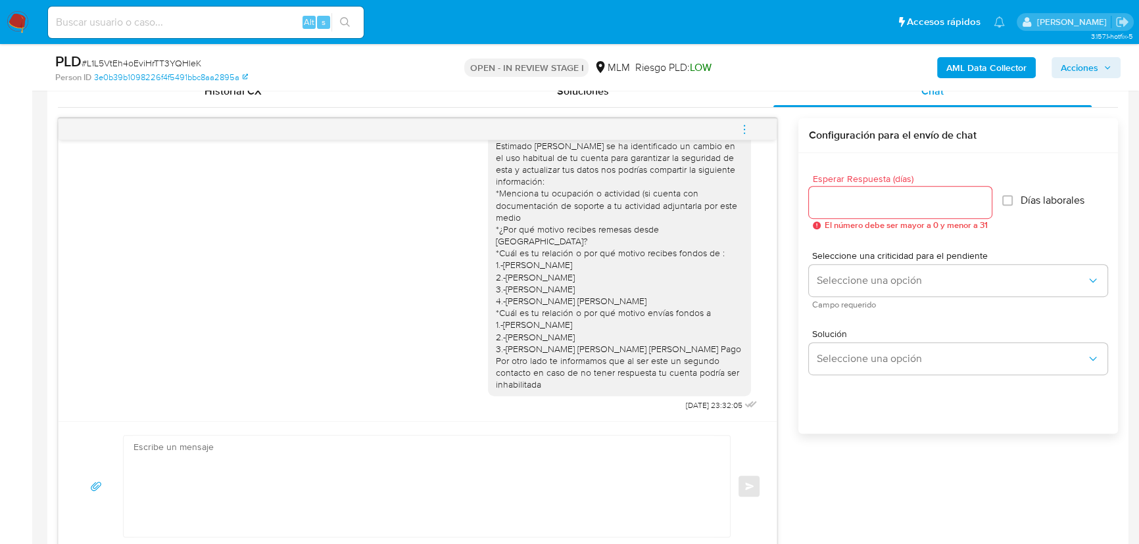
click at [748, 125] on icon "menu-action" at bounding box center [744, 130] width 12 height 12
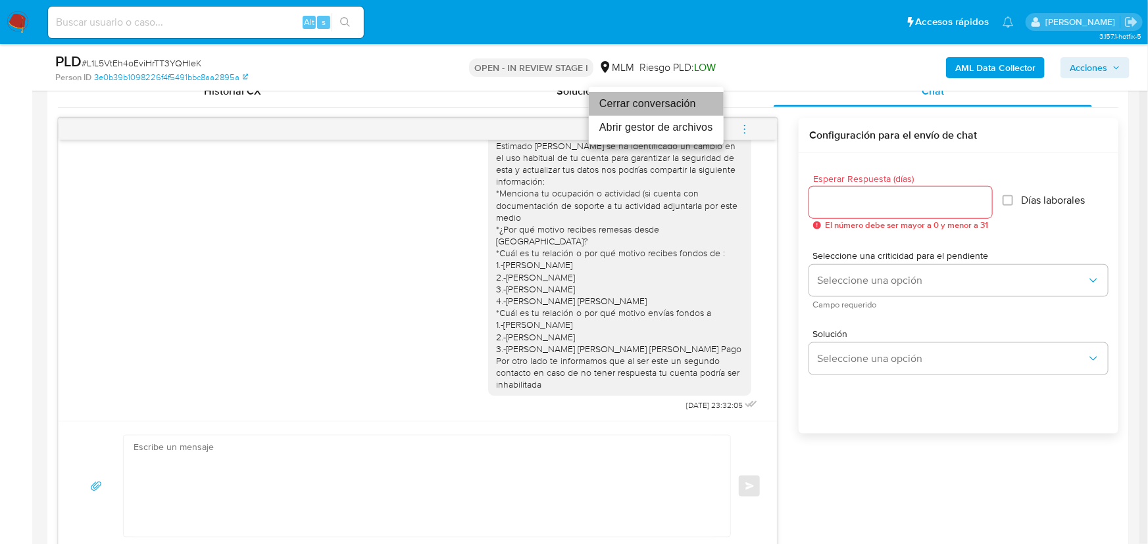
click at [653, 103] on li "Cerrar conversación" at bounding box center [656, 104] width 135 height 24
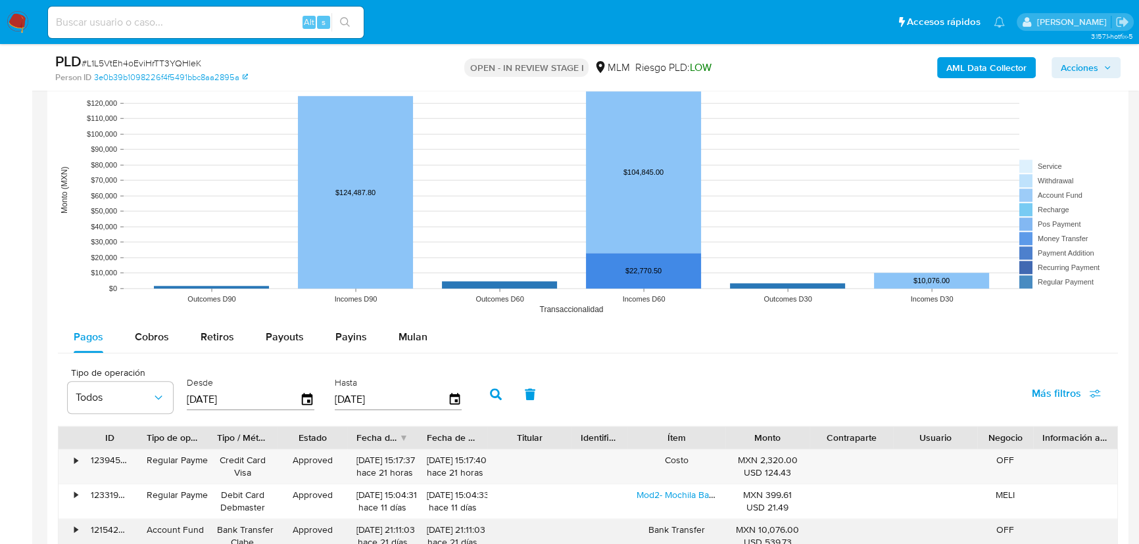
scroll to position [1614, 0]
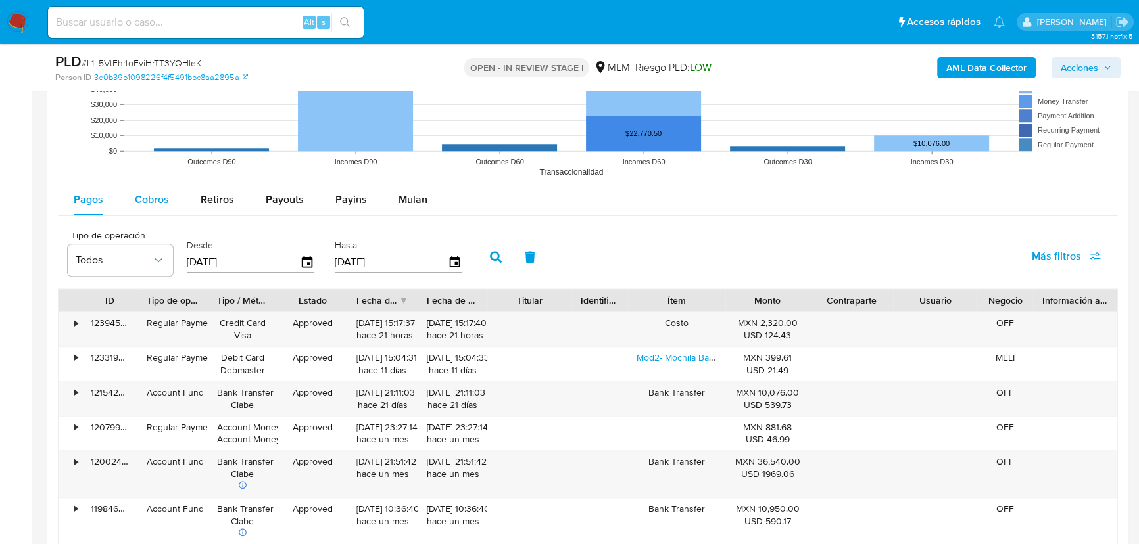
click at [163, 199] on span "Cobros" at bounding box center [152, 199] width 34 height 15
select select "10"
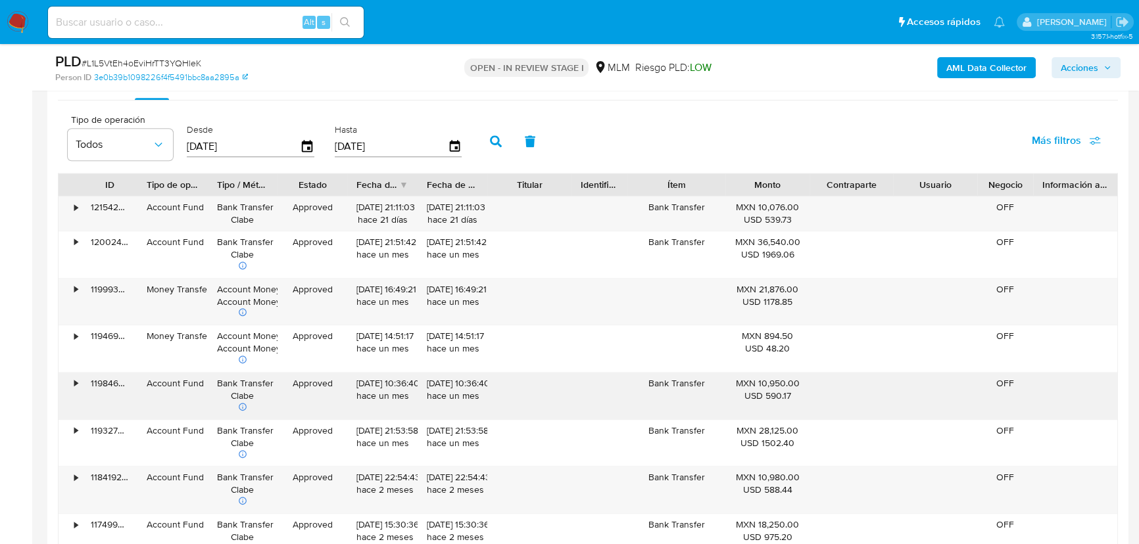
scroll to position [1853, 0]
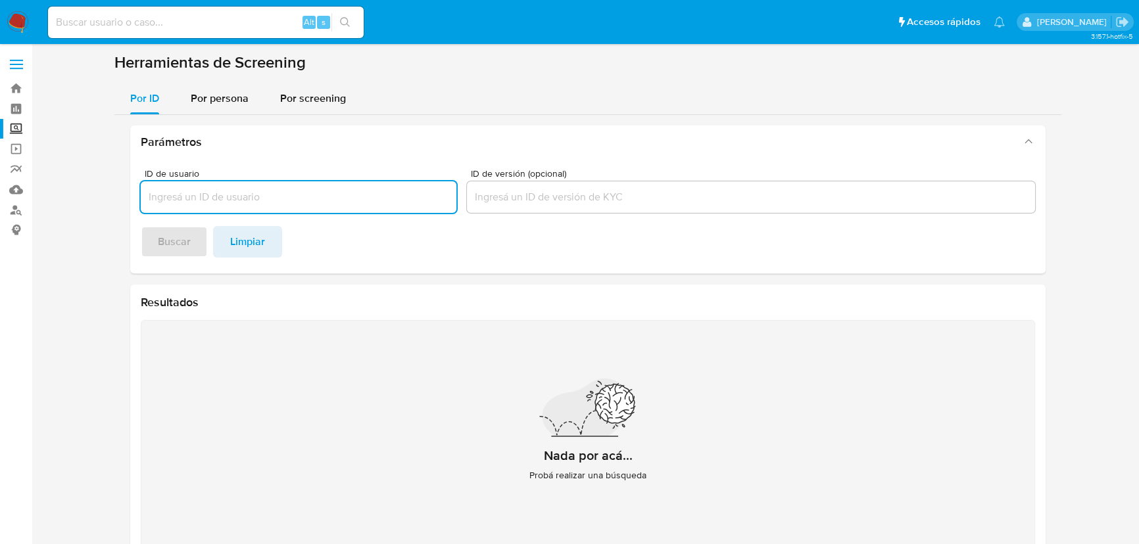
drag, startPoint x: 208, startPoint y: 91, endPoint x: 192, endPoint y: 124, distance: 35.9
click at [208, 92] on span "Por persona" at bounding box center [220, 98] width 58 height 15
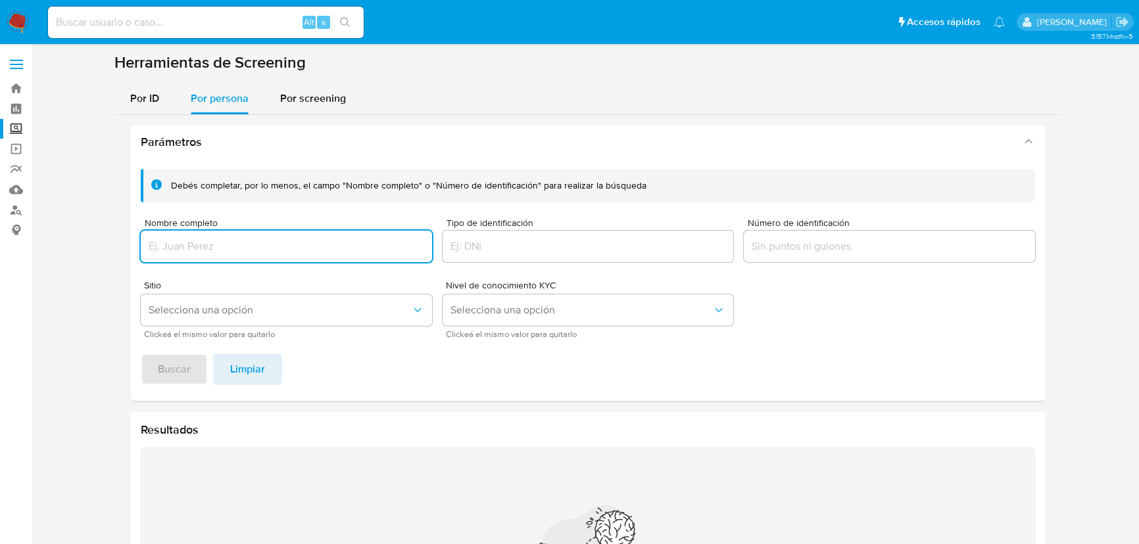
click at [166, 250] on input "Nombre completo" at bounding box center [286, 246] width 291 height 17
click at [168, 361] on span "Buscar" at bounding box center [174, 369] width 33 height 29
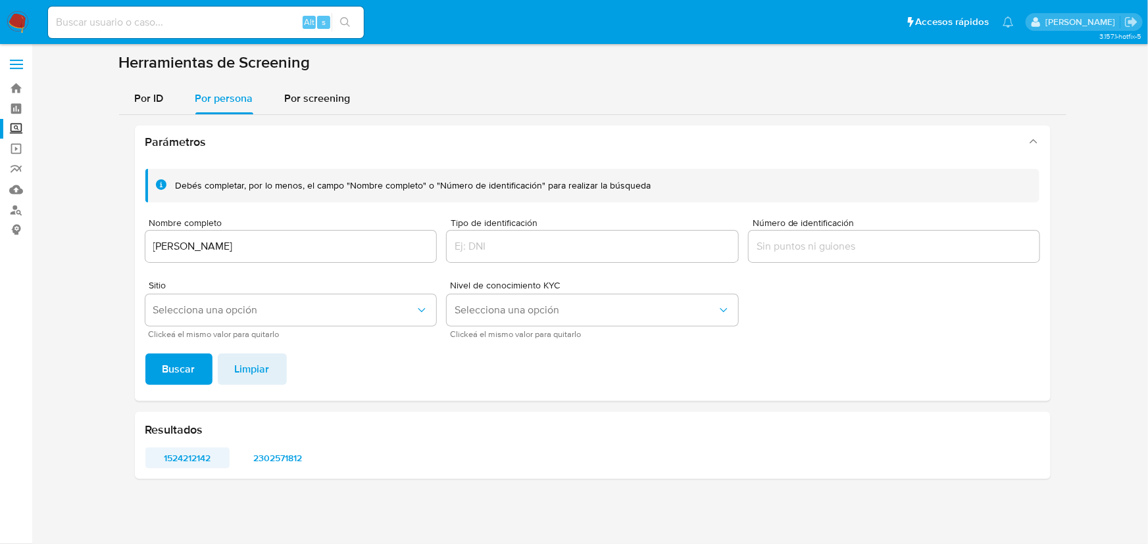
click at [178, 464] on span "1524212142" at bounding box center [188, 458] width 66 height 18
click at [304, 462] on span "2302571812" at bounding box center [277, 458] width 66 height 18
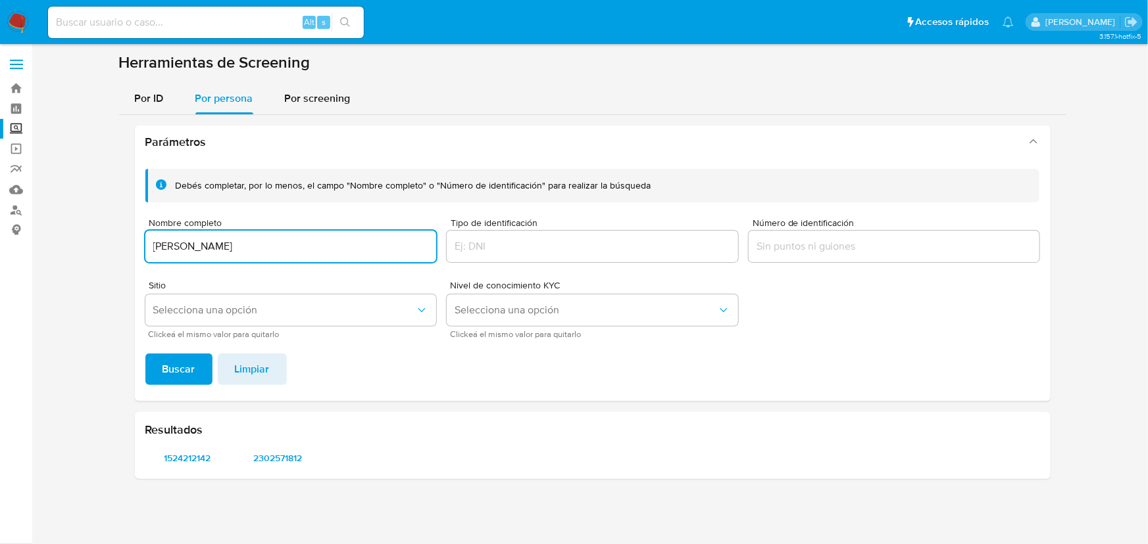
drag, startPoint x: 310, startPoint y: 248, endPoint x: 120, endPoint y: 255, distance: 190.2
click at [119, 249] on div "Parámetros Debés completar, por lo menos, el campo "Nombre completo" o "Número …" at bounding box center [592, 302] width 947 height 375
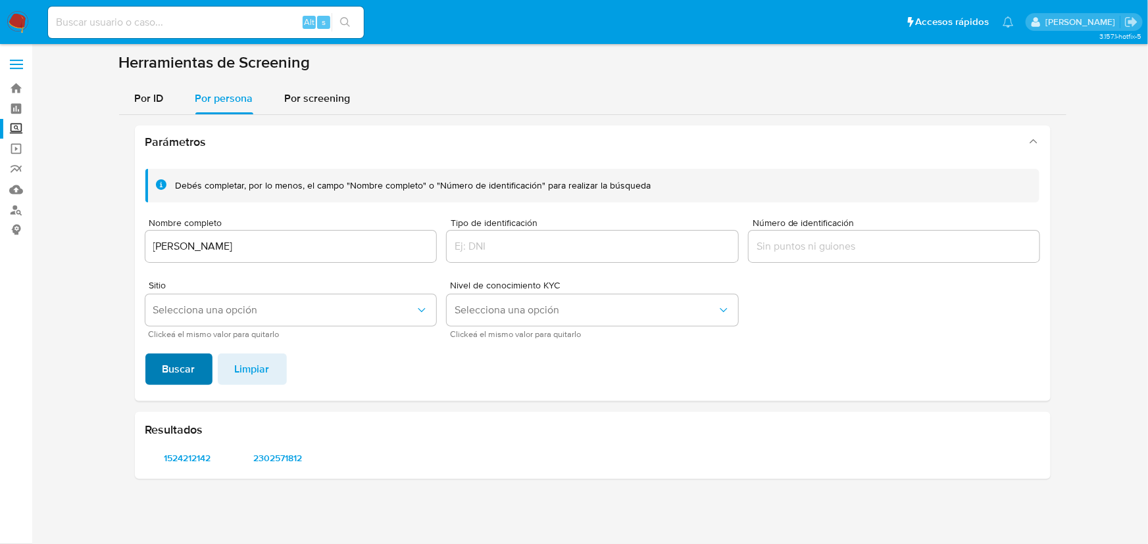
click at [176, 365] on span "Buscar" at bounding box center [178, 369] width 33 height 29
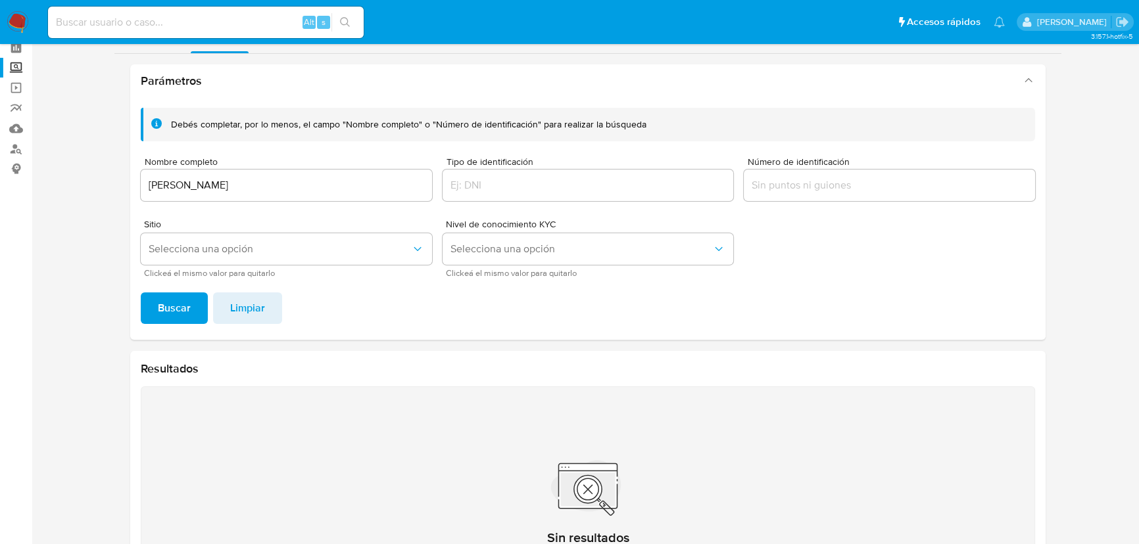
scroll to position [119, 0]
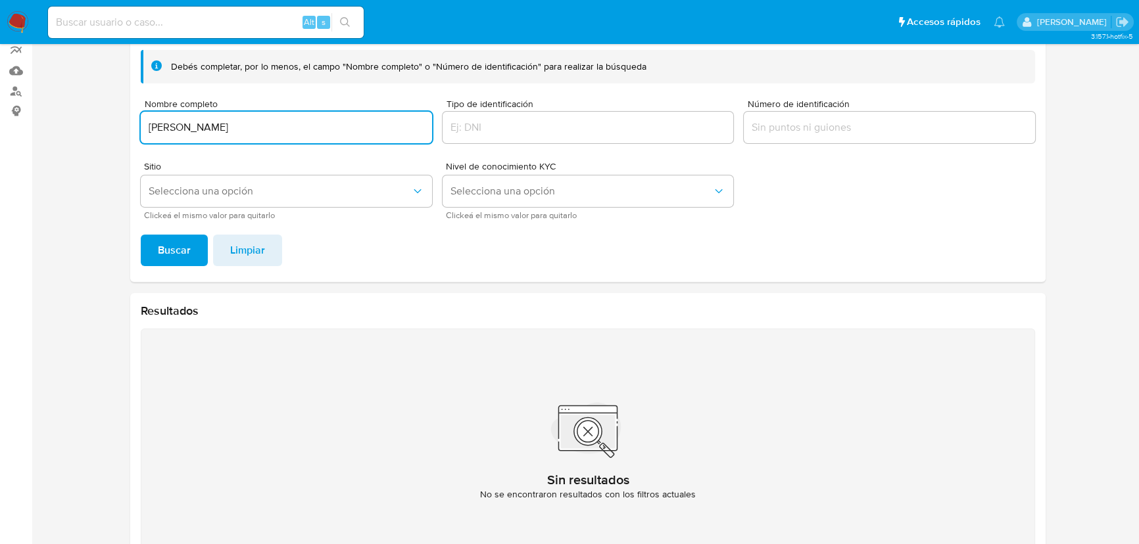
drag, startPoint x: 281, startPoint y: 127, endPoint x: 56, endPoint y: 130, distance: 225.6
click at [49, 115] on section at bounding box center [587, 257] width 1081 height 646
click at [153, 245] on button "Buscar" at bounding box center [174, 251] width 67 height 32
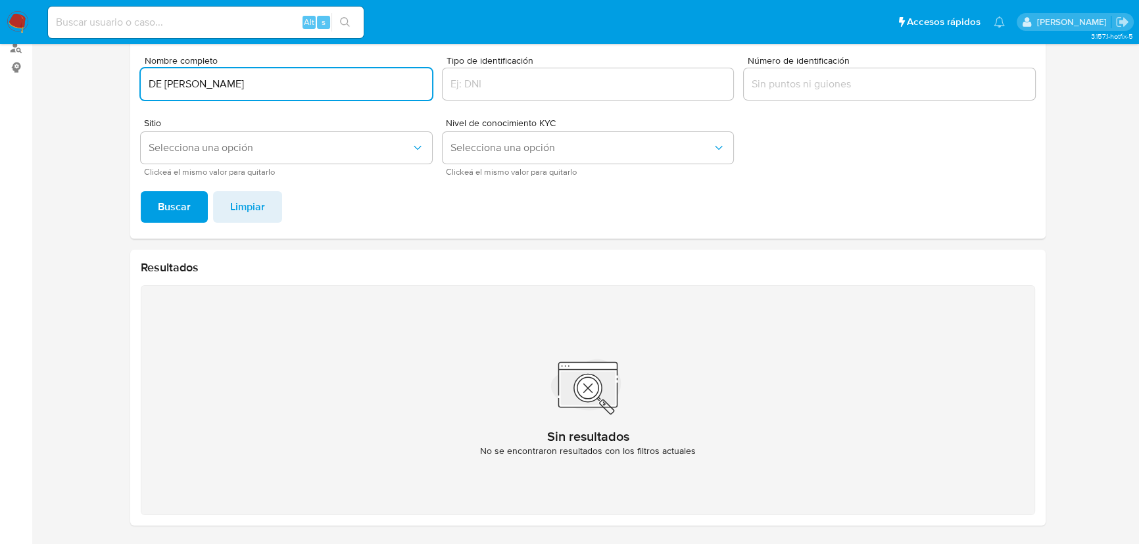
click at [164, 86] on input "DE RODRIGO ZETINA FELIPE" at bounding box center [286, 84] width 291 height 17
drag, startPoint x: 170, startPoint y: 208, endPoint x: 162, endPoint y: 204, distance: 8.8
click at [162, 205] on span "Buscar" at bounding box center [174, 207] width 33 height 29
drag, startPoint x: 279, startPoint y: 80, endPoint x: 62, endPoint y: 70, distance: 217.9
click at [62, 70] on section at bounding box center [587, 213] width 1081 height 646
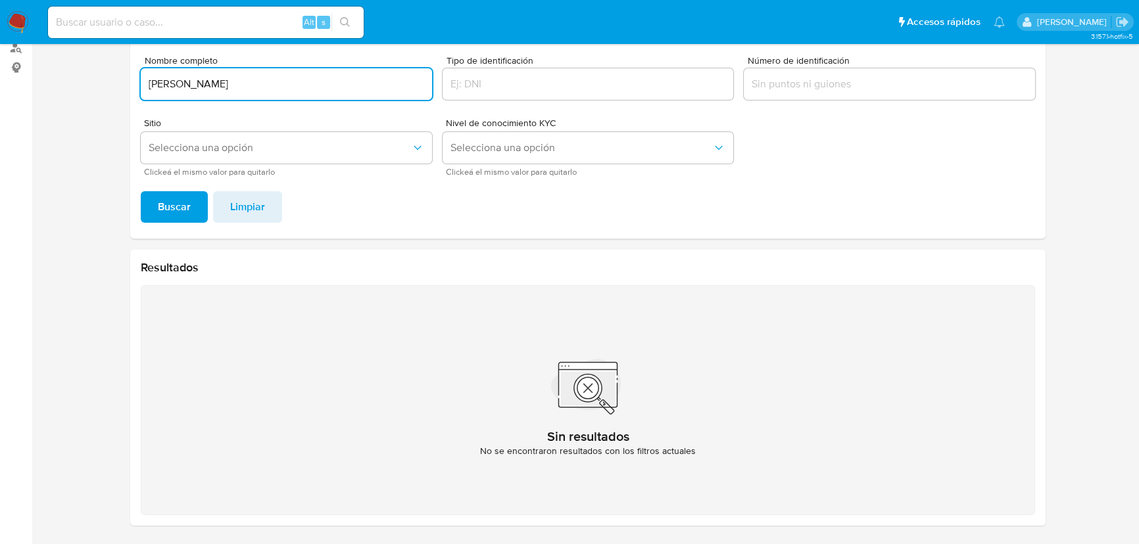
click at [168, 201] on span "Buscar" at bounding box center [174, 207] width 33 height 29
drag, startPoint x: 291, startPoint y: 85, endPoint x: 32, endPoint y: 92, distance: 259.2
click at [28, 85] on section "Bandeja Tablero Screening Búsqueda en Listas Watchlist Herramientas Operaciones…" at bounding box center [569, 192] width 1139 height 708
click at [158, 194] on span "Buscar" at bounding box center [174, 207] width 33 height 29
drag, startPoint x: 268, startPoint y: 83, endPoint x: 112, endPoint y: 91, distance: 156.1
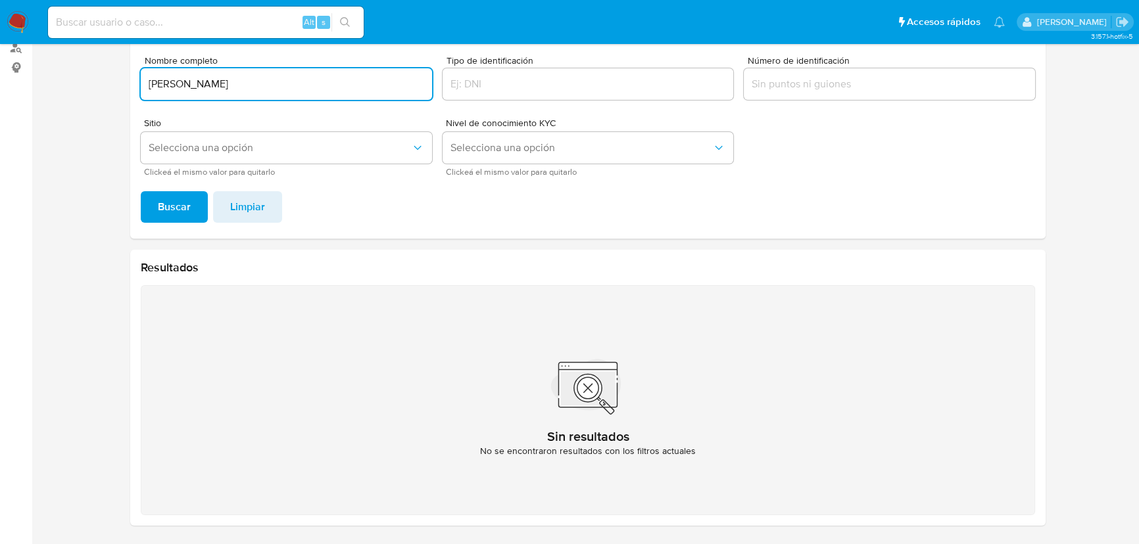
click at [106, 84] on section at bounding box center [587, 213] width 1081 height 646
click at [165, 198] on span "Buscar" at bounding box center [174, 207] width 33 height 29
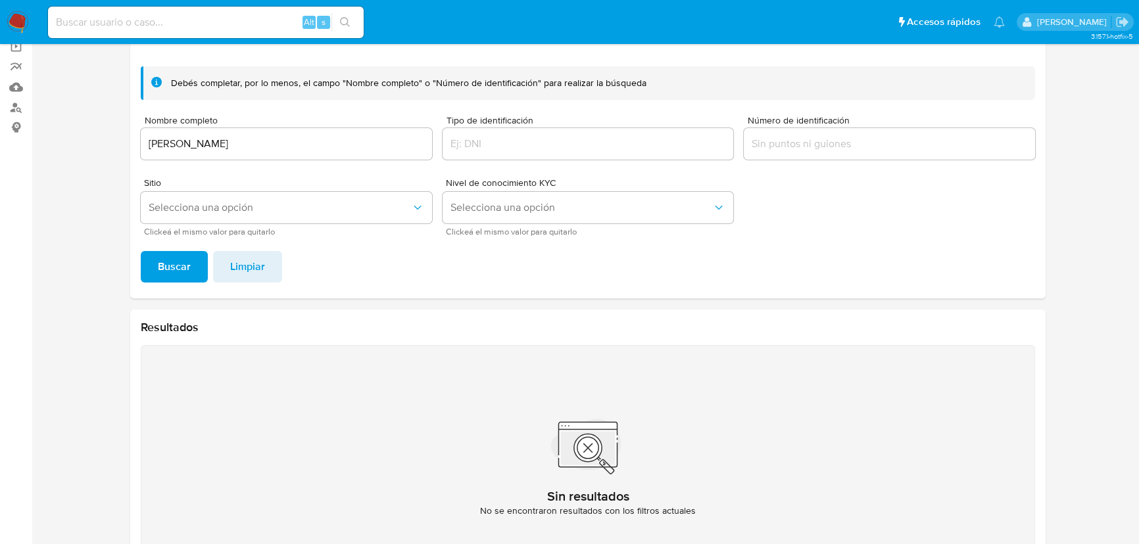
click at [160, 261] on span "Buscar" at bounding box center [174, 267] width 33 height 29
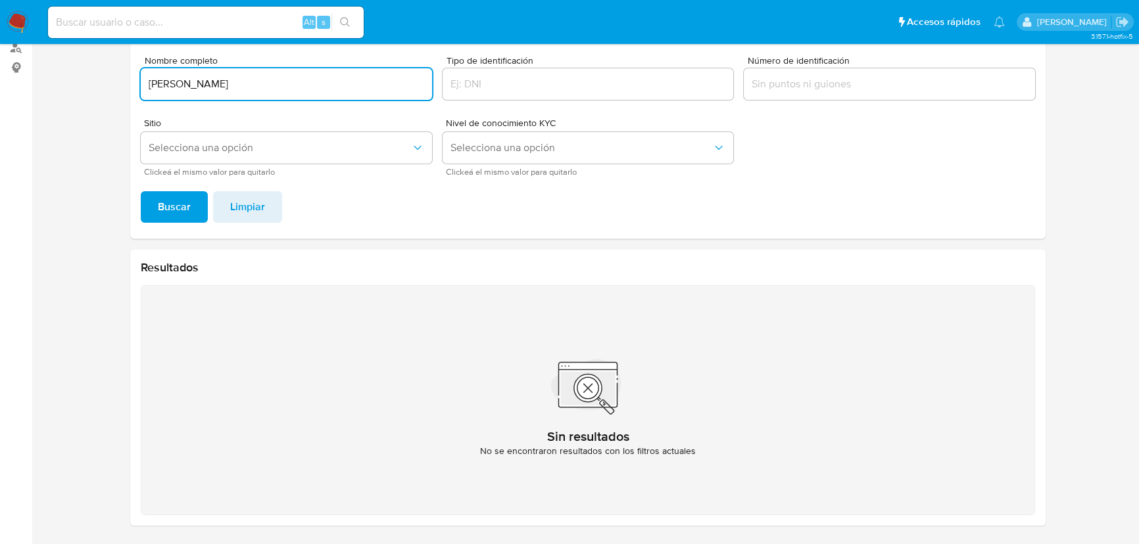
drag, startPoint x: 7, startPoint y: 85, endPoint x: 151, endPoint y: 165, distance: 164.5
click at [0, 85] on html "Pausado Ver notificaciones Alt s Accesos rápidos Presiona las siguientes teclas…" at bounding box center [569, 192] width 1139 height 708
click at [151, 207] on button "Buscar" at bounding box center [174, 207] width 67 height 32
drag, startPoint x: 72, startPoint y: 62, endPoint x: 122, endPoint y: 95, distance: 60.7
click at [69, 62] on section at bounding box center [587, 213] width 1081 height 646
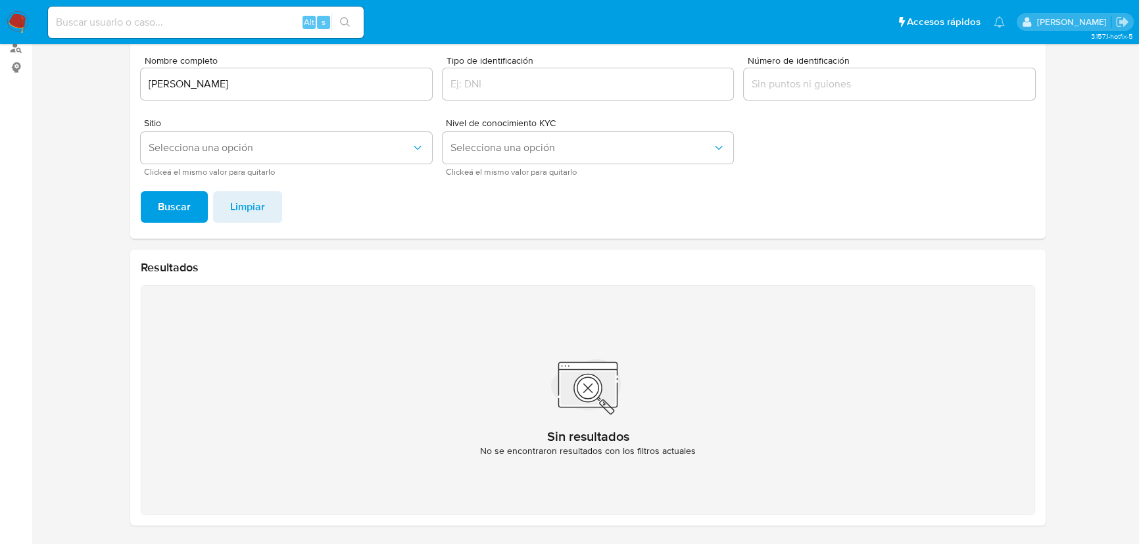
click at [160, 205] on span "Buscar" at bounding box center [174, 207] width 33 height 29
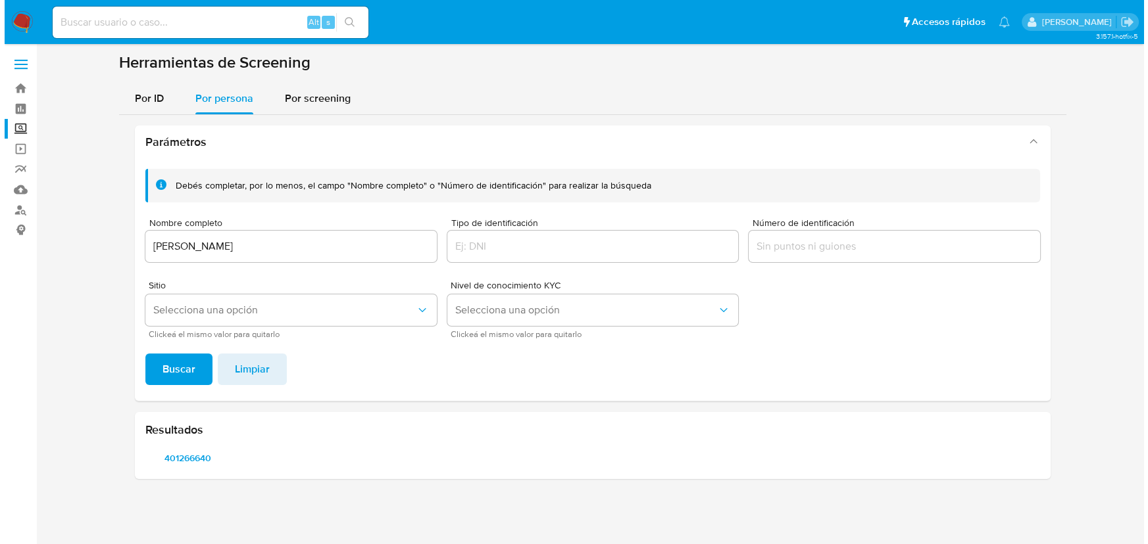
scroll to position [0, 0]
click at [178, 473] on div "Resultados 401266640" at bounding box center [592, 445] width 915 height 67
click at [200, 454] on span "401266640" at bounding box center [188, 458] width 66 height 18
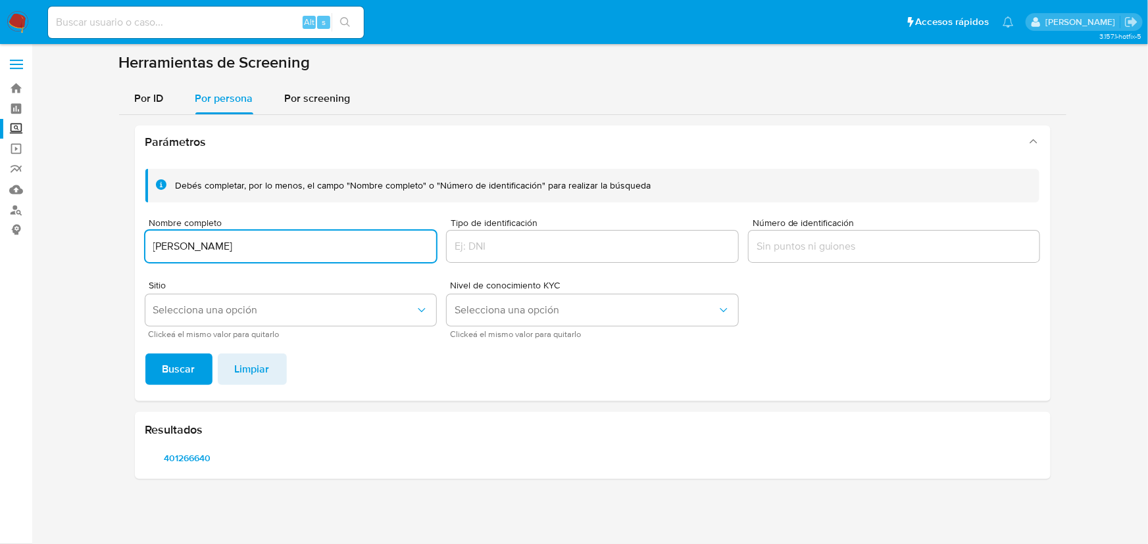
drag, startPoint x: 344, startPoint y: 247, endPoint x: 65, endPoint y: 265, distance: 279.4
click at [59, 247] on section at bounding box center [592, 271] width 1090 height 437
type input "CLAUDIA ZETINA FELIPE"
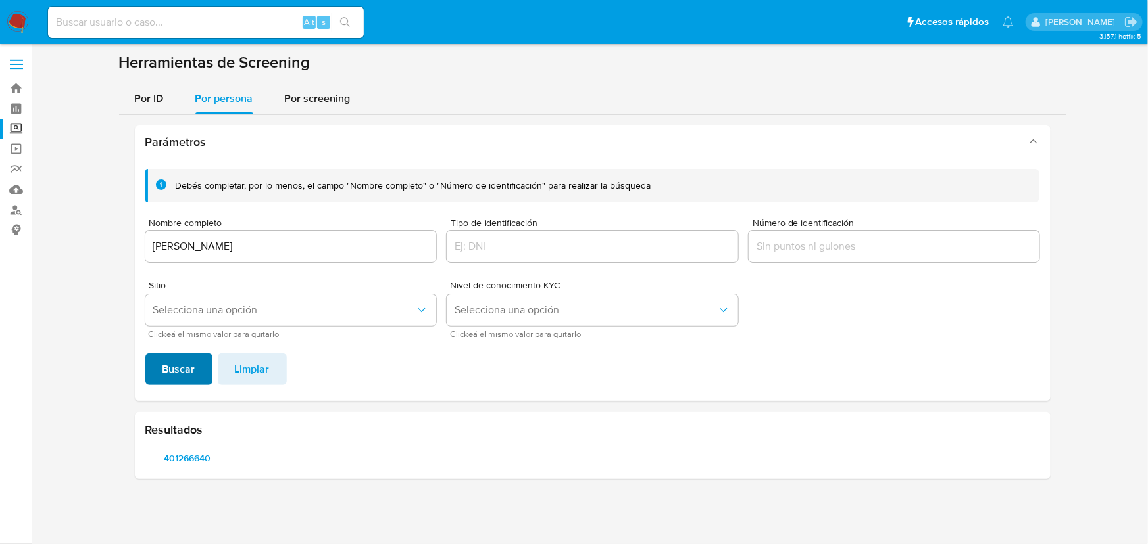
click at [181, 370] on span "Buscar" at bounding box center [178, 369] width 33 height 29
click at [201, 458] on span "1369005335" at bounding box center [188, 458] width 66 height 18
click at [263, 449] on span "500605810" at bounding box center [277, 458] width 66 height 18
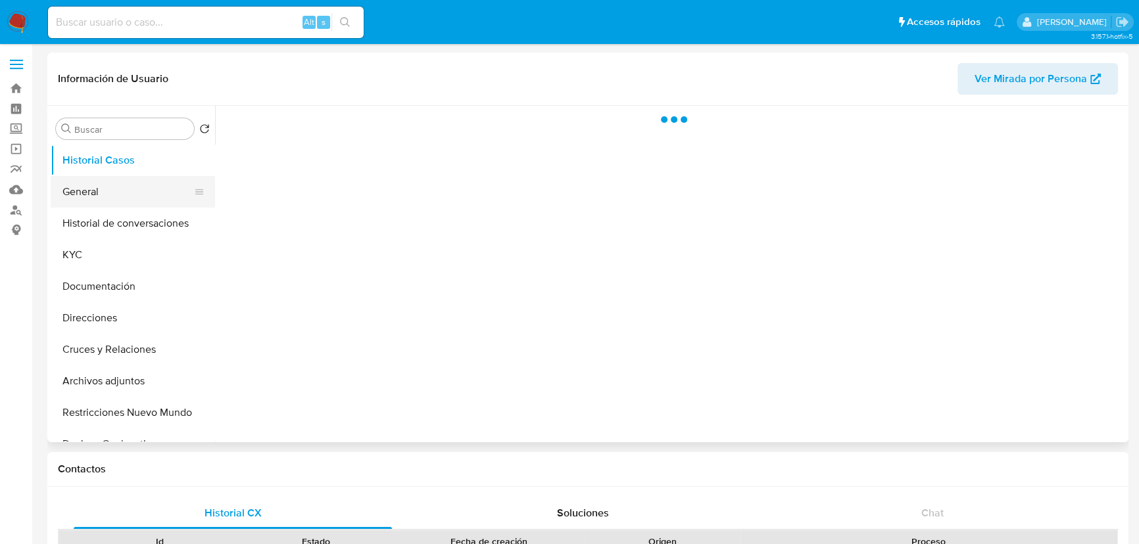
click at [79, 181] on button "General" at bounding box center [128, 192] width 154 height 32
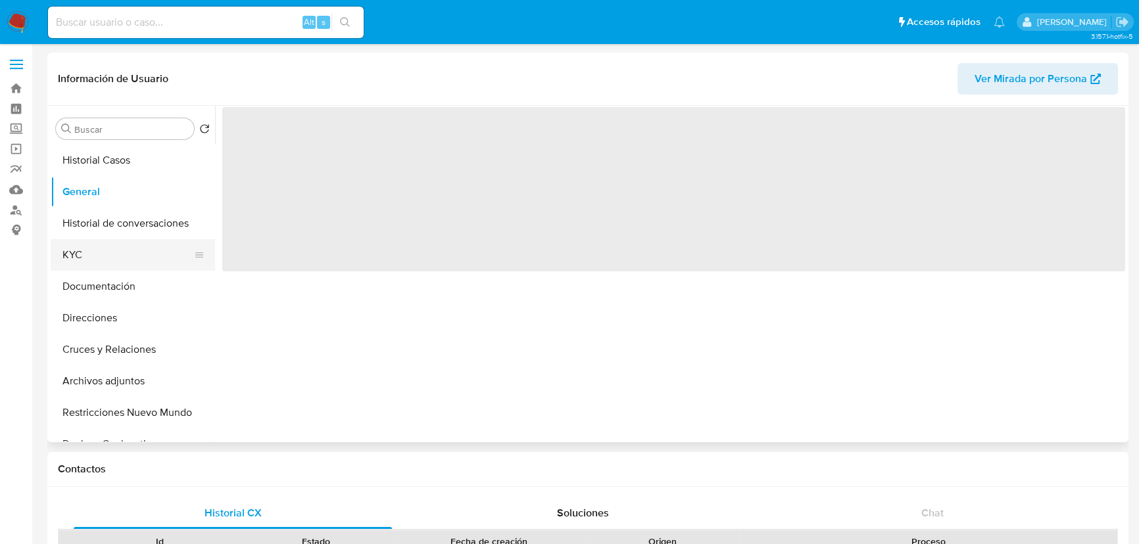
select select "10"
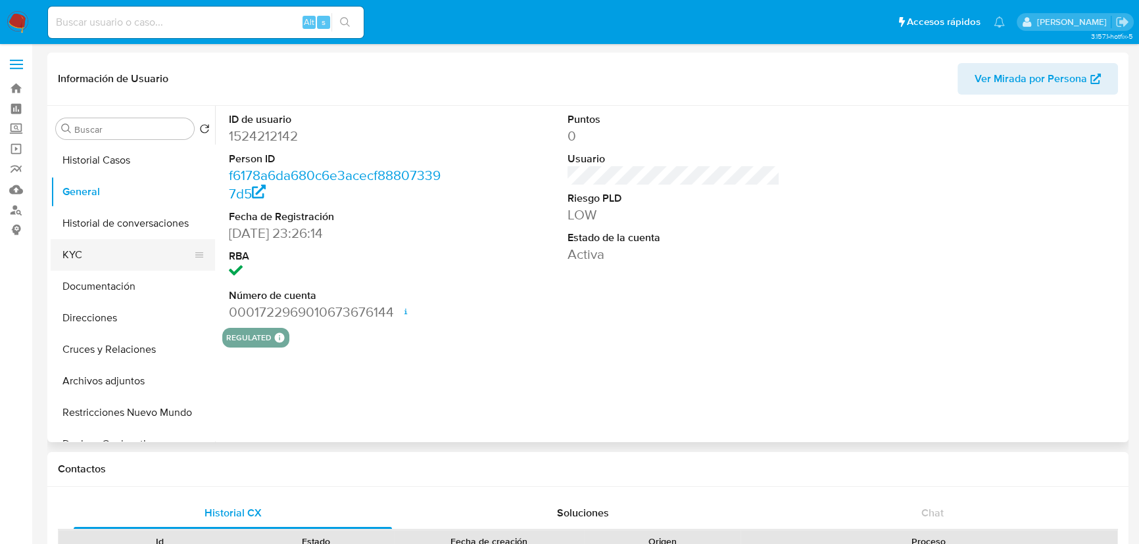
click at [75, 258] on button "KYC" at bounding box center [128, 255] width 154 height 32
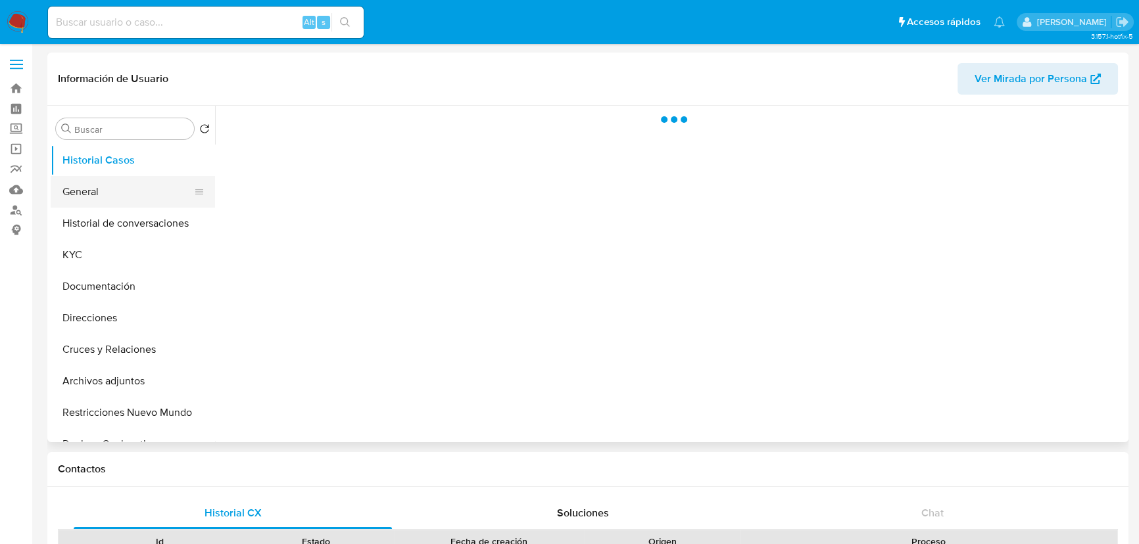
click at [120, 203] on button "General" at bounding box center [128, 192] width 154 height 32
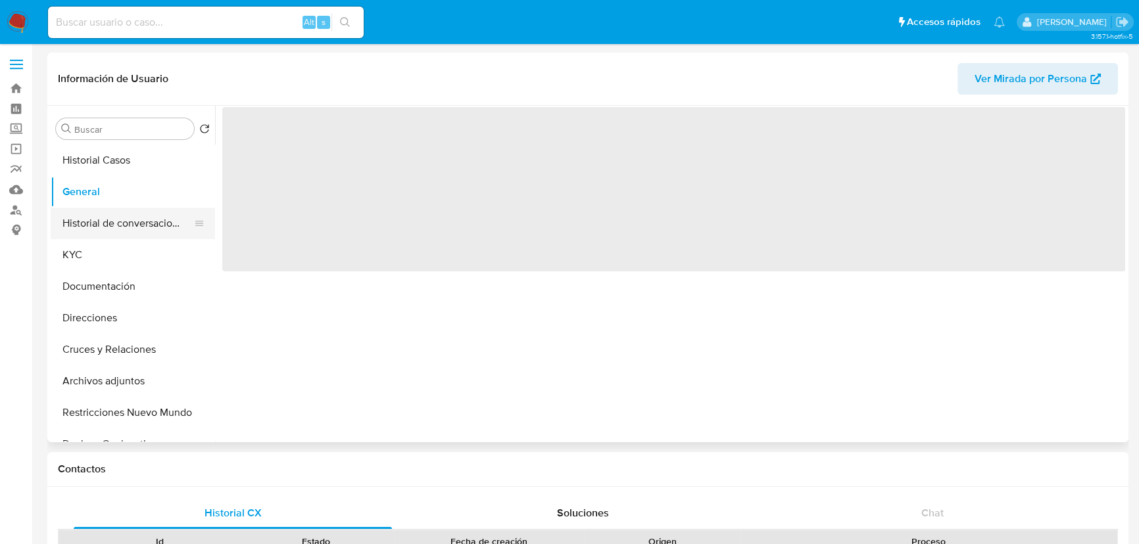
select select "10"
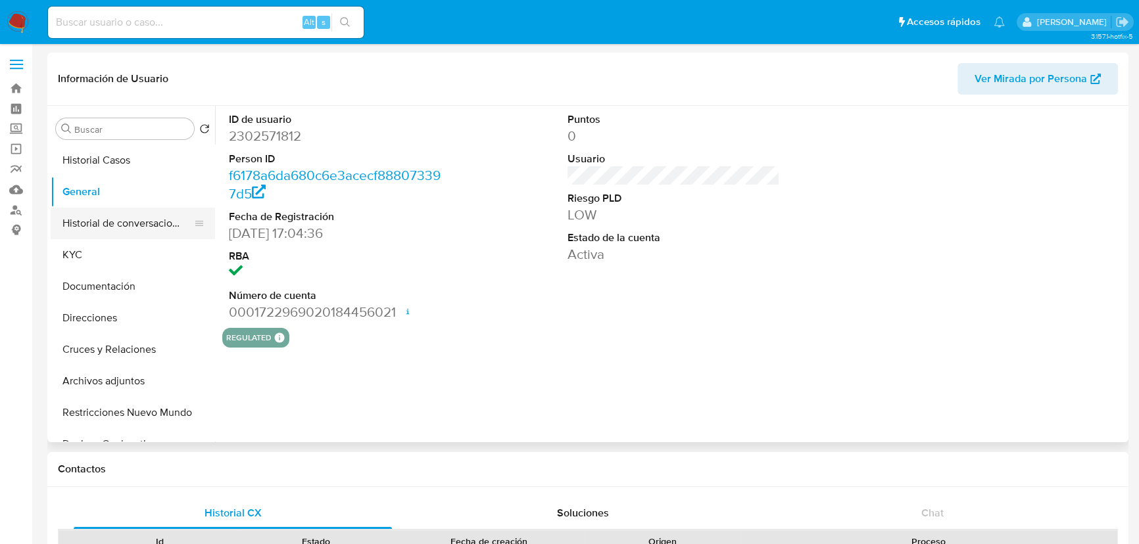
click at [87, 233] on button "Historial de conversaciones" at bounding box center [128, 224] width 154 height 32
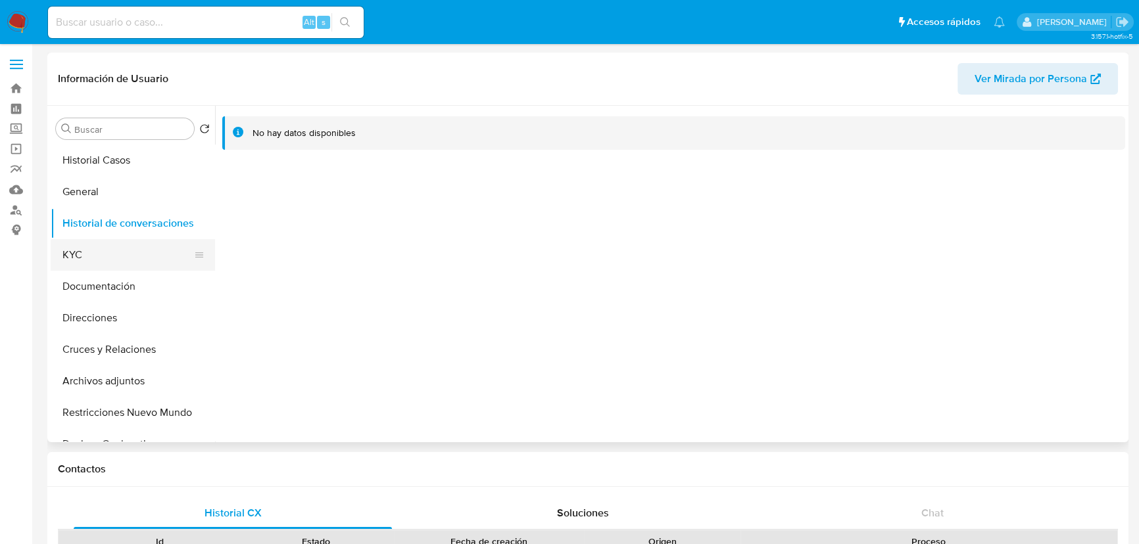
click at [123, 240] on ul "Historial Casos General Historial de conversaciones KYC Documentación Direccion…" at bounding box center [133, 293] width 164 height 297
click at [84, 249] on button "KYC" at bounding box center [128, 255] width 154 height 32
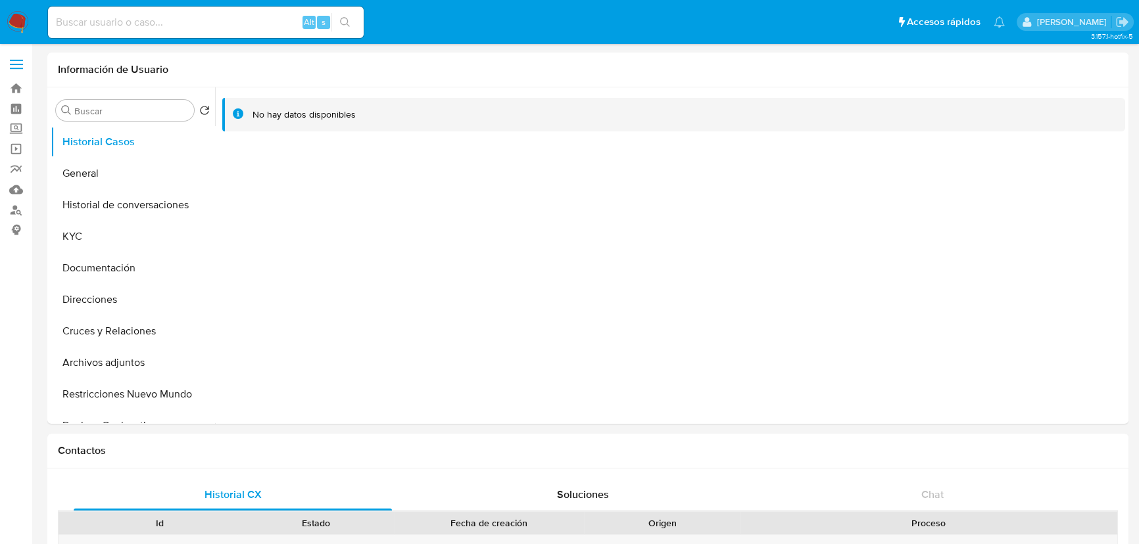
select select "10"
click at [137, 237] on button "KYC" at bounding box center [128, 237] width 154 height 32
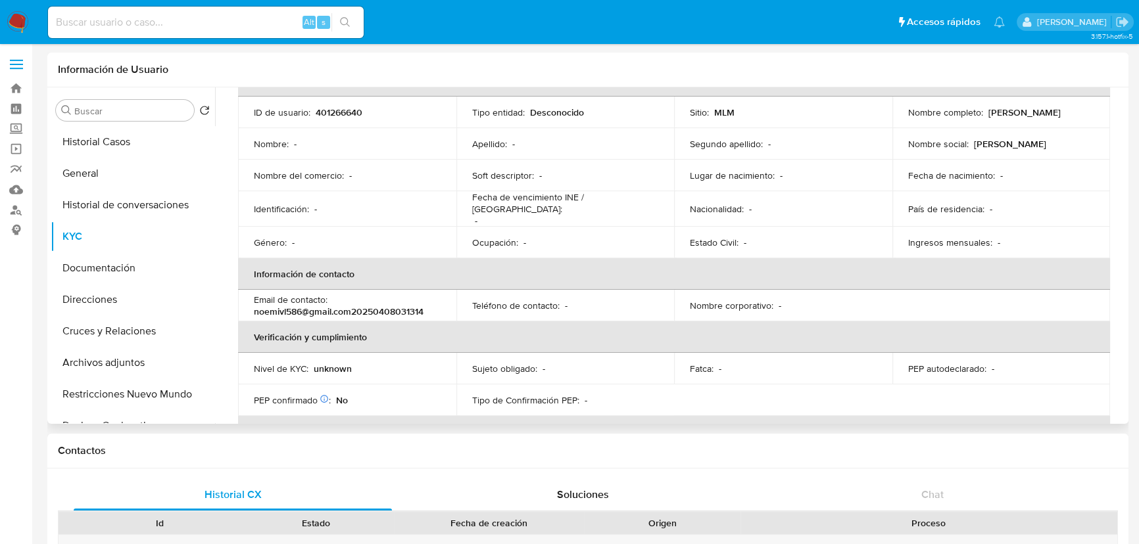
scroll to position [221, 0]
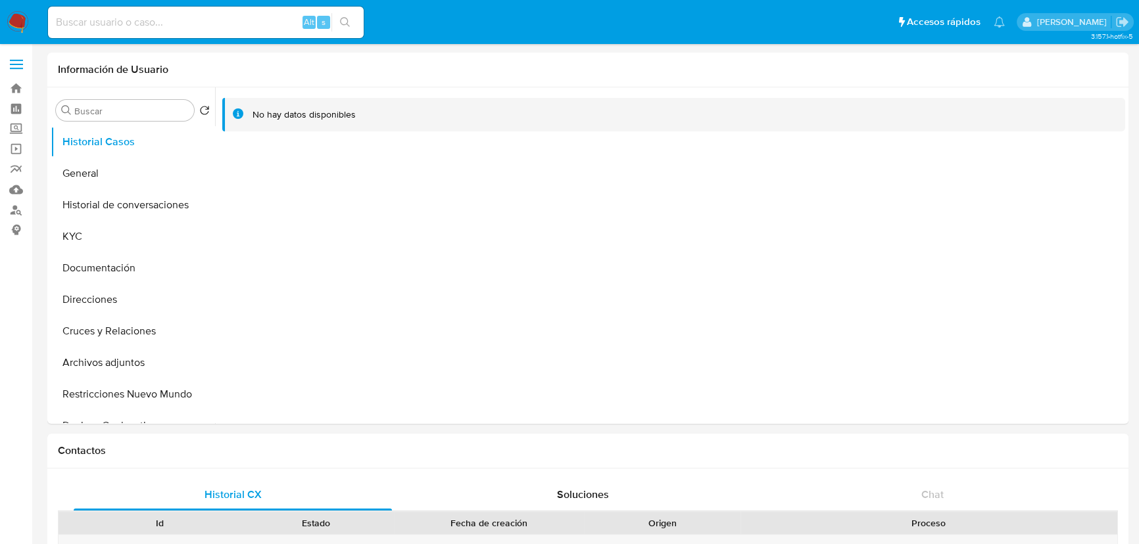
select select "10"
click at [112, 231] on button "KYC" at bounding box center [128, 237] width 154 height 32
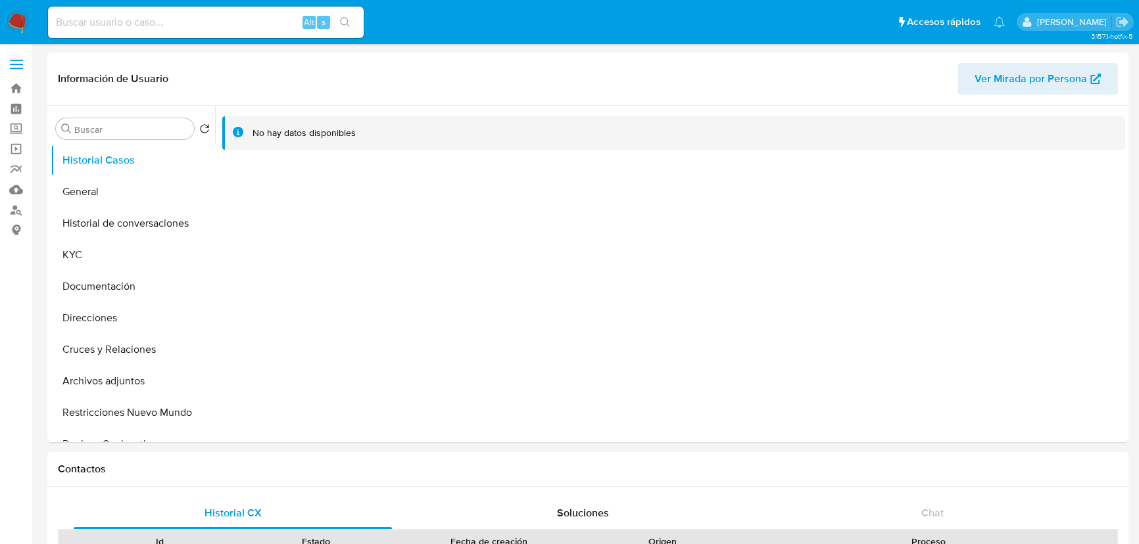
select select "10"
click at [89, 268] on button "KYC" at bounding box center [128, 255] width 154 height 32
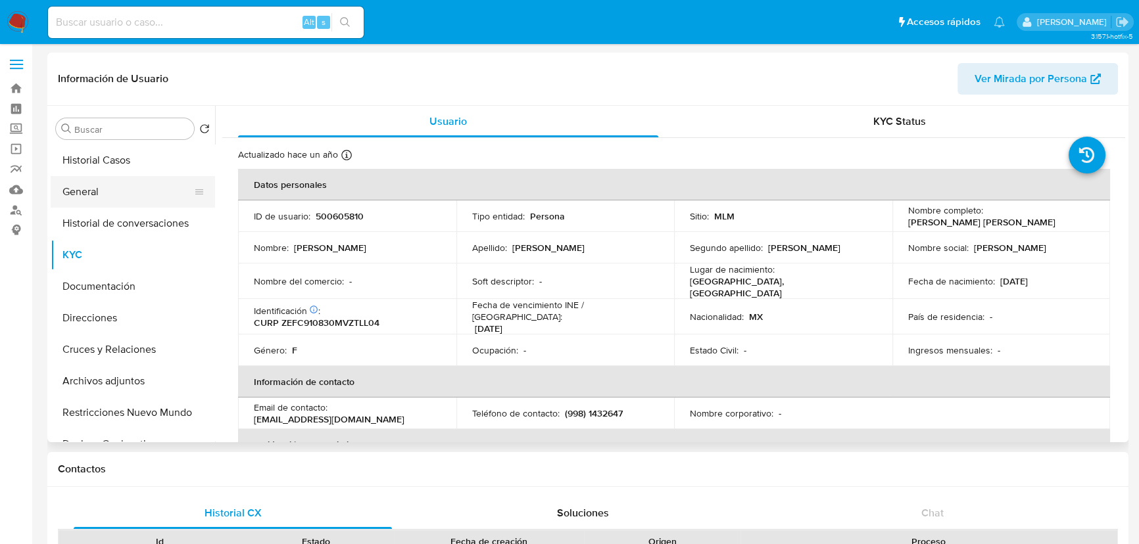
click at [66, 200] on button "General" at bounding box center [128, 192] width 154 height 32
